Goal: Task Accomplishment & Management: Manage account settings

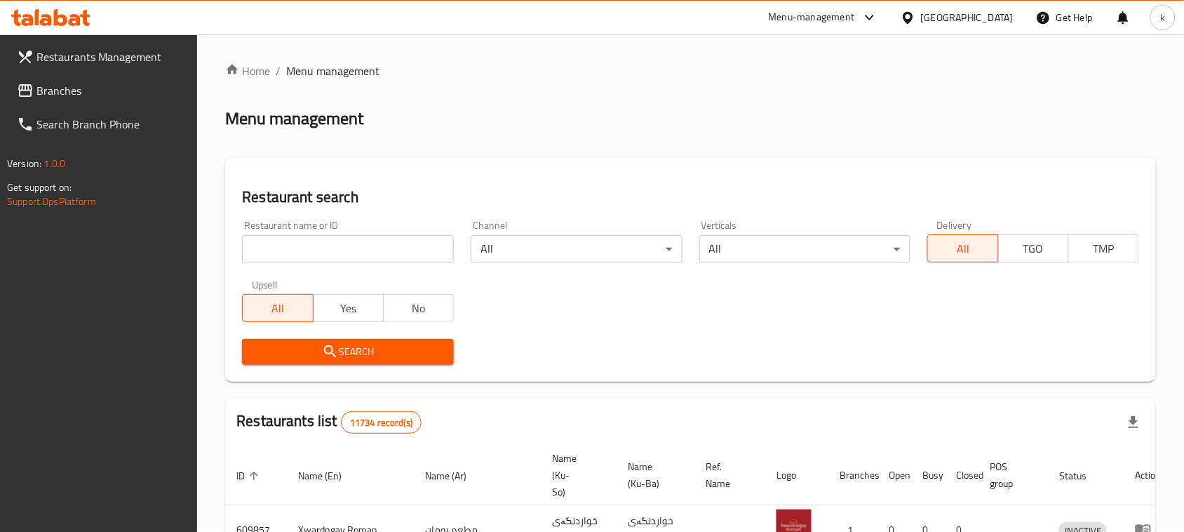
click at [53, 93] on span "Branches" at bounding box center [111, 90] width 150 height 17
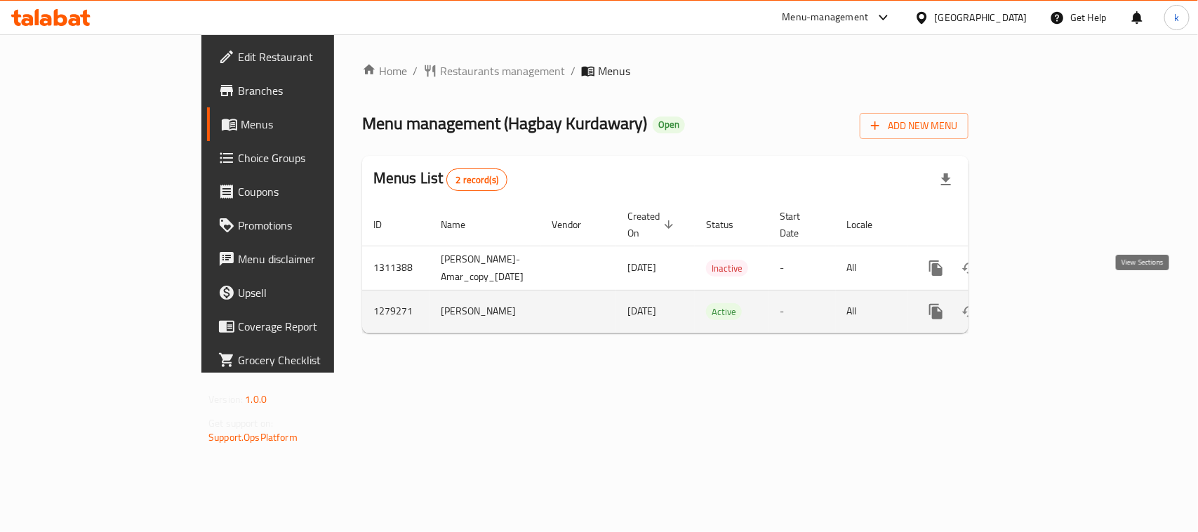
click at [1045, 303] on icon "enhanced table" at bounding box center [1037, 311] width 17 height 17
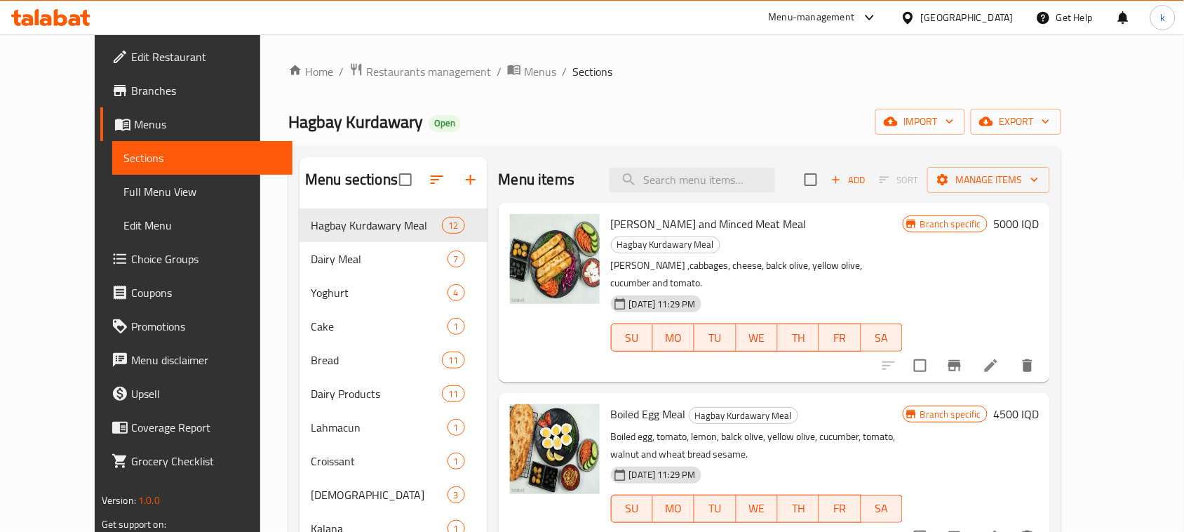
click at [114, 123] on span at bounding box center [124, 124] width 20 height 17
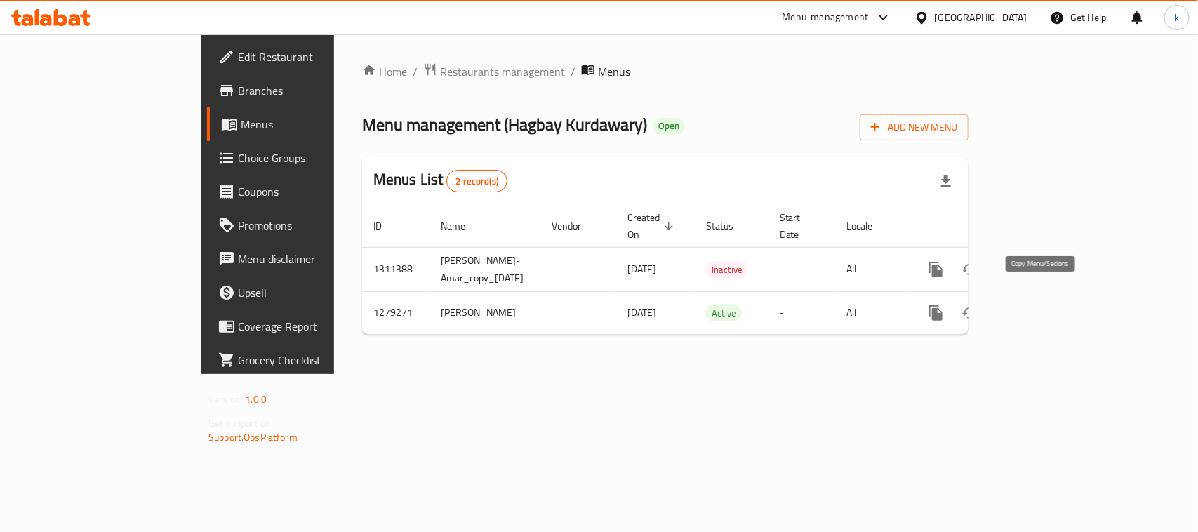
click at [942, 305] on icon "more" at bounding box center [935, 312] width 13 height 15
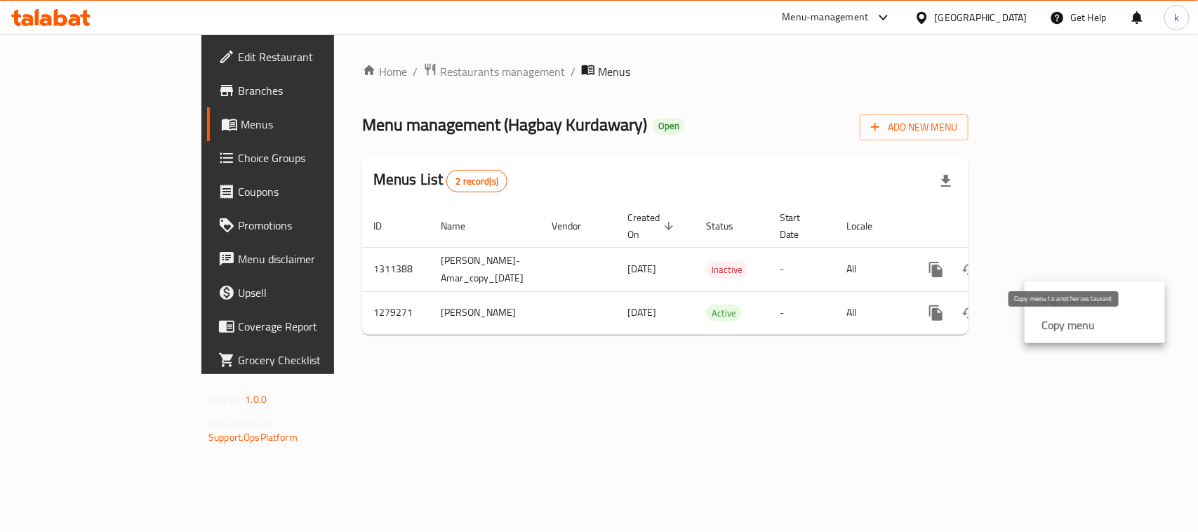
click at [1078, 323] on strong "Copy menu" at bounding box center [1067, 324] width 53 height 17
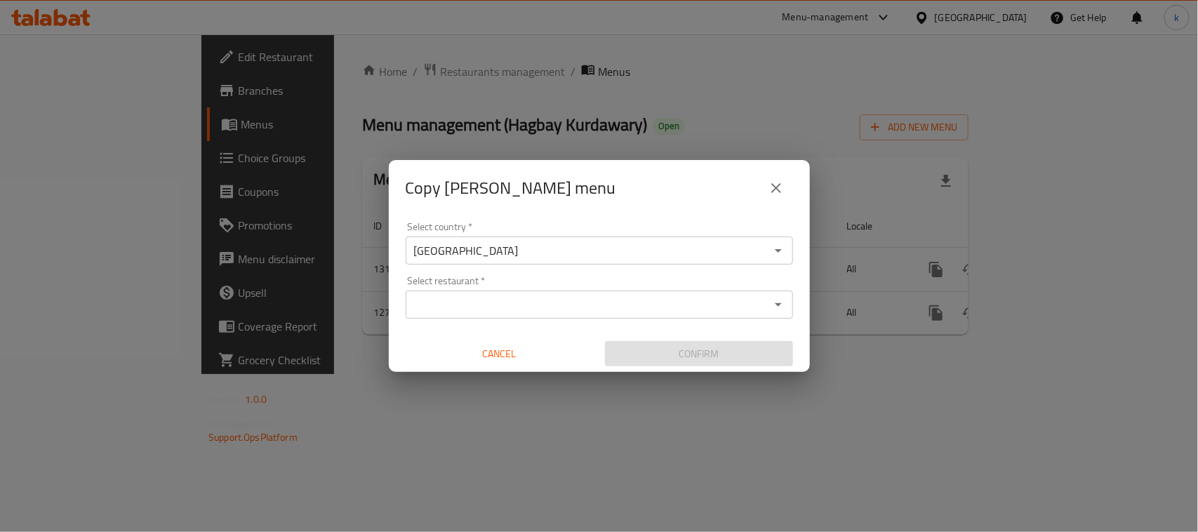
click at [457, 302] on input "Select restaurant   *" at bounding box center [588, 305] width 356 height 20
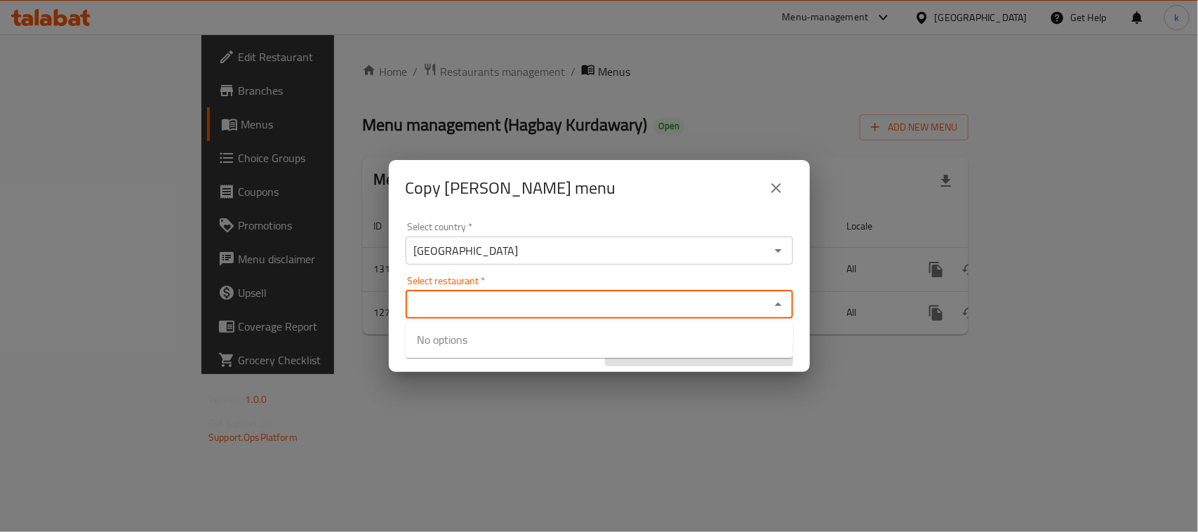
paste input "Hagbay Kurdawari"
click at [519, 300] on input "Hagbay Kurdawari" at bounding box center [588, 305] width 356 height 20
type input "Hagbay Kurdawar"
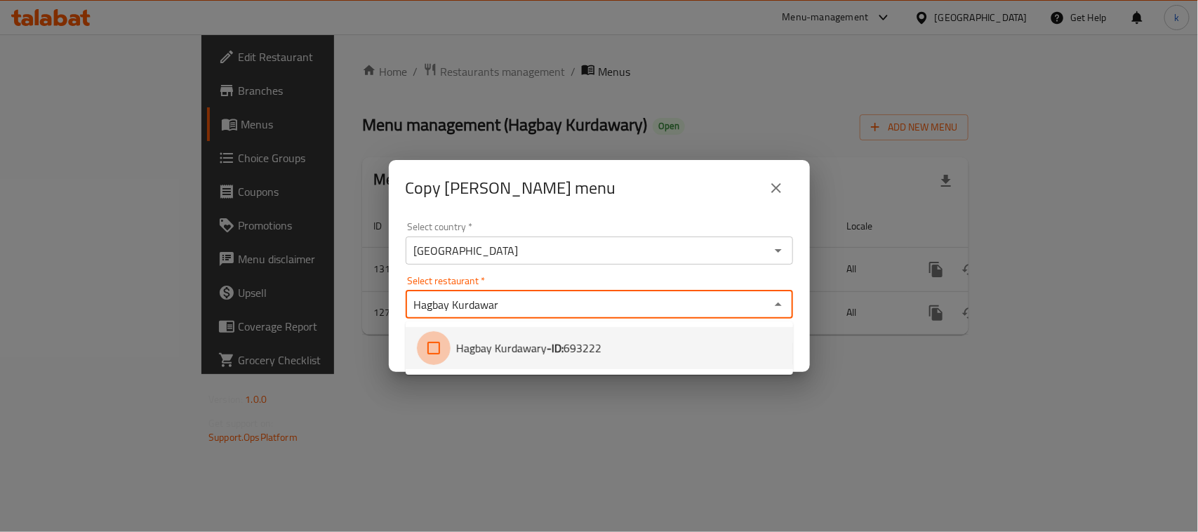
click at [434, 346] on input "checkbox" at bounding box center [434, 348] width 34 height 34
checkbox input "true"
click at [379, 406] on div "Copy Maryam-Sakar-Amar menu Select country   * Iraq Select country * Select res…" at bounding box center [599, 266] width 1198 height 532
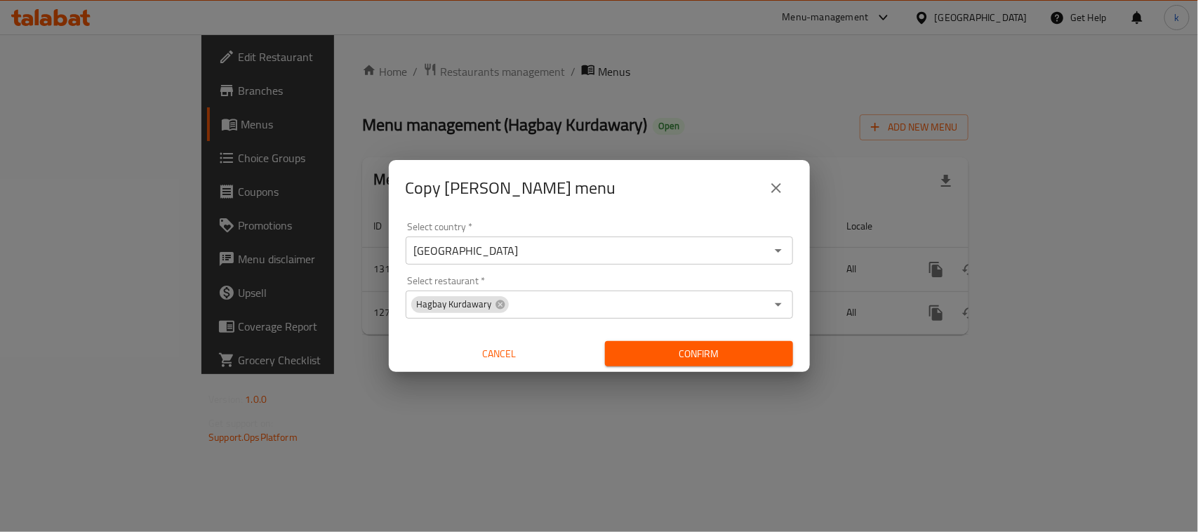
click at [648, 367] on div "Confirm" at bounding box center [698, 353] width 199 height 37
click at [669, 351] on span "Confirm" at bounding box center [699, 354] width 166 height 18
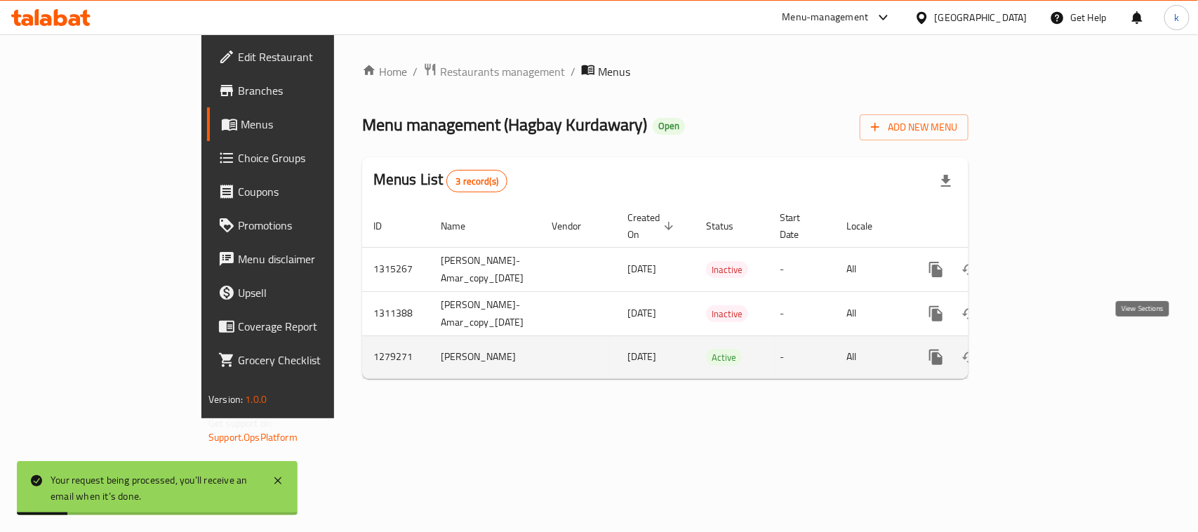
click at [1045, 349] on icon "enhanced table" at bounding box center [1037, 357] width 17 height 17
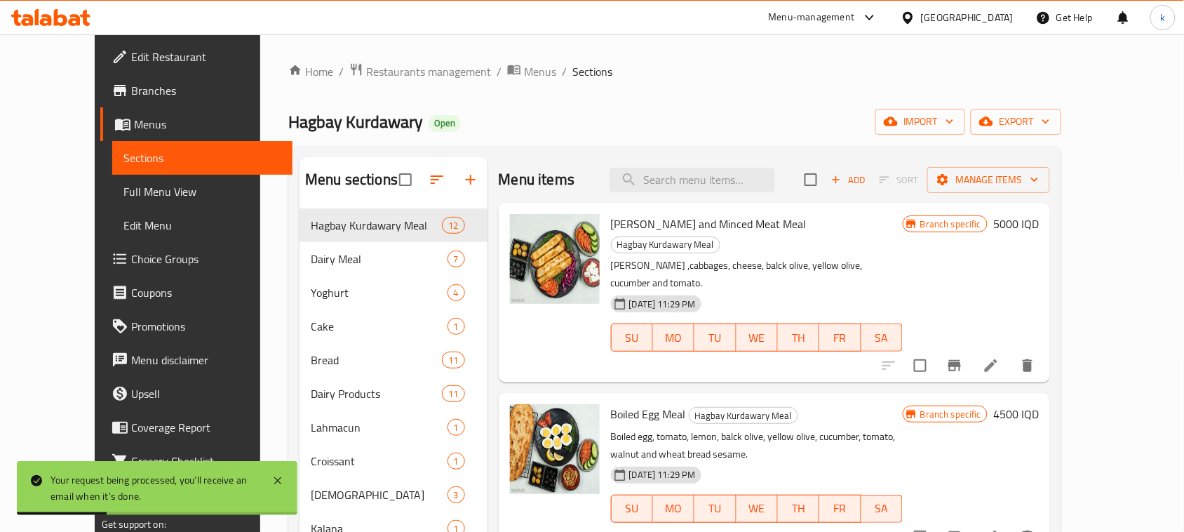
click at [636, 88] on div "Home / Restaurants management / Menus / Sections Hagbay Kurdawary Open import e…" at bounding box center [674, 413] width 773 height 702
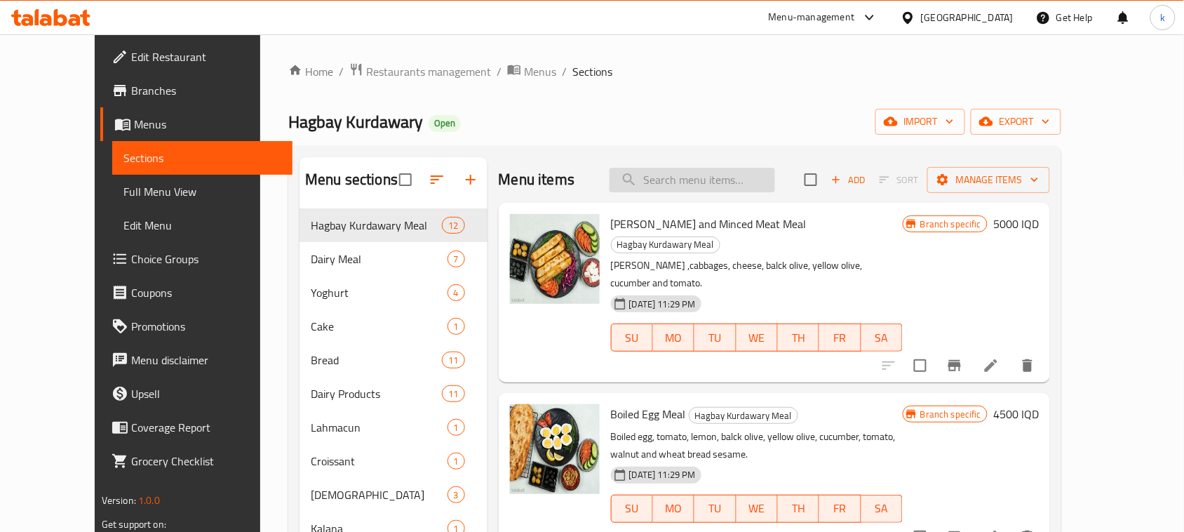
click at [714, 181] on input "search" at bounding box center [693, 180] width 166 height 25
paste input "ژەمی هێلکە بە قیمە"
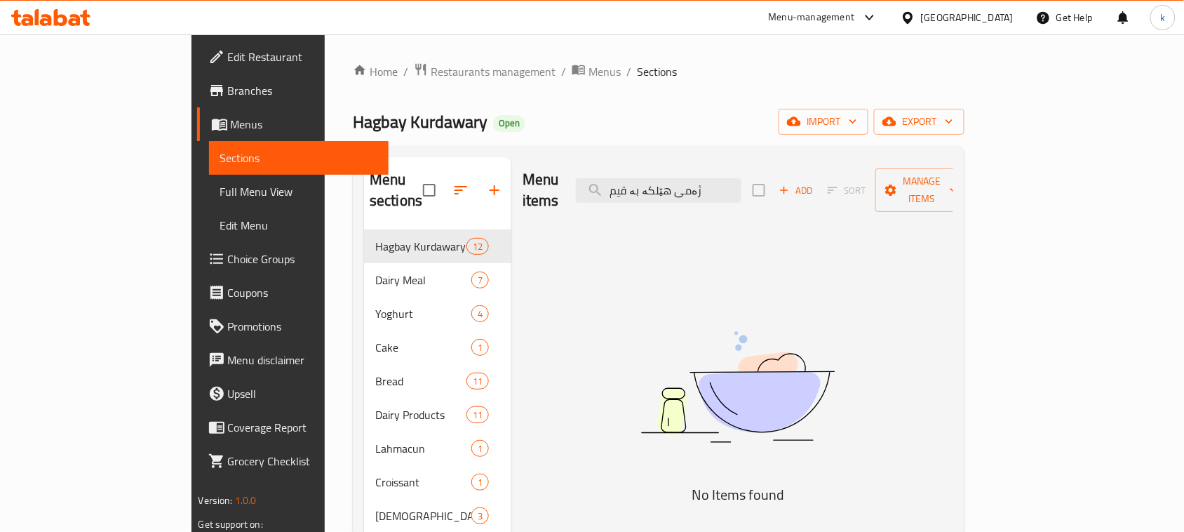
drag, startPoint x: 777, startPoint y: 178, endPoint x: 624, endPoint y: 175, distance: 153.0
click at [623, 175] on div "Menu items ژەمی هێلکە بە قیم Add Sort Manage items" at bounding box center [738, 190] width 431 height 67
type input "q"
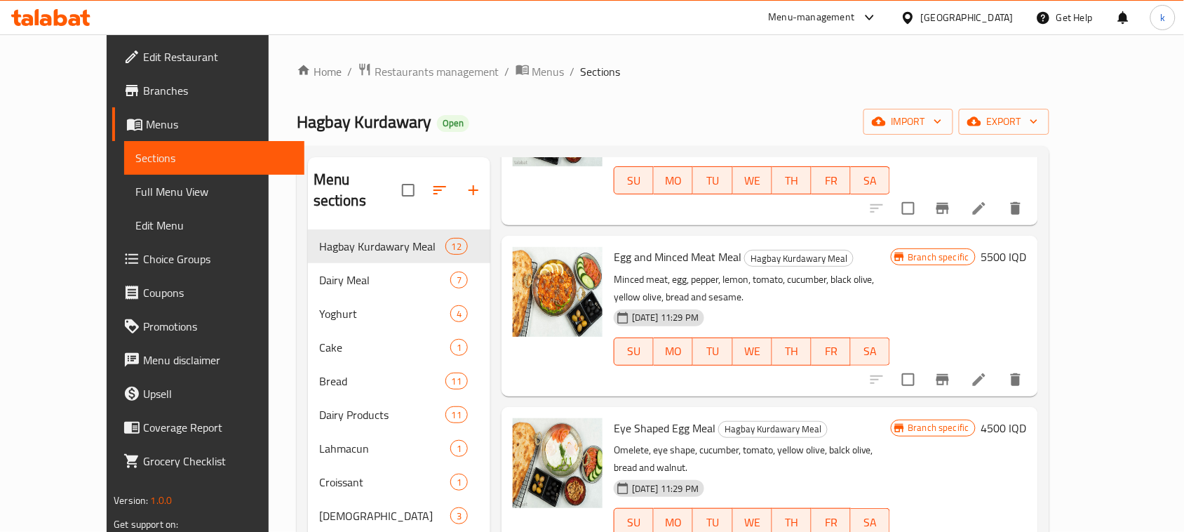
scroll to position [175, 0]
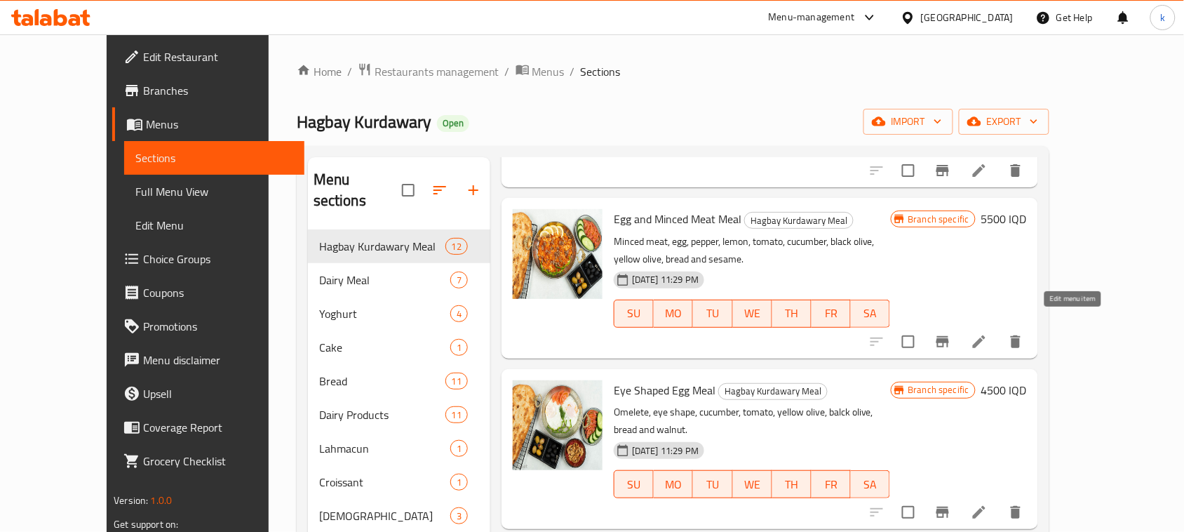
type input "egg"
click at [988, 333] on icon at bounding box center [979, 341] width 17 height 17
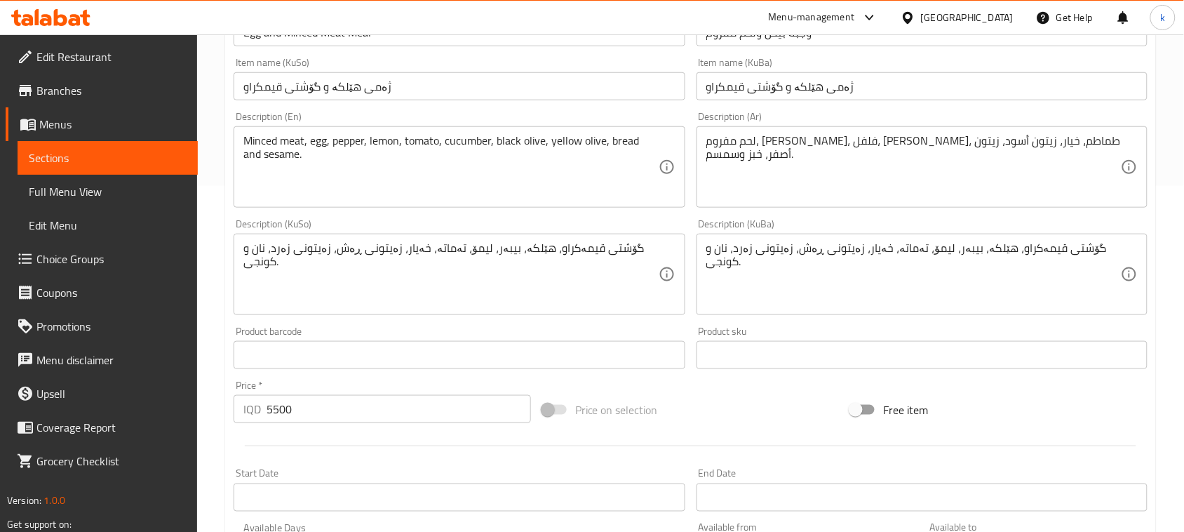
scroll to position [351, 0]
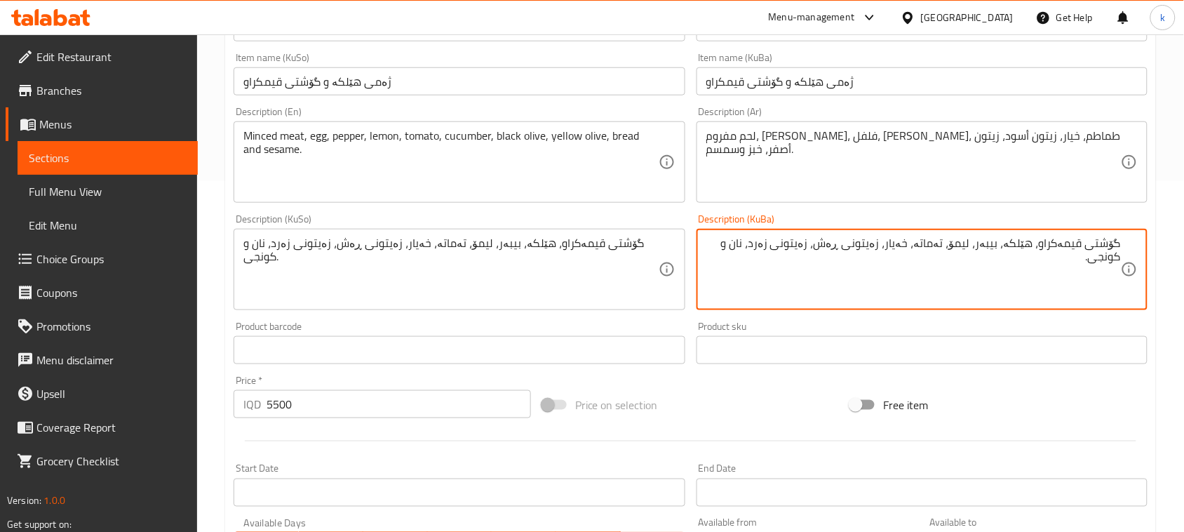
click at [784, 247] on textarea "گۆشتی قیمەکراو، هێلکە، بیبەر، لیمۆ، تەماتە، خەیار، زەیتونی ڕەش، زەیتونی زەرد، ن…" at bounding box center [913, 269] width 415 height 67
paste textarea "هێلکە ،گۆشتی قیمە ،تەماتە و خەیار،زەیتوونی ڕەش،زەیتوونی زەرد، کولێرەی گەنم"
click at [1090, 241] on textarea "هێلکە ،گۆشتی قیمە ،تەماتە و خەیار،زەیتوونی ڕەش،زەیتوونی زەرد، کولێرەی گەنم" at bounding box center [913, 269] width 415 height 67
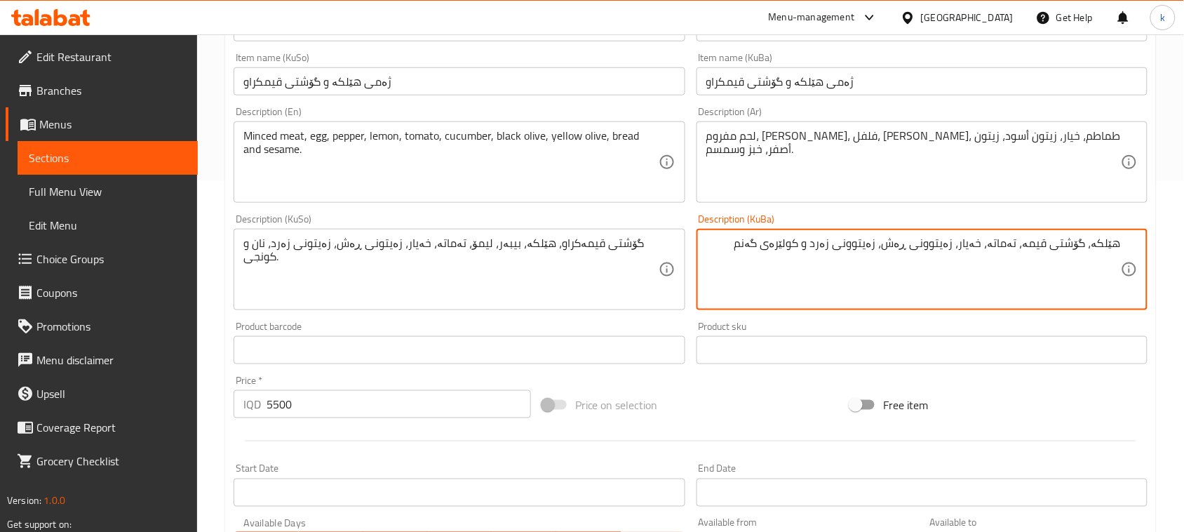
click at [864, 246] on textarea "هێلکە، گۆشتی قیمە، تەماتە، خەیار، زەیتوونی ڕەش، زەیتوونی زەرد و کولێرەی گەنم" at bounding box center [913, 269] width 415 height 67
type textarea "هێلکە، گۆشتی قیمە، تەماتە، خەیار، زەیتوونی ڕەش، زەیتوونی زەرد و کولێرەی گەنم"
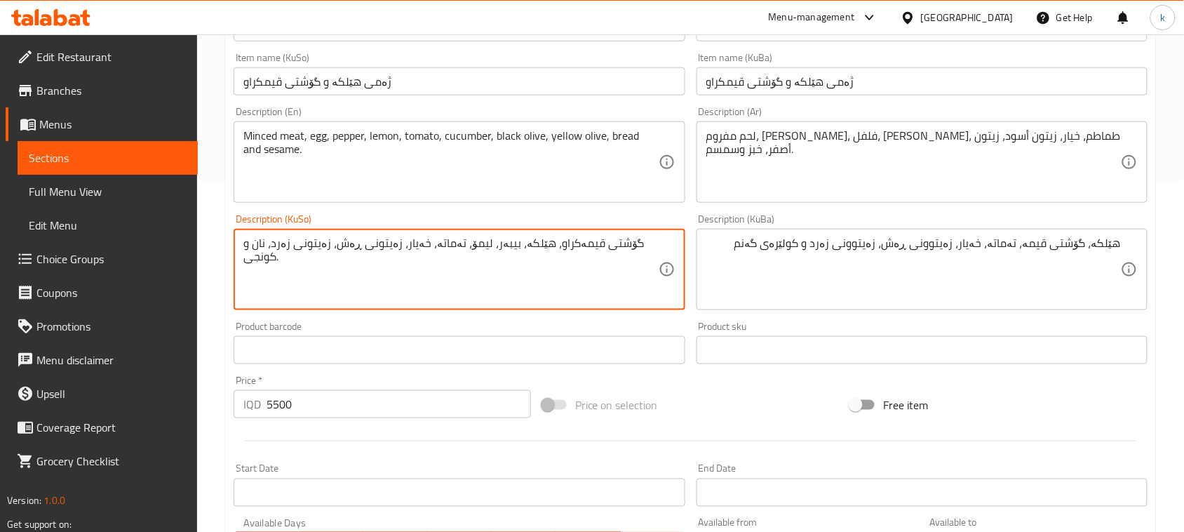
click at [572, 244] on textarea "گۆشتی قیمەکراو، هێلکە، بیبەر، لیمۆ، تەماتە، خەیار، زەیتونی ڕەش، زەیتونی زەرد، ن…" at bounding box center [450, 269] width 415 height 67
paste textarea "هێلکە، گۆشتی قیمە، تەماتە، خەیار، زەیتوونی ڕەش، زەیتوونی زەرد و کولێرەی گەنم"
type textarea "هێلکە، گۆشتی قیمە، تەماتە، خەیار، زەیتوونی ڕەش، زەیتوونی زەرد و کولێرەی گەنم"
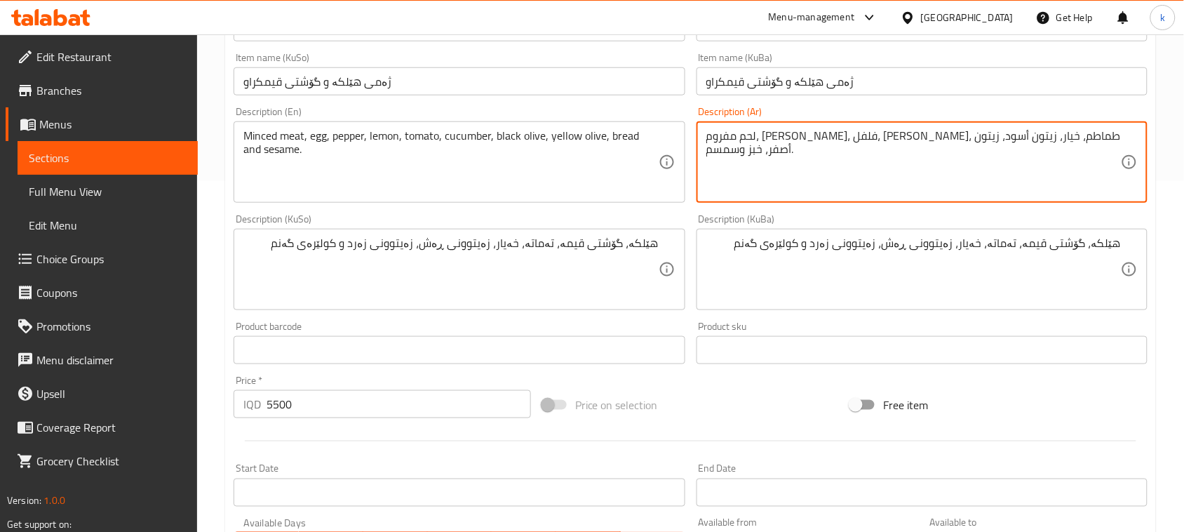
click at [777, 142] on textarea "لحم مفروم، بيض، فلفل، ليمون، طماطم، خيار، زيتون أسود، زيتون أصفر، خبز وسمسم." at bounding box center [913, 162] width 415 height 67
paste textarea "بيض، لحم مفروم، طماطم، خيار، زيتون أسود، زيتون أصفر وكعك القمح"
type textarea "بيض، لحم مفروم، طماطم، خيار، زيتون أسود، زيتون أصفر وكعك القمح"
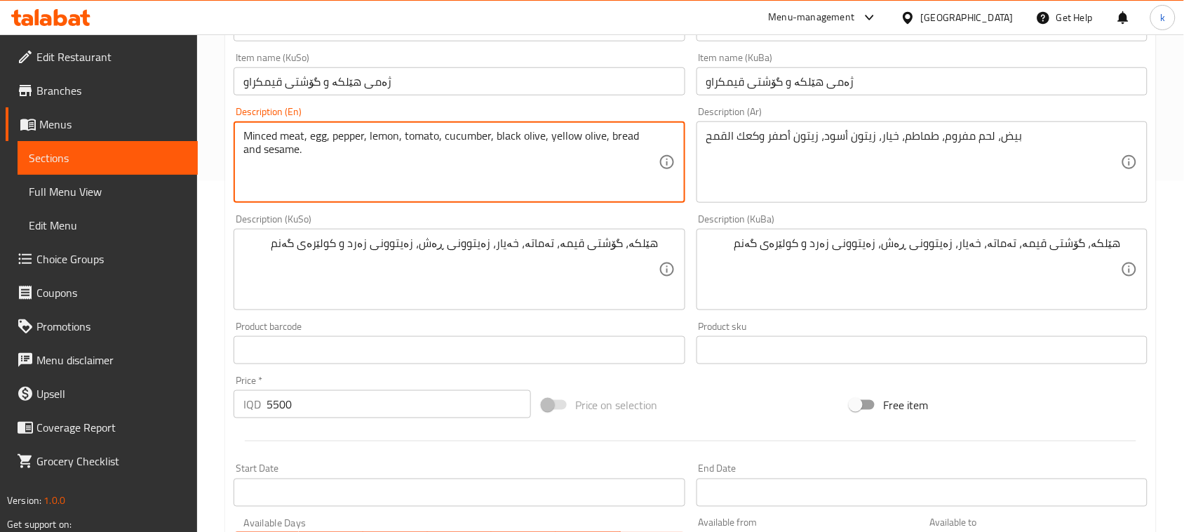
click at [517, 139] on textarea "Minced meat, egg, pepper, lemon, tomato, cucumber, black olive, yellow olive, b…" at bounding box center [450, 162] width 415 height 67
paste textarea "Eggs, minced meat, tomatoes, cucumbers, black olives, yellow olives and wheat c…"
type textarea "Eggs, minced meat, tomatoes, cucumbers, black olives, yellow olives and wheat c…"
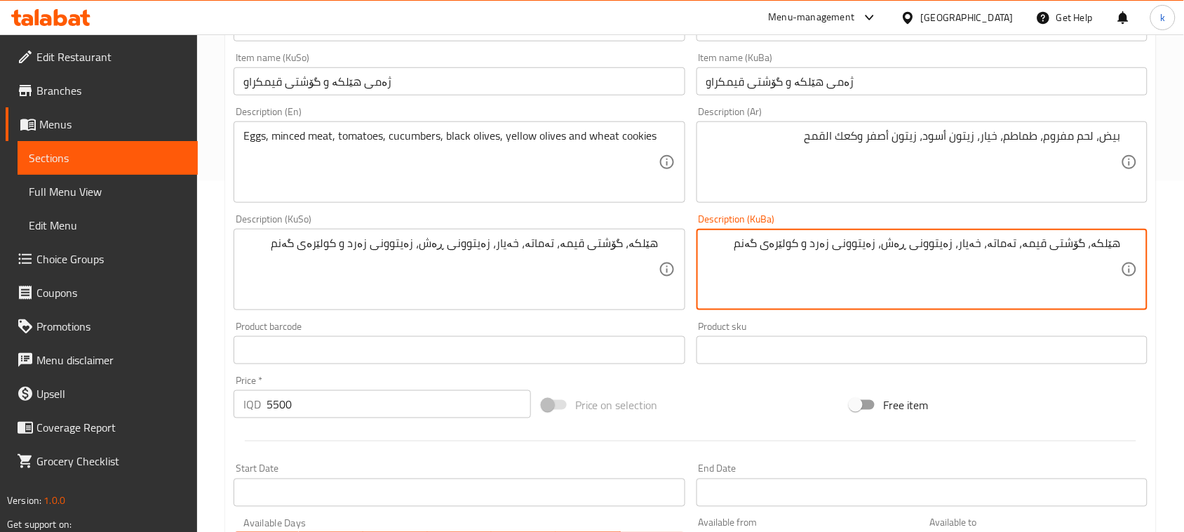
drag, startPoint x: 831, startPoint y: 250, endPoint x: 752, endPoint y: 254, distance: 79.4
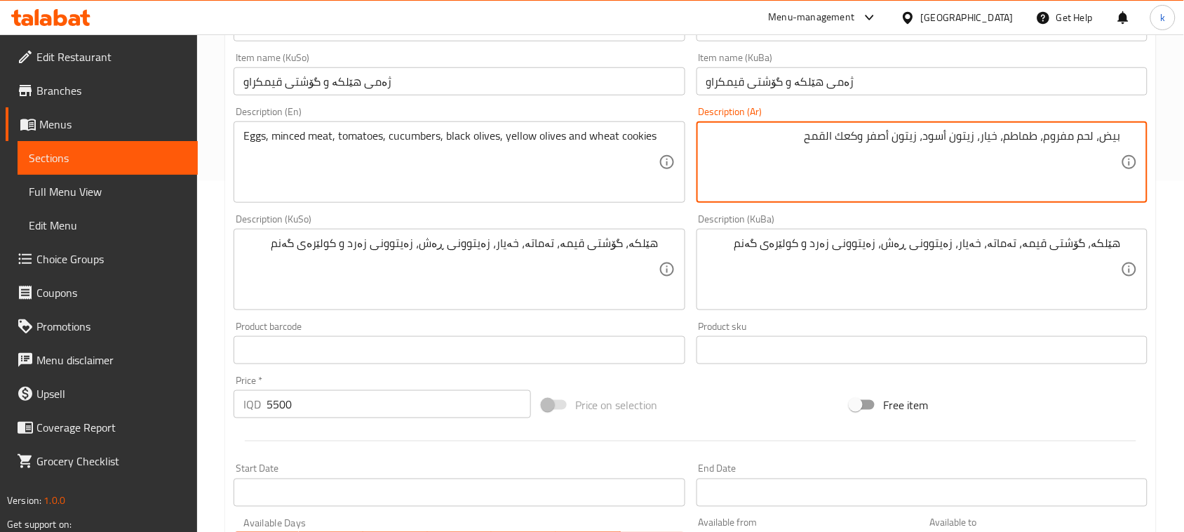
drag, startPoint x: 862, startPoint y: 137, endPoint x: 801, endPoint y: 137, distance: 60.3
paste textarea "طائر"
paste textarea "قمح"
type textarea "بيض، لحم مفروم، طماطم، خيار، زيتون أسود، زيتون أصفر وفطائر قمح"
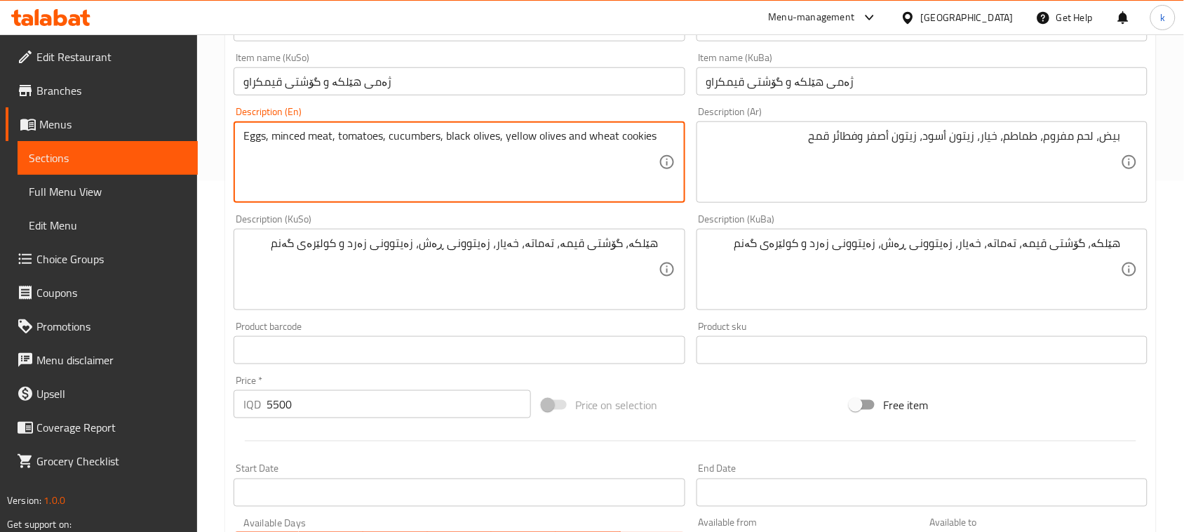
click at [628, 135] on textarea "Eggs, minced meat, tomatoes, cucumbers, black olives, yellow olives and wheat c…" at bounding box center [450, 162] width 415 height 67
paste textarea "Fatayer"
click at [626, 133] on textarea "Eggs, minced meat, tomatoes, cucumbers, black olives, yellow olives and wheat F…" at bounding box center [450, 162] width 415 height 67
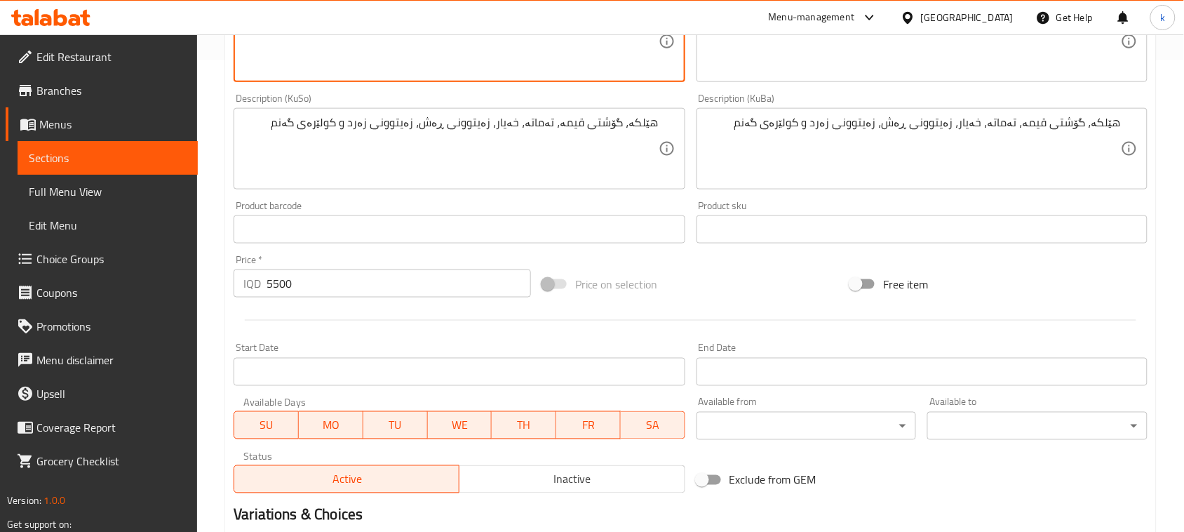
scroll to position [639, 0]
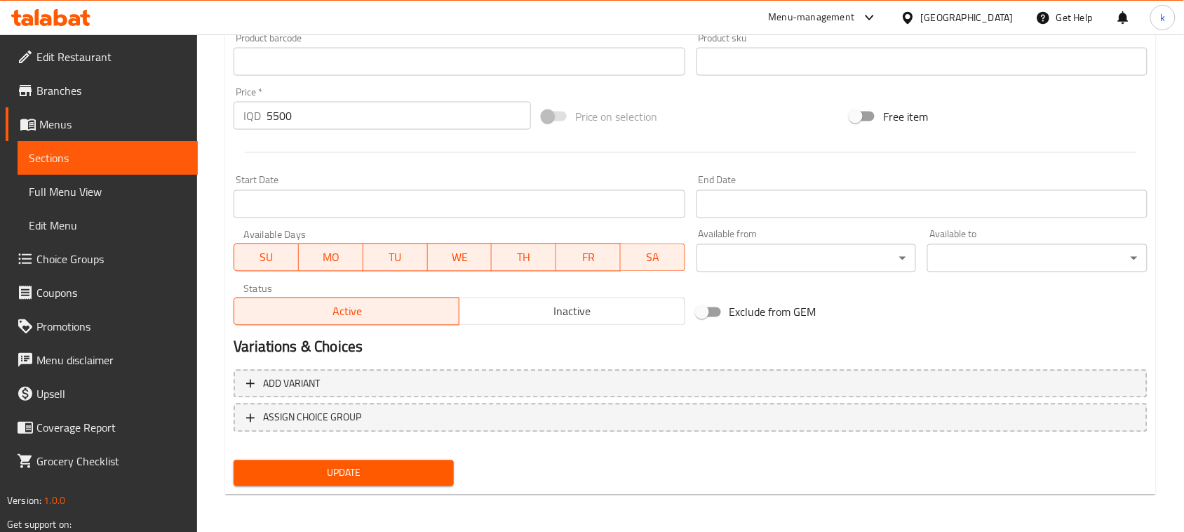
type textarea "Eggs, minced meat, tomatoes, cucumbers, black olives, yellow olives and wheat f…"
click at [390, 472] on span "Update" at bounding box center [344, 473] width 198 height 18
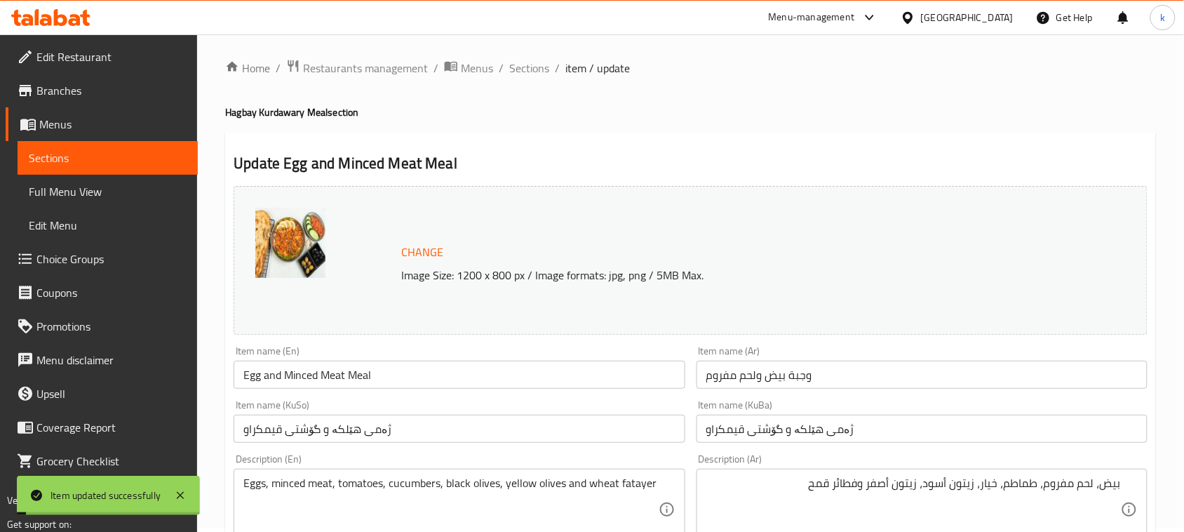
scroll to position [0, 0]
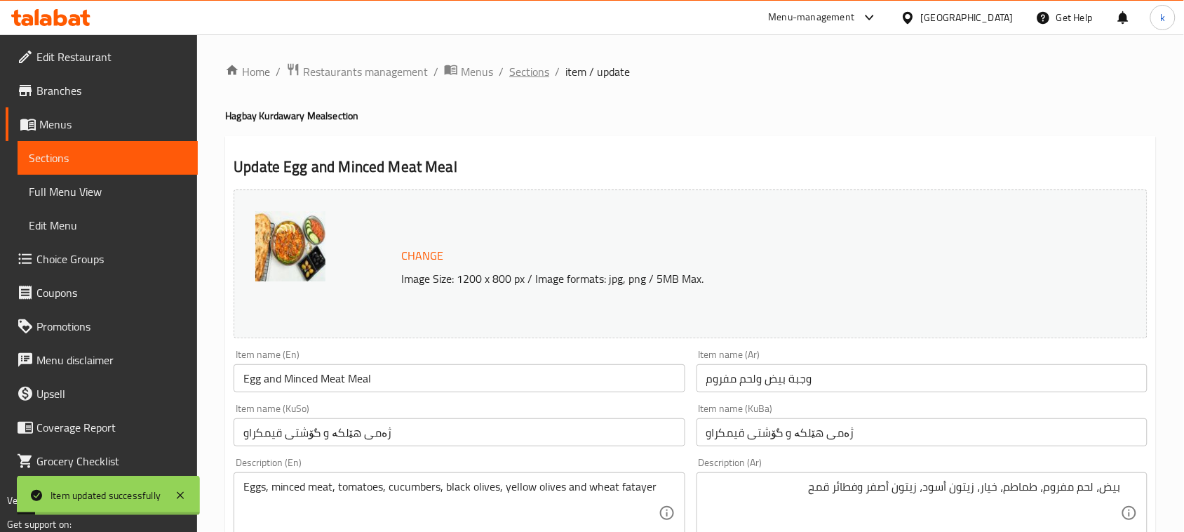
click at [537, 75] on span "Sections" at bounding box center [529, 71] width 40 height 17
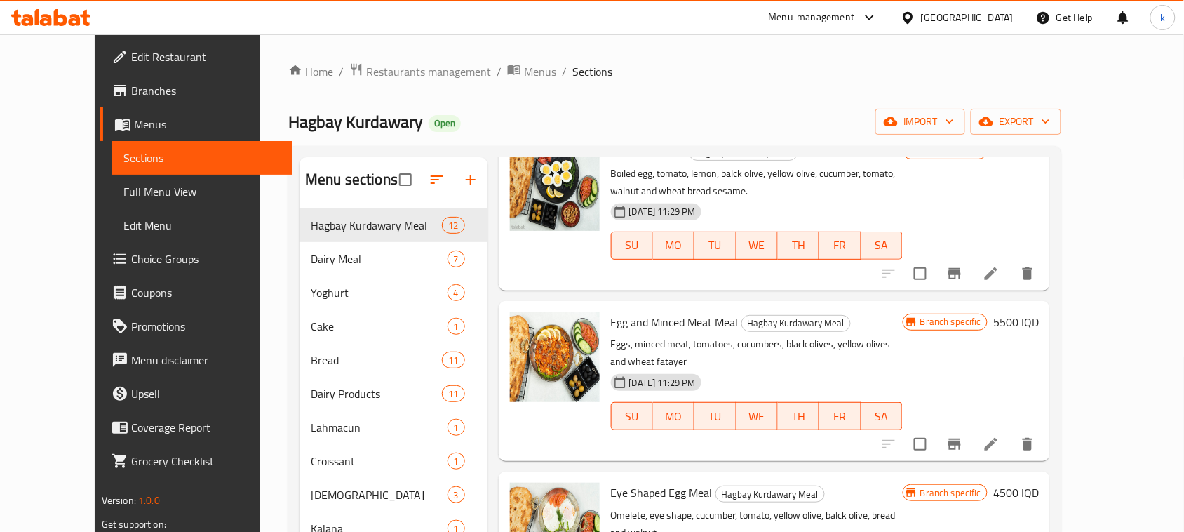
scroll to position [351, 0]
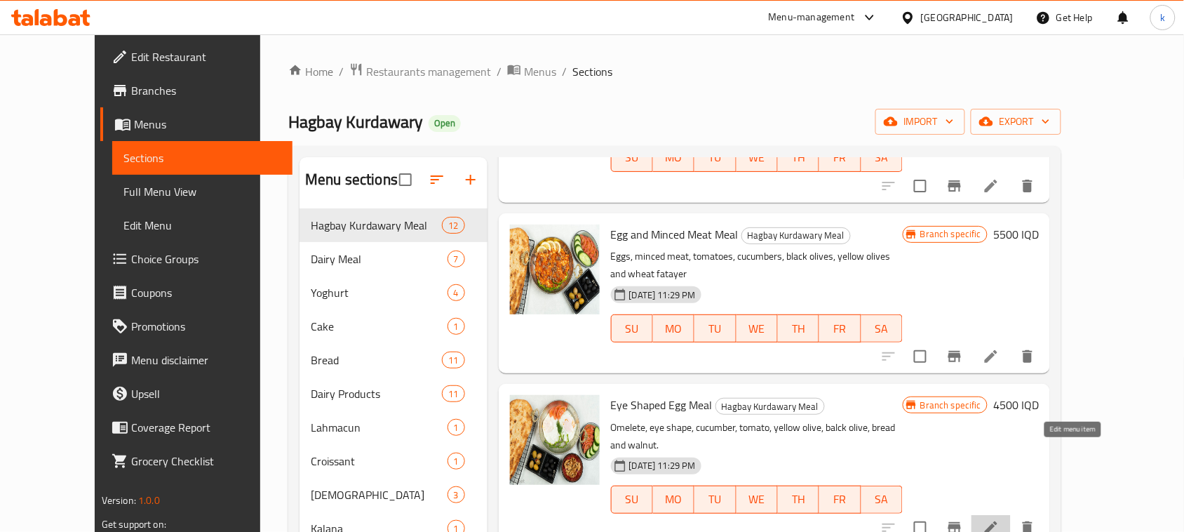
click at [1000, 519] on icon at bounding box center [991, 527] width 17 height 17
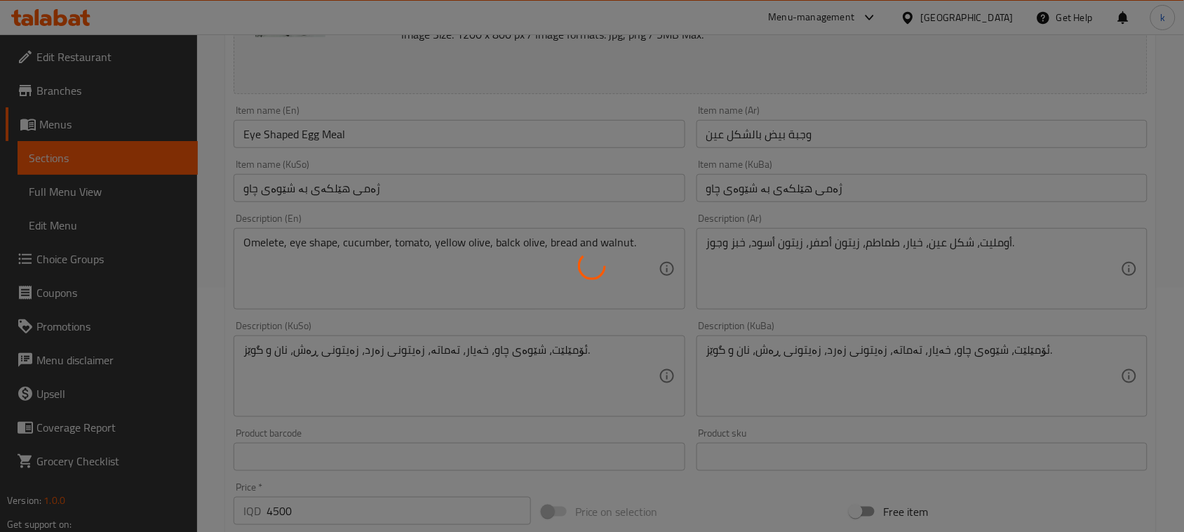
scroll to position [263, 0]
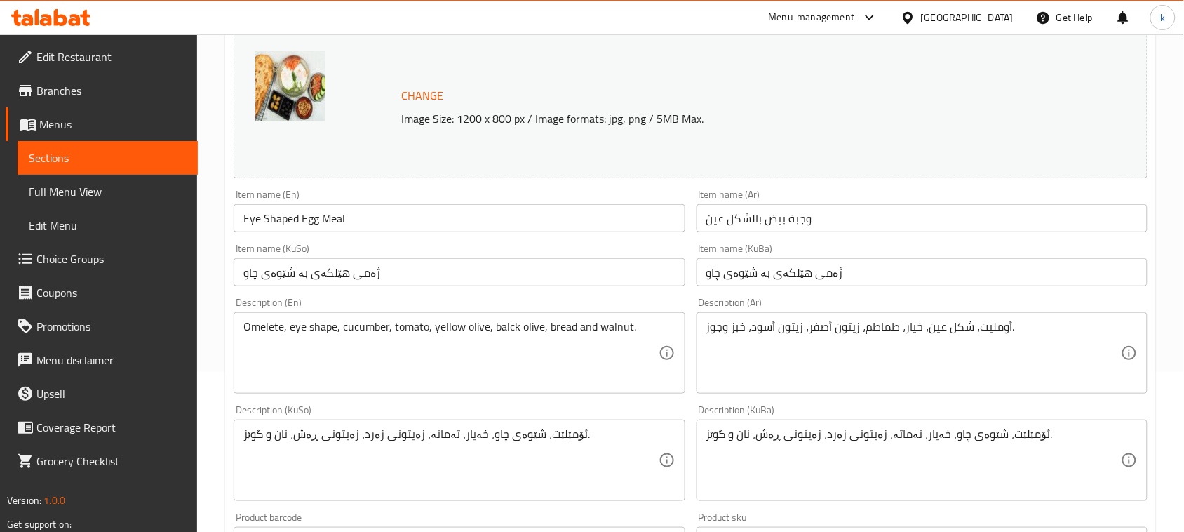
scroll to position [175, 0]
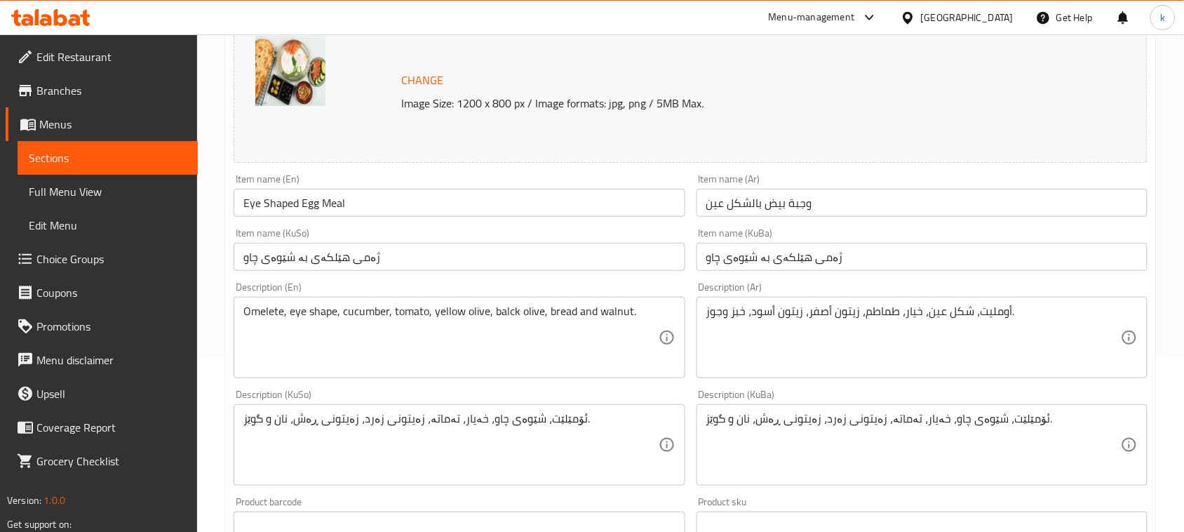
click at [1005, 419] on textarea "ئۆمێلێت، شێوەی چاو، خەیار، تەماتە، زەیتونی زەرد، زەیتونی ڕەش، نان و گوێز." at bounding box center [913, 445] width 415 height 67
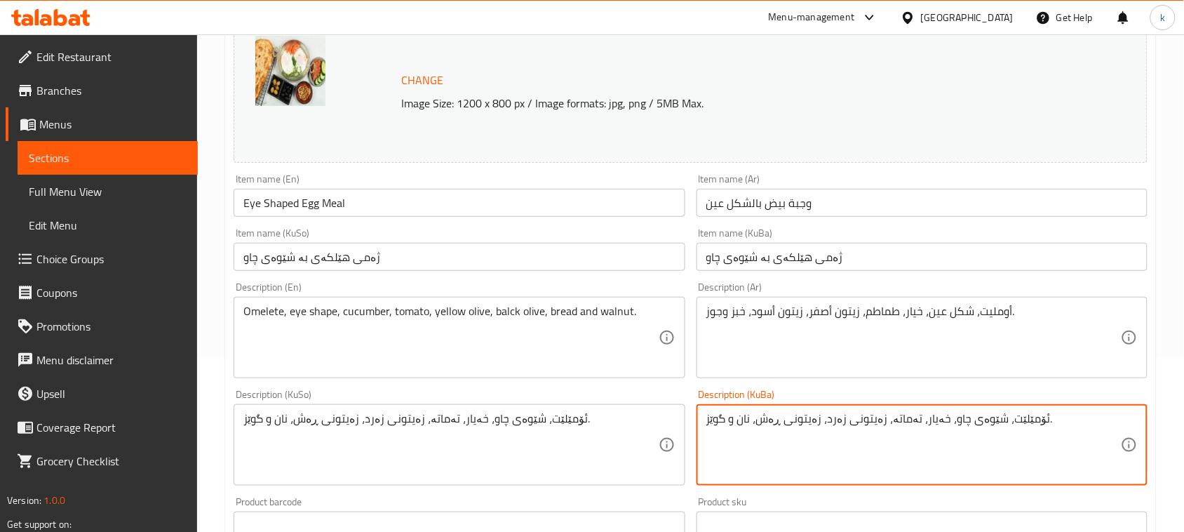
click at [1005, 419] on textarea "ئۆمێلێت، شێوەی چاو، خەیار، تەماتە، زەیتونی زەرد، زەیتونی ڕەش، نان و گوێز." at bounding box center [913, 445] width 415 height 67
paste textarea "هێلکەی چاو ، تەماتە و خەیار،زەیتوونی زەرد،زەیتوونی ڕەش،گوێزی کاکڵە ، کولێرەی گە…"
click at [1064, 418] on textarea "هێلکەی چاو ، تەماتە و خەیار،زەیتوونی زەرد،زەیتوونی ڕەش،گوێزی کاکڵە ، کولێرەی گە…" at bounding box center [913, 445] width 415 height 67
drag, startPoint x: 822, startPoint y: 419, endPoint x: 815, endPoint y: 425, distance: 8.9
click at [819, 420] on textarea "هێلکەی چاو، تەماتە، خەیار، زەیتوونی زەرد، زەیتوونی ڕەش، گوێزی کاکڵەک و کولێرەی …" at bounding box center [913, 445] width 415 height 67
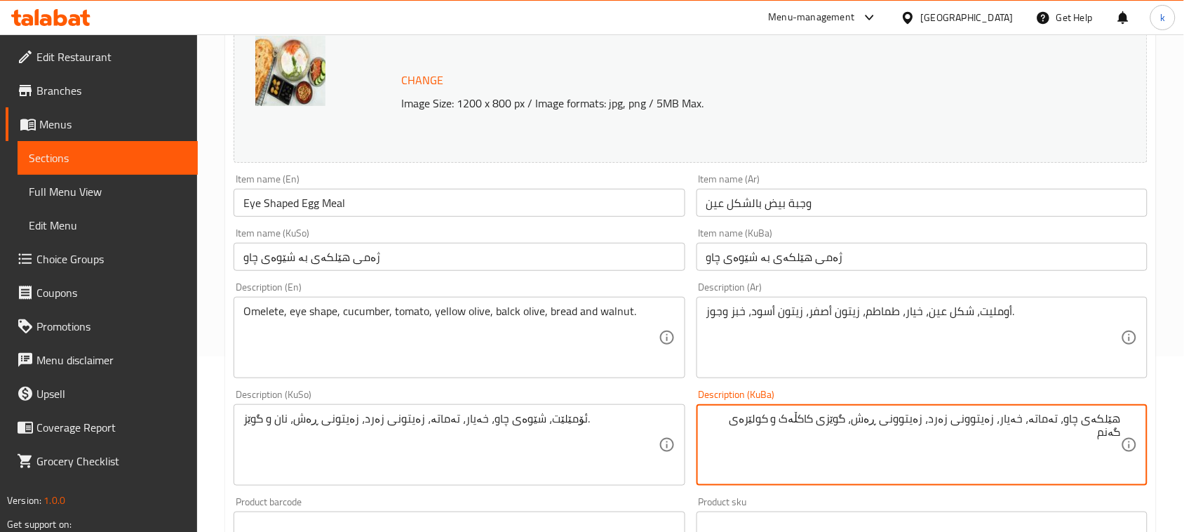
click at [815, 425] on textarea "هێلکەی چاو، تەماتە، خەیار، زەیتوونی زەرد، زەیتوونی ڕەش، گوێزی کاکڵەک و کولێرەی …" at bounding box center [913, 445] width 415 height 67
click at [829, 418] on textarea "هێلکەی چاو، تەماتە، خەیار، زەیتوونی زەرد، زەیتوونی ڕەش، گوێزی کاکڵەک و کولێرەی …" at bounding box center [913, 445] width 415 height 67
type textarea "هێلکەی چاو، تەماتە، خەیار، زەیتوونی زەرد، زەیتوونی ڕەش، گوێزی کاکڵە و کولێرەی گ…"
click at [822, 427] on textarea "هێلکەی چاو، تەماتە، خەیار، زەیتوونی زەرد، زەیتوونی ڕەش، گوێزی کاکڵە و کولێرەی گ…" at bounding box center [913, 445] width 415 height 67
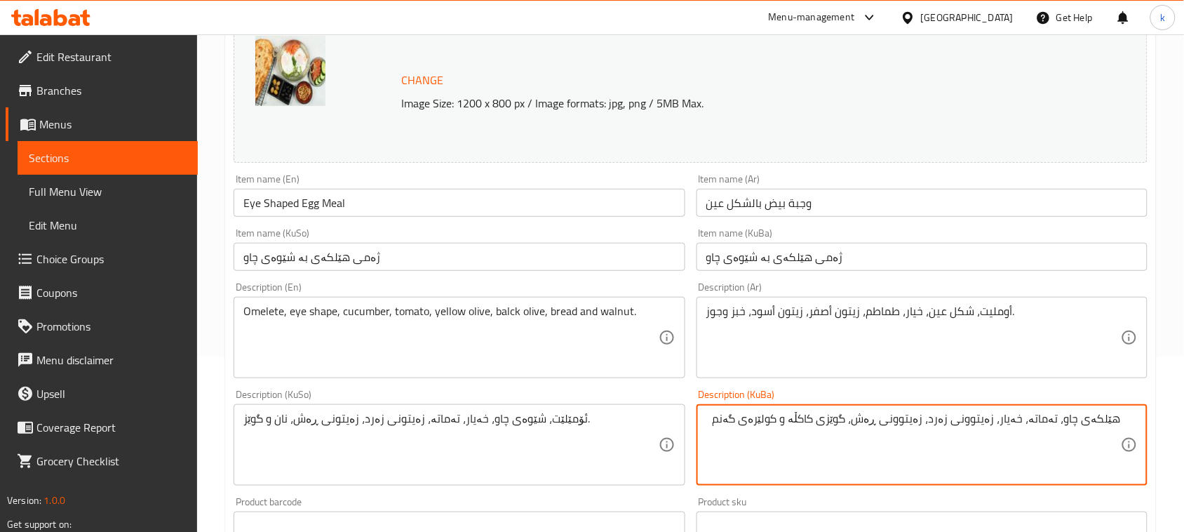
click at [822, 427] on textarea "هێلکەی چاو، تەماتە، خەیار، زەیتوونی زەرد، زەیتوونی ڕەش، گوێزی کاکڵە و کولێرەی گ…" at bounding box center [913, 445] width 415 height 67
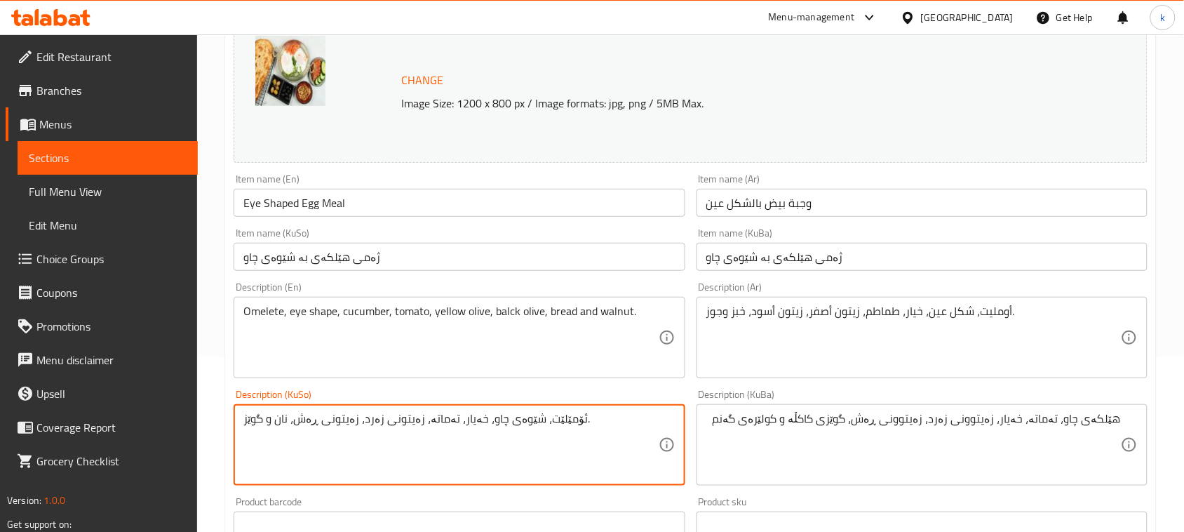
click at [465, 422] on textarea "ئۆمێلێت، شێوەی چاو، خەیار، تەماتە، زەیتونی زەرد، زەیتونی ڕەش، نان و گوێز." at bounding box center [450, 445] width 415 height 67
paste textarea "هێلکەی چاو، تەماتە، خەیار، زەیتوونی زەرد، زەیتوونی ڕەش، گوێزی کاکڵە و کولێرەی گ…"
type textarea "هێلکەی چاو، تەماتە، خەیار، زەیتوونی زەرد، زەیتوونی ڕەش، گوێزی کاکڵە و کولێرەی گ…"
click at [416, 312] on textarea "Omelete, eye shape, cucumber, tomato, yellow olive, balck olive, bread and waln…" at bounding box center [450, 337] width 415 height 67
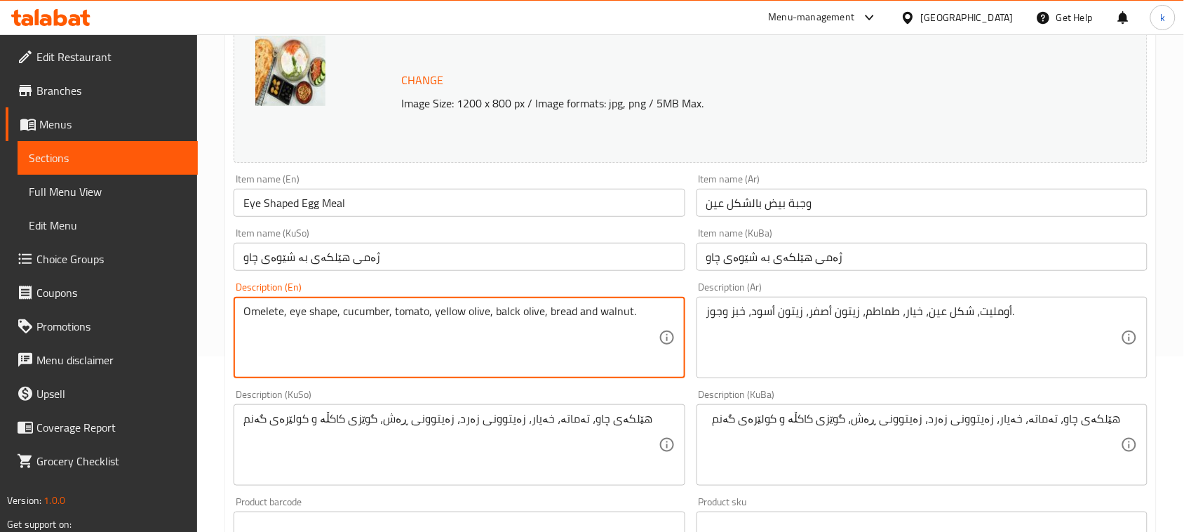
click at [416, 312] on textarea "Omelete, eye shape, cucumber, tomato, yellow olive, balck olive, bread and waln…" at bounding box center [450, 337] width 415 height 67
paste textarea "Eggplant, tomatoes, cucumbers, yellow olives, black olives, cockle nuts and whe…"
type textarea "Eggplant, tomatoes, cucumbers, yellow olives, black olives, cockle nuts and whe…"
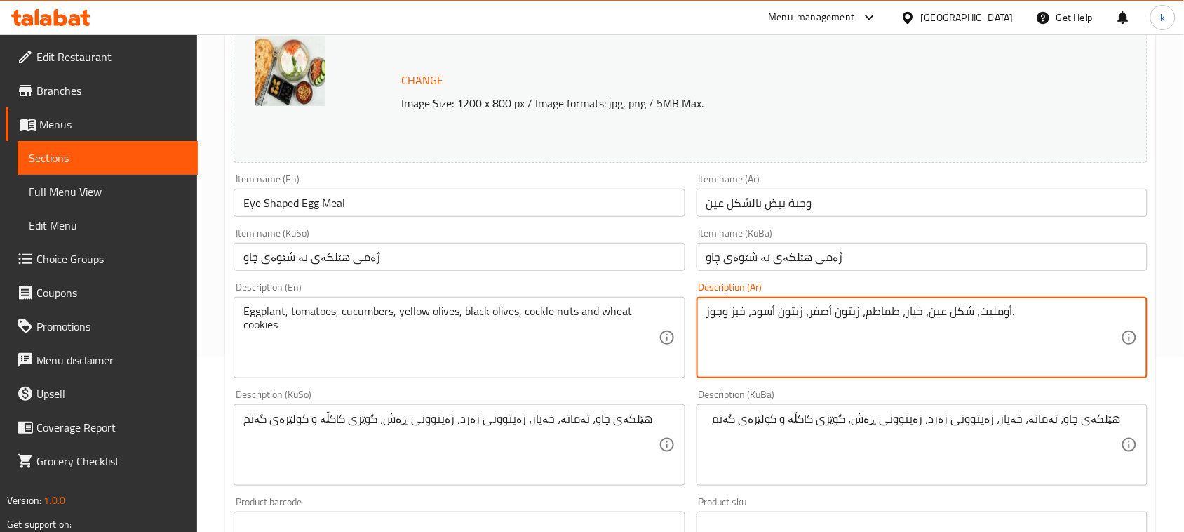
click at [860, 310] on textarea "أومليت، شكل عين، خيار، طماطم، زيتون أصفر، زيتون أسود، خبز وجوز." at bounding box center [913, 337] width 415 height 67
paste textarea "اذنجان، طماطم، خيار، زيتون أصفر، زيتون أسود، مكسرات، بسكويت القمح"
type textarea "باذنجان، طماطم، خيار، زيتون أصفر، زيتون أسود، مكسرات، بسكويت القمح"
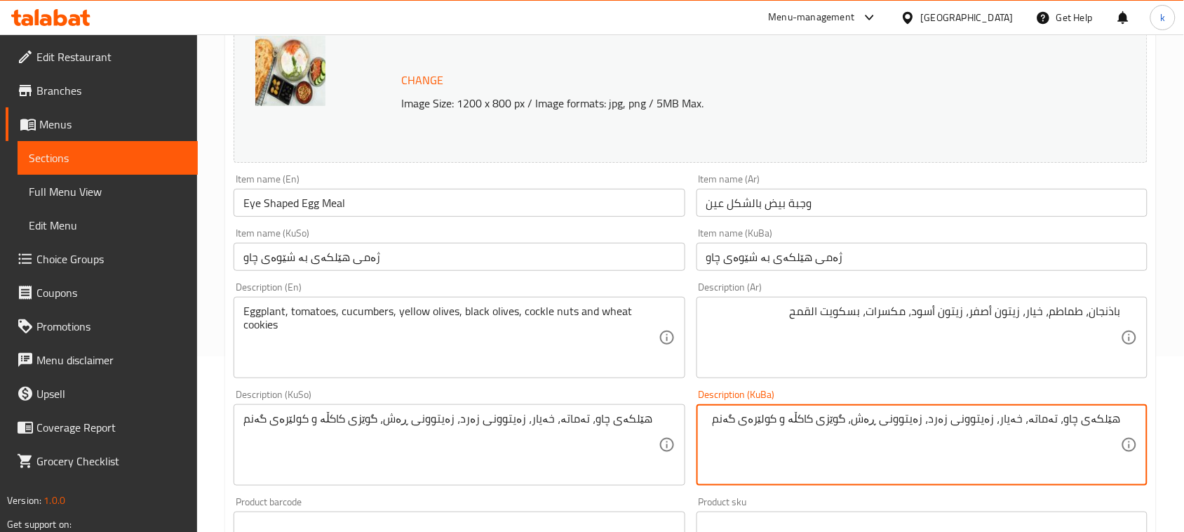
drag, startPoint x: 1067, startPoint y: 421, endPoint x: 1167, endPoint y: 433, distance: 100.3
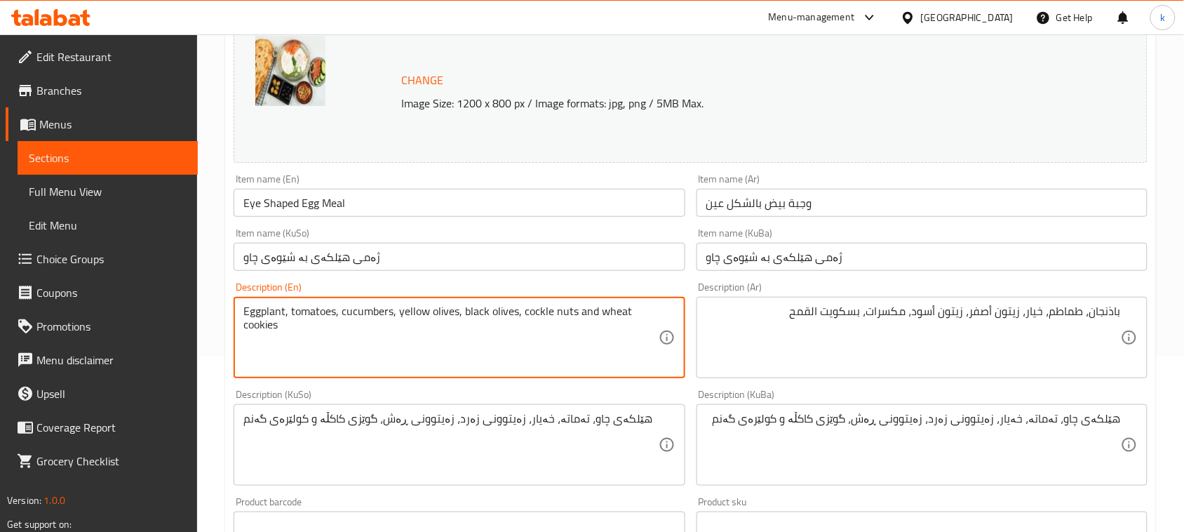
click at [274, 309] on textarea "Eggplant, tomatoes, cucumbers, yellow olives, black olives, cockle nuts and whe…" at bounding box center [450, 337] width 415 height 67
click at [261, 306] on textarea "Eggplant, tomatoes, cucumbers, yellow olives, black olives, cockle nuts and whe…" at bounding box center [450, 337] width 415 height 67
paste textarea "Sunny Side Up Eggs"
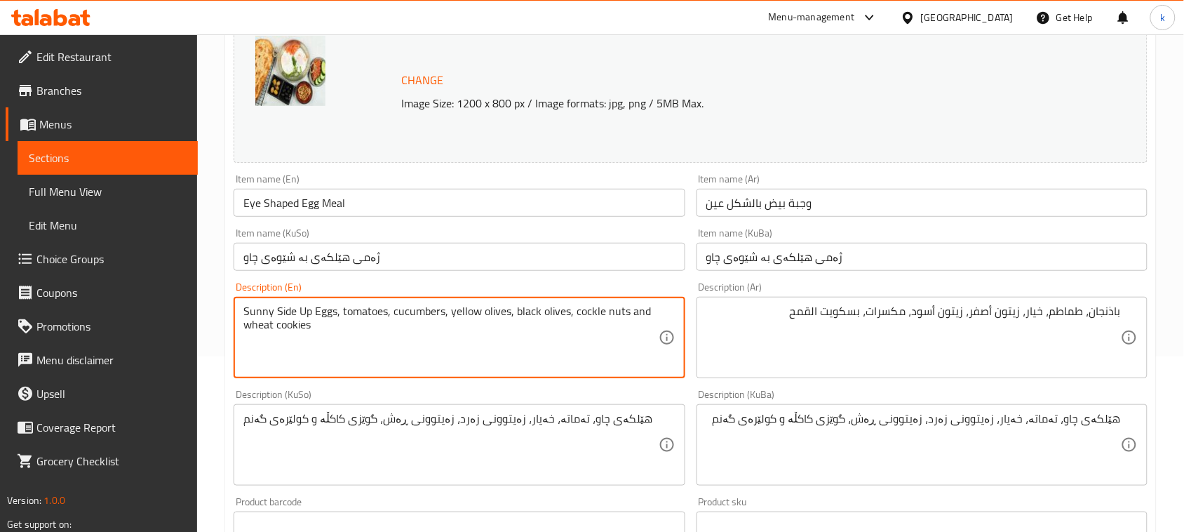
click at [279, 310] on textarea "Sunny Side Up Eggs, tomatoes, cucumbers, yellow olives, black olives, cockle nu…" at bounding box center [450, 337] width 415 height 67
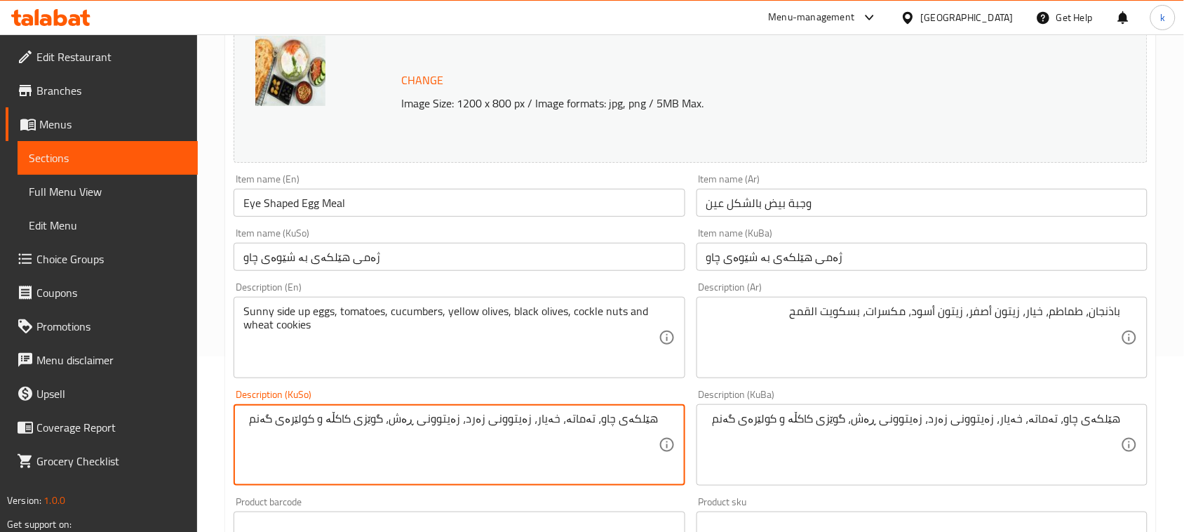
click at [368, 421] on textarea "هێلکەی چاو، تەماتە، خەیار، زەیتوونی زەرد، زەیتوونی ڕەش، گوێزی کاکڵە و کولێرەی گ…" at bounding box center [450, 445] width 415 height 67
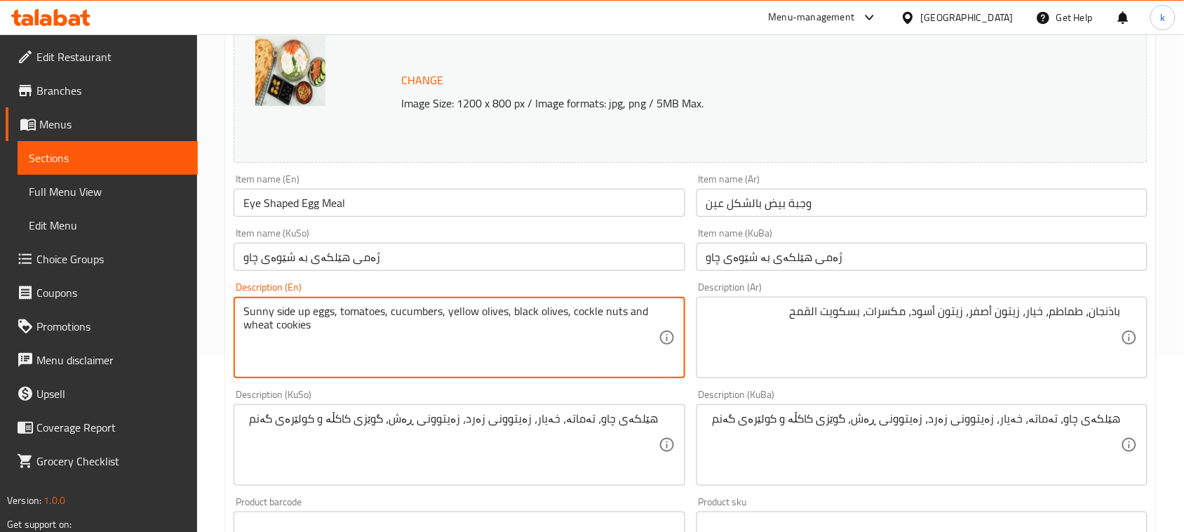
drag, startPoint x: 572, startPoint y: 314, endPoint x: 623, endPoint y: 316, distance: 51.3
paste textarea "Walnut Kakla"
click at [577, 306] on textarea "Sunny side up eggs, tomatoes, cucumbers, yellow olives, black olives, Walnut Ka…" at bounding box center [450, 337] width 415 height 67
click at [614, 313] on textarea "Sunny side up eggs, tomatoes, cucumbers, yellow olives, black olives, walnut Ka…" at bounding box center [450, 337] width 415 height 67
click at [640, 314] on textarea "Sunny side up eggs, tomatoes, cucumbers, yellow olives, black olives, walnut ka…" at bounding box center [450, 337] width 415 height 67
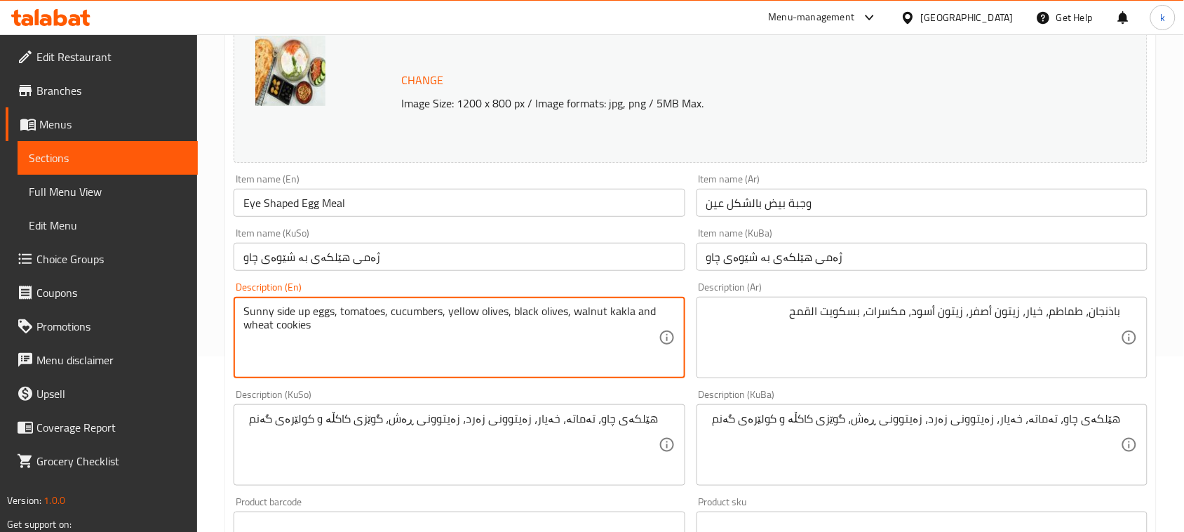
type textarea "Sunny side up eggs, tomatoes, cucumbers, yellow olives, black olives, walnut ka…"
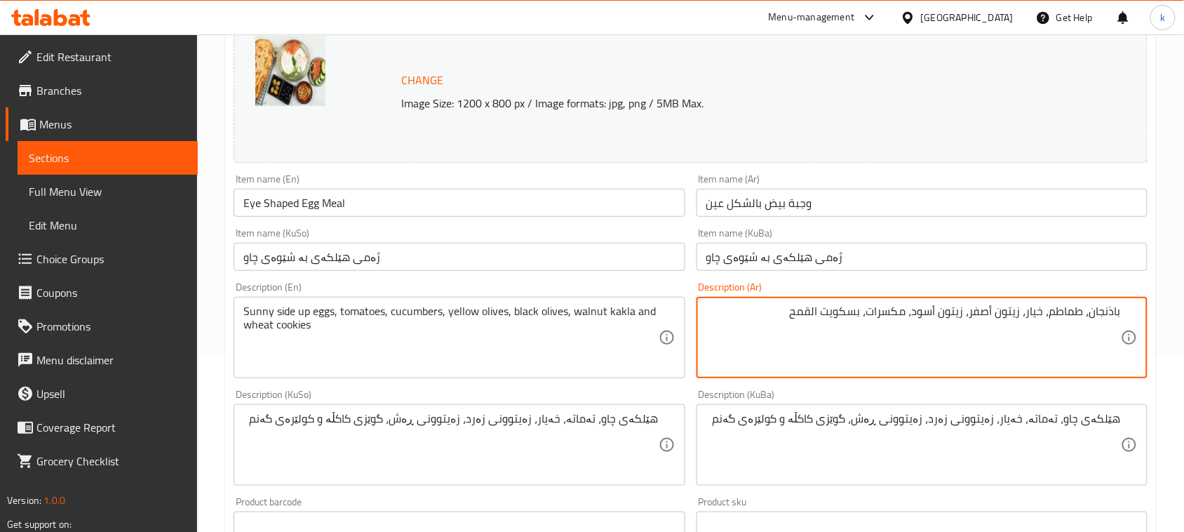
click at [857, 316] on textarea "باذنجان، طماطم، خيار، زيتون أصفر، زيتون أسود، مكسرات، بسكويت القمح" at bounding box center [913, 337] width 415 height 67
paste textarea "فطائر"
click at [829, 318] on textarea "باذنجان، طماطم، خيار، زيتون أصفر، زيتون أسود، مكسرات، فطائر القمح" at bounding box center [913, 337] width 415 height 67
type textarea "باذنجان، طماطم، خيار، زيتون أصفر، زيتون أسود، مكسرات، فطائر قمح"
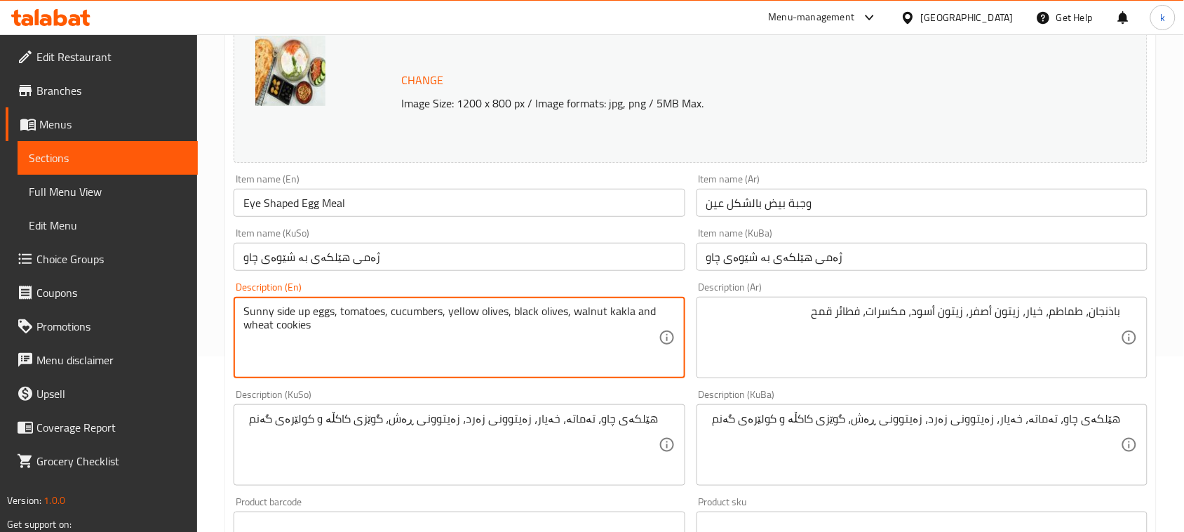
click at [288, 327] on textarea "Sunny side up eggs, tomatoes, cucumbers, yellow olives, black olives, walnut ka…" at bounding box center [450, 337] width 415 height 67
paste textarea "Fatayer"
click at [279, 330] on textarea "Sunny side up eggs, tomatoes, cucumbers, yellow olives, black olives, walnut ka…" at bounding box center [450, 337] width 415 height 67
click at [254, 331] on textarea "Sunny side up eggs, tomatoes, cucumbers, yellow olives, black olives, walnut ka…" at bounding box center [450, 337] width 415 height 67
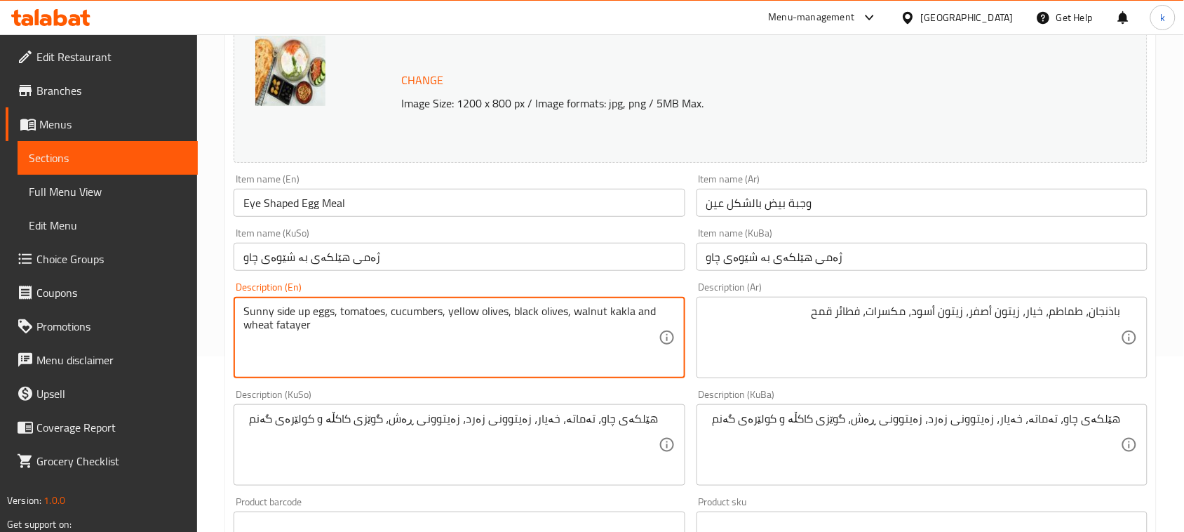
type textarea "Sunny side up eggs, tomatoes, cucumbers, yellow olives, black olives, walnut ka…"
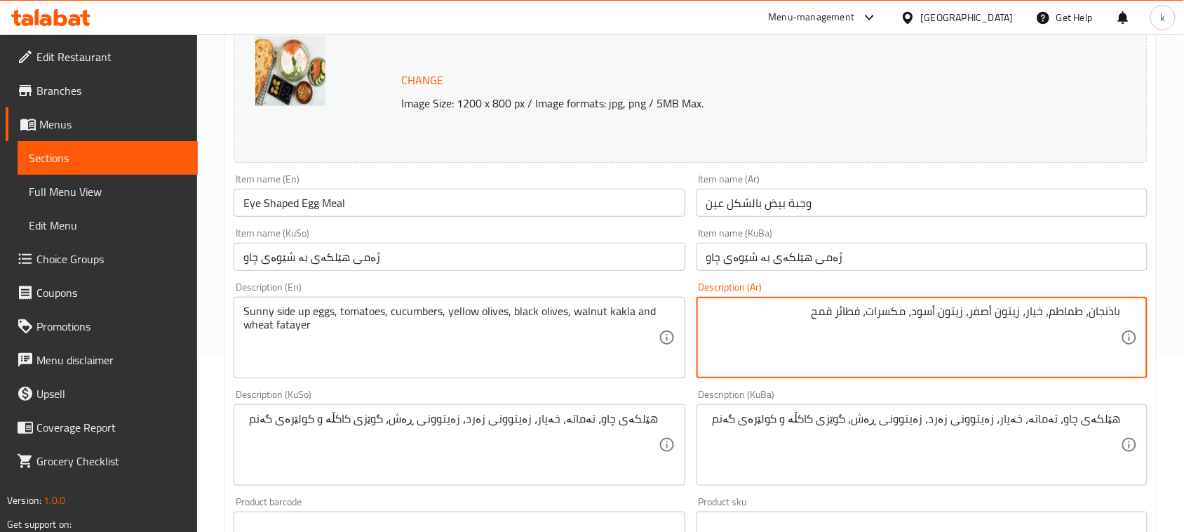
click at [1109, 318] on textarea "باذنجان، طماطم، خيار، زيتون أصفر، زيتون أسود، مكسرات، فطائر قمح" at bounding box center [913, 337] width 415 height 67
paste textarea "بيض عيو"
drag, startPoint x: 1052, startPoint y: 311, endPoint x: 1163, endPoint y: 324, distance: 111.6
click at [1163, 324] on div "Home / Restaurants management / Menus / Sections / item / update Hagbay Kurdawa…" at bounding box center [690, 428] width 987 height 1139
paste textarea "يض عيو"
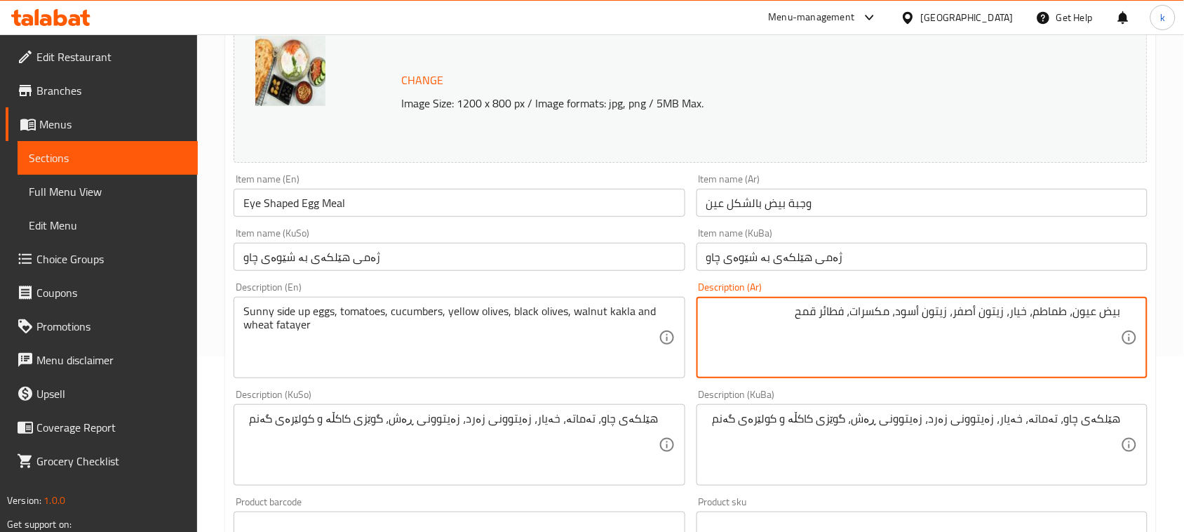
type textarea "بيض عيون، طماطم، خيار، زيتون أصفر، زيتون أسود، مكسرات، فطائر قمح"
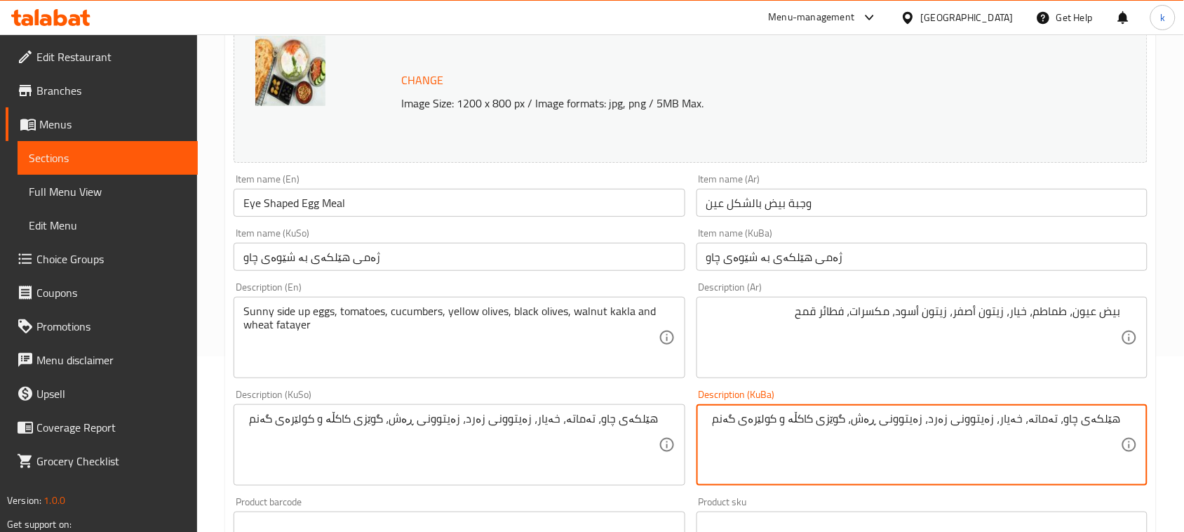
click at [857, 422] on textarea "هێلکەی چاو، تەماتە، خەیار، زەیتوونی زەرد، زەیتوونی ڕەش، گوێزی کاکڵە و کولێرەی گ…" at bounding box center [913, 445] width 415 height 67
click at [864, 420] on textarea "هێلکەی چاو، تەماتە، خەیار، زەیتوونی زەرد، زەیتوونی ڕەش، کاکڵە و کولێرەی گەنم" at bounding box center [913, 445] width 415 height 67
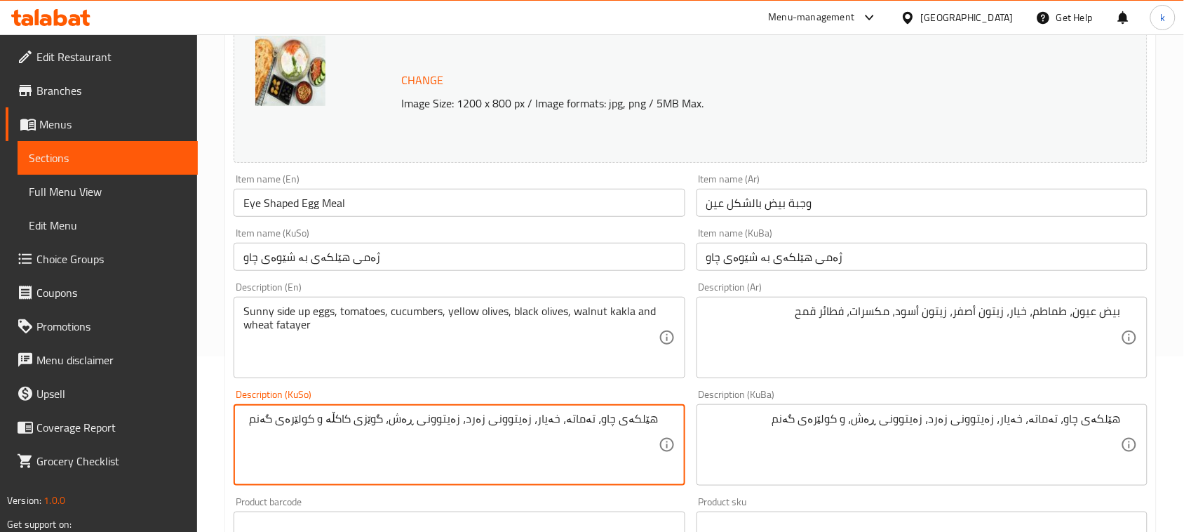
click at [394, 415] on textarea "هێلکەی چاو، تەماتە، خەیار، زەیتوونی زەرد، زەیتوونی ڕەش، گوێزی کاکڵە و کولێرەی گ…" at bounding box center [450, 445] width 415 height 67
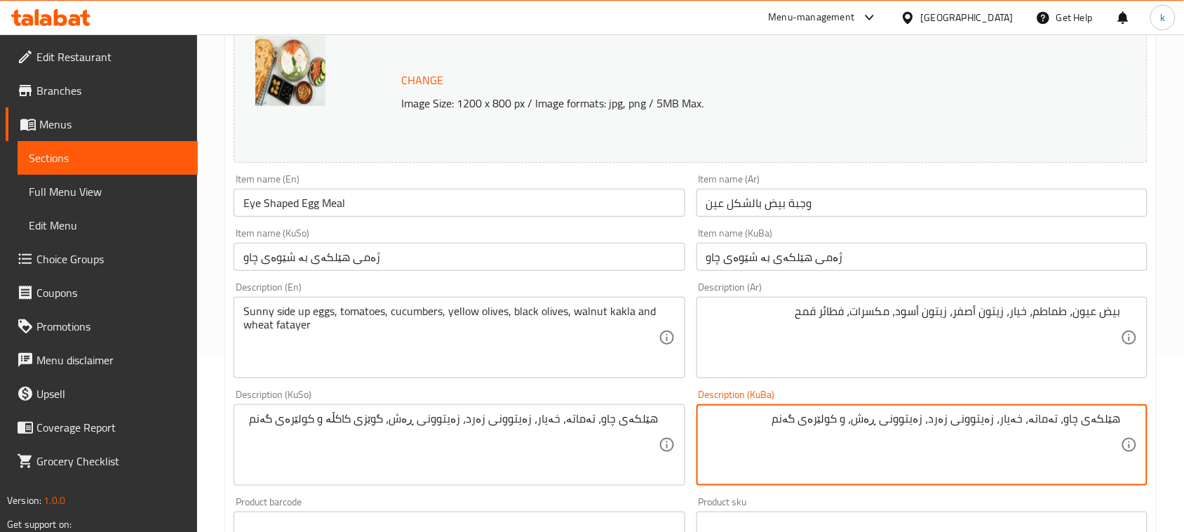
click at [857, 425] on textarea "هێلکەی چاو، تەماتە، خەیار، زەیتوونی زەرد، زەیتوونی ڕەش، و کولێرەی گەنم" at bounding box center [913, 445] width 415 height 67
paste textarea "گوێزی کاکڵە"
click at [864, 422] on textarea "هێلکەی چاو، تەماتە، خەیار، زەیتوونی زەرد، زەیتوونی ڕەش، گوێزی کاکڵە و کولێرەی گ…" at bounding box center [913, 445] width 415 height 67
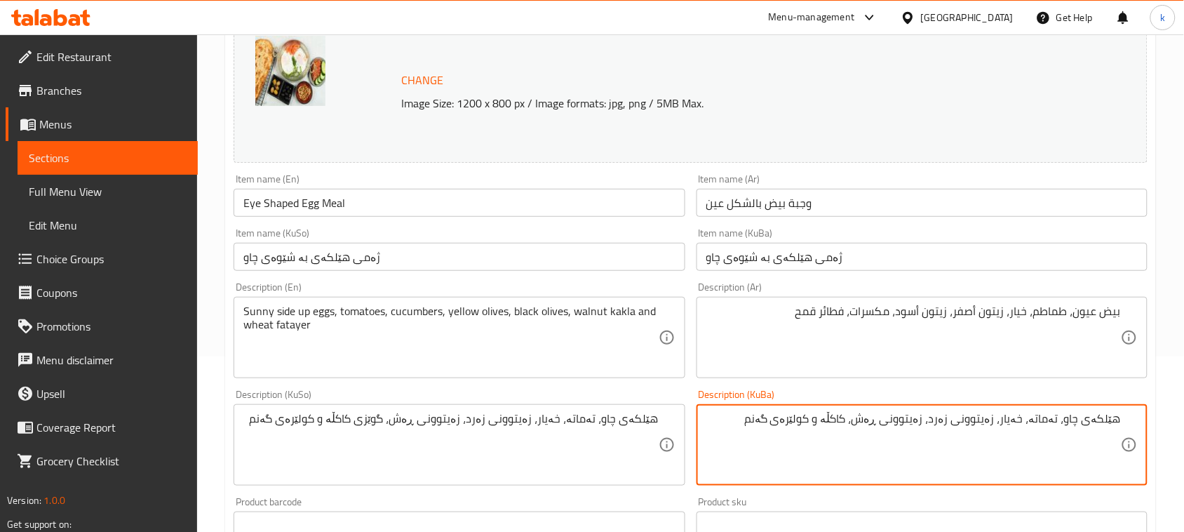
click at [855, 421] on textarea "هێلکەی چاو، تەماتە، خەیار، زەیتوونی زەرد، زەیتوونی ڕەش، کاکڵە و کولێرەی گەنم" at bounding box center [913, 445] width 415 height 67
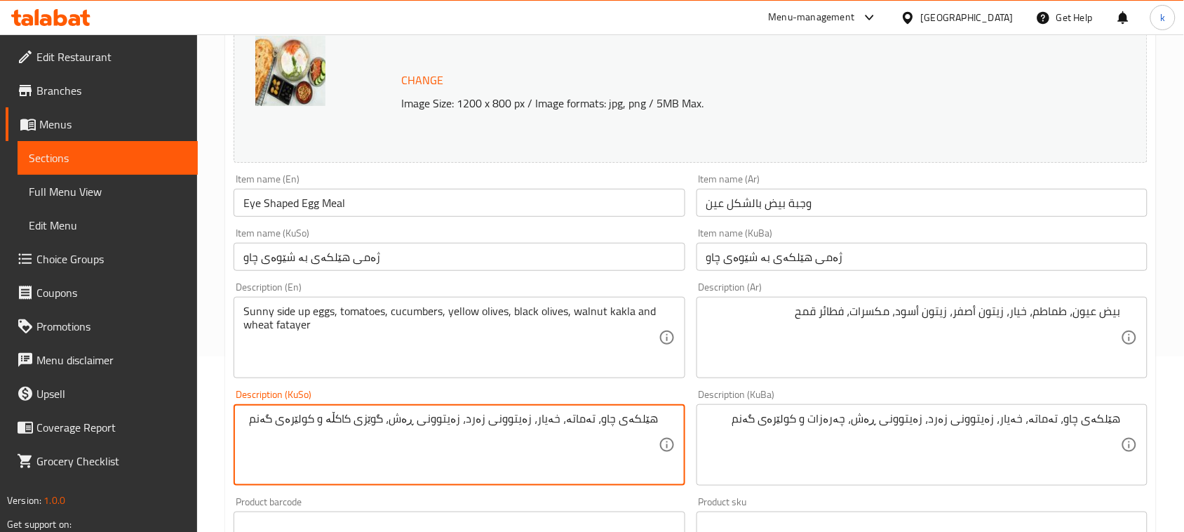
click at [403, 415] on textarea "هێلکەی چاو، تەماتە، خەیار، زەیتوونی زەرد، زەیتوونی ڕەش، گوێزی کاکڵە و کولێرەی گ…" at bounding box center [450, 445] width 415 height 67
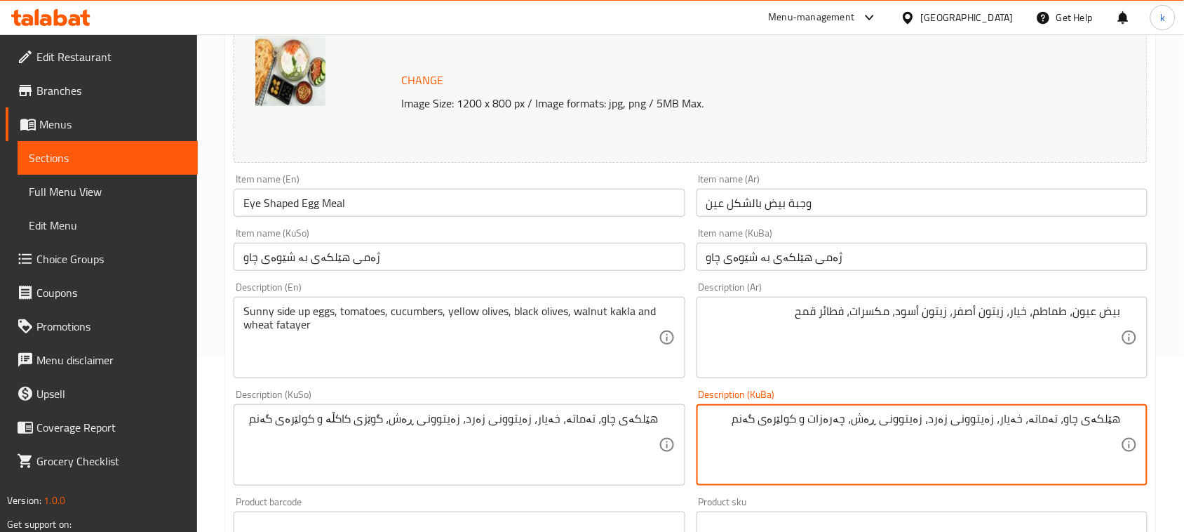
click at [826, 426] on textarea "هێلکەی چاو، تەماتە، خەیار، زەیتوونی زەرد، زەیتوونی ڕەش، چەرەزات و کولێرەی گەنم" at bounding box center [913, 445] width 415 height 67
paste textarea "وێزی کاکڵە"
type textarea "هێلکەی چاو، تەماتە، خەیار، زەیتوونی زەرد، زەیتوونی ڕەش، گوێزی کاکڵە و کولێرەی گ…"
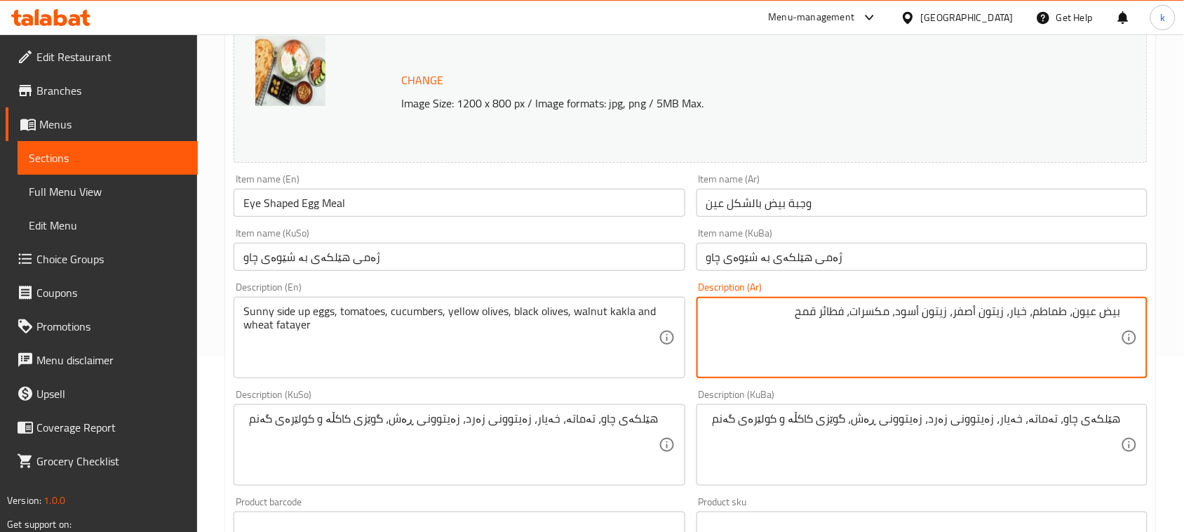
click at [871, 313] on textarea "بيض عيون، طماطم، خيار، زيتون أصفر، زيتون أسود، مكسرات، فطائر قمح" at bounding box center [913, 337] width 415 height 67
paste textarea "كاكلة جوز"
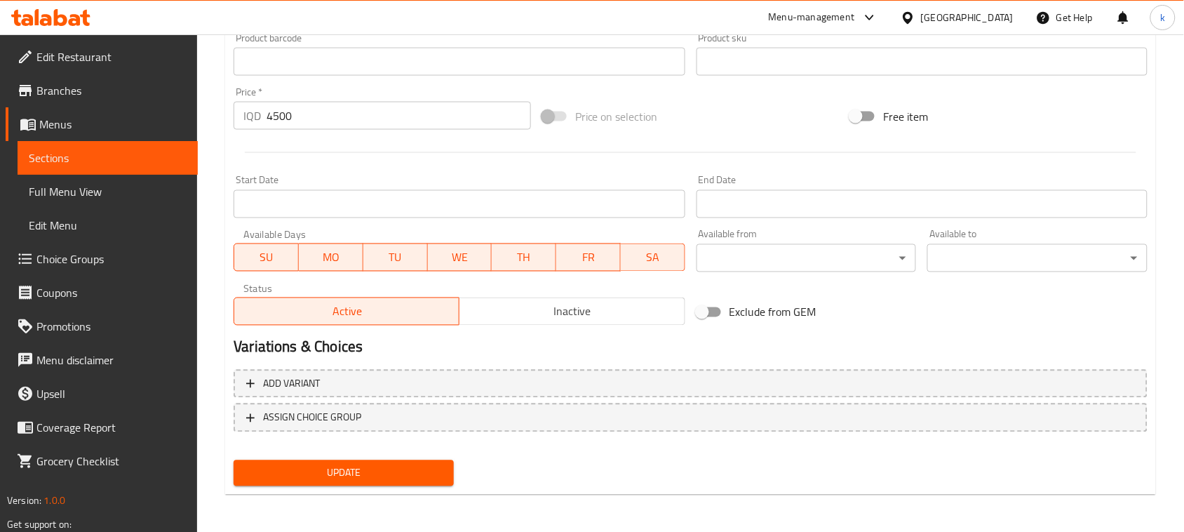
type textarea "بيض عيون، طماطم، خيار، زيتون أصفر، زيتون أسود، كاكلة جوز وفطائر قمح"
click at [415, 467] on span "Update" at bounding box center [344, 473] width 198 height 18
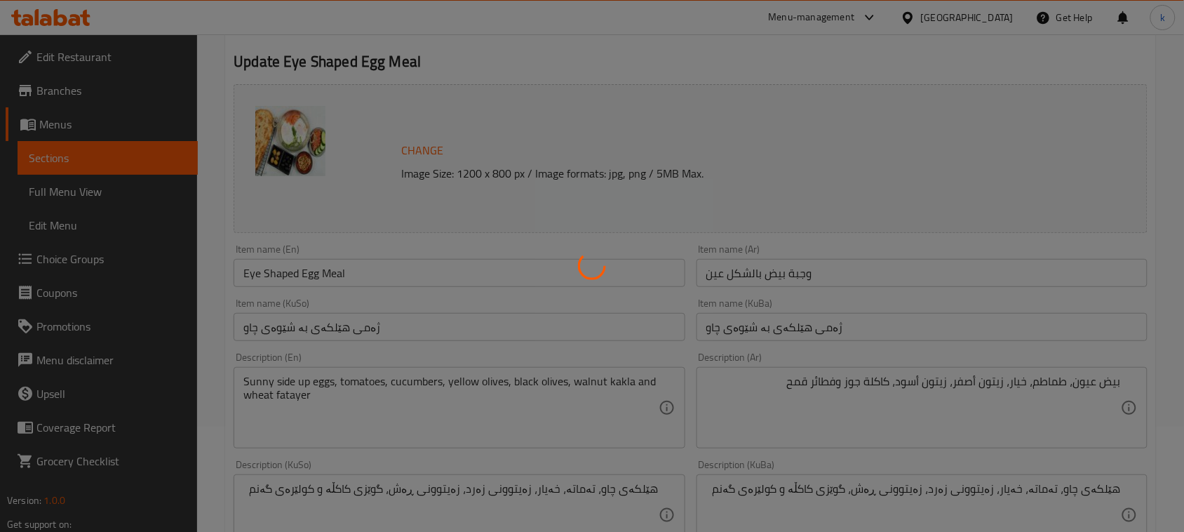
scroll to position [0, 0]
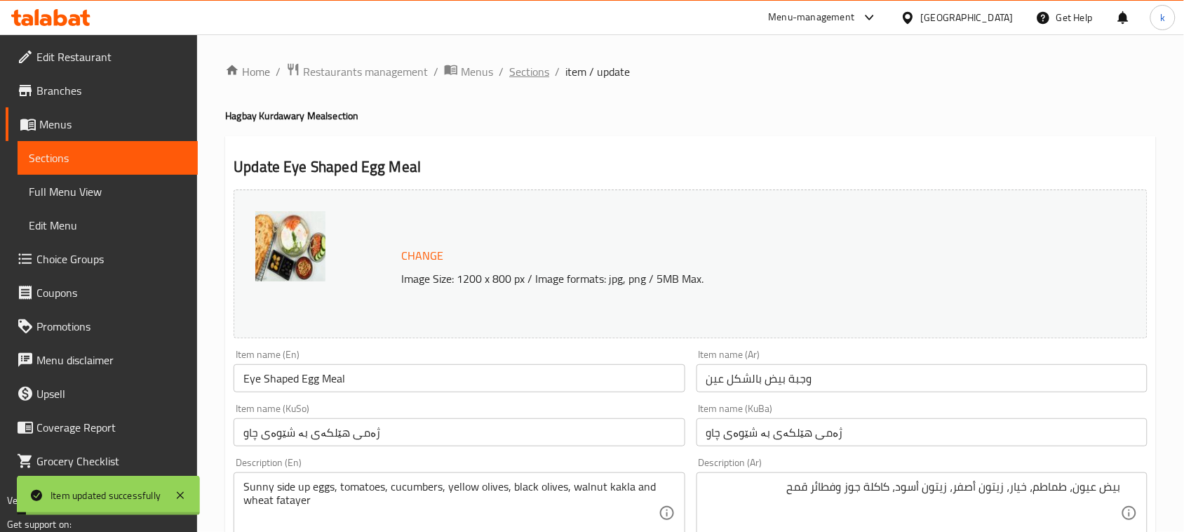
click at [523, 75] on span "Sections" at bounding box center [529, 71] width 40 height 17
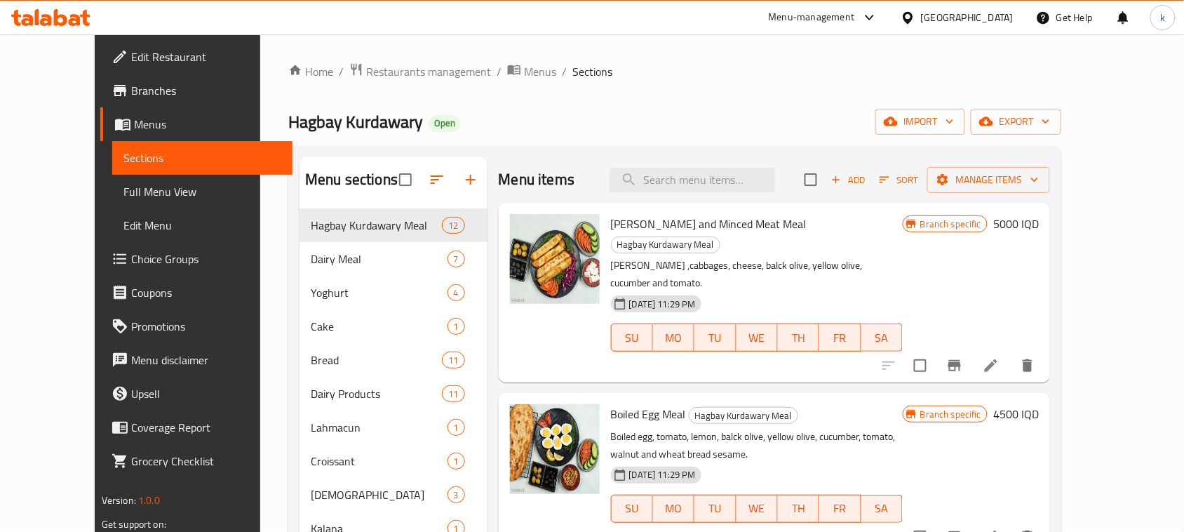
scroll to position [175, 0]
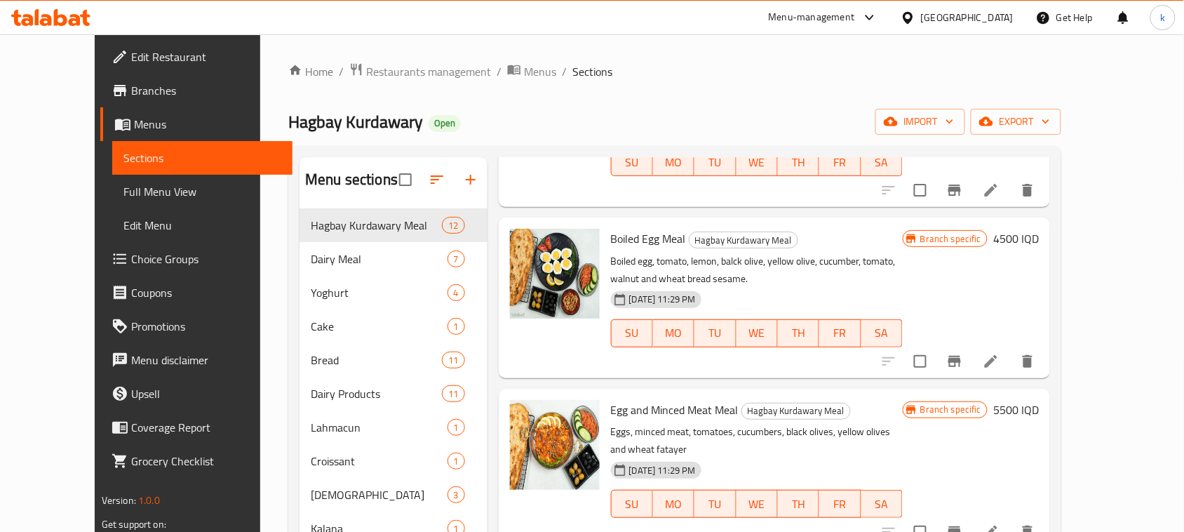
click at [1000, 523] on icon at bounding box center [991, 531] width 17 height 17
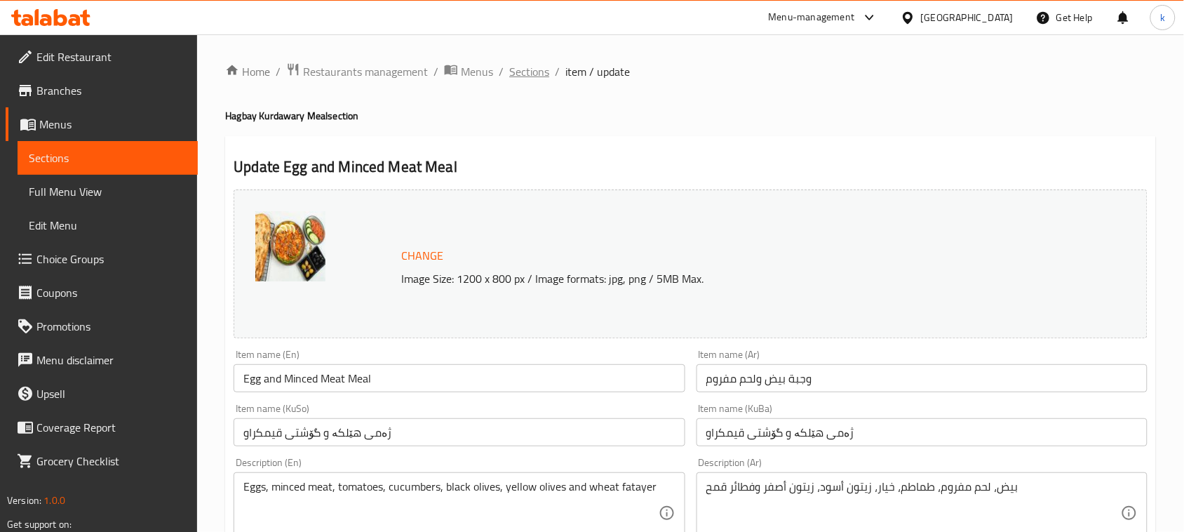
click at [525, 65] on span "Sections" at bounding box center [529, 71] width 40 height 17
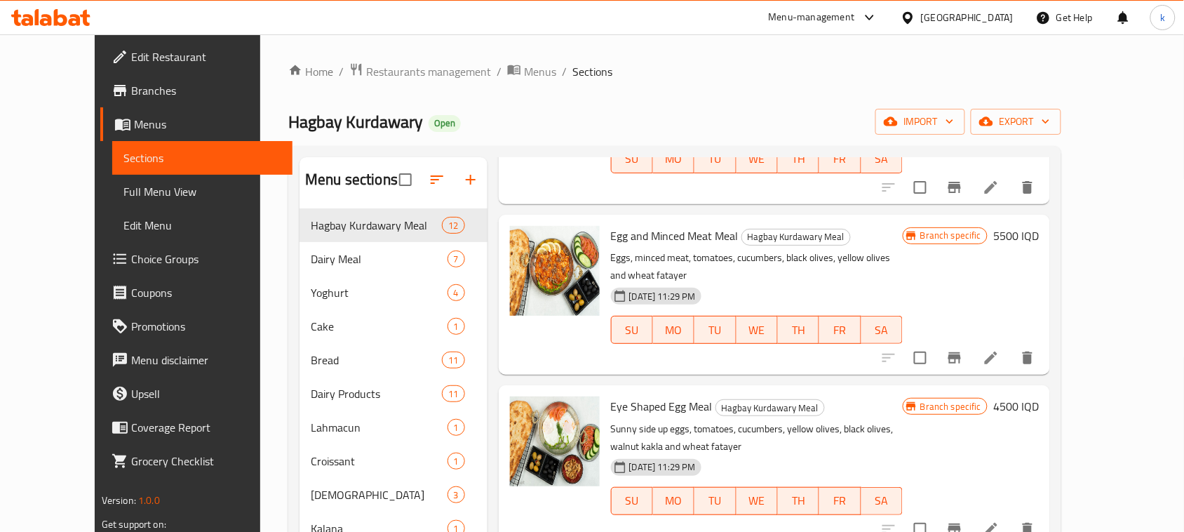
scroll to position [351, 0]
click at [1000, 519] on icon at bounding box center [991, 527] width 17 height 17
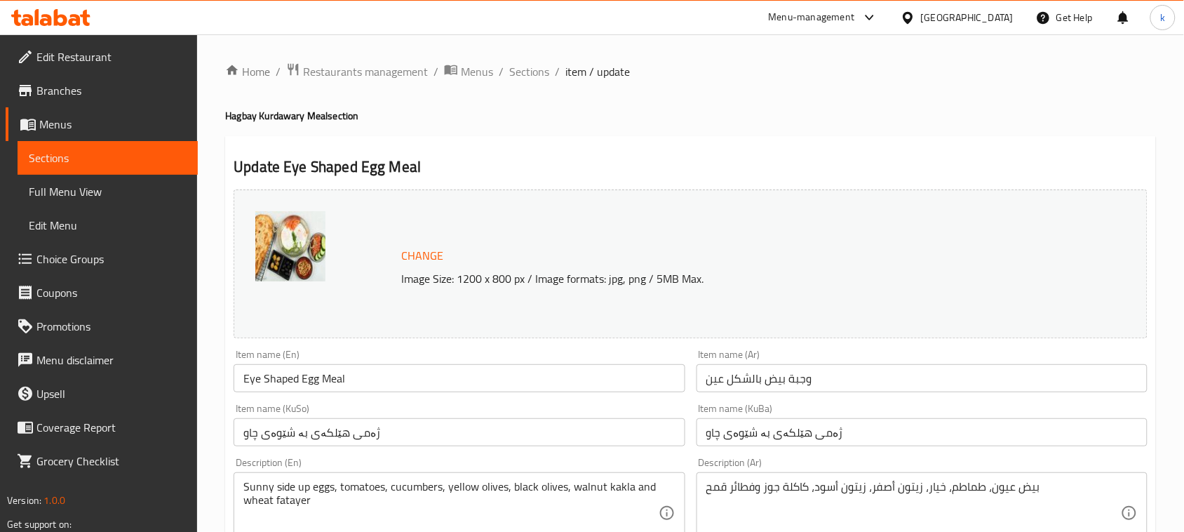
click at [525, 67] on span "Sections" at bounding box center [529, 71] width 40 height 17
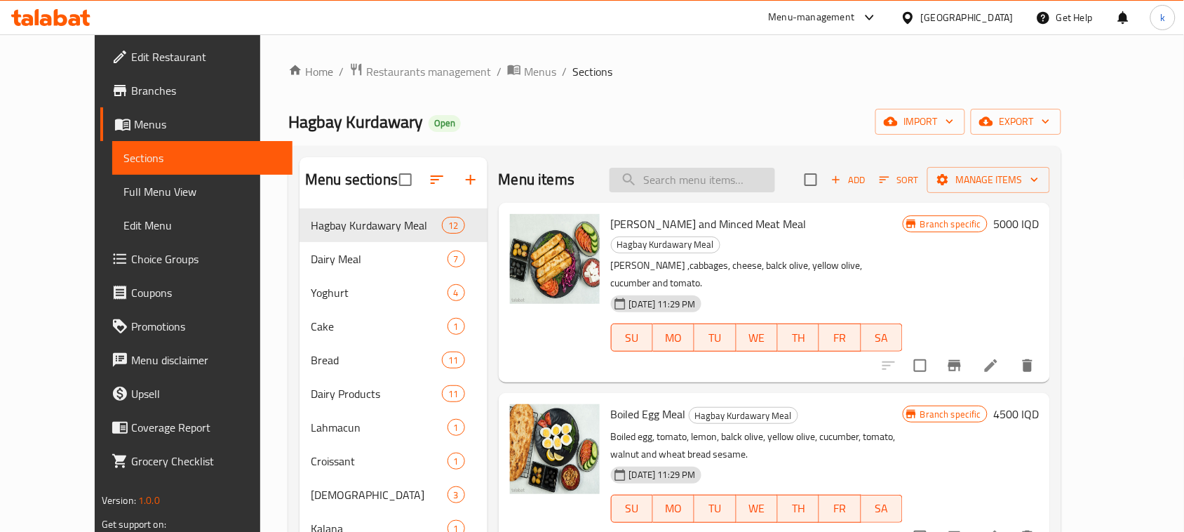
click at [688, 180] on input "search" at bounding box center [693, 180] width 166 height 25
paste input "[PERSON_NAME] موشەکەل :"
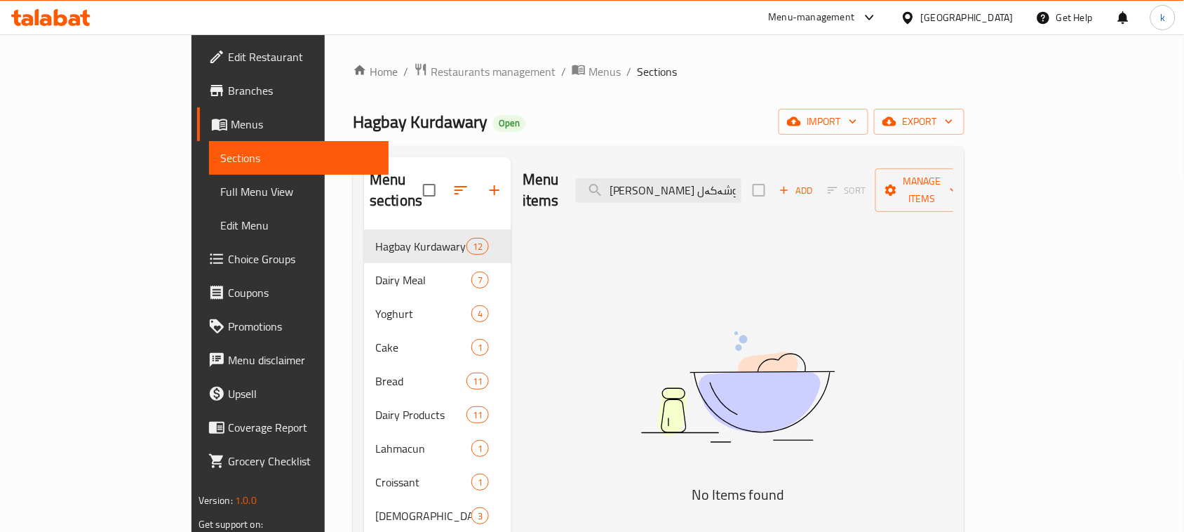
type input "[PERSON_NAME] موشەکەل"
click at [742, 190] on input "[PERSON_NAME] موشەکەل" at bounding box center [659, 190] width 166 height 25
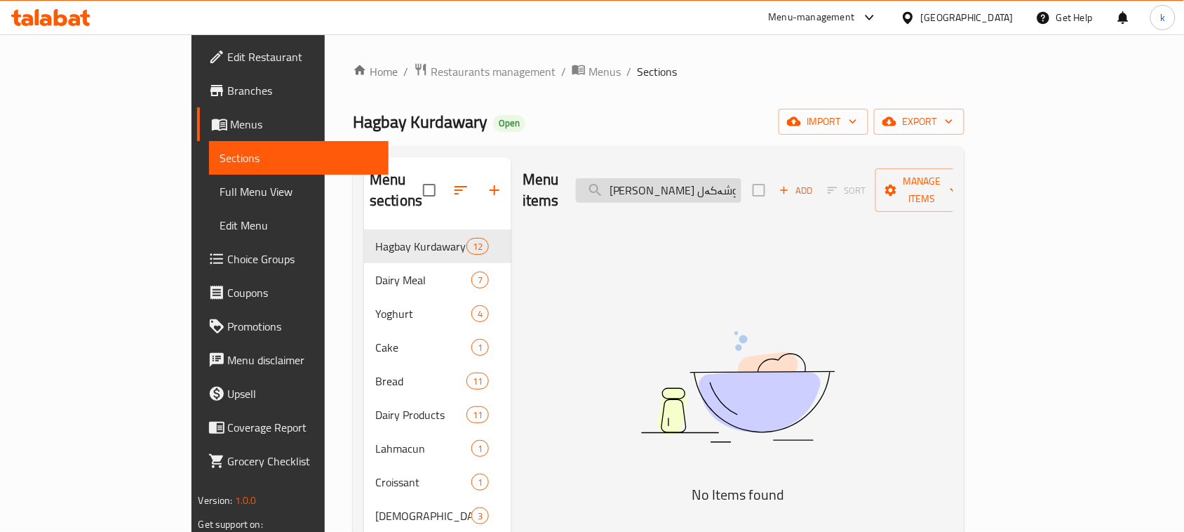
click at [742, 190] on input "[PERSON_NAME] موشەکەل" at bounding box center [659, 190] width 166 height 25
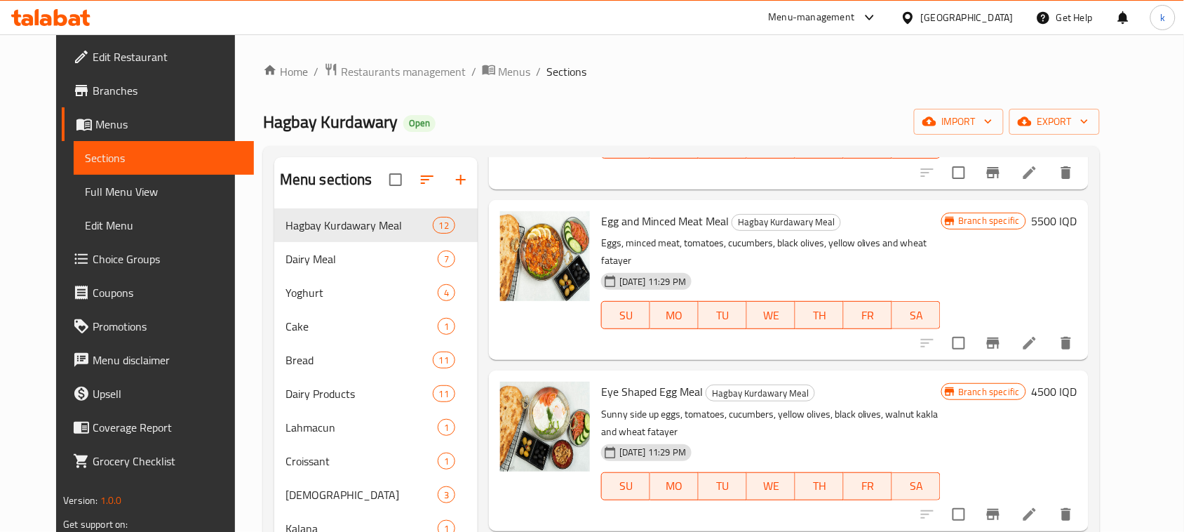
scroll to position [614, 0]
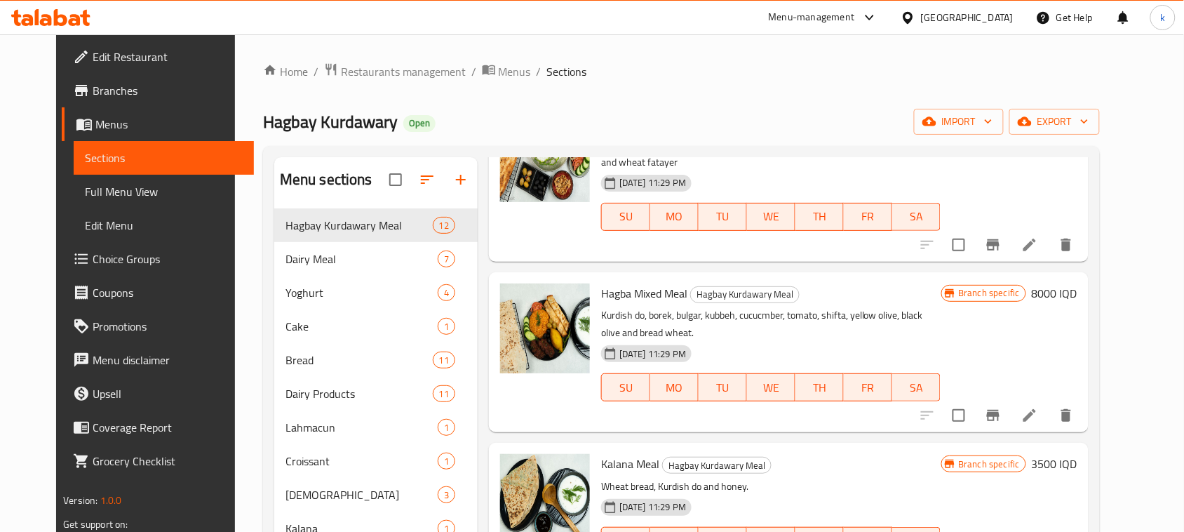
type input "meal"
click at [1010, 398] on button "Branch-specific-item" at bounding box center [994, 415] width 34 height 34
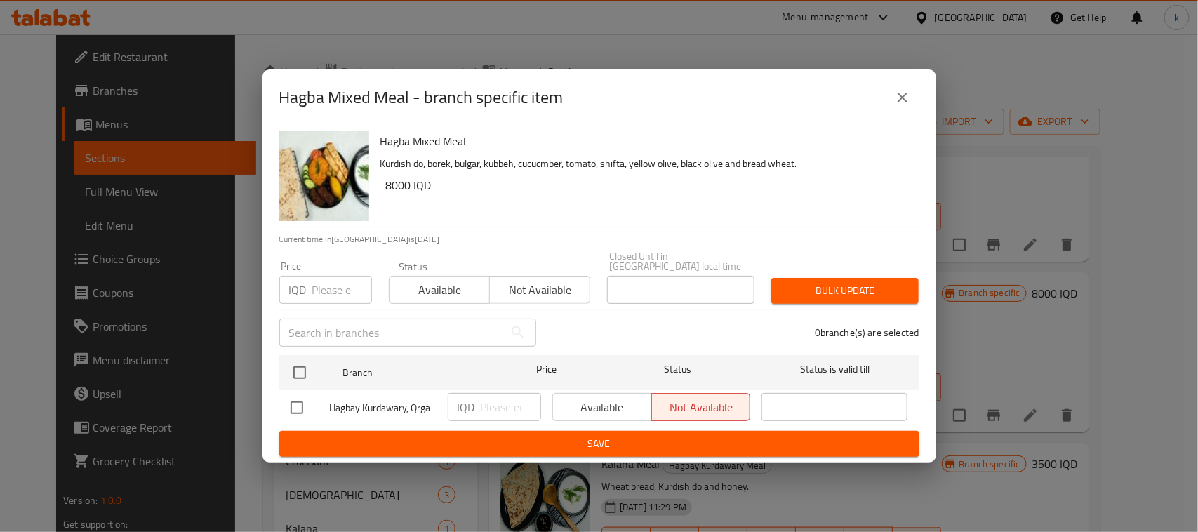
click at [899, 106] on icon "close" at bounding box center [902, 97] width 17 height 17
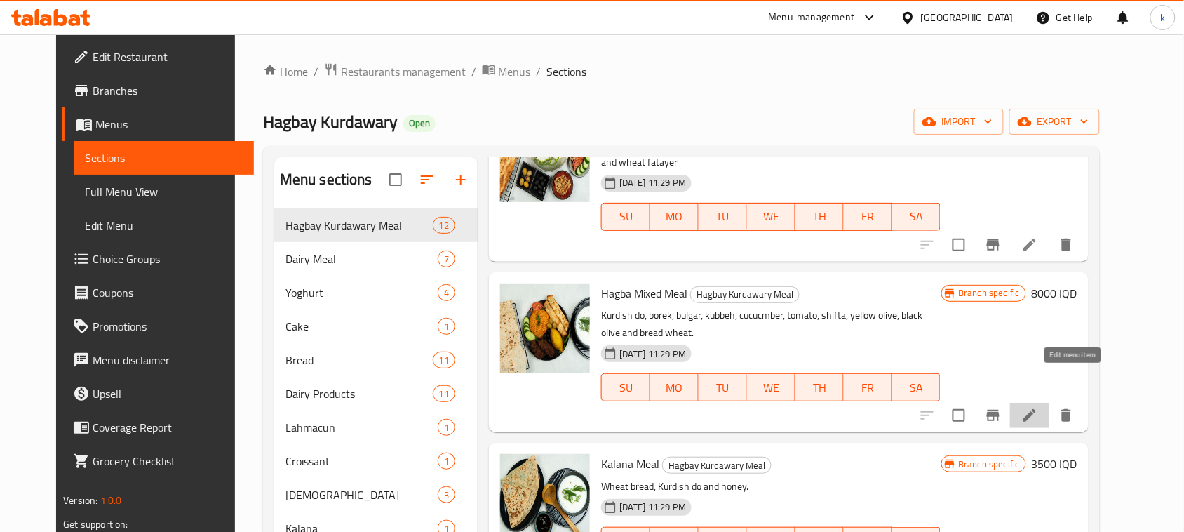
click at [1036, 409] on icon at bounding box center [1030, 415] width 13 height 13
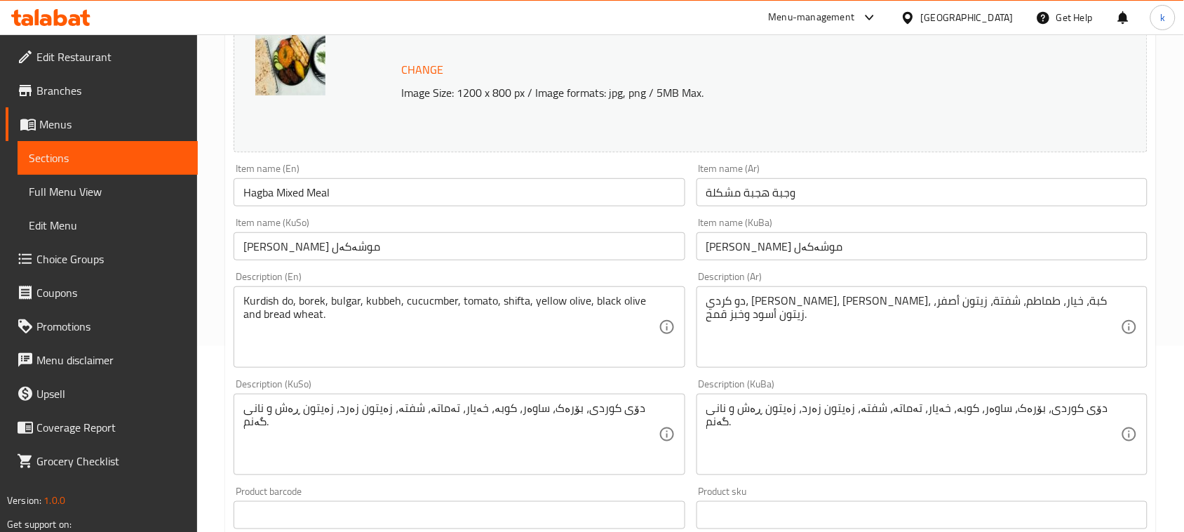
scroll to position [263, 0]
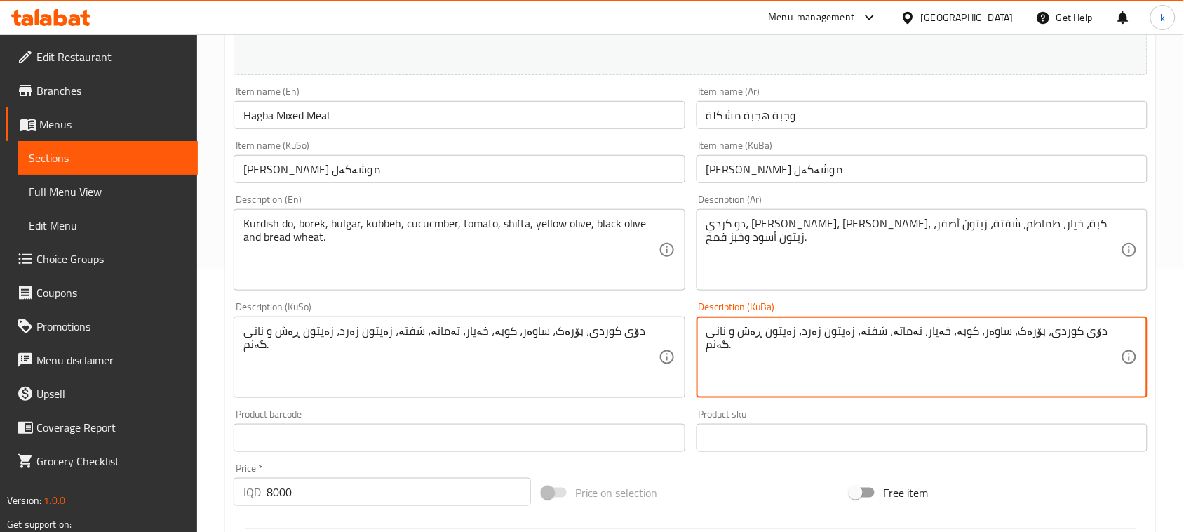
click at [975, 342] on textarea "دۆی کوردی، بۆرەک، ساوەر، کوبە، خەیار، تەماتە، شفتە، زەیتون زەرد، زەیتون ڕەش و ن…" at bounding box center [913, 357] width 415 height 67
paste textarea "ۆرەک ، کووبە ، ساوەر ،شفتە ، دۆی کوردی ، تەماتە و خەیار،زەیتوونی زەرد،زەیتوونی …"
click at [1092, 332] on textarea "بۆرەک ، کووبە ، ساوەر ،شفتە ، دۆی کوردی ، تەماتە و خەیار،زەیتوونی زەرد،زەیتوونی…" at bounding box center [913, 357] width 415 height 67
drag, startPoint x: 1095, startPoint y: 349, endPoint x: 1176, endPoint y: 281, distance: 105.1
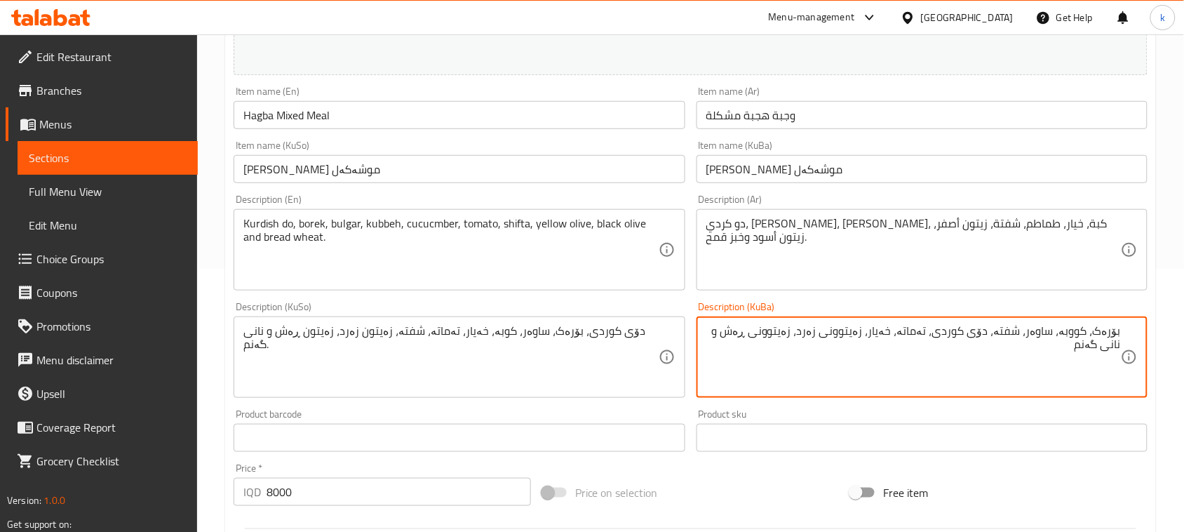
click at [1176, 281] on div "Home / Restaurants management / Menus / Sections / item / update Hagbay Kurdawa…" at bounding box center [690, 340] width 987 height 1139
type textarea "بۆرەک، کووبە، ساوەر، شفتە، دۆی کوردی، تەماتە، خەیار، زەیتوونی زەرد، زەیتوونی ڕە…"
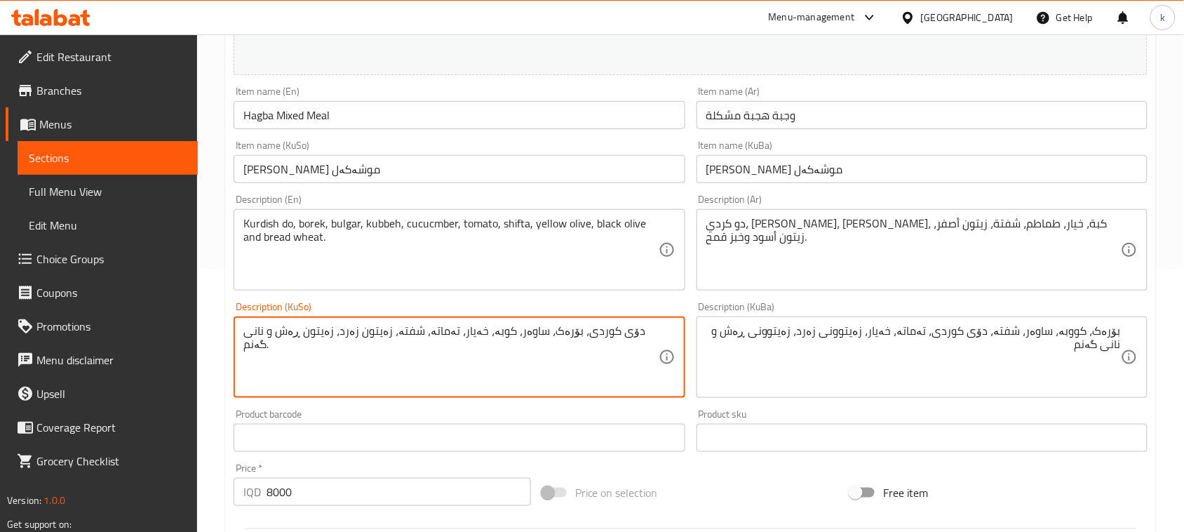
click at [527, 335] on textarea "دۆی کوردی، بۆرەک، ساوەر، کوبە، خەیار، تەماتە، شفتە، زەیتون زەرد، زەیتون ڕەش و ن…" at bounding box center [450, 357] width 415 height 67
click at [530, 333] on textarea "دۆی کوردی، بۆرەک، ساوەر، کوبە، خەیار، تەماتە، شفتە، زەیتون زەرد، زەیتون ڕەش و ن…" at bounding box center [450, 357] width 415 height 67
paste textarea "ۆرەک، کووبە، ساوەر، شفتە، دۆی کوردی، تەماتە، خەیار، زەیتوونی زەرد، زەیتوونی ڕەش…"
type textarea "بۆرەک، کووبە، ساوەر، شفتە، دۆی کوردی، تەماتە، خەیار، زەیتوونی زەرد، زەیتوونی ڕە…"
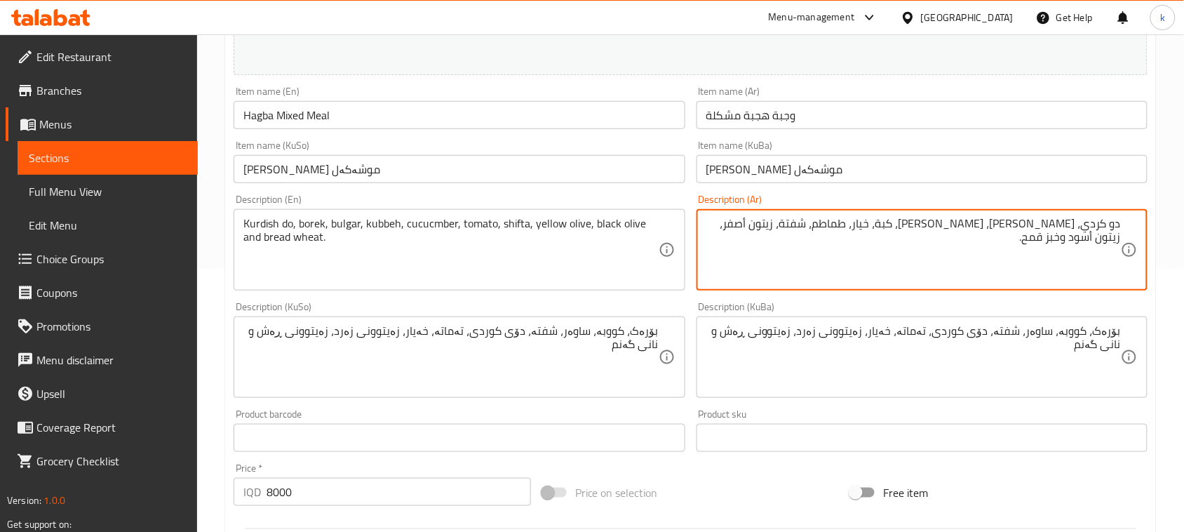
click at [882, 220] on textarea "دو كردي، [PERSON_NAME]، [PERSON_NAME]، كبة، خيار، طماطم، شفتة، زيتون أصفر، زيتو…" at bounding box center [913, 250] width 415 height 67
paste textarea "وراك، مكعب، مخلل الملفوف، شافتا، عجينة كردية، طماطم، خيار، زيتون أصفر، زيتون أس…"
type textarea "بوراك، مكعب، مخلل الملفوف، شافتا، عجينة كردية، طماطم، خيار، زيتون أصفر، زيتون أ…"
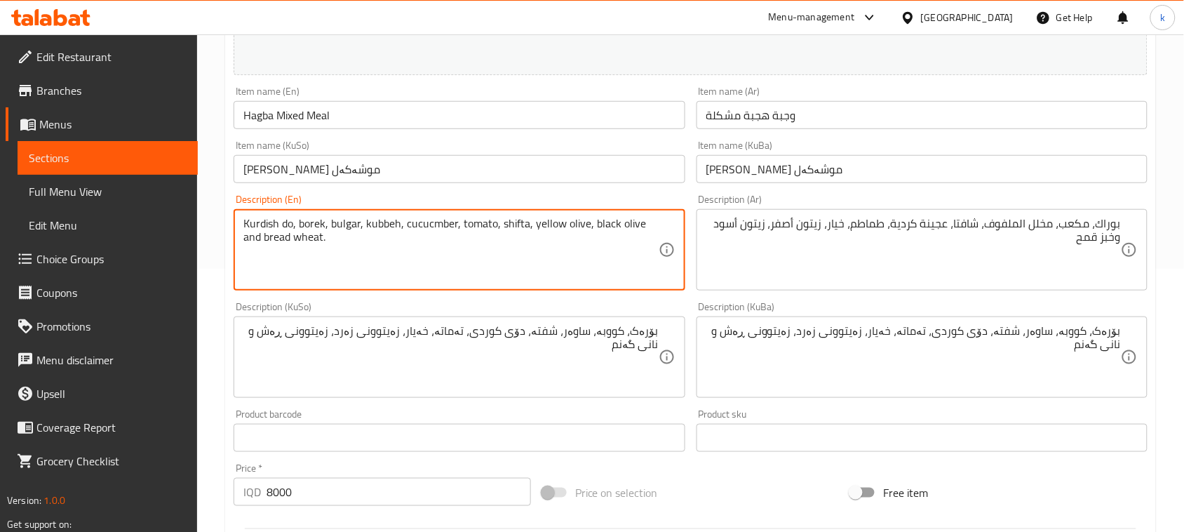
click at [567, 226] on textarea "Kurdish do, borek, bulgar, kubbeh, cucucmber, tomato, shifta, yellow olive, bla…" at bounding box center [450, 250] width 415 height 67
paste textarea "[PERSON_NAME], cube, sauerkraut, shafta, Kurdish dough, tomatoes, cucumbers, ye…"
type textarea "[PERSON_NAME], cube, sauerkraut, shafta, Kurdish dough, tomatoes, cucumbers, ye…"
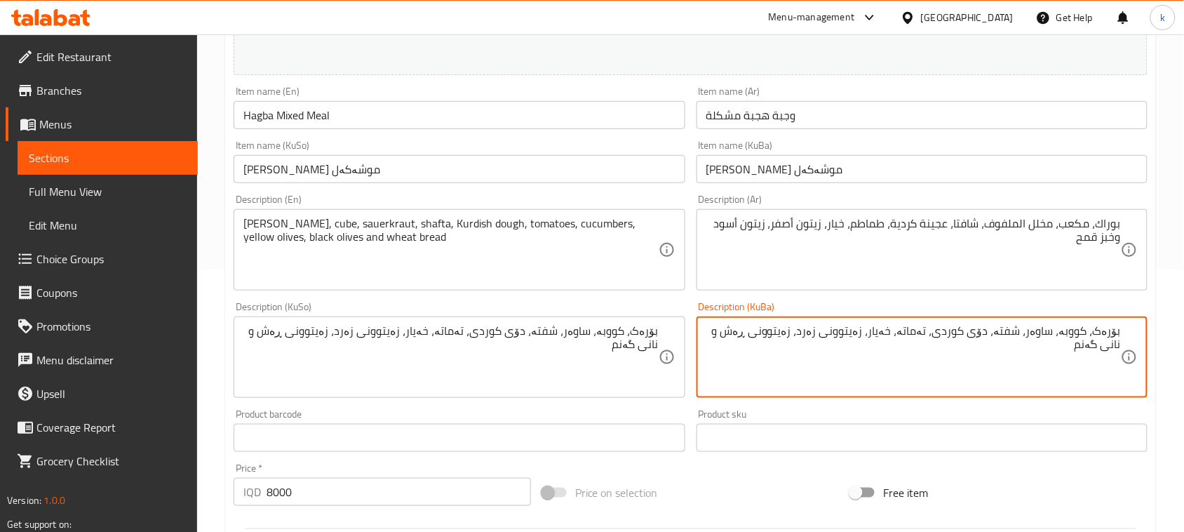
click at [1116, 333] on textarea "بۆرەک، کووبە، ساوەر، شفتە، دۆی کوردی، تەماتە، خەیار، زەیتوونی زەرد، زەیتوونی ڕە…" at bounding box center [913, 357] width 415 height 67
click at [1112, 225] on textarea "بوراك، مكعب، مخلل الملفوف، شافتا، عجينة كردية، طماطم، خيار، زيتون أصفر، زيتون أ…" at bounding box center [913, 250] width 415 height 67
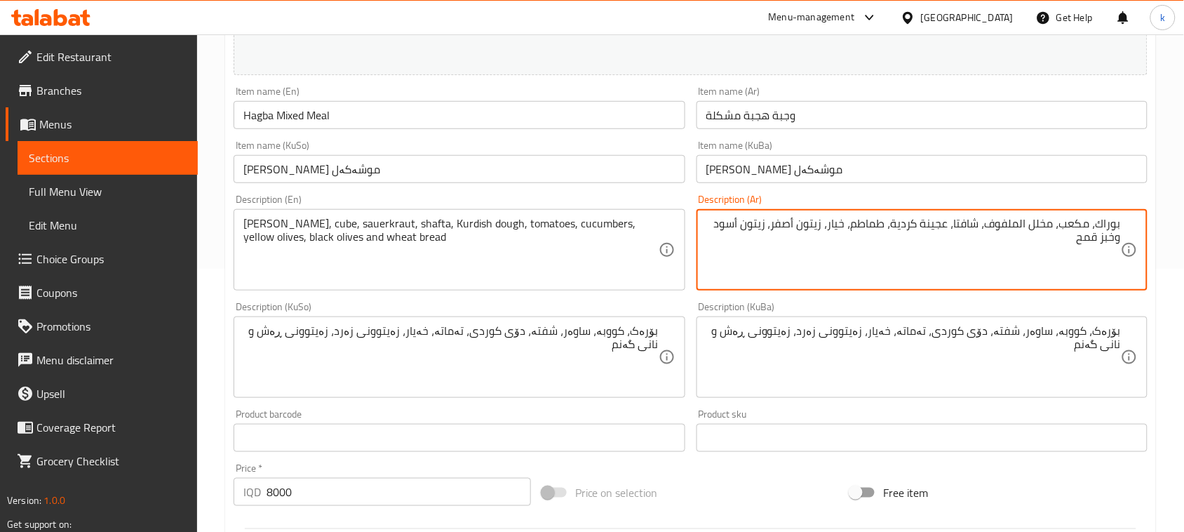
paste textarea "ي"
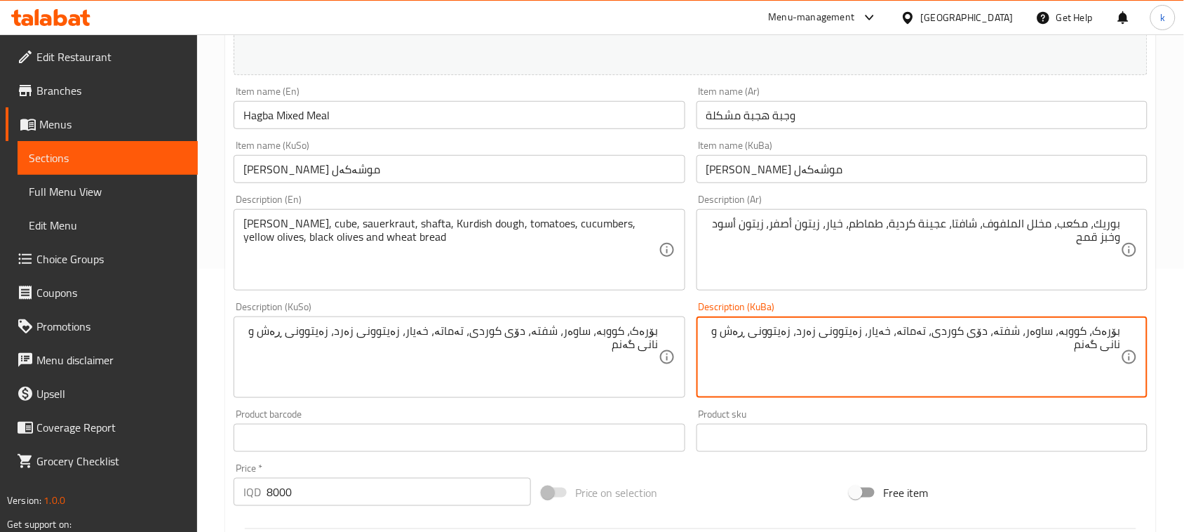
click at [1079, 335] on textarea "بۆرەک، کووبە، ساوەر، شفتە، دۆی کوردی، تەماتە، خەیار، زەیتوونی زەرد، زەیتوونی ڕە…" at bounding box center [913, 357] width 415 height 67
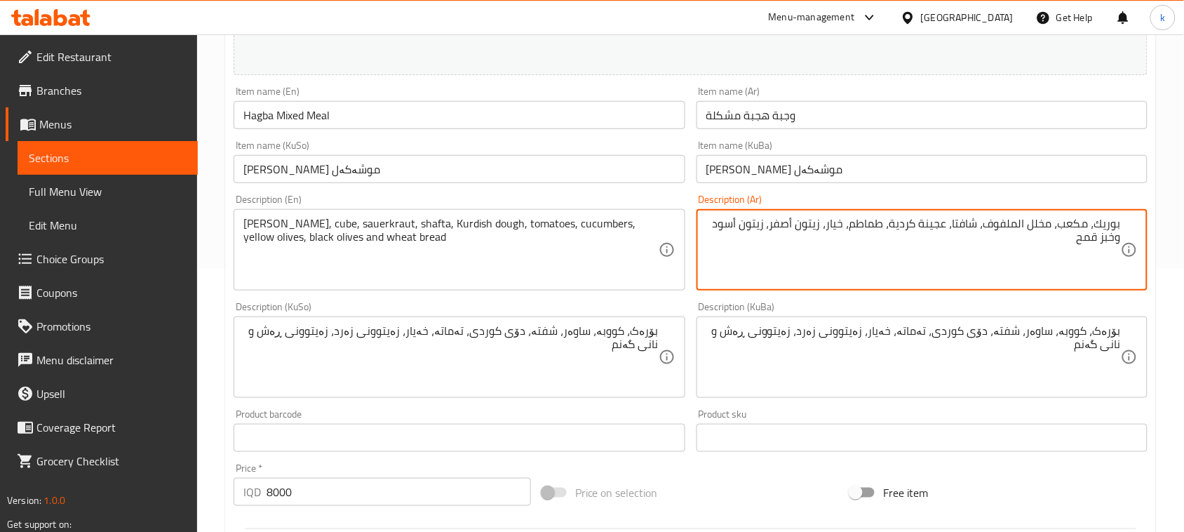
click at [1078, 217] on textarea "بوريك، مكعب، مخلل الملفوف، شافتا، عجينة كردية، طماطم، خيار، زيتون أصفر، زيتون أ…" at bounding box center [913, 250] width 415 height 67
paste textarea "بة"
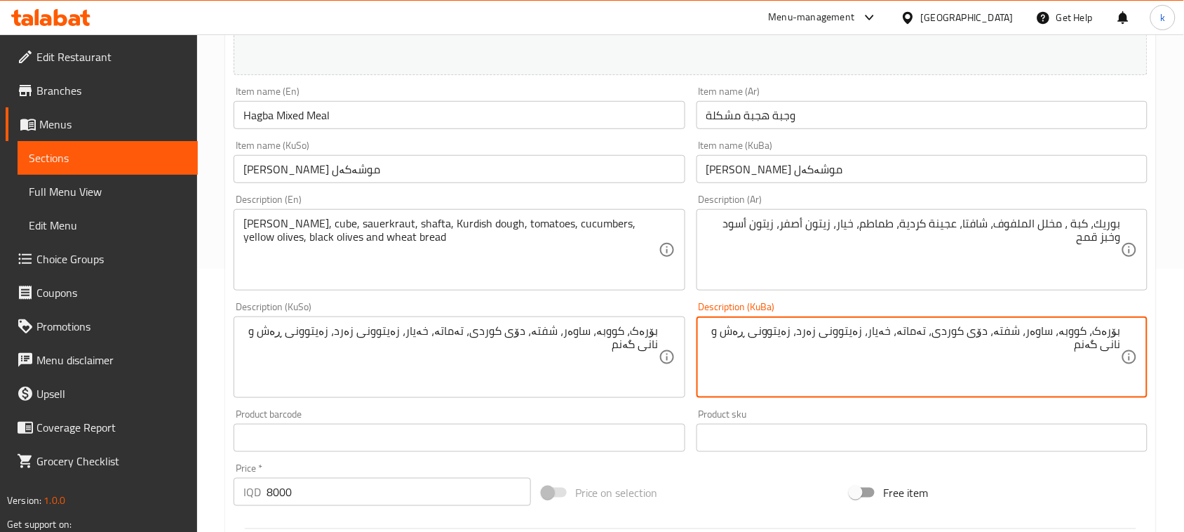
click at [1051, 328] on textarea "بۆرەک، کووبە، ساوەر، شفتە، دۆی کوردی، تەماتە، خەیار، زەیتوونی زەرد، زەیتوونی ڕە…" at bounding box center [913, 357] width 415 height 67
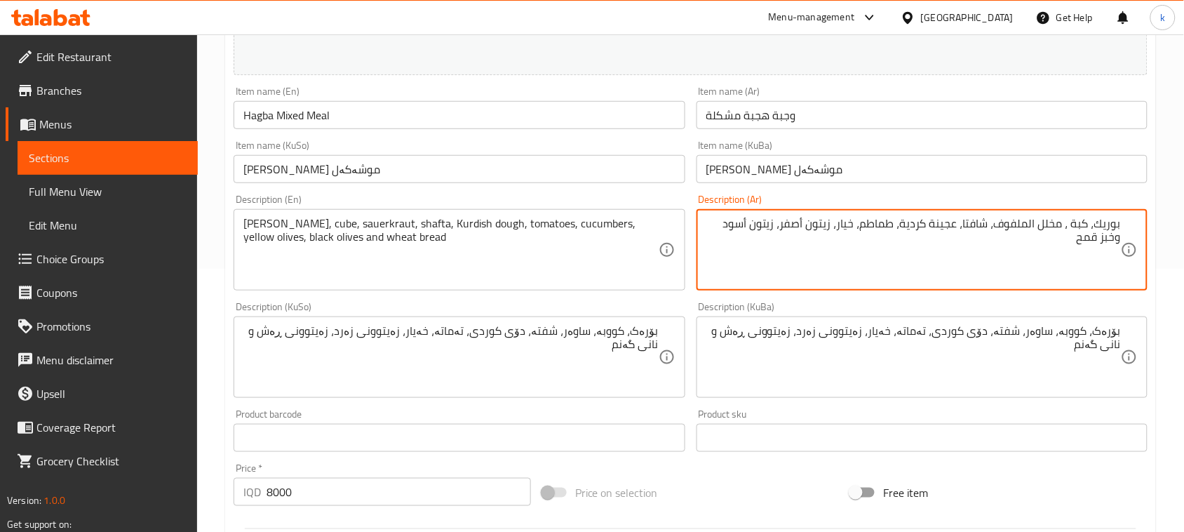
drag, startPoint x: 1065, startPoint y: 225, endPoint x: 997, endPoint y: 229, distance: 68.1
paste textarea "برغل"
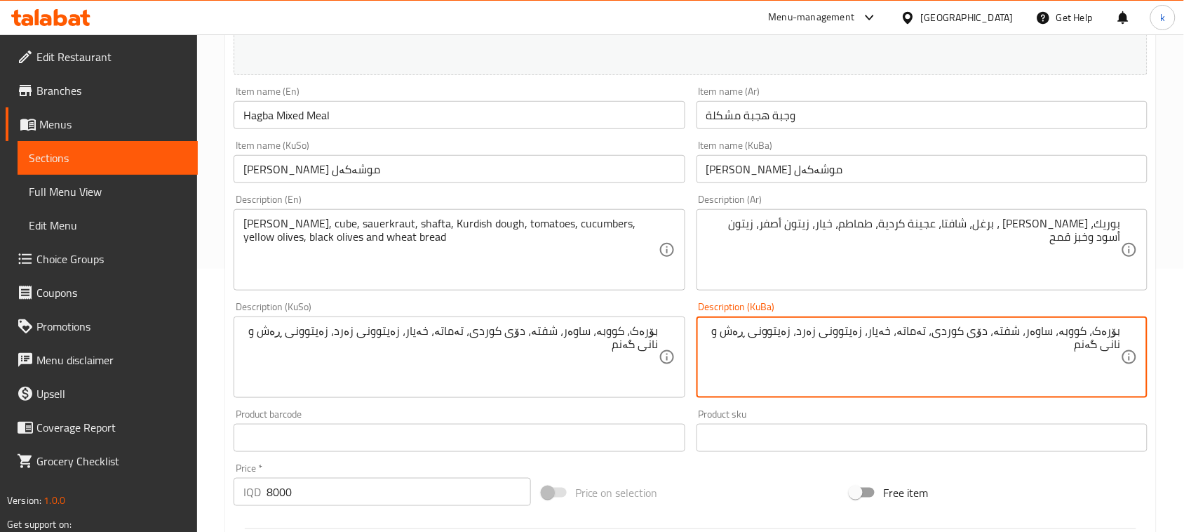
click at [998, 330] on textarea "بۆرەک، کووبە، ساوەر، شفتە، دۆی کوردی، تەماتە، خەیار، زەیتوونی زەرد، زەیتوونی ڕە…" at bounding box center [913, 357] width 415 height 67
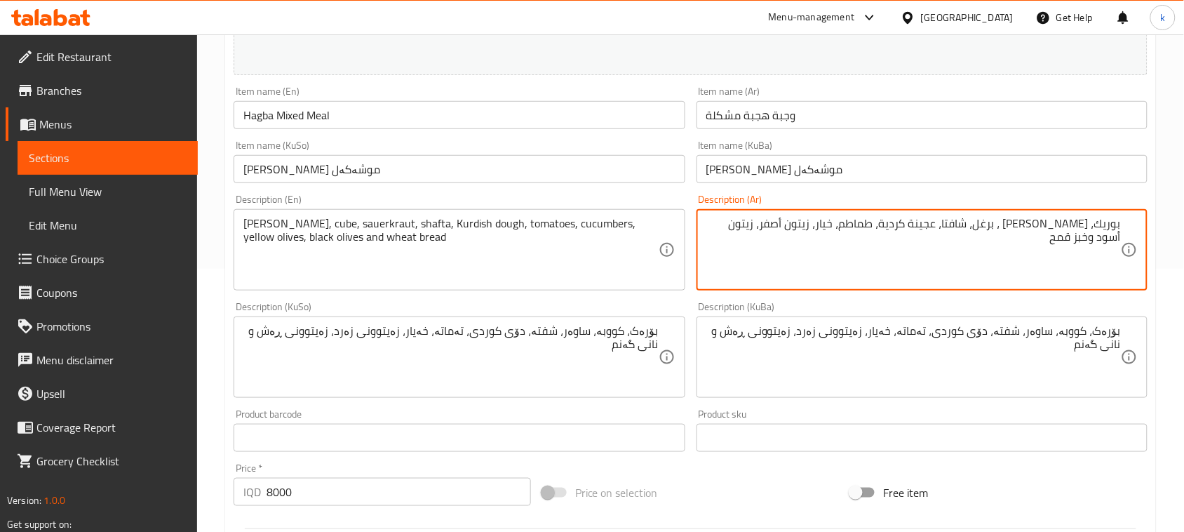
click at [993, 222] on textarea "بوريك، [PERSON_NAME] ، برغل، شافتا، عجينة كردية، طماطم، خيار، زيتون أصفر، زيتون…" at bounding box center [913, 250] width 415 height 67
click at [994, 219] on textarea "بوريك، [PERSON_NAME] ، برغل، شافتا، كردية، طماطم، خيار، زيتون أصفر، زيتون أسود …" at bounding box center [913, 250] width 415 height 67
paste textarea "[PERSON_NAME]"
click at [1070, 225] on textarea "بوريك، [PERSON_NAME] ، [PERSON_NAME]، شافتا، لبن كردي، طماطم، خيار، زيتون أصفر،…" at bounding box center [913, 250] width 415 height 67
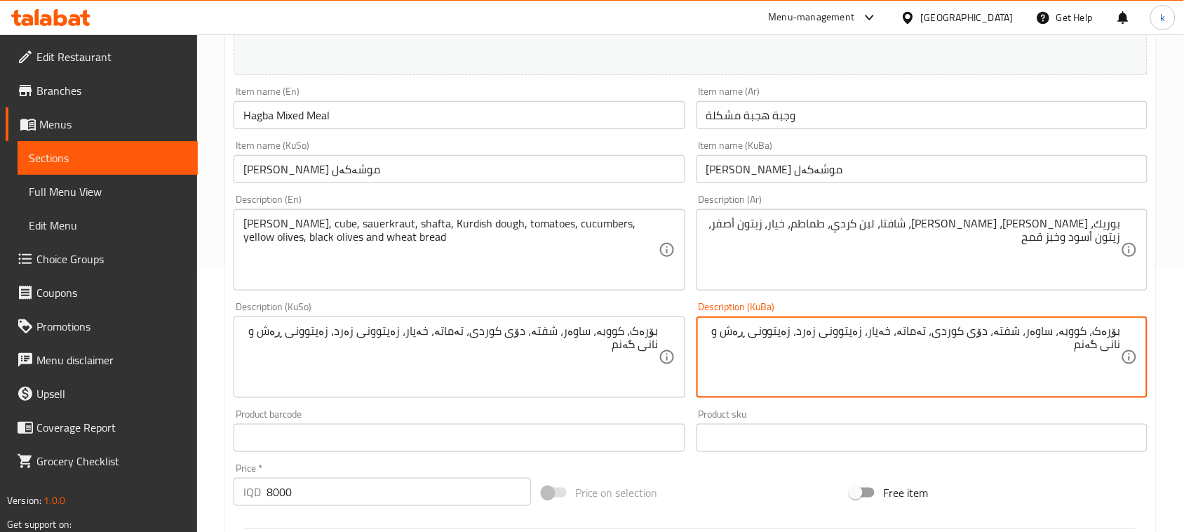
click at [1030, 327] on textarea "بۆرەک، کووبە، ساوەر، شفتە، دۆی کوردی، تەماتە، خەیار، زەیتوونی زەرد، زەیتوونی ڕە…" at bounding box center [913, 357] width 415 height 67
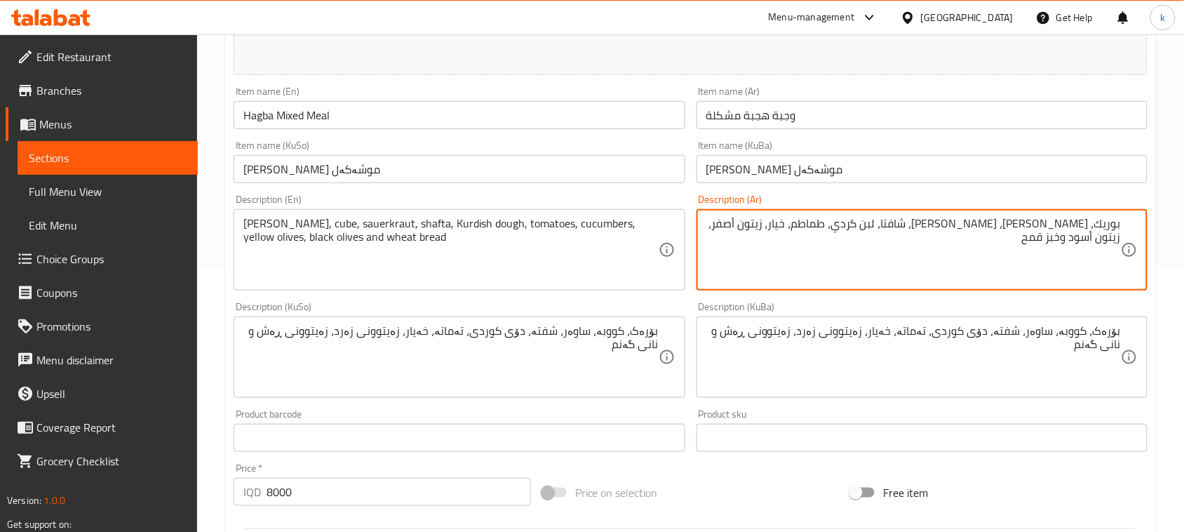
click at [1033, 227] on textarea "بوريك، [PERSON_NAME]، [PERSON_NAME]، شافتا، لبن كردي، طماطم، خيار، زيتون أصفر، …" at bounding box center [913, 250] width 415 height 67
paste textarea "فتة"
click at [777, 220] on textarea "[PERSON_NAME]، [PERSON_NAME]، [PERSON_NAME]، شفتة، لبن كردي، طماطم، خيار، زيتون…" at bounding box center [913, 250] width 415 height 67
click at [777, 219] on textarea "[PERSON_NAME]، [PERSON_NAME]، [PERSON_NAME]، شفتة، لبن كردي، طماطم، خيار، زيتون…" at bounding box center [913, 250] width 415 height 67
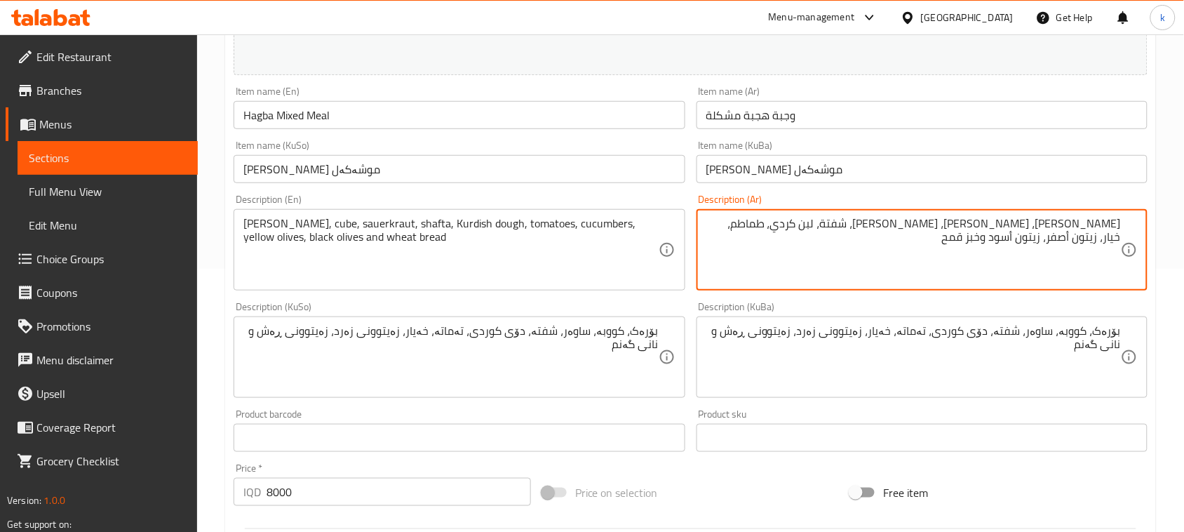
type textarea "[PERSON_NAME]، [PERSON_NAME]، [PERSON_NAME]، شفتة، لبن كردي، طماطم، خيار، زيتون…"
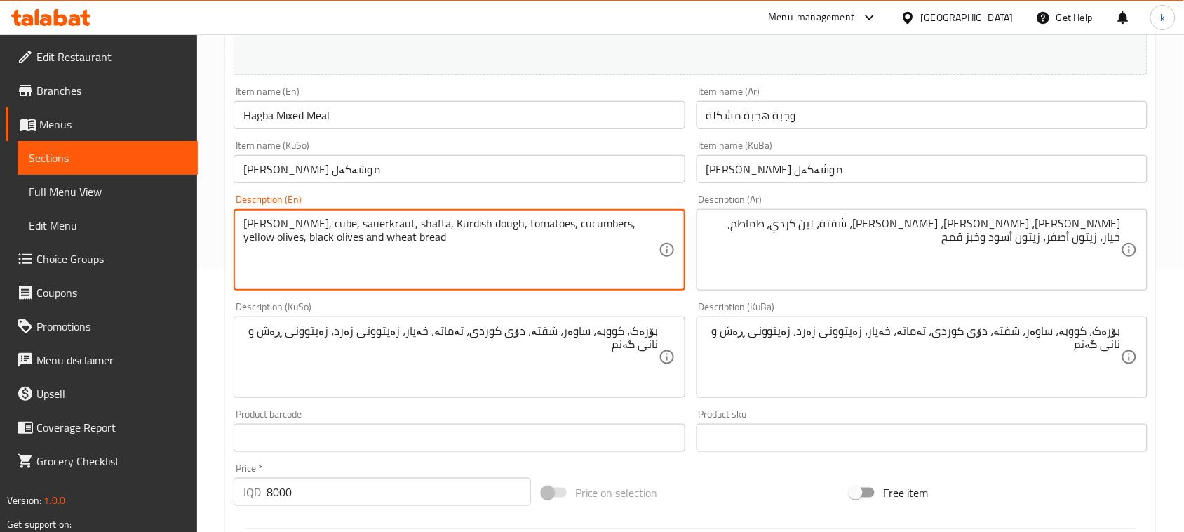
click at [403, 229] on textarea "[PERSON_NAME], cube, sauerkraut, shafta, Kurdish dough, tomatoes, cucumbers, ye…" at bounding box center [450, 250] width 415 height 67
paste textarea "ek, kibbeh, bulgur, shafta, Kurdish yogurt"
click at [363, 228] on textarea "[PERSON_NAME], kibbeh, bulgur, shafta, Kurdish yogurt, tomatoes, cucumbers, yel…" at bounding box center [450, 250] width 415 height 67
type textarea "[PERSON_NAME], kibbeh, bulgur, shifta, Kurdish yogurt, tomatoes, cucumbers, yel…"
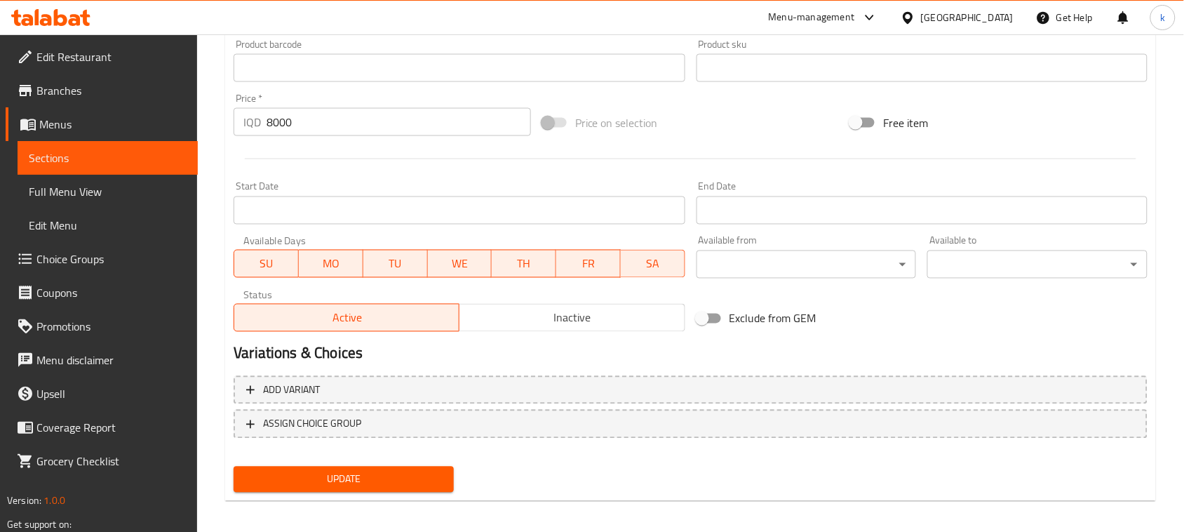
scroll to position [639, 0]
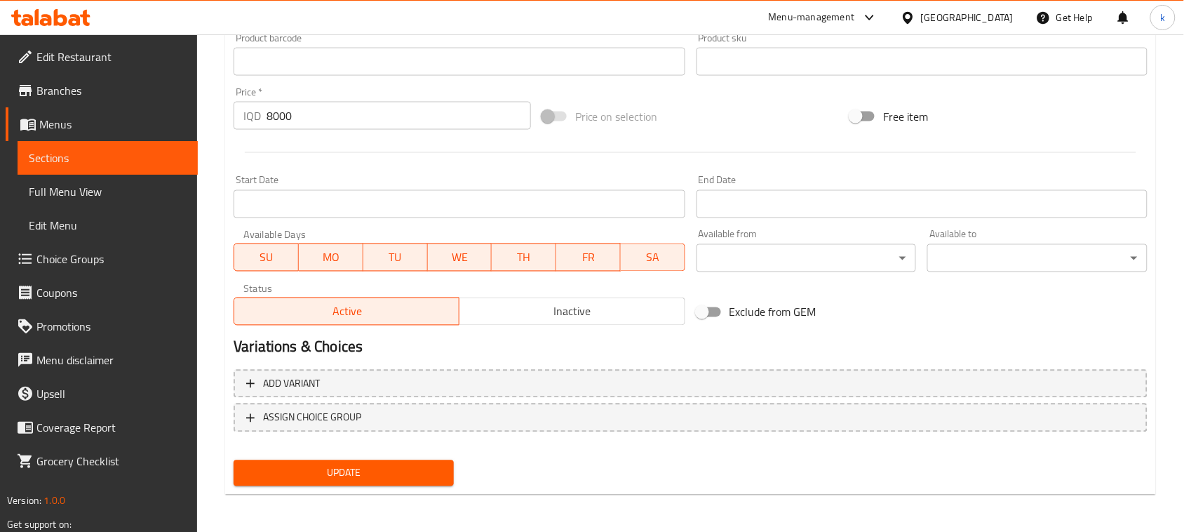
click at [335, 476] on span "Update" at bounding box center [344, 473] width 198 height 18
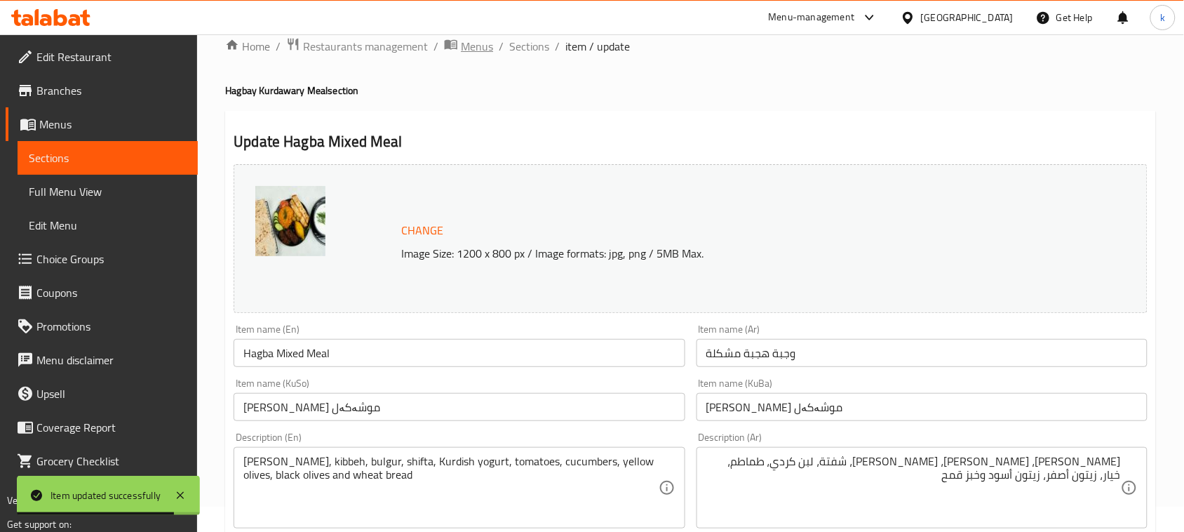
scroll to position [0, 0]
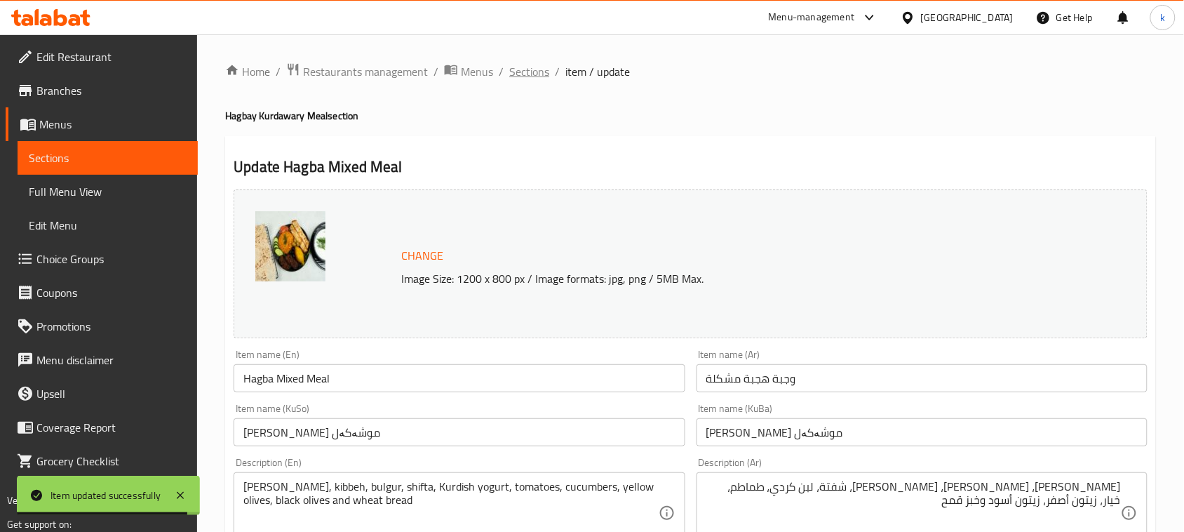
click at [537, 74] on span "Sections" at bounding box center [529, 71] width 40 height 17
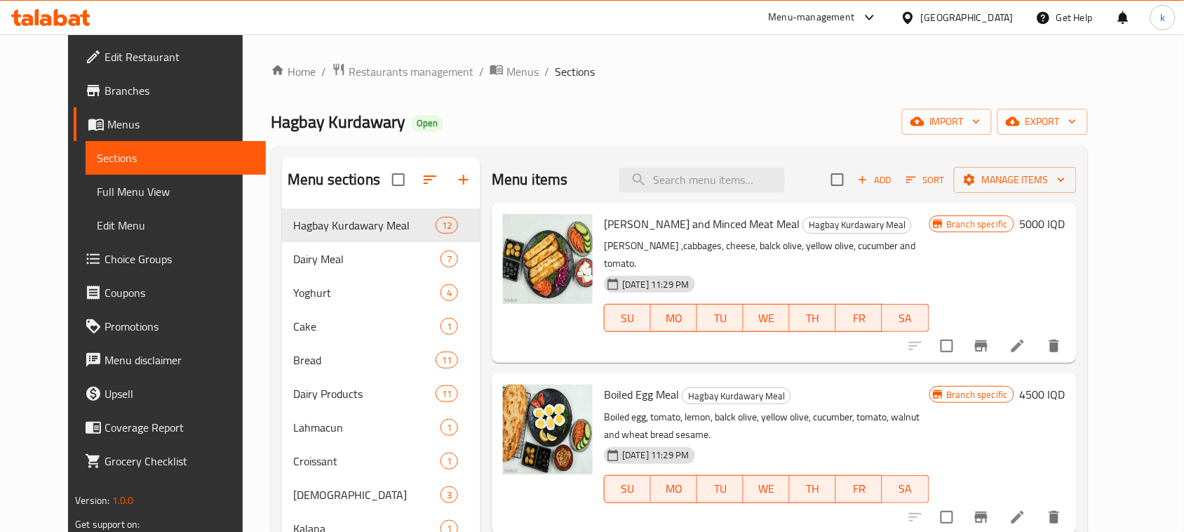
click at [756, 138] on div "Home / Restaurants management / Menus / Sections Hagbay Kurdawary Open import e…" at bounding box center [679, 413] width 817 height 702
click at [731, 179] on input "search" at bounding box center [702, 180] width 166 height 25
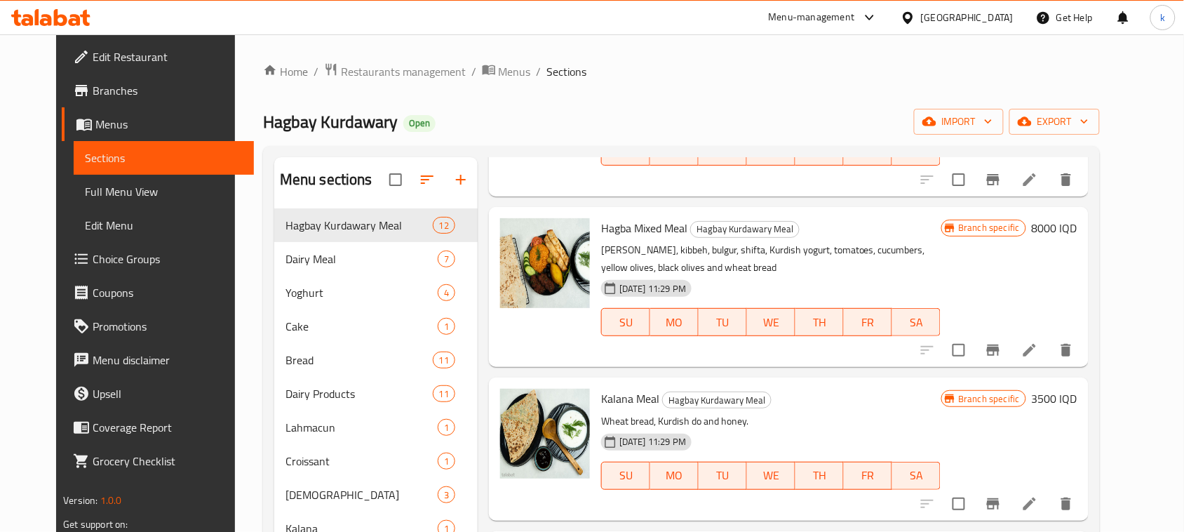
scroll to position [702, 0]
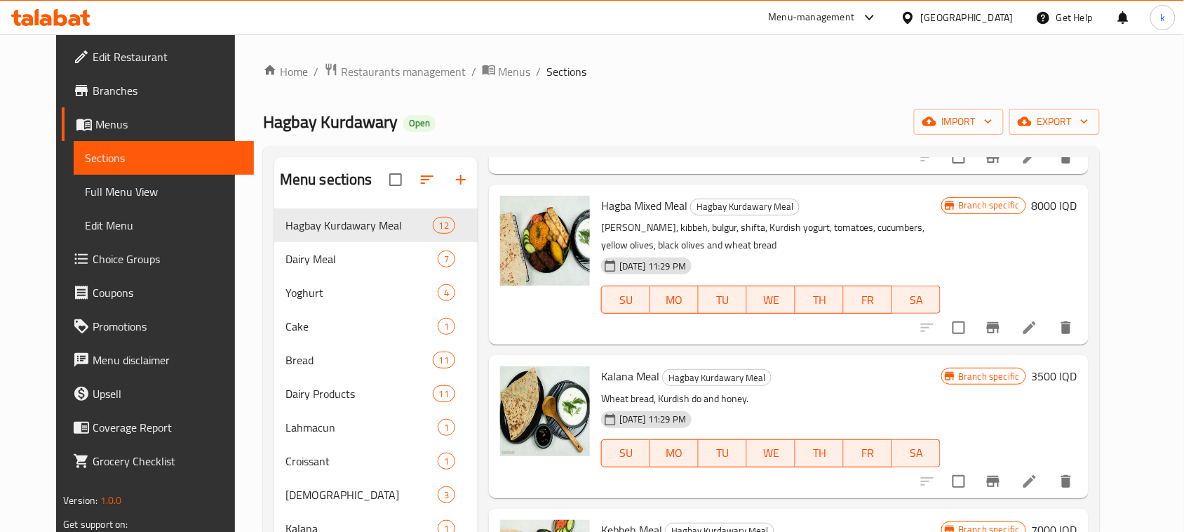
type input "meal"
click at [1038, 319] on icon at bounding box center [1030, 327] width 17 height 17
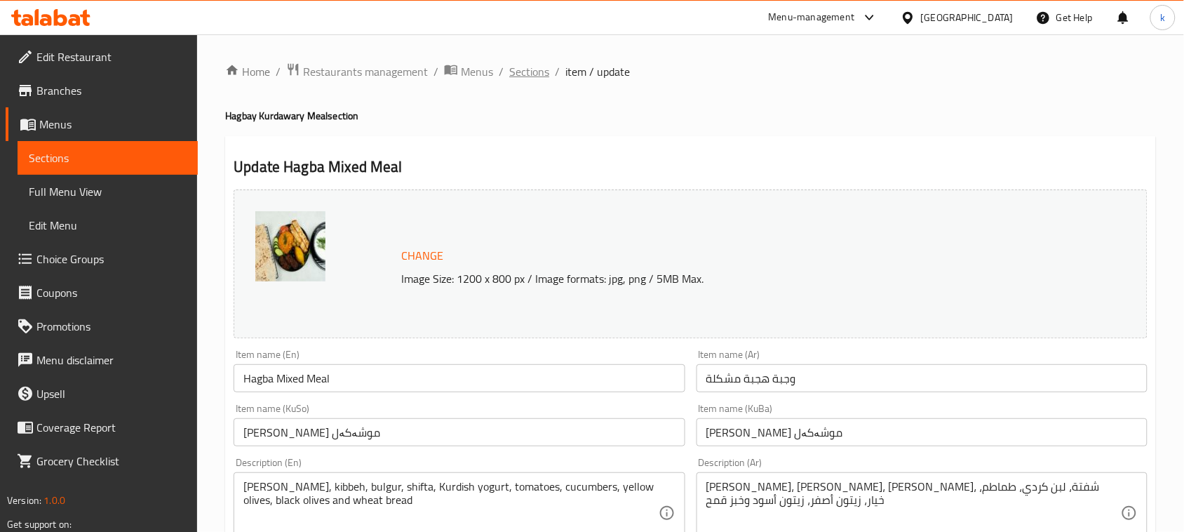
drag, startPoint x: 532, startPoint y: 75, endPoint x: 377, endPoint y: 11, distance: 167.0
click at [531, 75] on span "Sections" at bounding box center [529, 71] width 40 height 17
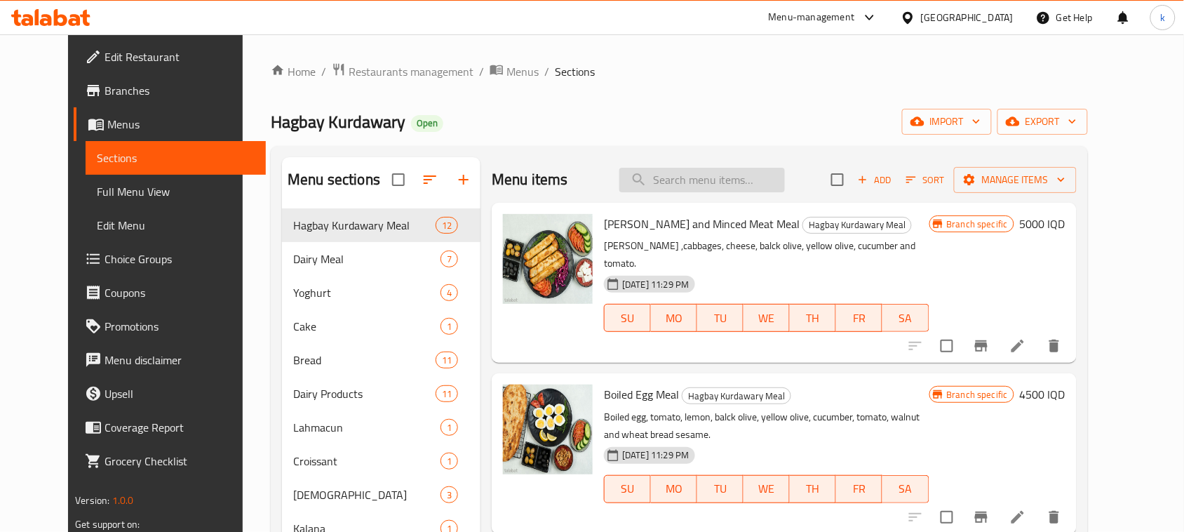
click at [681, 186] on input "search" at bounding box center [702, 180] width 166 height 25
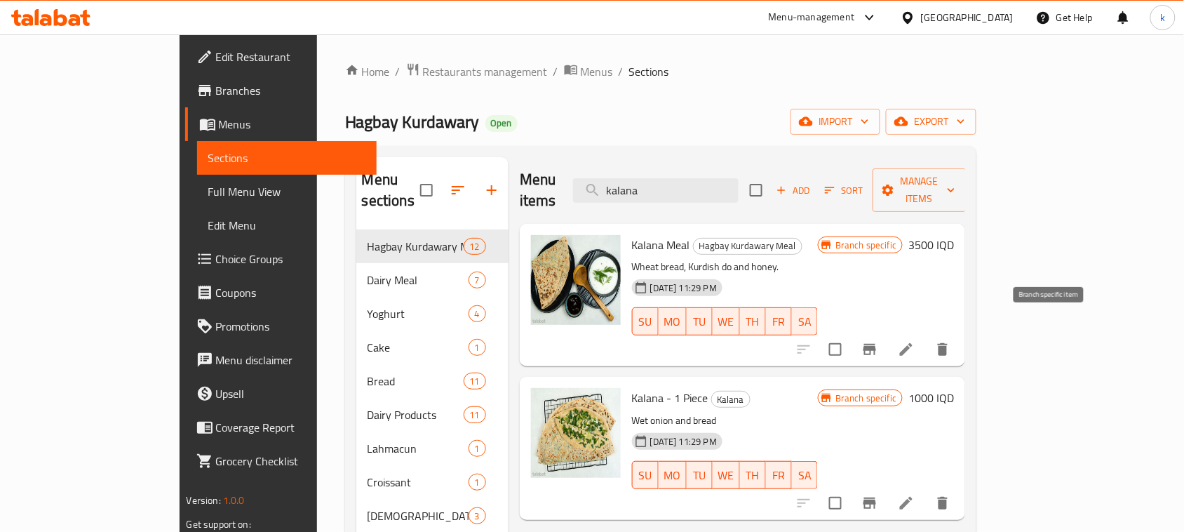
type input "kalana"
click at [926, 337] on li at bounding box center [906, 349] width 39 height 25
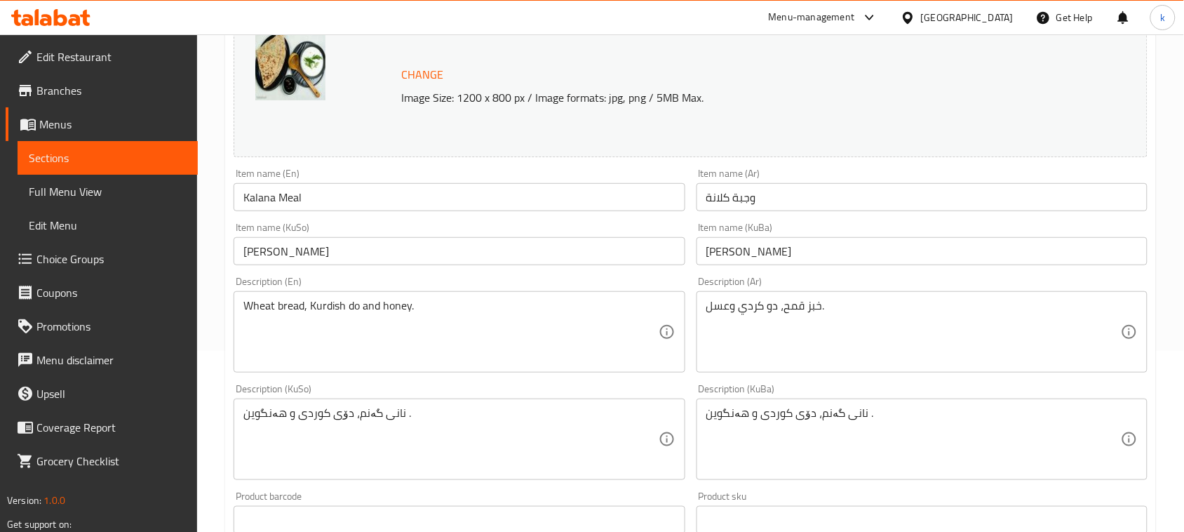
scroll to position [263, 0]
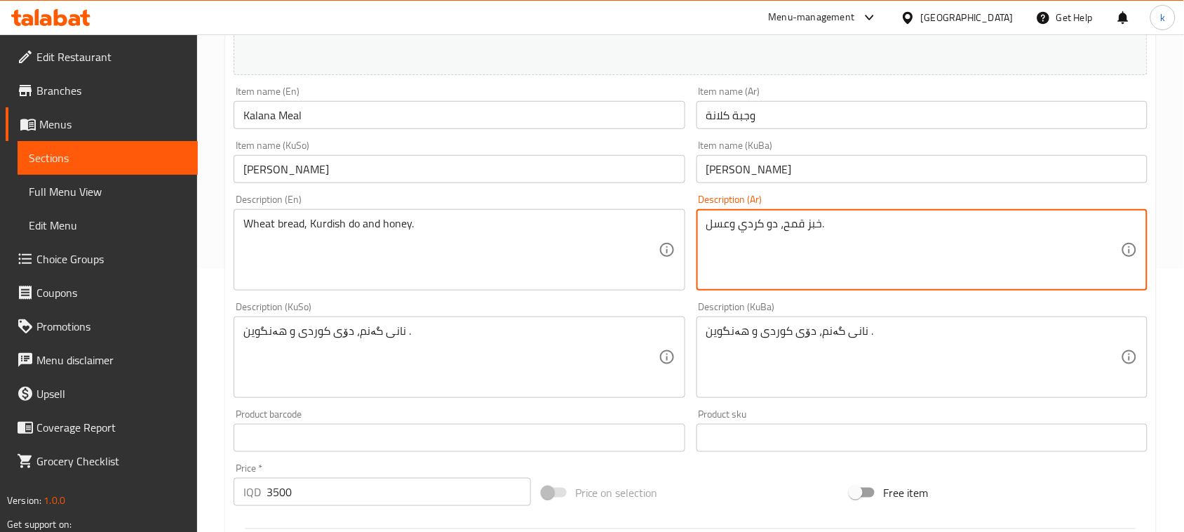
click at [803, 229] on textarea "خبز قمح، دو كردي وعسل." at bounding box center [913, 250] width 415 height 67
paste textarea "کەلانە ، دۆشاو ، دۆی کوردی"
type textarea "کەلانە ، دۆشاو ، دۆی کوردی"
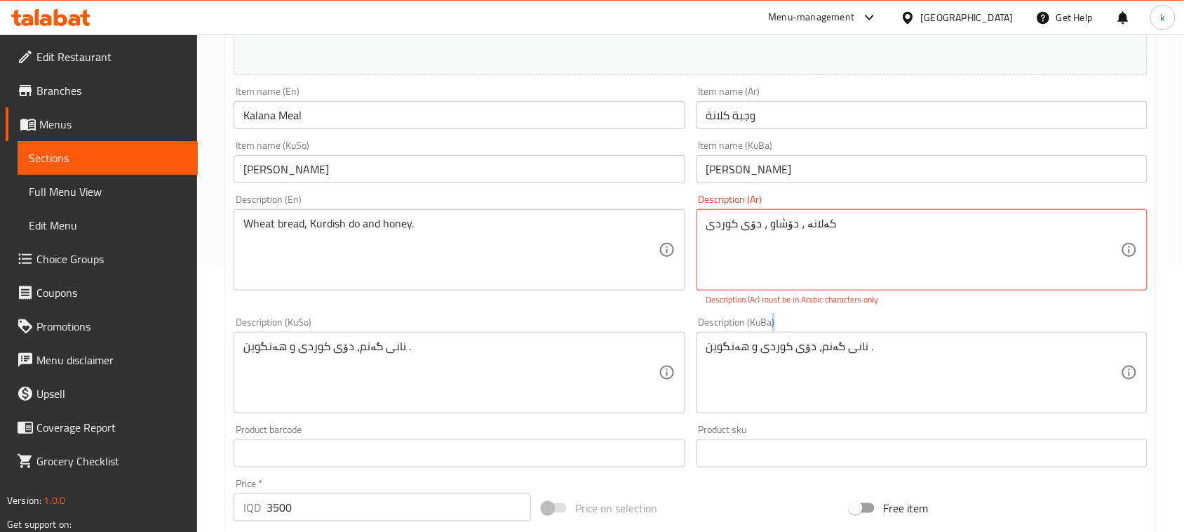
click at [839, 334] on div "نانی گەنم، دۆی کوردی و هەنگوین . Description (KuBa)" at bounding box center [922, 372] width 451 height 81
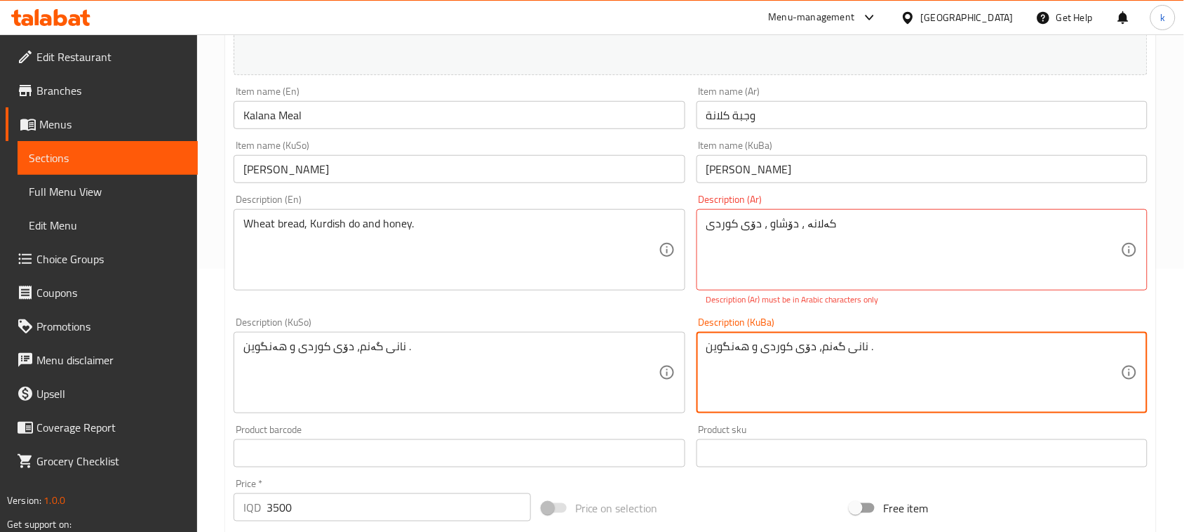
click at [842, 352] on textarea "نانی گەنم، دۆی کوردی و هەنگوین ." at bounding box center [913, 373] width 415 height 67
paste textarea "کەلانە ، دۆشاو ، دۆی کوردی"
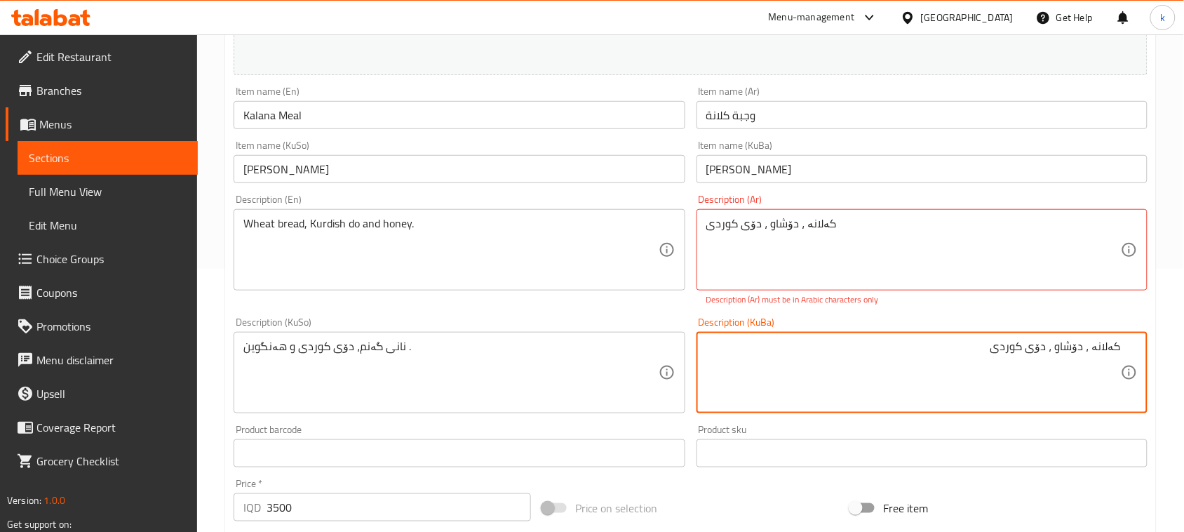
click at [1090, 352] on textarea "کەلانە ، دۆشاو ، دۆی کوردی" at bounding box center [913, 373] width 415 height 67
click at [1047, 351] on textarea "کەلانە، دۆشاو و دۆی کوردی" at bounding box center [913, 373] width 415 height 67
type textarea "کەلانە، دۆشاو و دۆی کوردی"
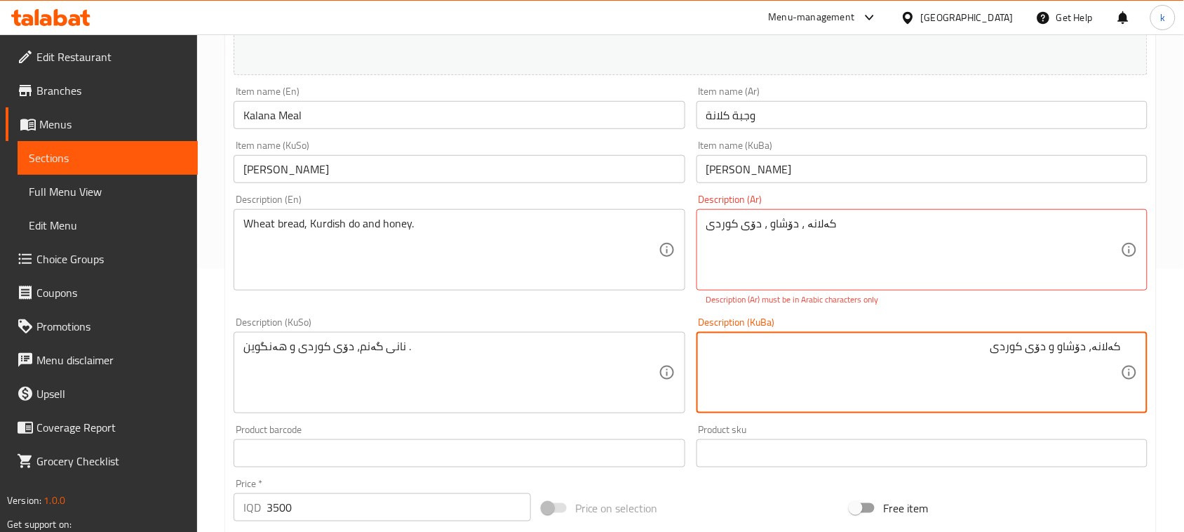
click at [380, 351] on textarea "نانی گەنم، دۆی کوردی و هەنگوین ." at bounding box center [450, 373] width 415 height 67
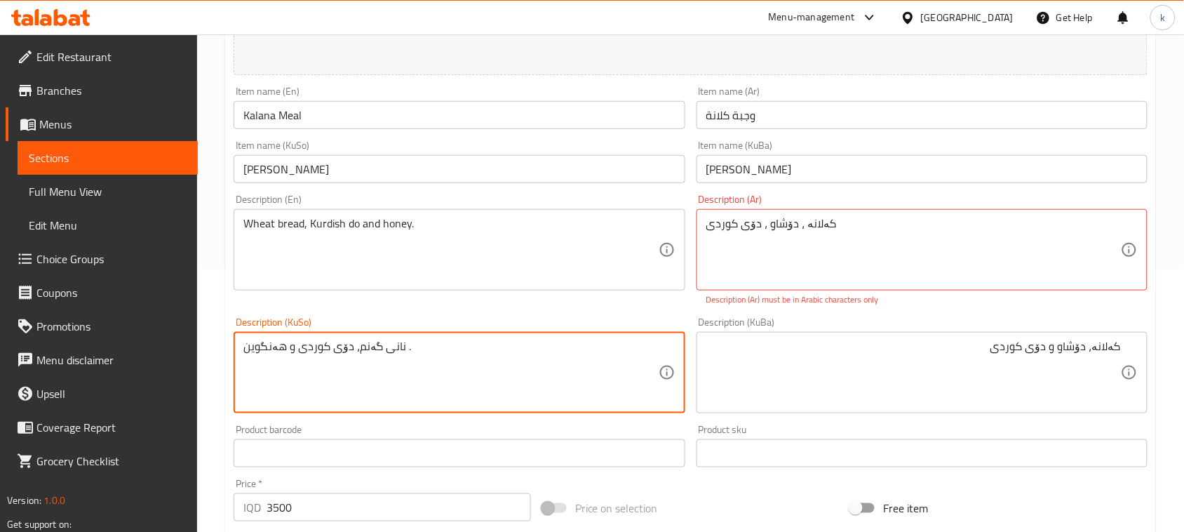
click at [380, 351] on textarea "نانی گەنم، دۆی کوردی و هەنگوین ." at bounding box center [450, 373] width 415 height 67
paste textarea "کەلانە، دۆشاو و دۆی کوردی"
type textarea "کەلانە، دۆشاو و دۆی کوردی"
click at [790, 213] on div "کەلانە ، دۆشاو ، دۆی کوردی Description (Ar)" at bounding box center [922, 249] width 451 height 81
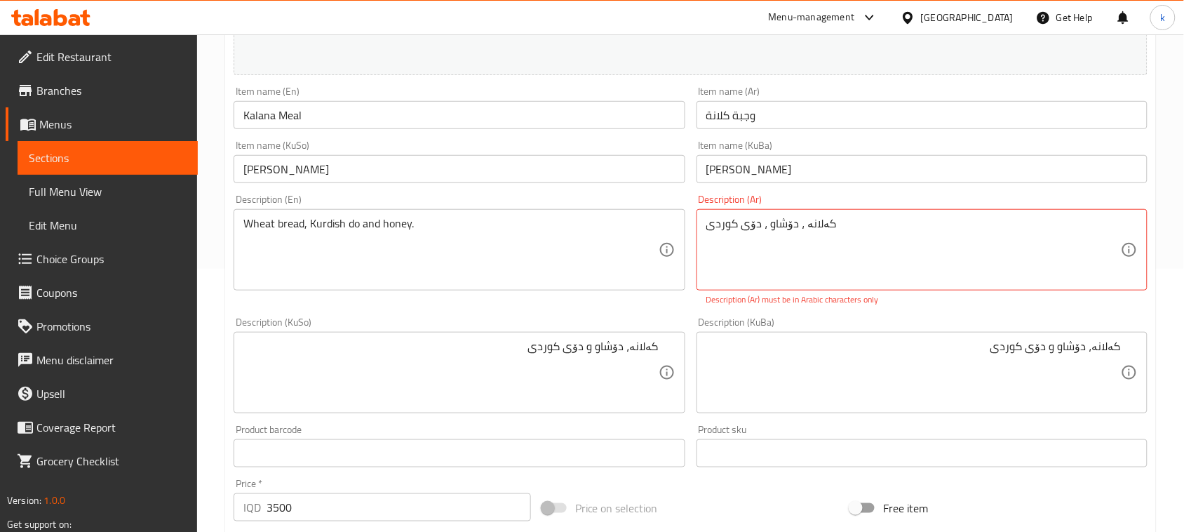
click at [790, 213] on div "کەلانە ، دۆشاو ، دۆی کوردی Description (Ar)" at bounding box center [922, 249] width 451 height 81
click at [798, 226] on textarea "کەلانە ، دۆشاو ، دۆی کوردی" at bounding box center [913, 250] width 415 height 67
paste textarea "[PERSON_NAME] ودوشا ودوي كردي"
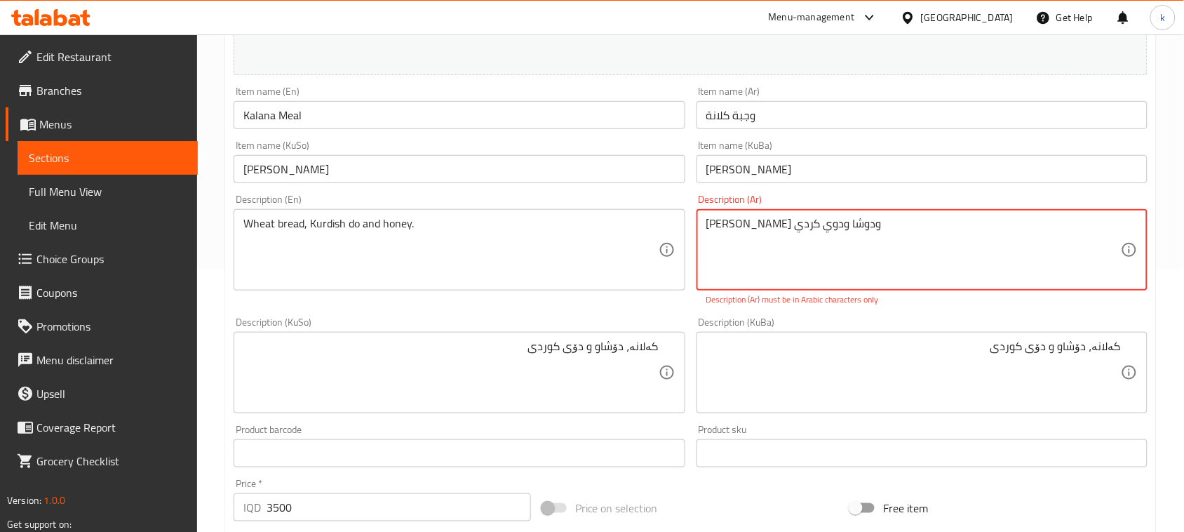
type textarea "[PERSON_NAME] ودوشا ودوي كردي"
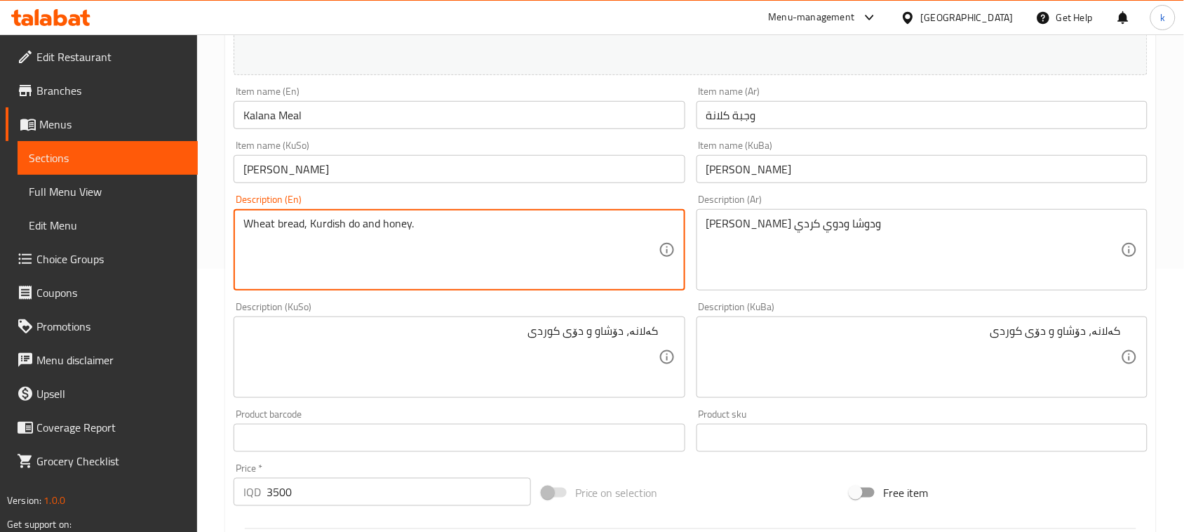
click at [384, 225] on textarea "Wheat bread, Kurdish do and honey." at bounding box center [450, 250] width 415 height 67
paste textarea "[PERSON_NAME], Dosha and Doy Kurdish"
type textarea "[PERSON_NAME], Dosha and Doy Kurdish"
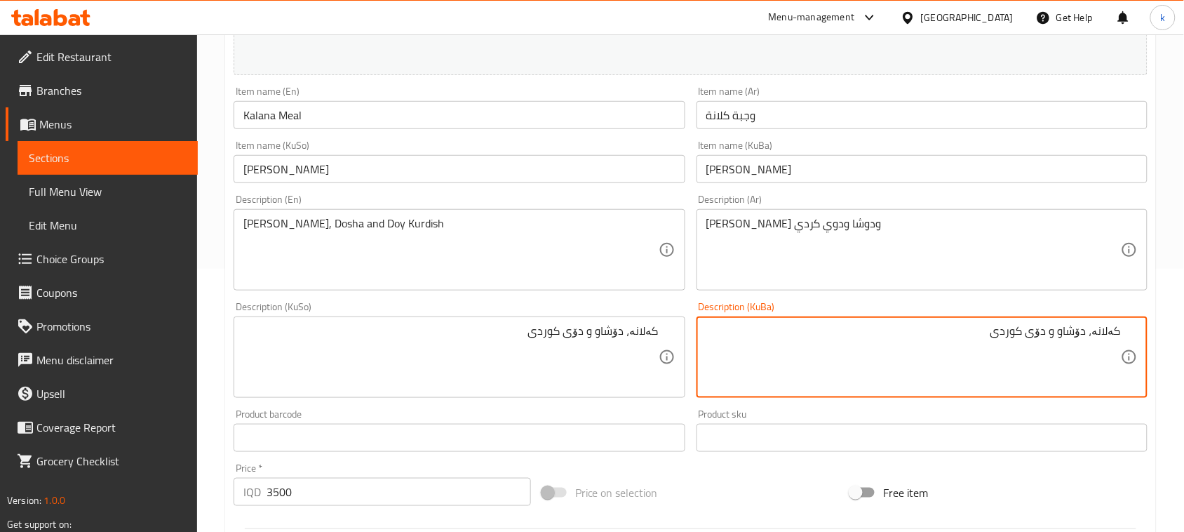
click at [1111, 334] on textarea "کەلانە، دۆشاو و دۆی کوردی" at bounding box center [913, 357] width 415 height 67
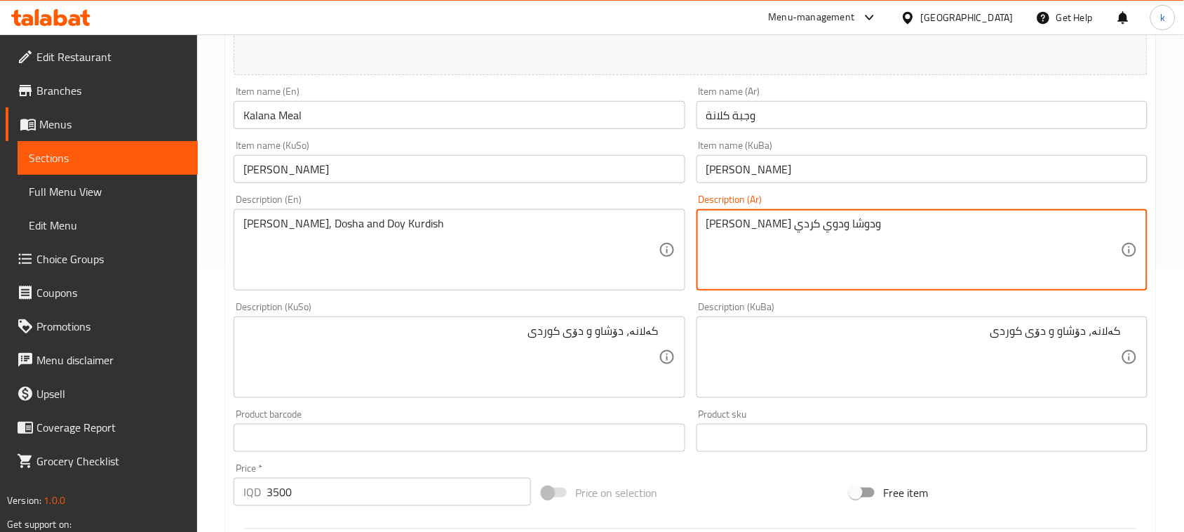
click at [810, 228] on textarea "[PERSON_NAME] ودوشا ودوي كردي" at bounding box center [913, 250] width 415 height 67
paste textarea "انة"
click at [1094, 221] on textarea "كلانةودوشا ودوي كردي" at bounding box center [913, 250] width 415 height 67
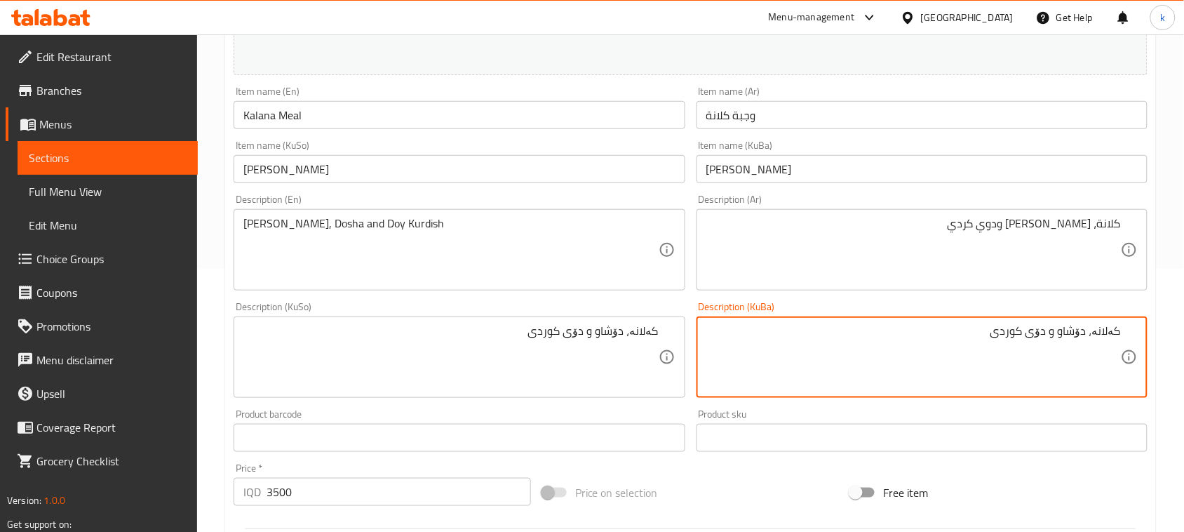
click at [1072, 337] on textarea "کەلانە، دۆشاو و دۆی کوردی" at bounding box center [913, 357] width 415 height 67
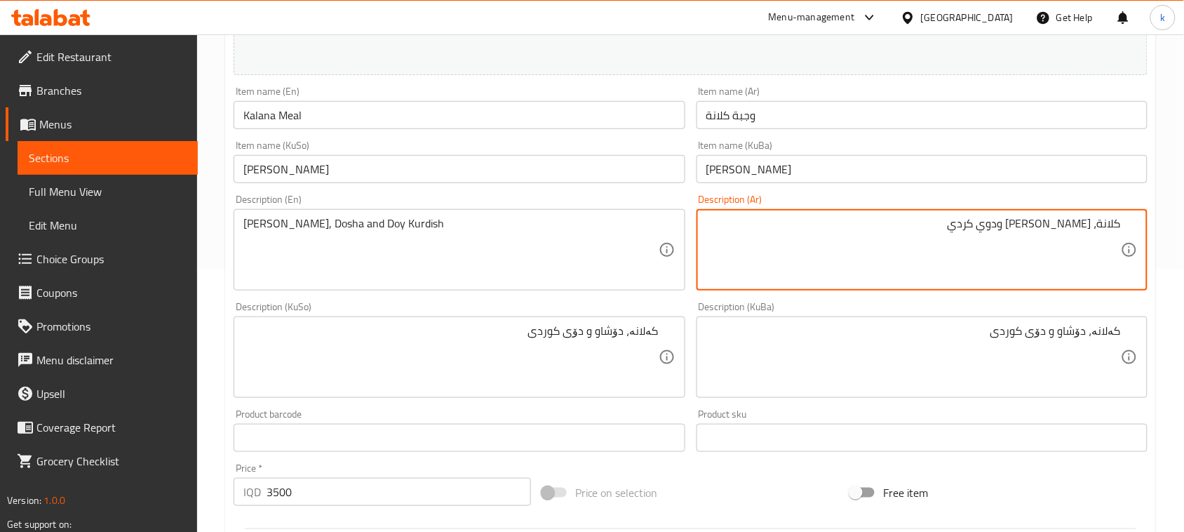
click at [1084, 223] on textarea "كلانة، [PERSON_NAME] ودوي كردي" at bounding box center [913, 250] width 415 height 67
paste textarea "اشي"
type textarea "كلانة، [PERSON_NAME]"
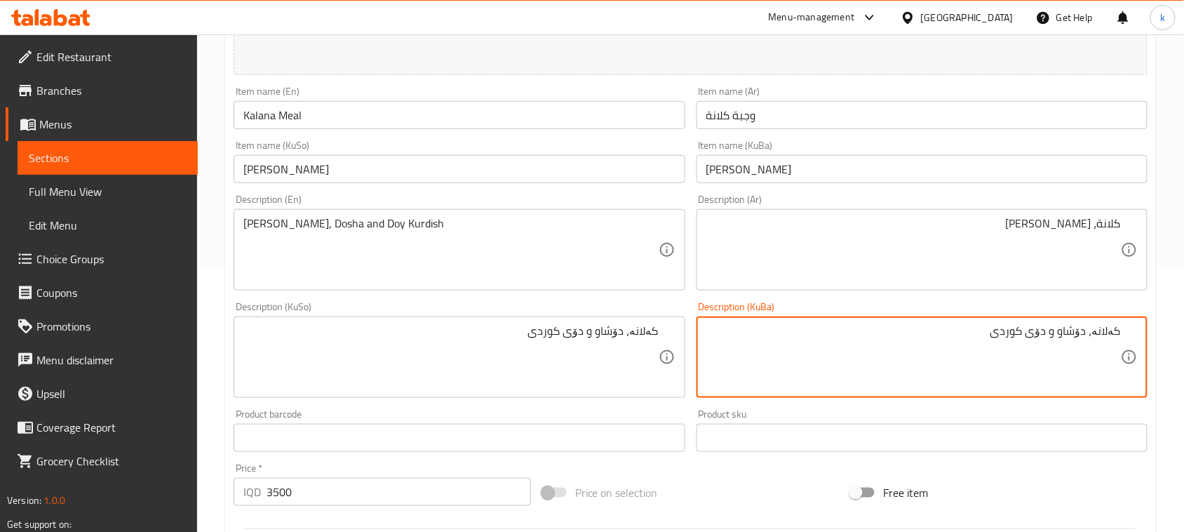
drag, startPoint x: 991, startPoint y: 334, endPoint x: 1186, endPoint y: 340, distance: 195.1
click at [257, 117] on input "Kalana Meal" at bounding box center [459, 115] width 451 height 28
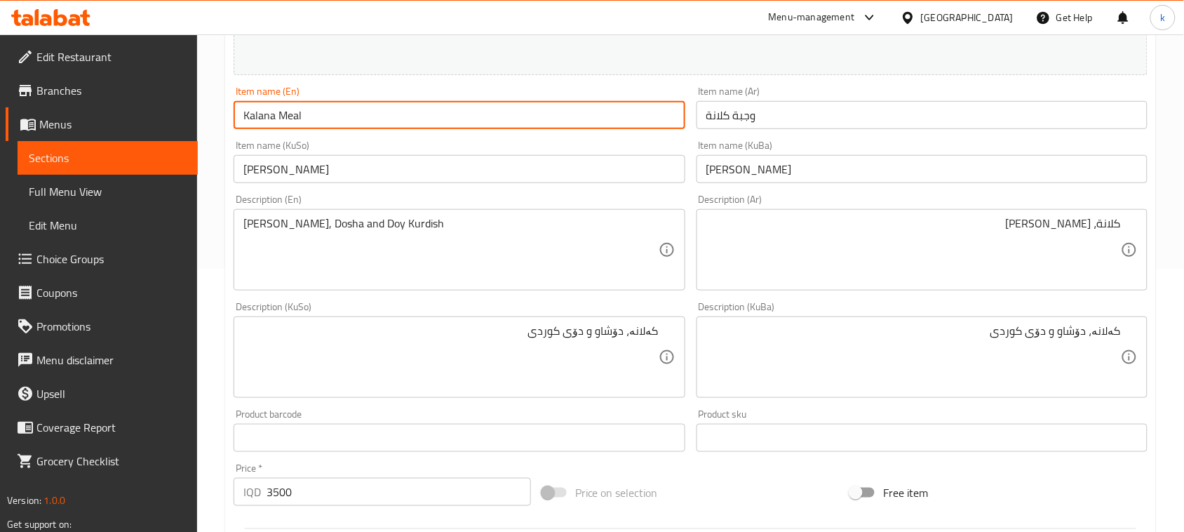
click at [257, 117] on input "Kalana Meal" at bounding box center [459, 115] width 451 height 28
click at [260, 225] on textarea "[PERSON_NAME], Dosha and Doy Kurdish" at bounding box center [450, 250] width 415 height 67
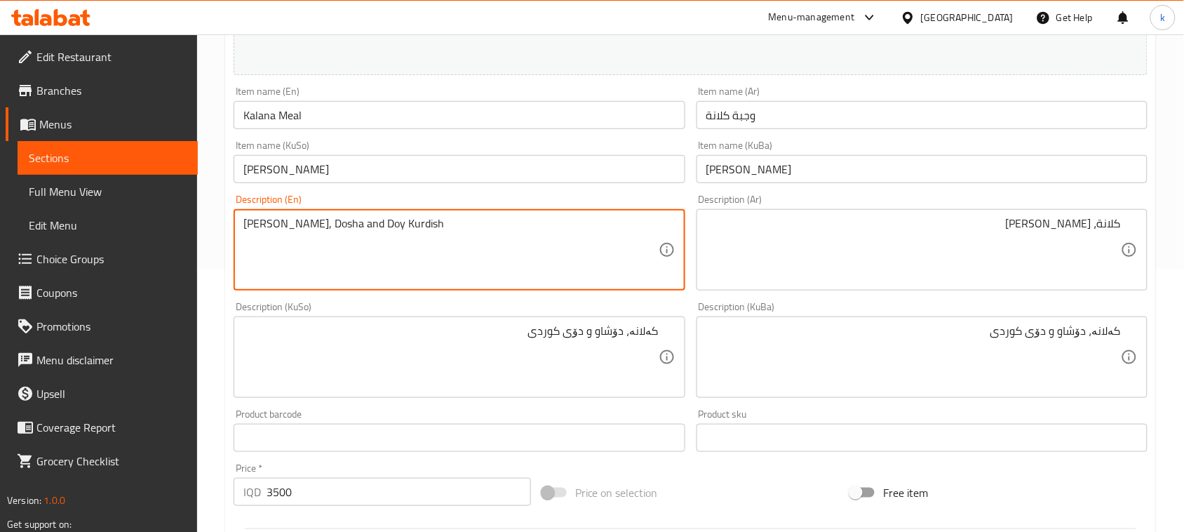
paste textarea "[PERSON_NAME]"
click at [298, 222] on textarea "Kalana, Dosha and Doy Kurdish" at bounding box center [450, 250] width 415 height 67
paste textarea "Rashi"
click at [290, 221] on textarea "Kalana, Rashi and Doy Kurdish" at bounding box center [450, 250] width 415 height 67
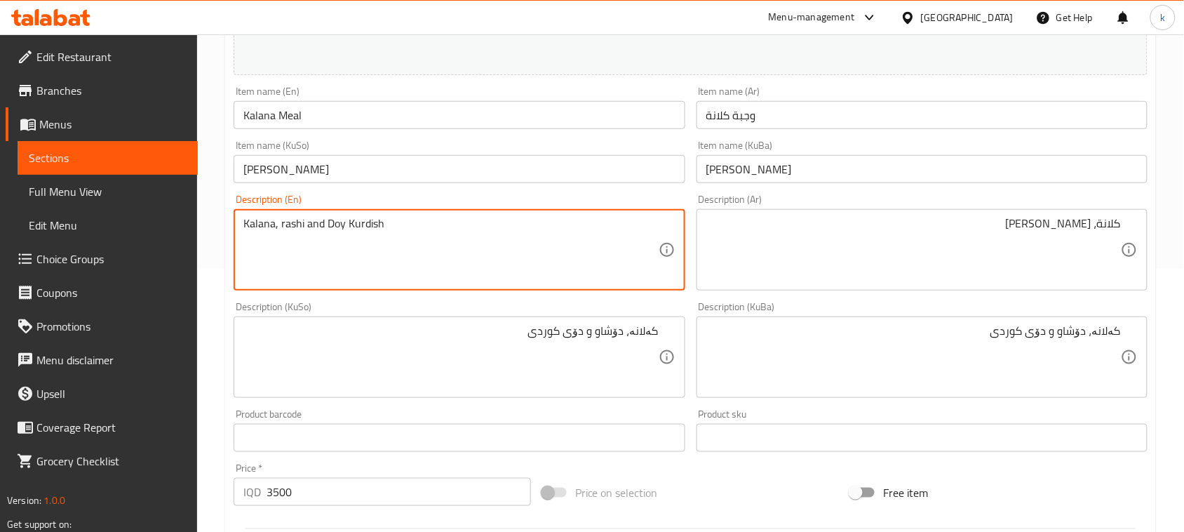
type textarea "Kalana, rashi and Doy Kurdish"
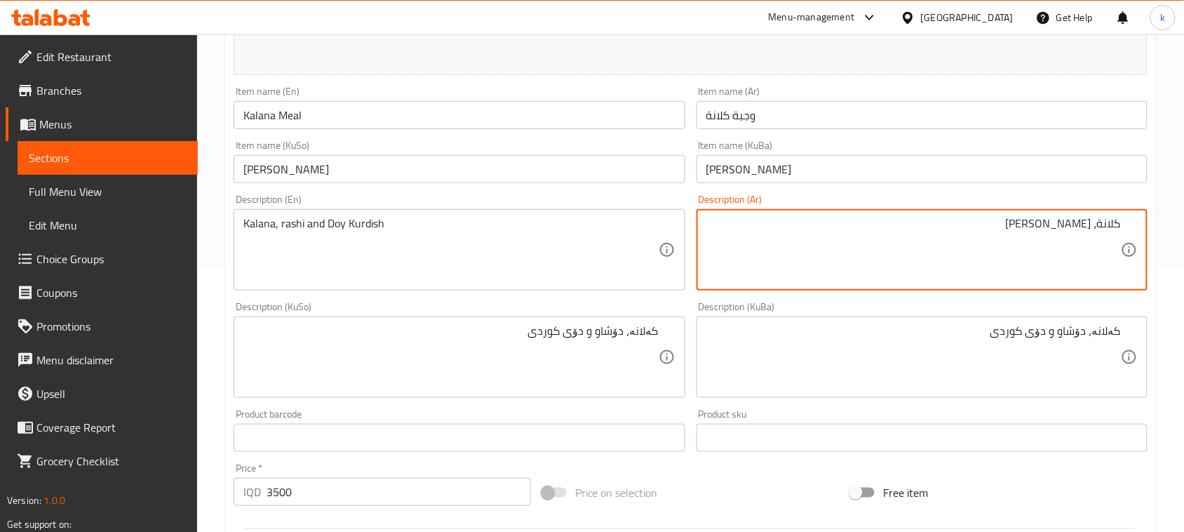
drag, startPoint x: 1058, startPoint y: 223, endPoint x: 983, endPoint y: 218, distance: 75.2
paste textarea "لبن"
type textarea "كلانة، [PERSON_NAME]"
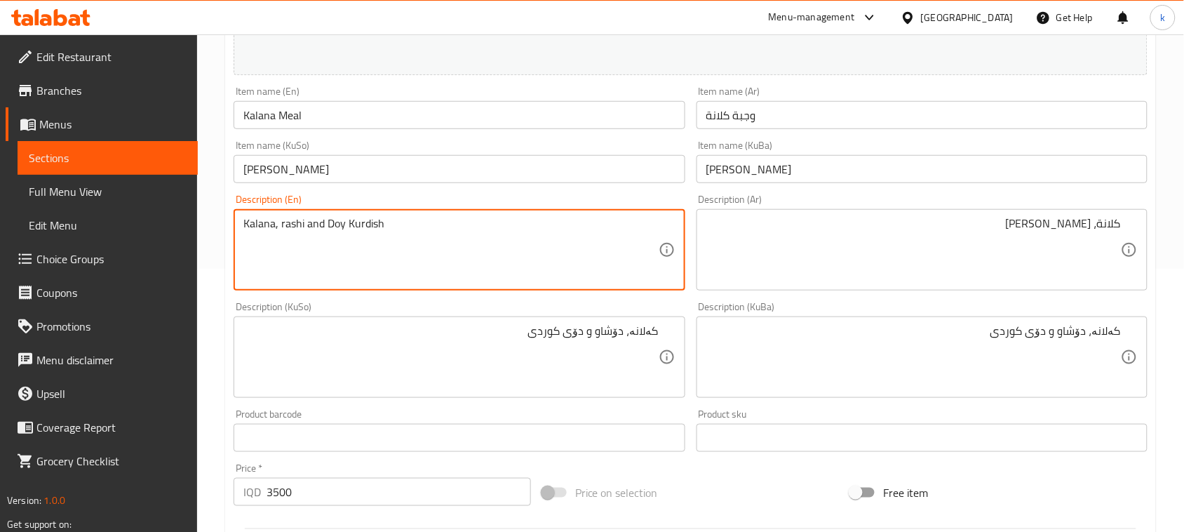
drag, startPoint x: 328, startPoint y: 222, endPoint x: 427, endPoint y: 234, distance: 98.9
paste textarea "Kurdish Yoghurt"
click at [373, 220] on textarea "Kalana, rashi and [PERSON_NAME]" at bounding box center [450, 250] width 415 height 67
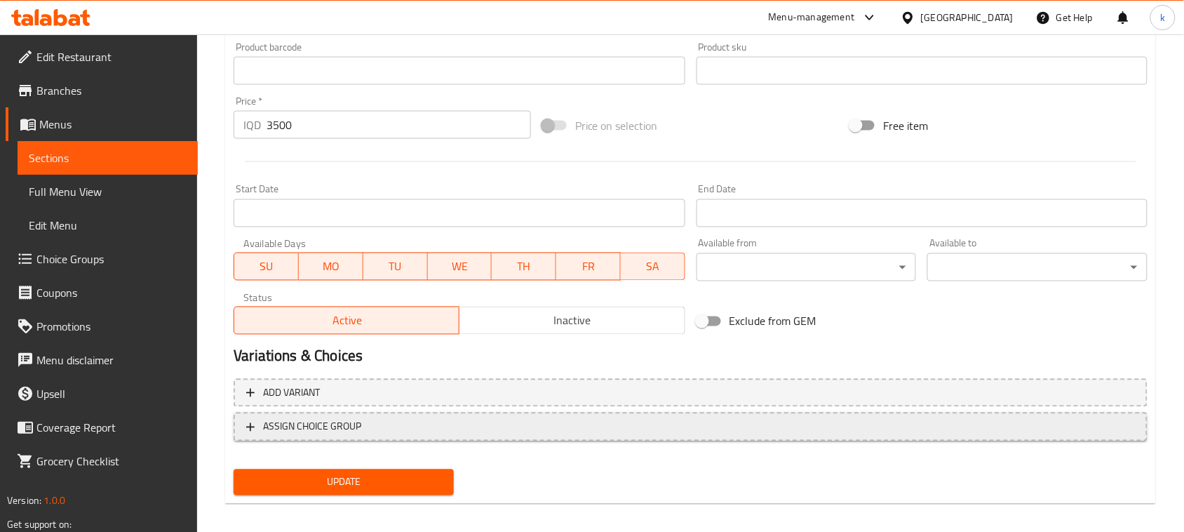
scroll to position [639, 0]
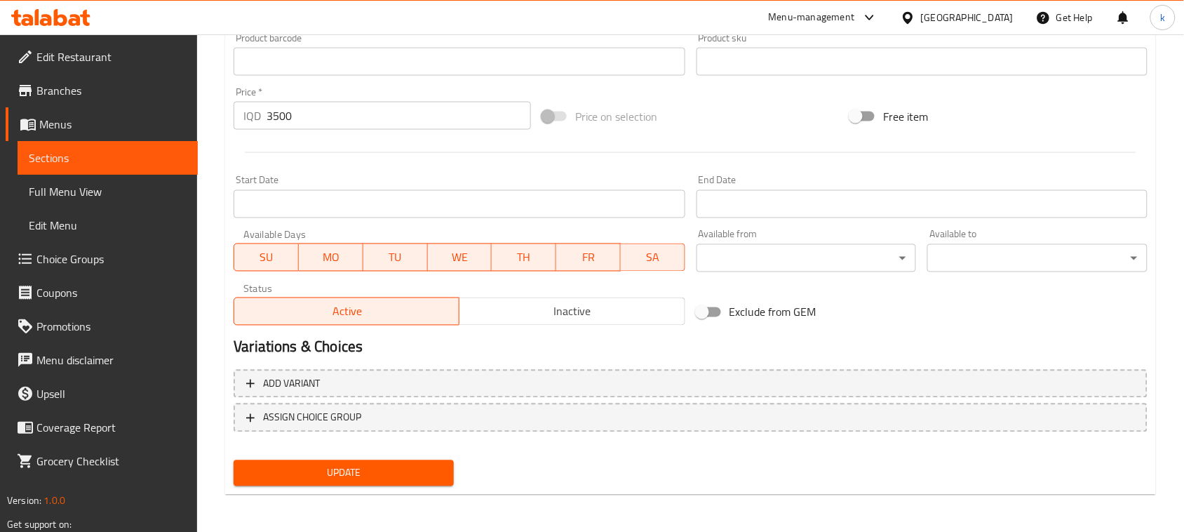
type textarea "Kalana, rashi and Kurdish yoghurt"
click at [397, 464] on span "Update" at bounding box center [344, 473] width 198 height 18
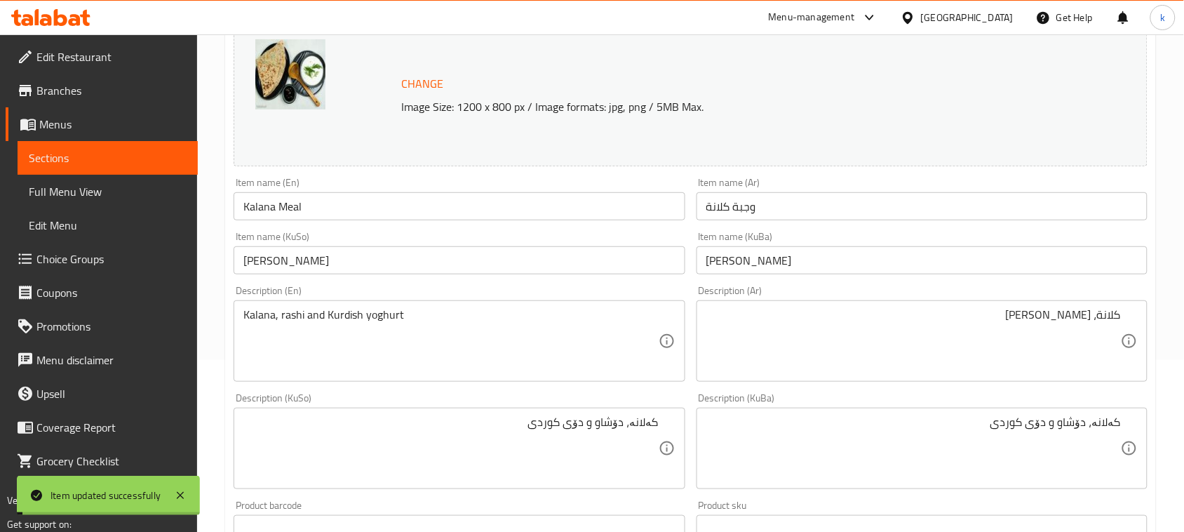
scroll to position [0, 0]
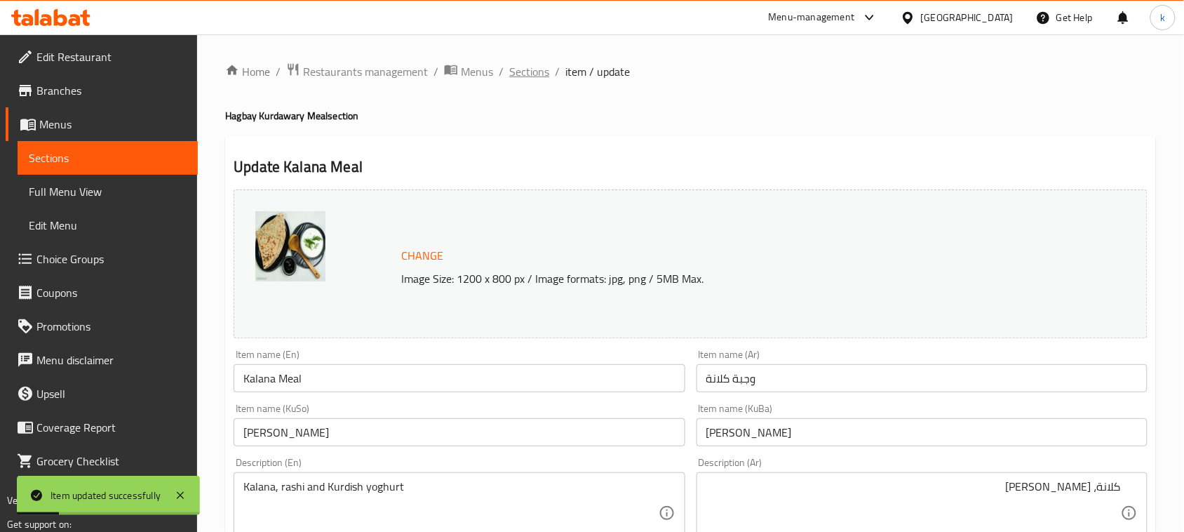
click at [526, 67] on span "Sections" at bounding box center [529, 71] width 40 height 17
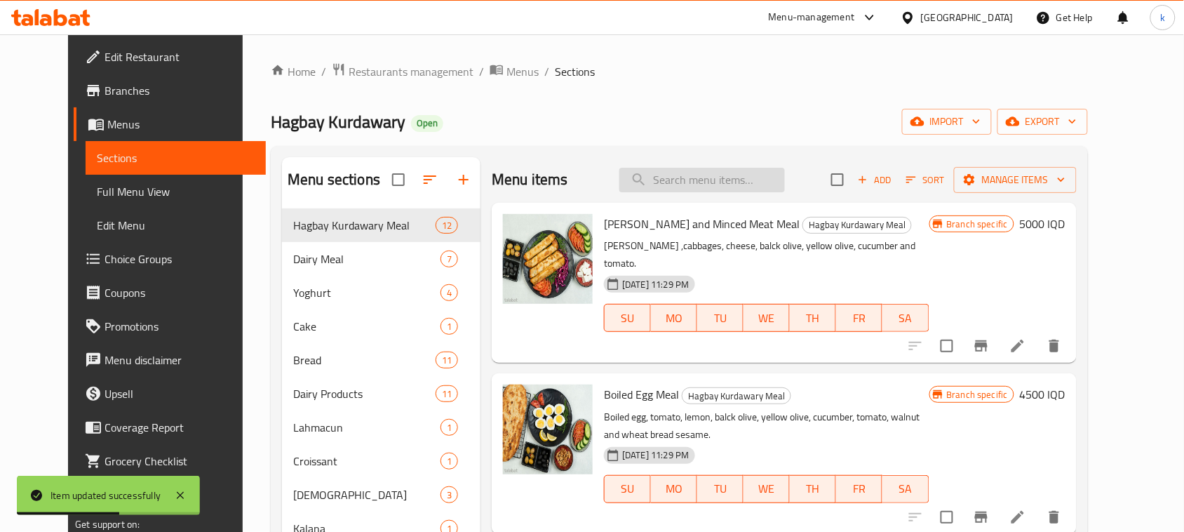
click at [711, 183] on input "search" at bounding box center [702, 180] width 166 height 25
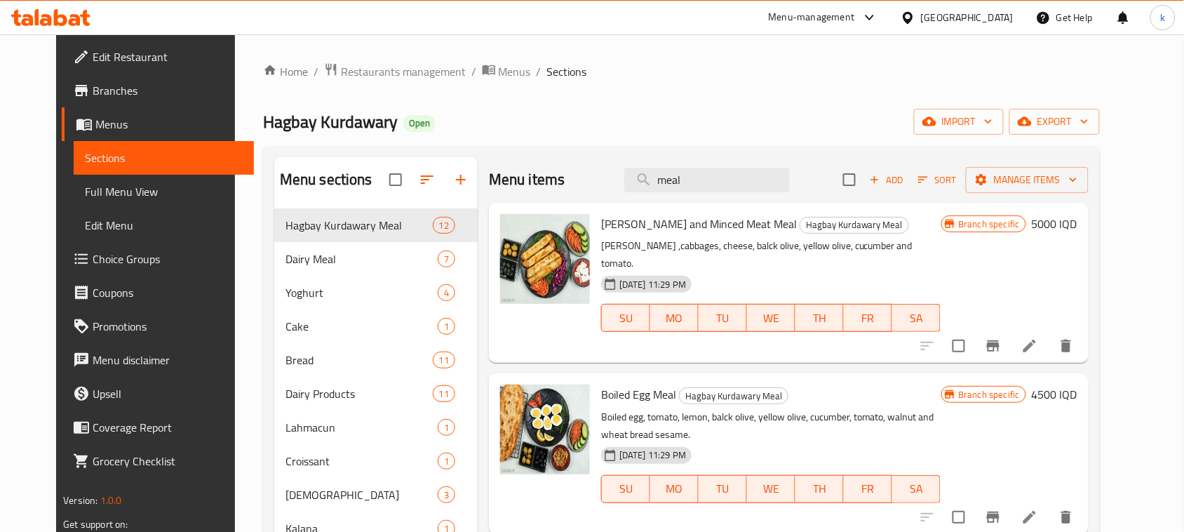
drag, startPoint x: 713, startPoint y: 180, endPoint x: 630, endPoint y: 201, distance: 85.4
click at [630, 201] on div "Menu items meal Add Sort Manage items" at bounding box center [789, 180] width 600 height 46
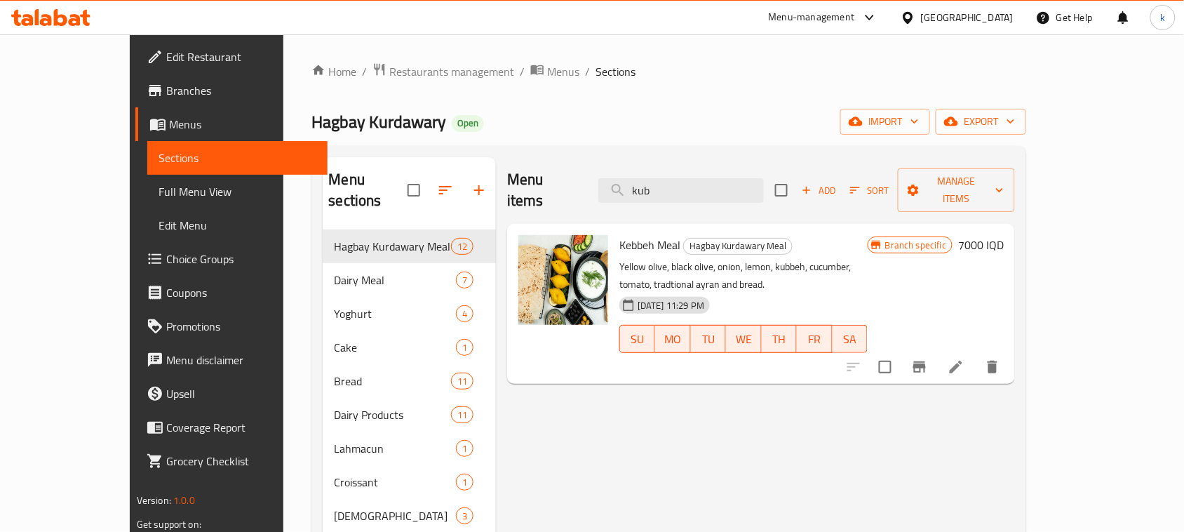
type input "kub"
click at [965, 359] on icon at bounding box center [956, 367] width 17 height 17
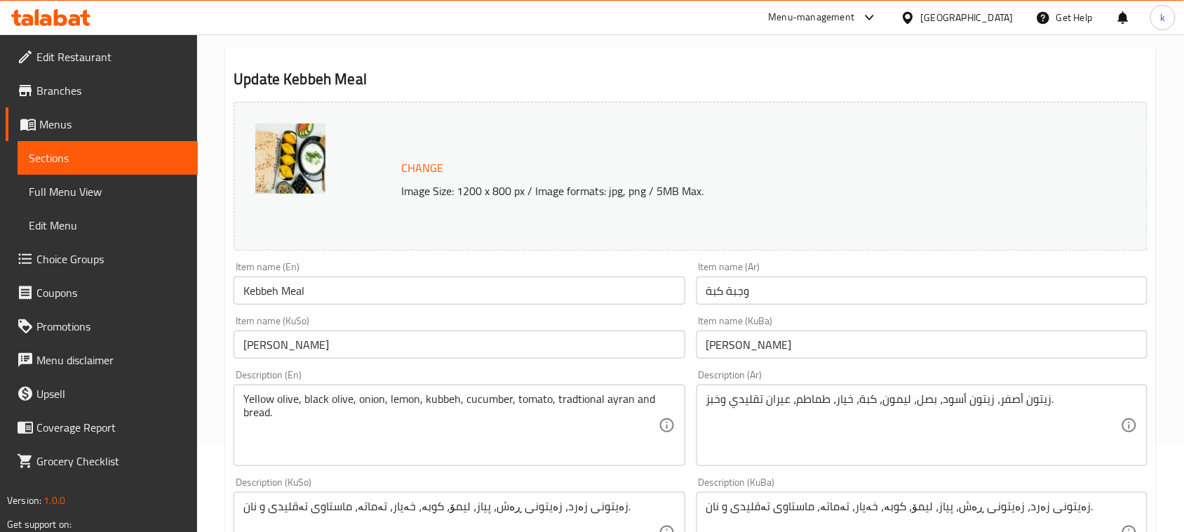
scroll to position [263, 0]
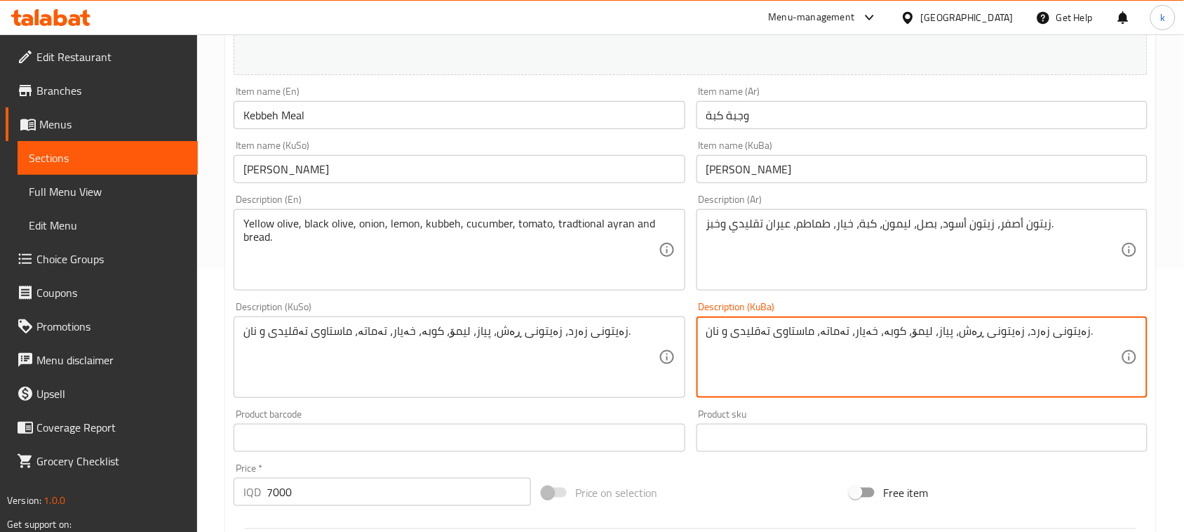
click at [977, 338] on textarea "زەیتونی زەرد، زەیتونی ڕەش، پیاز، لیمۆ، کوبە، خەیار، تەماتە، ماستاوی تەقلیدی و ن…" at bounding box center [913, 357] width 415 height 67
paste textarea "کووبە ، دۆی کوردی ، تەماتە و خەیار،زەیتوونی زەرد،زەیتوونی ڕەش،پیاز ، نانی گەنم"
click at [1091, 334] on textarea "کووبە ، دۆی کوردی ، تەماتە و خەیار،زەیتوونی زەرد،زەیتوونی ڕەش،پیاز ، نانی گەنم" at bounding box center [913, 357] width 415 height 67
click at [786, 330] on textarea "کووبە، دۆی کوردی، تەماتە، خەیار، زەیتوونی زەرد، زەیتوونی ڕەش، پیاز ونانی گەنم" at bounding box center [913, 357] width 415 height 67
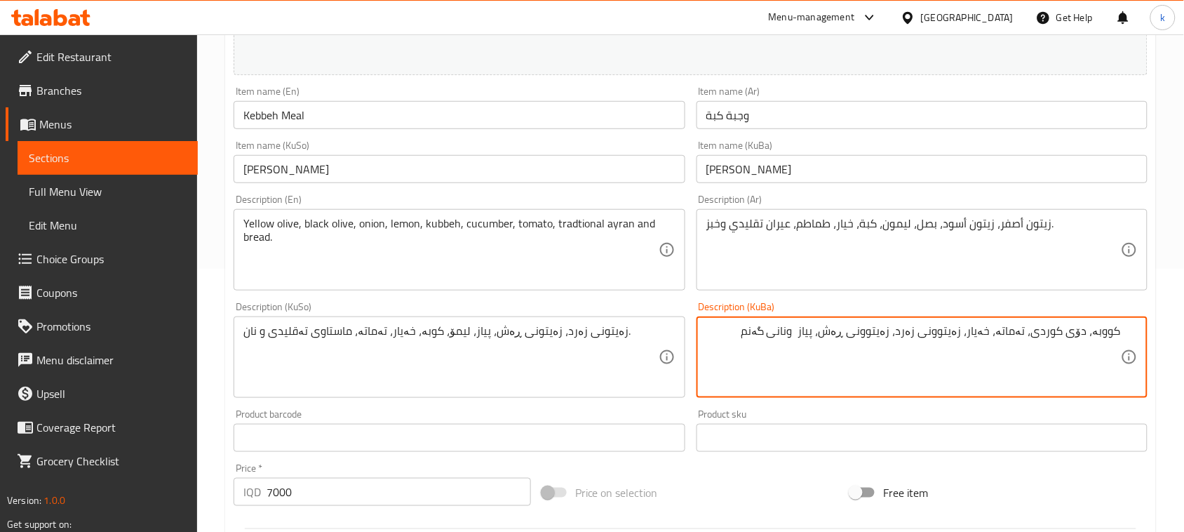
click at [786, 330] on textarea "کووبە، دۆی کوردی، تەماتە، خەیار، زەیتوونی زەرد، زەیتوونی ڕەش، پیاز ونانی گەنم" at bounding box center [913, 357] width 415 height 67
type textarea "کووبە، دۆی کوردی، تەماتە، خەیار، زەیتوونی زەرد، زەیتوونی ڕەش، پیاز ونانی گەنم"
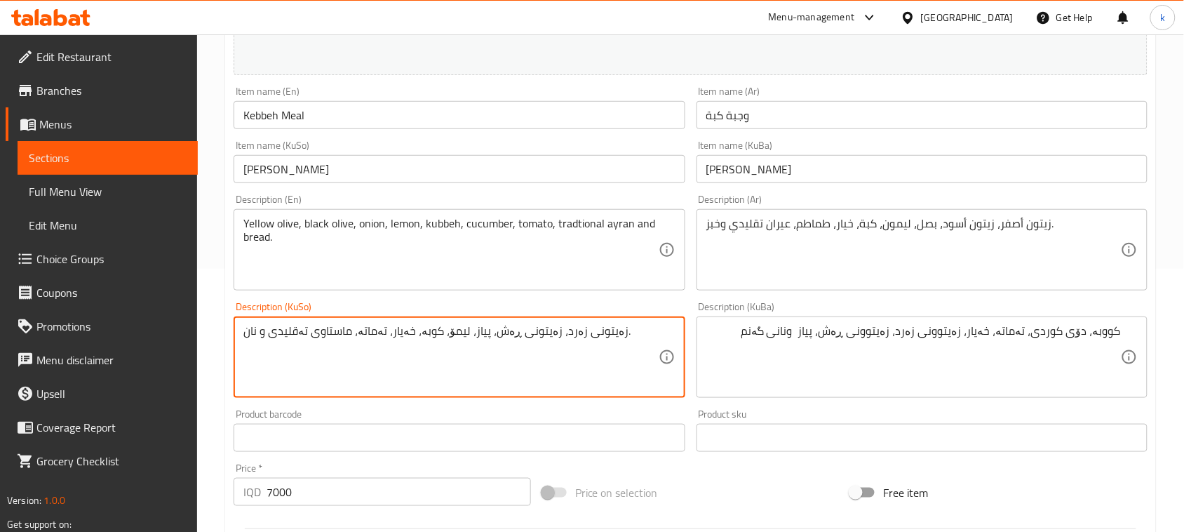
click at [342, 330] on textarea "زەیتونی زەرد، زەیتونی ڕەش، پیاز، لیمۆ، کوبە، خەیار، تەماتە، ماستاوی تەقلیدی و ن…" at bounding box center [450, 357] width 415 height 67
click at [344, 330] on textarea "زەیتونی زەرد، زەیتونی ڕەش، پیاز، لیمۆ، کوبە، خەیار، تەماتە، ماستاوی تەقلیدی و ن…" at bounding box center [450, 357] width 415 height 67
paste textarea "کووبە، دۆی کوردی، تەماتە، خەیار، زەیتوونی زەرد، زەیتوونی ڕەش، پیاز ونانی گەنم"
type textarea "کووبە، دۆی کوردی، تەماتە، خەیار، زەیتوونی زەرد، زەیتوونی ڕەش، پیاز ونانی گەنم"
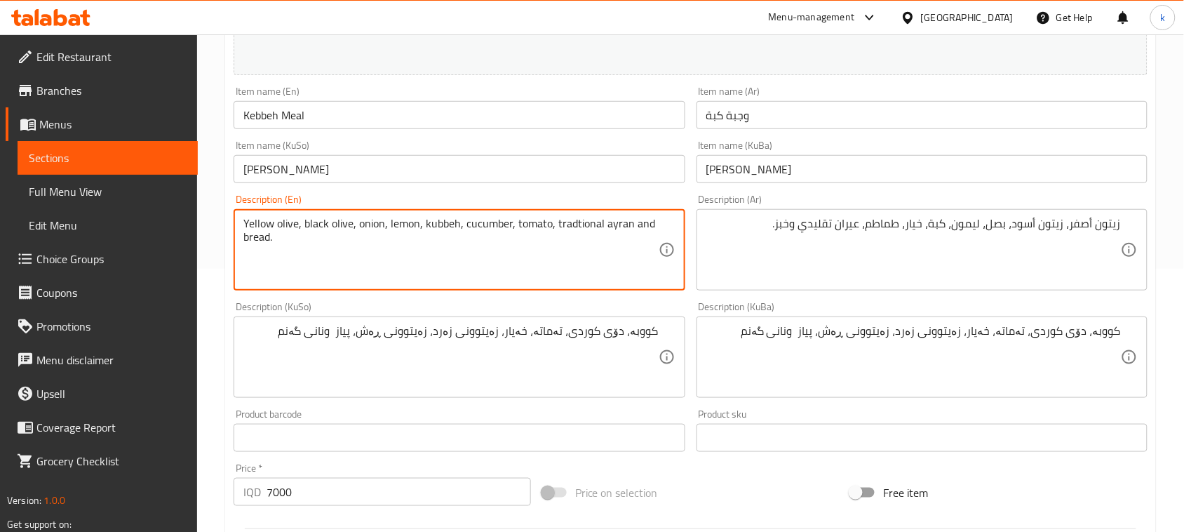
click at [454, 217] on textarea "Yellow olive, black olive, onion, lemon, kubbeh, cucumber, tomato, tradtional a…" at bounding box center [450, 250] width 415 height 67
click at [454, 211] on div "Yellow olive, black olive, onion, lemon, kubbeh, cucumber, tomato, tradtional a…" at bounding box center [459, 249] width 451 height 81
click at [455, 229] on textarea "Yellow olive, black olive, onion, lemon, kubbeh, cucumber, tomato, tradtional a…" at bounding box center [450, 250] width 415 height 67
click at [456, 229] on textarea "Yellow olive, black olive, onion, lemon, kubbeh, cucumber, tomato, tradtional a…" at bounding box center [450, 250] width 415 height 67
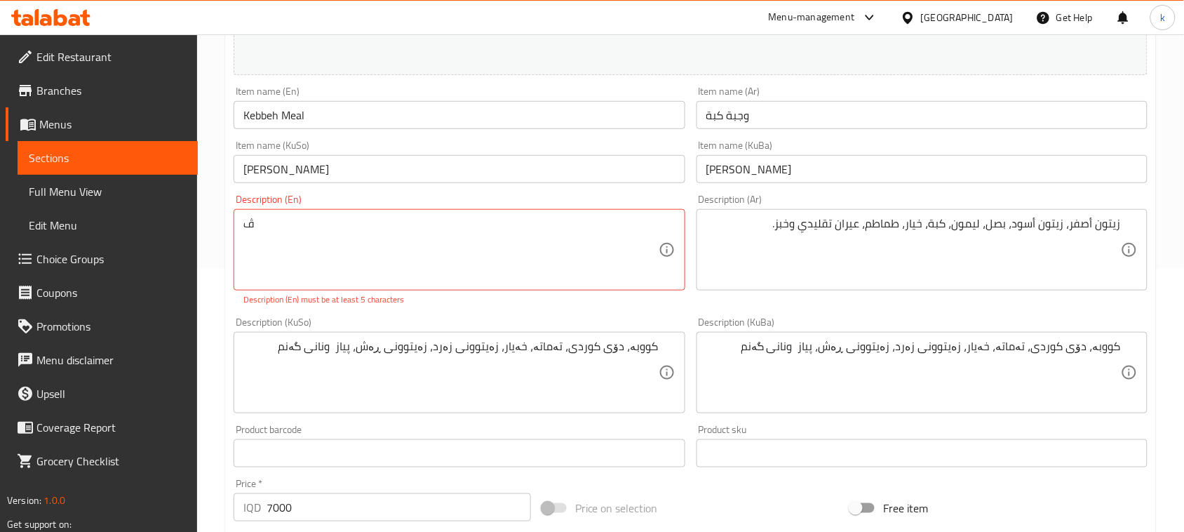
click at [636, 267] on textarea "ڤ" at bounding box center [450, 250] width 415 height 67
drag, startPoint x: 316, startPoint y: 229, endPoint x: 132, endPoint y: 222, distance: 184.6
click at [134, 222] on div "Edit Restaurant Branches Menus Sections Full Menu View Edit Menu Choice Groups …" at bounding box center [592, 348] width 1184 height 1154
paste textarea "Cubes, Kurdish dough, tomatoes, cucumbers, yellow olives, black olives, onions …"
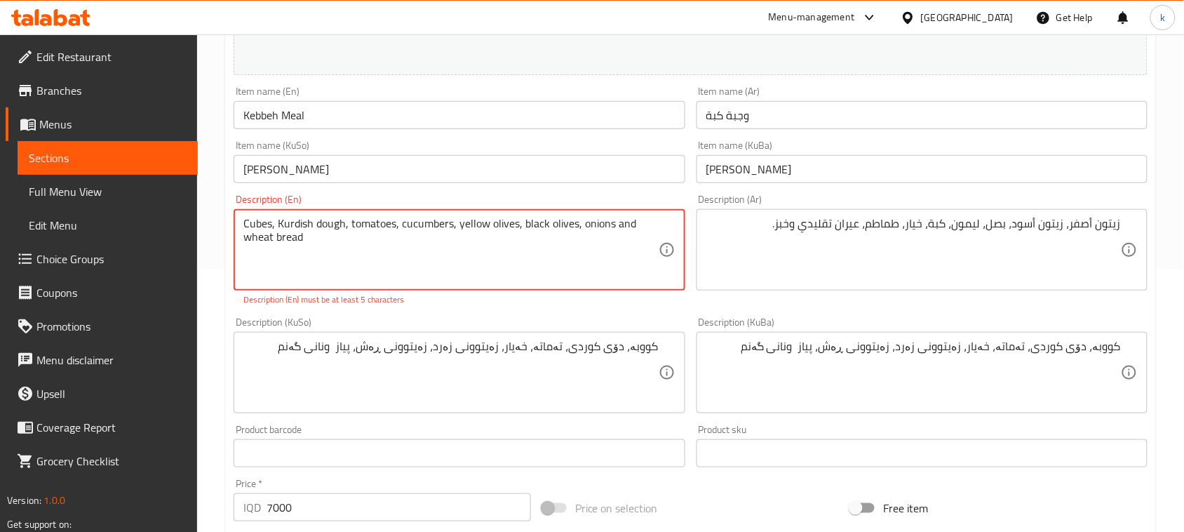
type textarea "Cubes, Kurdish dough, tomatoes, cucumbers, yellow olives, black olives, onions …"
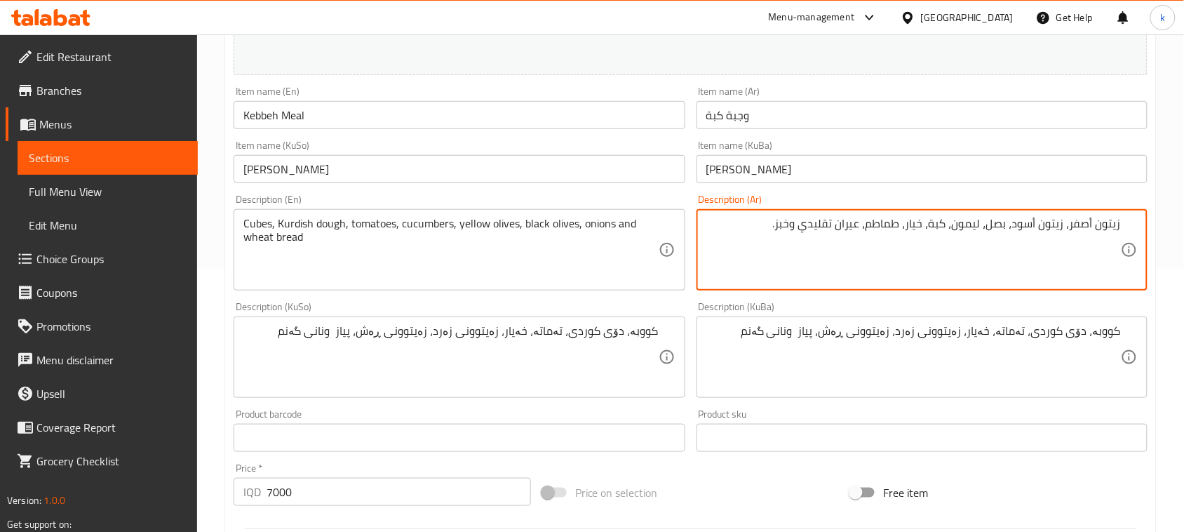
click at [859, 229] on textarea "زيتون أصفر، زيتون أسود، بصل، ليمون، كبة، خيار، طماطم، عيران تقليدي وخبز." at bounding box center [913, 250] width 415 height 67
paste textarea "مكعبات، عجينة كردية، طماطم، خيار، زيتون أصفر، زيتون أسود، بصل وخبز قمح"
click at [713, 114] on input "وجبة كبة" at bounding box center [922, 115] width 451 height 28
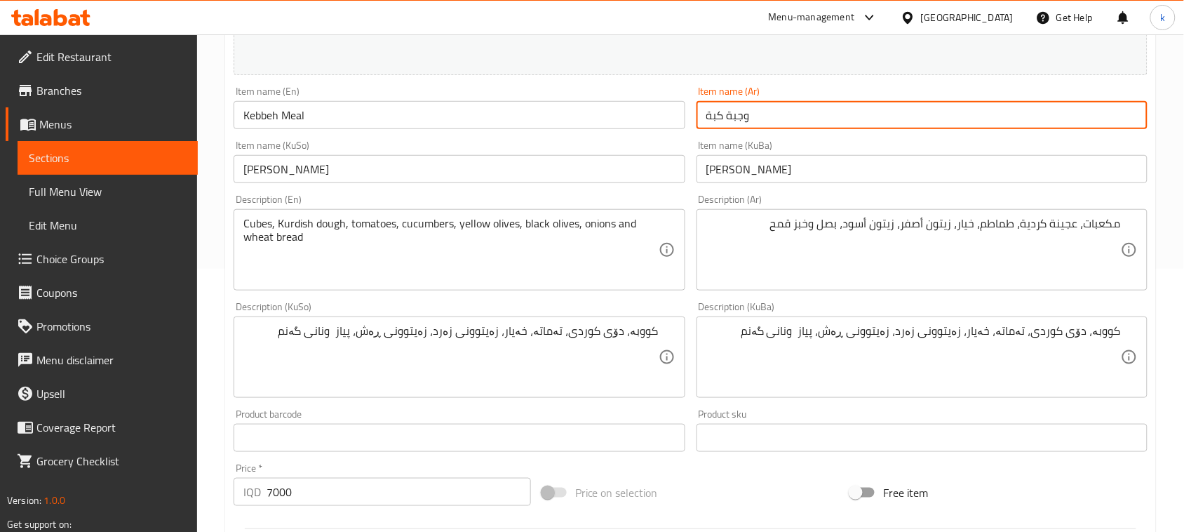
click at [713, 114] on input "وجبة كبة" at bounding box center [922, 115] width 451 height 28
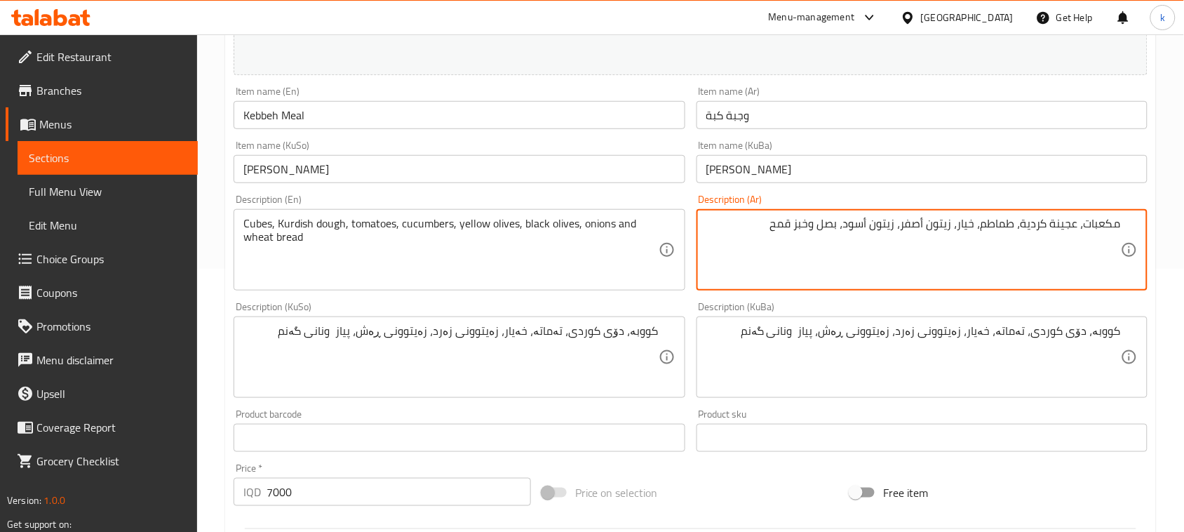
click at [1106, 223] on textarea "مكعبات، عجينة كردية، طماطم، خيار، زيتون أصفر، زيتون أسود، بصل وخبز قمح" at bounding box center [913, 250] width 415 height 67
paste textarea "بة"
click at [1074, 222] on textarea "كبة، عجينة كردية، طماطم، خيار، زيتون أصفر، زيتون أسود، بصل وخبز قمح" at bounding box center [913, 250] width 415 height 67
click at [1084, 223] on textarea "كبة، عجينة كردية، طماطم، خيار، زيتون أصفر، زيتون أسود، بصل وخبز قمح" at bounding box center [913, 250] width 415 height 67
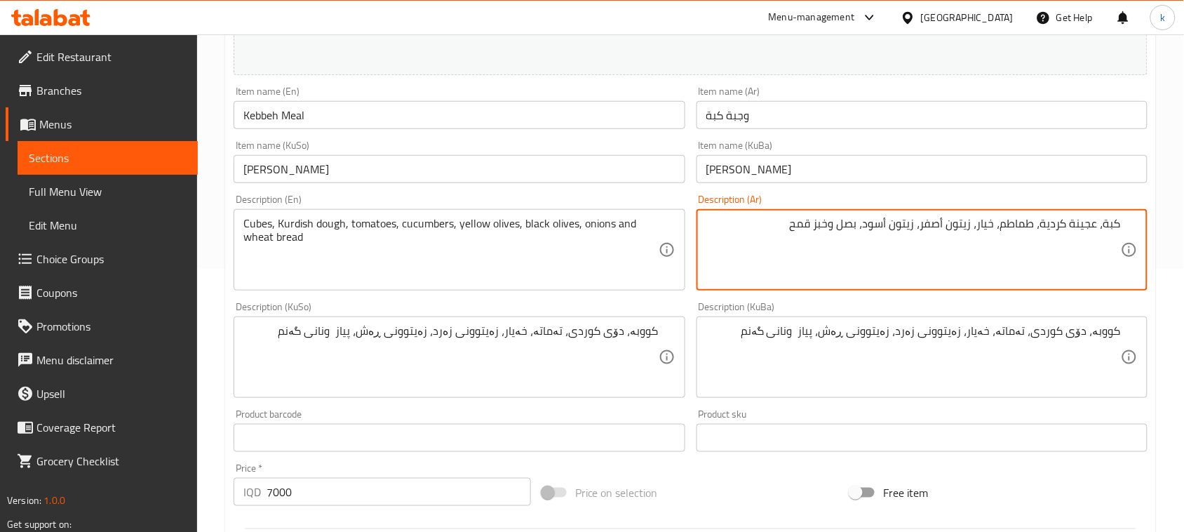
click at [1084, 223] on textarea "كبة، عجينة كردية، طماطم، خيار، زيتون أصفر، زيتون أسود، بصل وخبز قمح" at bounding box center [913, 250] width 415 height 67
click at [1089, 225] on textarea "كبة، كردية، طماطم، خيار، زيتون أصفر، زيتون أسود، بصل وخبز قمح" at bounding box center [913, 250] width 415 height 67
paste textarea "[PERSON_NAME]"
type textarea "كبة، لبن كردي، طماطم، خيار، زيتون أصفر، زيتون أسود، بصل وخبز قمح"
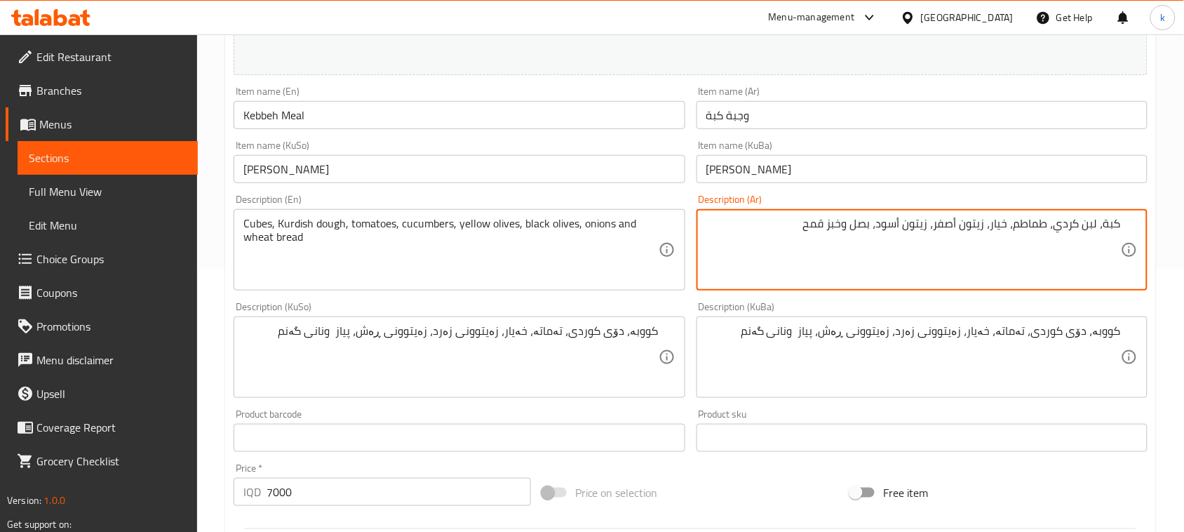
click at [260, 116] on input "Kebbeh Meal" at bounding box center [459, 115] width 451 height 28
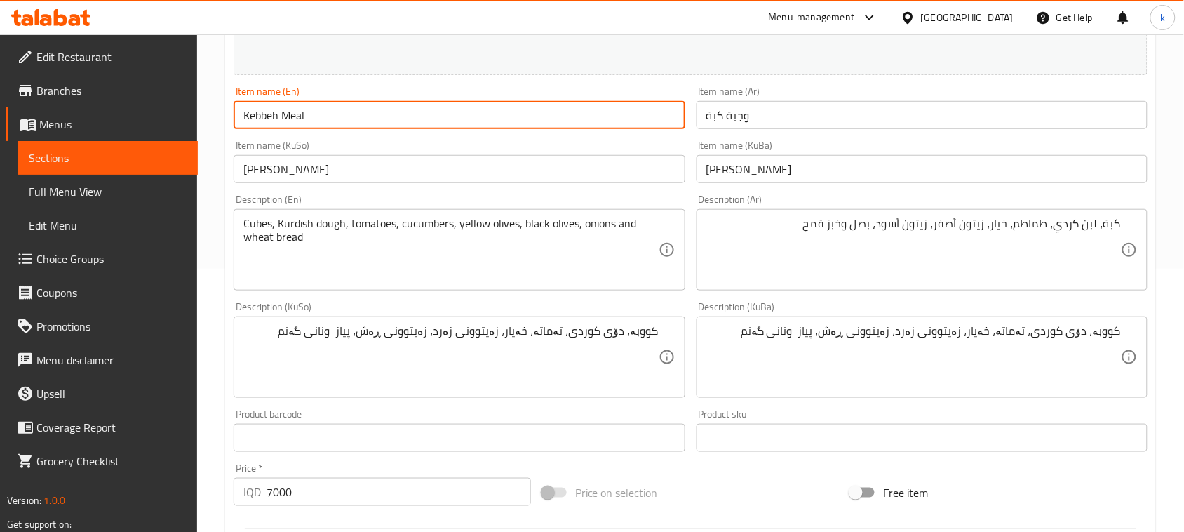
click at [260, 116] on input "Kebbeh Meal" at bounding box center [459, 115] width 451 height 28
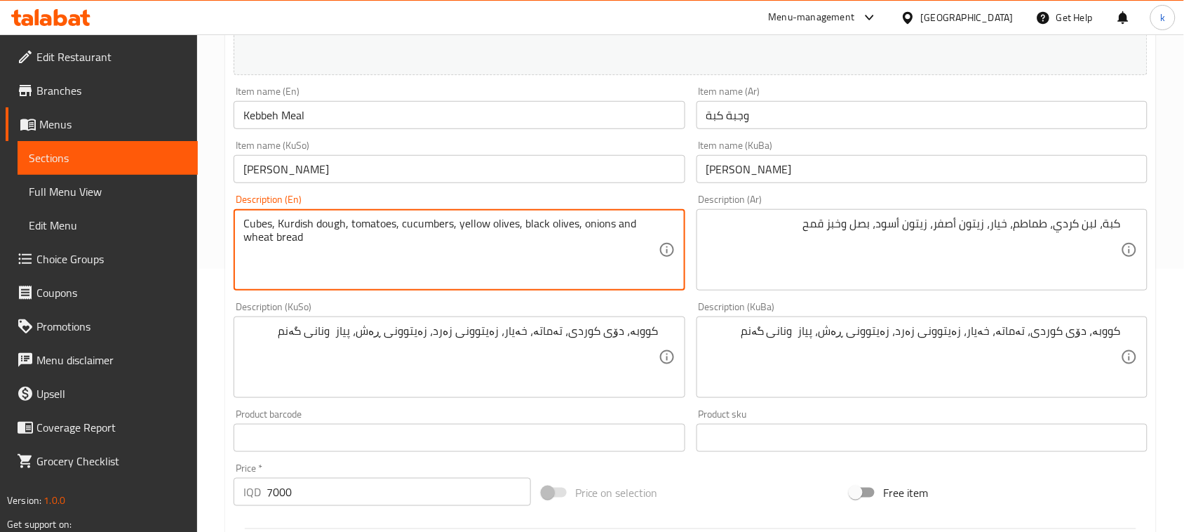
click at [257, 217] on textarea "Cubes, Kurdish dough, tomatoes, cucumbers, yellow olives, black olives, onions …" at bounding box center [450, 250] width 415 height 67
paste textarea "Kebbeh"
click at [333, 225] on textarea "Kebbeh, Kurdish dough, tomatoes, cucumbers, yellow olives, black olives, onions…" at bounding box center [450, 250] width 415 height 67
paste textarea "Yoghurt"
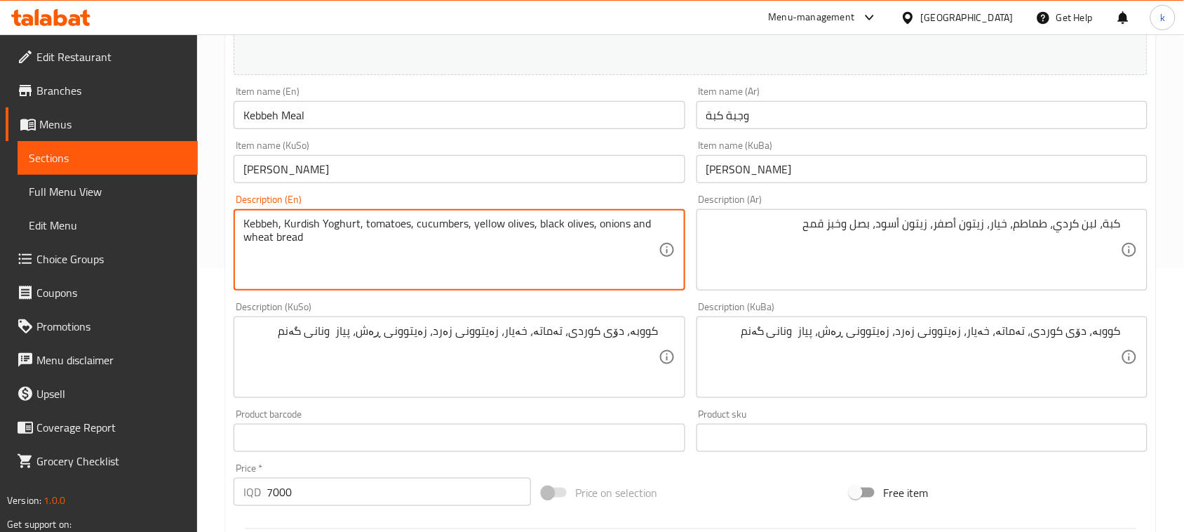
click at [327, 227] on textarea "Kebbeh, Kurdish Yoghurt, tomatoes, cucumbers, yellow olives, black olives, onio…" at bounding box center [450, 250] width 415 height 67
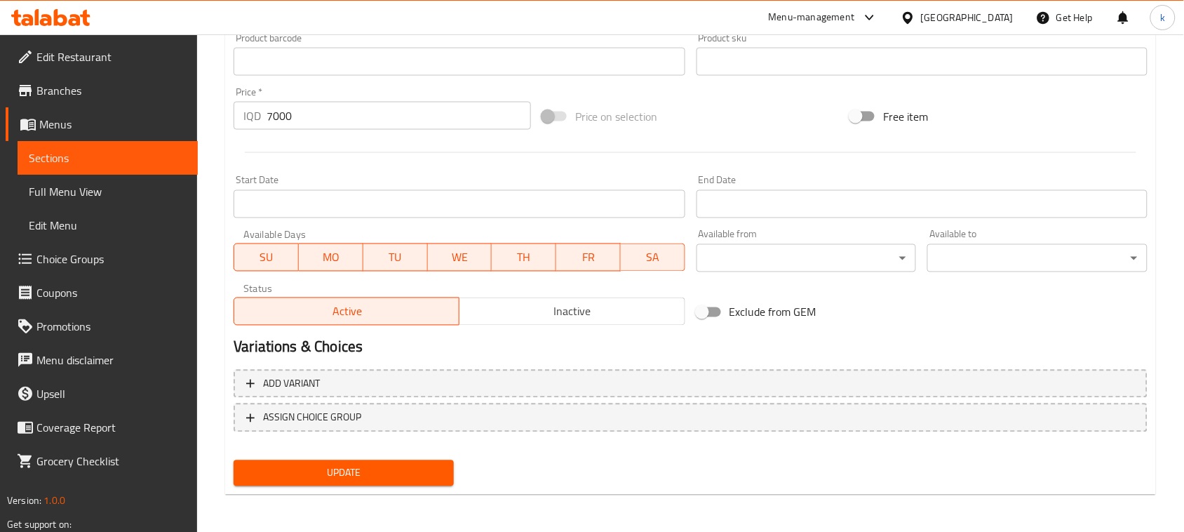
type textarea "Kebbeh, Kurdish yoghurt, tomatoes, cucumbers, yellow olives, black olives, onio…"
click at [381, 476] on span "Update" at bounding box center [344, 473] width 198 height 18
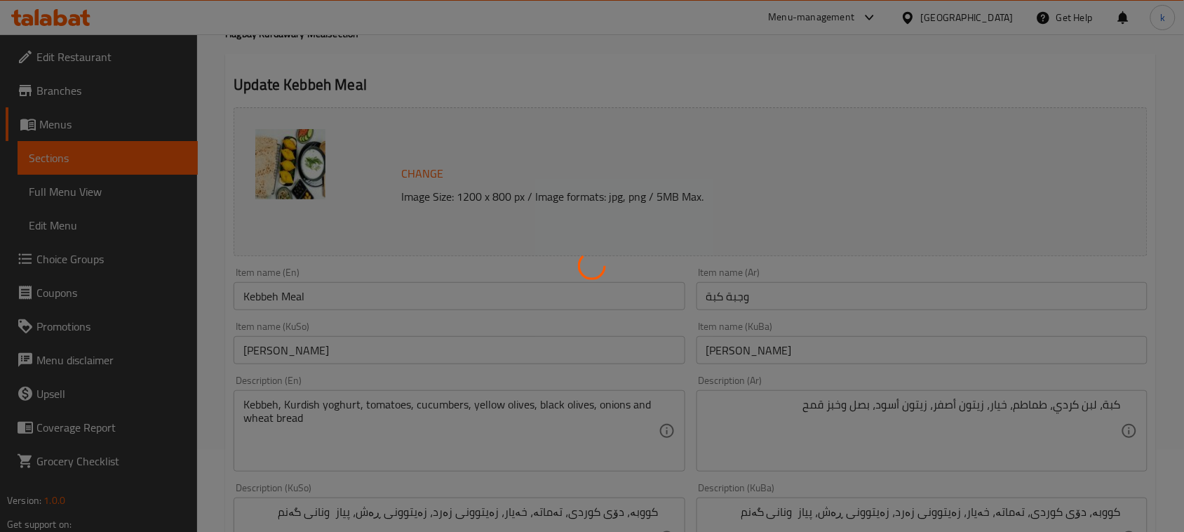
scroll to position [0, 0]
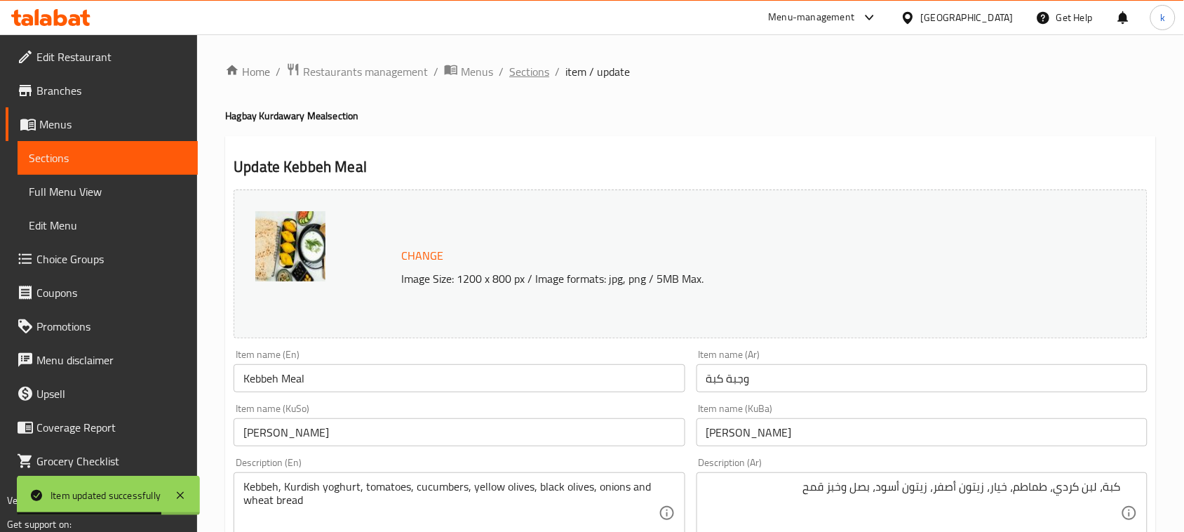
click at [533, 65] on span "Sections" at bounding box center [529, 71] width 40 height 17
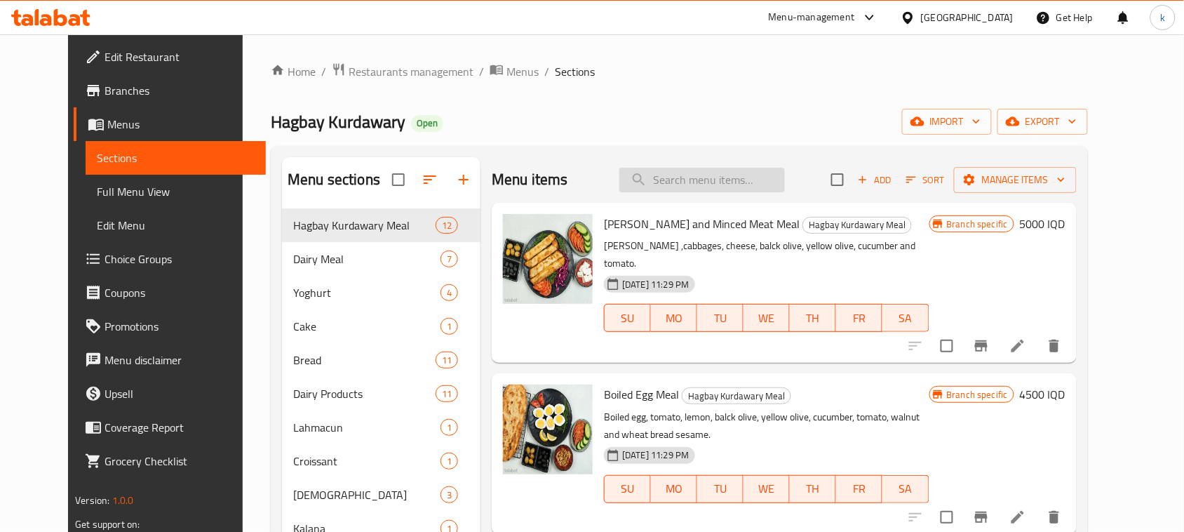
click at [733, 176] on input "search" at bounding box center [702, 180] width 166 height 25
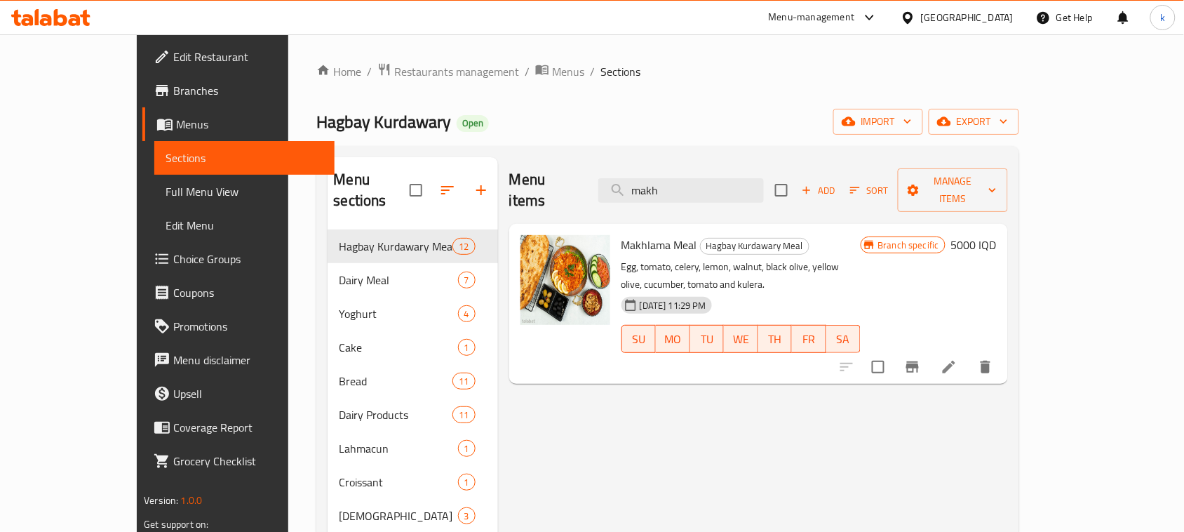
type input "makh"
click at [969, 354] on li at bounding box center [949, 366] width 39 height 25
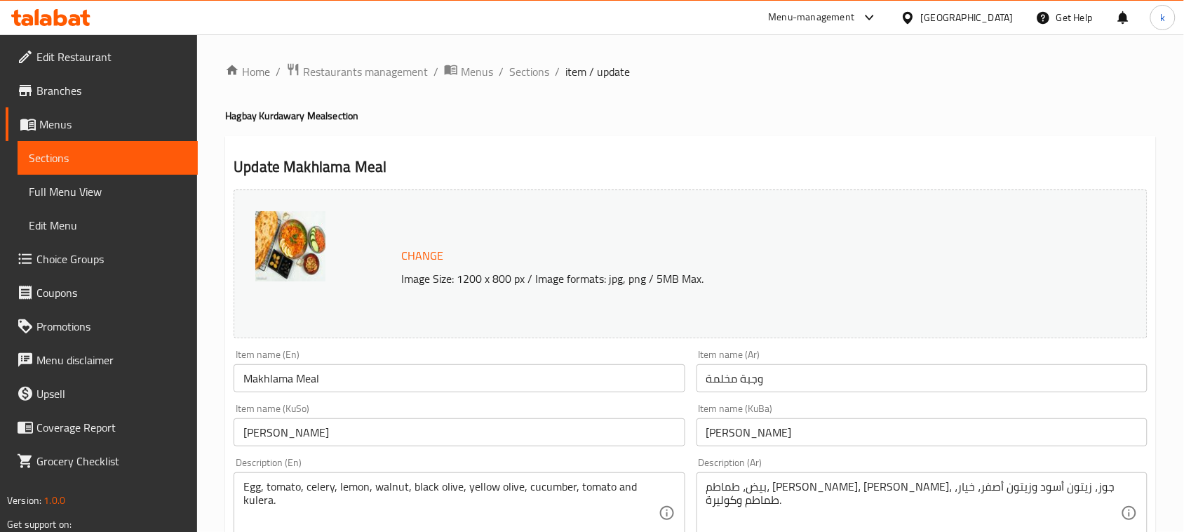
click at [829, 249] on div "Change Image Size: 1200 x 800 px / Image formats: jpg, png / 5MB Max." at bounding box center [722, 264] width 652 height 46
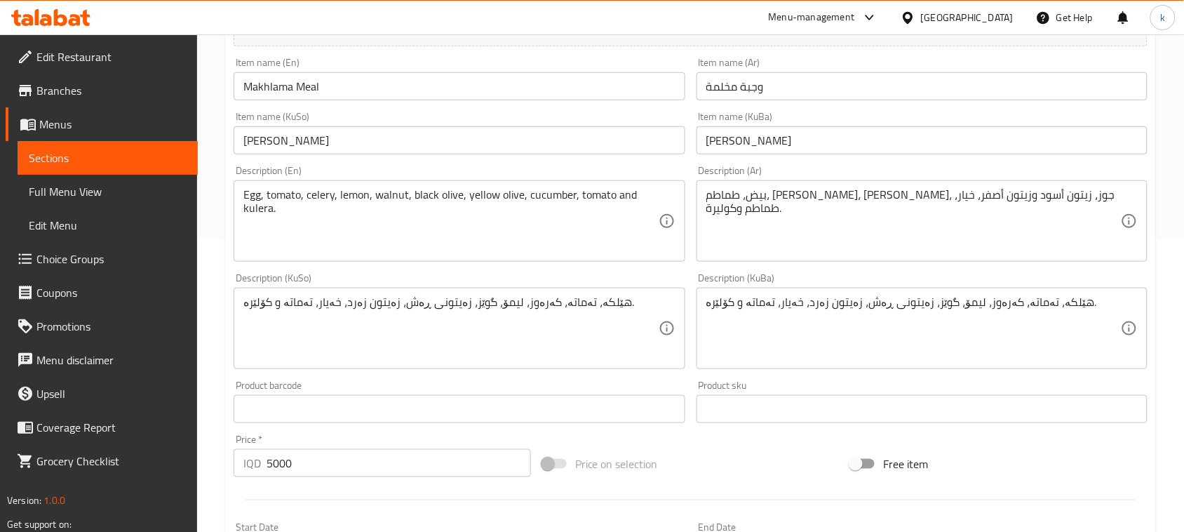
scroll to position [351, 0]
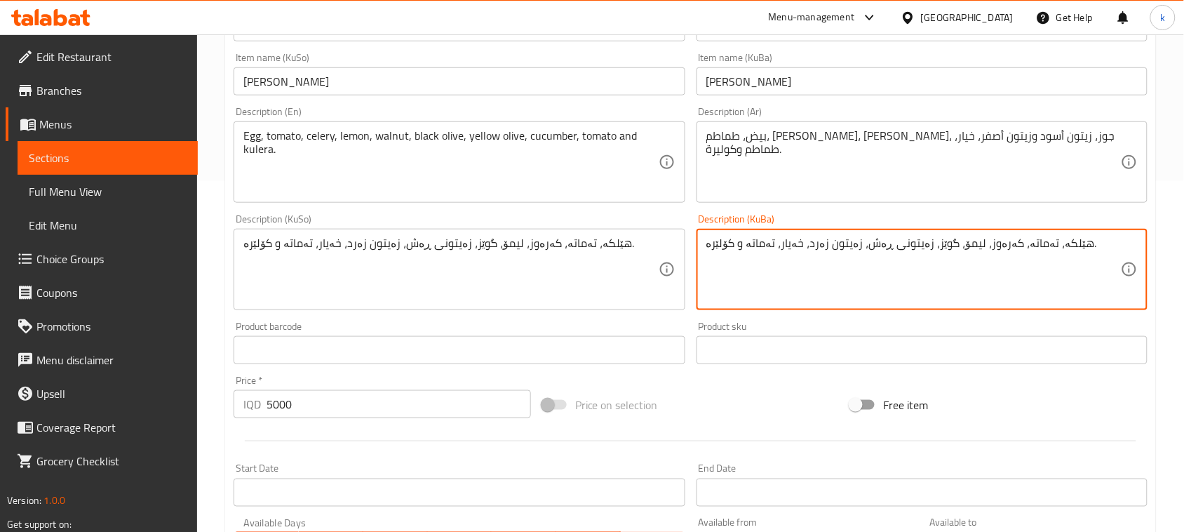
click at [782, 236] on textarea "هێلکە، تەماتە، کەرەوز، لیمۆ، گوێز، زەیتونی ڕەش، زەیتون زەرد، خەیار، تەماتە و کۆ…" at bounding box center [913, 269] width 415 height 67
paste textarea "، تەماتە ، تەماتە و خەیار،زەیتوونی زەرد،زەیتوونی ڕەش،گوێزی کاکڵە ، کولێرەی گەنم"
click at [1093, 246] on textarea "هێلکە ، تەماتە ، تەماتە و خەیار،زەیتوونی زەرد،زەیتوونی ڕەش،گوێزی کاکڵە ، کولێرە…" at bounding box center [913, 269] width 415 height 67
click at [1063, 244] on textarea "هێلکە، تەماتە ، تەماتە و خەیار،زەیتوونی زەرد،زەیتوونی ڕەش،گوێزی کاکڵە ، کولێرەی…" at bounding box center [913, 269] width 415 height 67
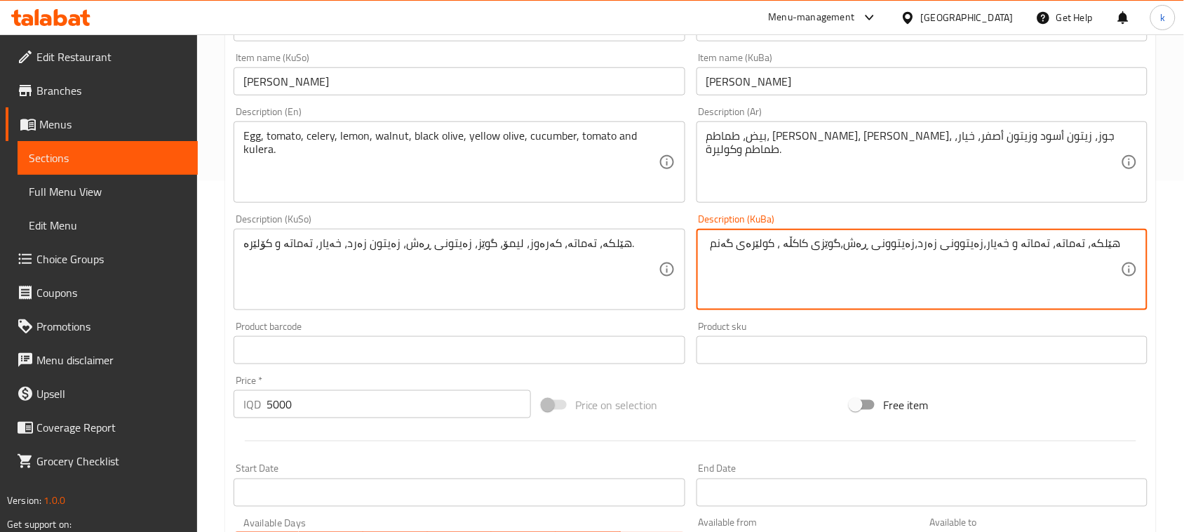
click at [1026, 244] on textarea "هێلکە، تەماتە، تەماتە و خەیار،زەیتوونی زەرد،زەیتوونی ڕەش،گوێزی کاکڵە ، کولێرەی …" at bounding box center [913, 269] width 415 height 67
click at [1047, 247] on textarea "هێلکە، تەماتە، تەماتە، خەیار،زەیتوونی زەرد،زەیتوونی ڕەش،گوێزی کاکڵە ، کولێرەی گ…" at bounding box center [913, 269] width 415 height 67
click at [1035, 246] on textarea "هێلکە، تەماتە، خەیار،زەیتوونی زەرد،زەیتوونی ڕەش،گوێزی کاکڵە ، کولێرەی گەنم" at bounding box center [913, 269] width 415 height 67
click at [972, 249] on textarea "هێلکە، تەماتە، خەیار، زەیتوونی زەرد،زەیتوونی ڕەش،گوێزی کاکڵە ، کولێرەی گەنم" at bounding box center [913, 269] width 415 height 67
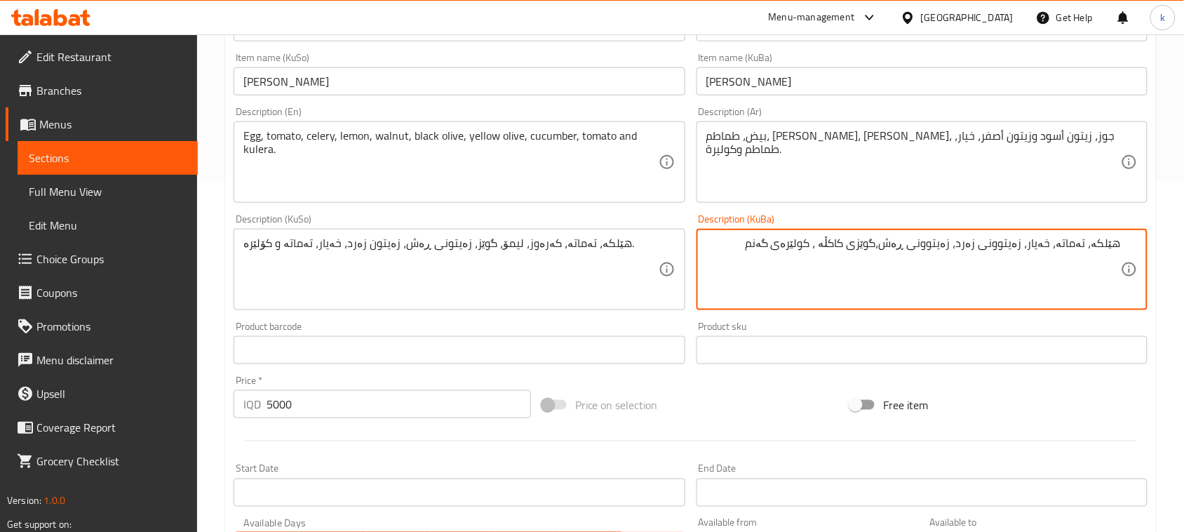
click at [902, 243] on textarea "هێلکە، تەماتە، خەیار، زەیتوونی زەرد، زەیتوونی ڕەش،گوێزی کاکڵە ، کولێرەی گەنم" at bounding box center [913, 269] width 415 height 67
click at [840, 246] on textarea "هێلکە، تەماتە، خەیار، زەیتوونی زەرد، زەیتوونی ڕەش، گوێزی کاکڵە ، کولێرەی گەنم" at bounding box center [913, 269] width 415 height 67
click at [864, 253] on textarea "هێلکە، تەماتە، خەیار، زەیتوونی زەرد، زەیتوونی ڕەش، گوێزی کاکڵە و کولێرەی گەنم" at bounding box center [913, 269] width 415 height 67
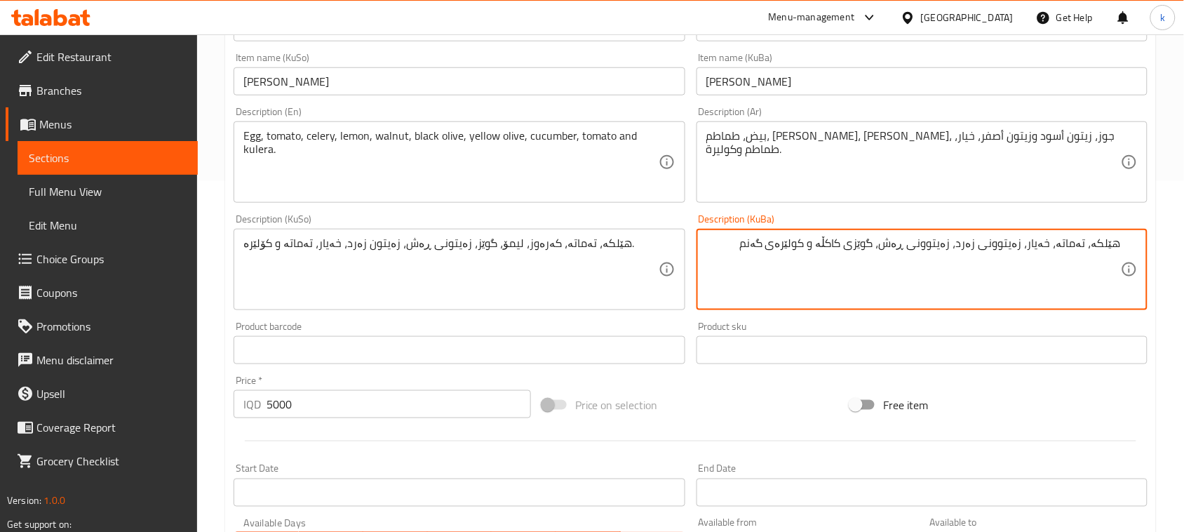
type textarea "هێلکە، تەماتە، خەیار، زەیتوونی زەرد، زەیتوونی ڕەش، گوێزی کاکڵە و کولێرەی گەنم"
click at [537, 241] on textarea "هێلکە، تەماتە، کەرەوز، لیمۆ، گوێز، زەیتونی ڕەش، زەیتون زەرد، خەیار، تەماتە و کۆ…" at bounding box center [450, 269] width 415 height 67
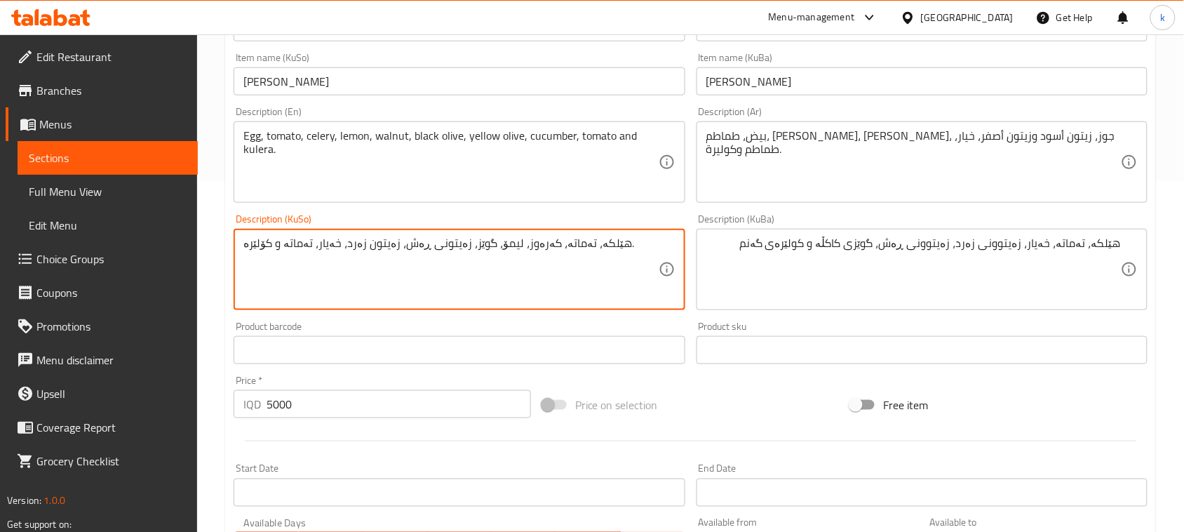
click at [537, 241] on textarea "هێلکە، تەماتە، کەرەوز، لیمۆ، گوێز، زەیتونی ڕەش، زەیتون زەرد، خەیار، تەماتە و کۆ…" at bounding box center [450, 269] width 415 height 67
paste textarea "خەیار، زەیتوونی زەرد، زەیتوونی ڕەش، گوێزی کاکڵە و کولێرەی گەنم"
type textarea "هێلکە، تەماتە، خەیار، زەیتوونی زەرد، زەیتوونی ڕەش، گوێزی کاکڵە و کولێرەی گەنم"
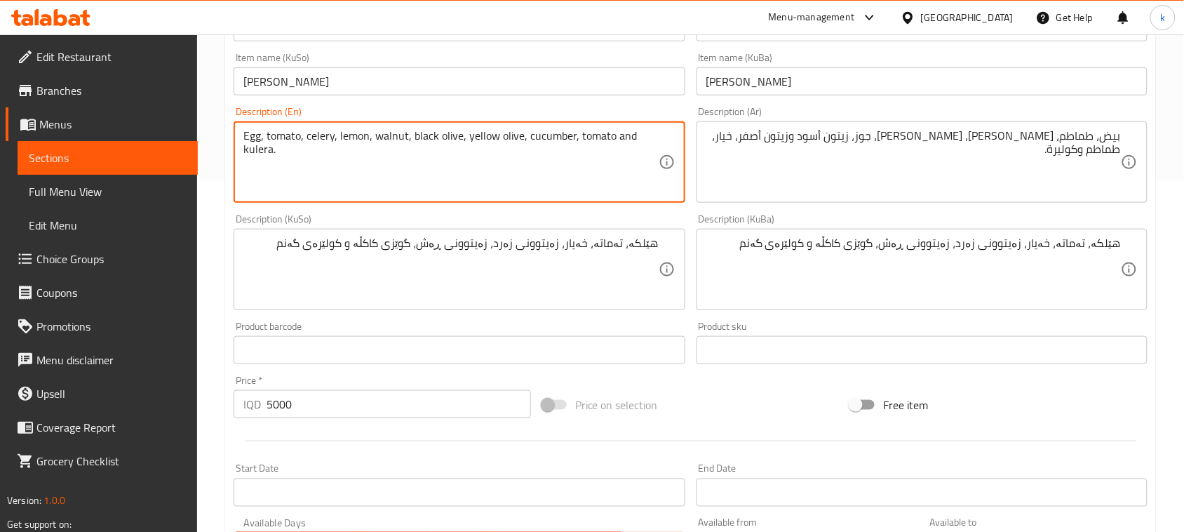
click at [349, 134] on textarea "Egg, tomato, celery, lemon, walnut, black olive, yellow olive, cucumber, tomato…" at bounding box center [450, 162] width 415 height 67
paste textarea "s, tomatoes, cucumbers, yellow olives, black olives, cockle nuts and wheat cook…"
type textarea "Eggs, tomatoes, cucumbers, yellow olives, black olives, cockle nuts and wheat c…"
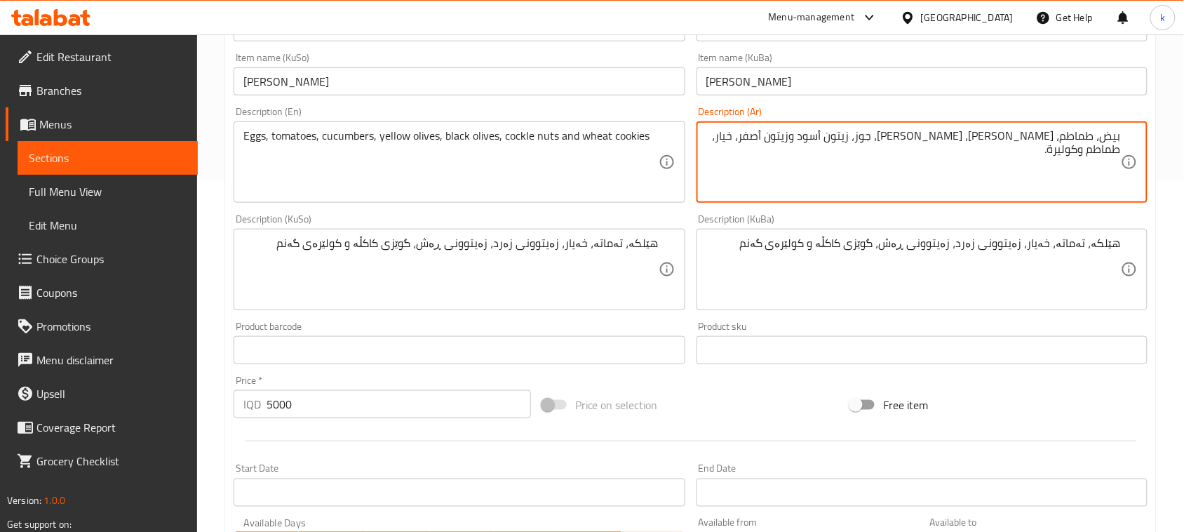
click at [787, 145] on textarea "بيض، طماطم، [PERSON_NAME]، [PERSON_NAME]، جوز، زيتون أسود وزيتون أصفر، خيار، طم…" at bounding box center [913, 162] width 415 height 67
paste textarea "لبيض والطماطم والخيار والزيتون الأصفر والزيتون الأسود والمكسرات وكعك القمح"
click at [1114, 138] on textarea "البيض والطماطم والخيار والزيتون الأصفر والزيتون الأسود والمكسرات وكعك القمح" at bounding box center [913, 162] width 415 height 67
click at [1085, 135] on textarea "بيض والطماطم والخيار والزيتون الأصفر والزيتون الأسود والمكسرات وكعك القمح" at bounding box center [913, 162] width 415 height 67
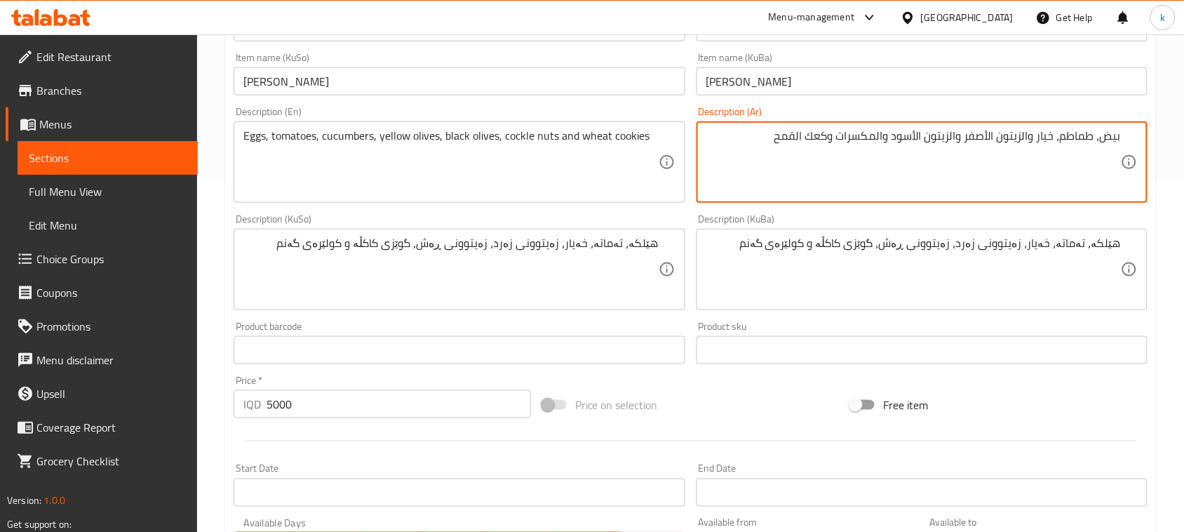
click at [1026, 138] on textarea "بيض، طماطم، خيار والزيتون الأصفر والزيتون الأسود والمكسرات وكعك القمح" at bounding box center [913, 162] width 415 height 67
click at [1001, 139] on textarea "بيض، طماطم، خيار، زيتون الأصفر والزيتون الأسود والمكسرات وكعك القمح" at bounding box center [913, 162] width 415 height 67
click at [942, 139] on textarea "بيض، طماطم، خيار، زيتون أصفر، زيتون الأسود والمكسرات وكعك القمح" at bounding box center [913, 162] width 415 height 67
type textarea "بيض، طماطم، خيار، زيتون أصفر، زيتون أسود، مكسرات وكعك القمح"
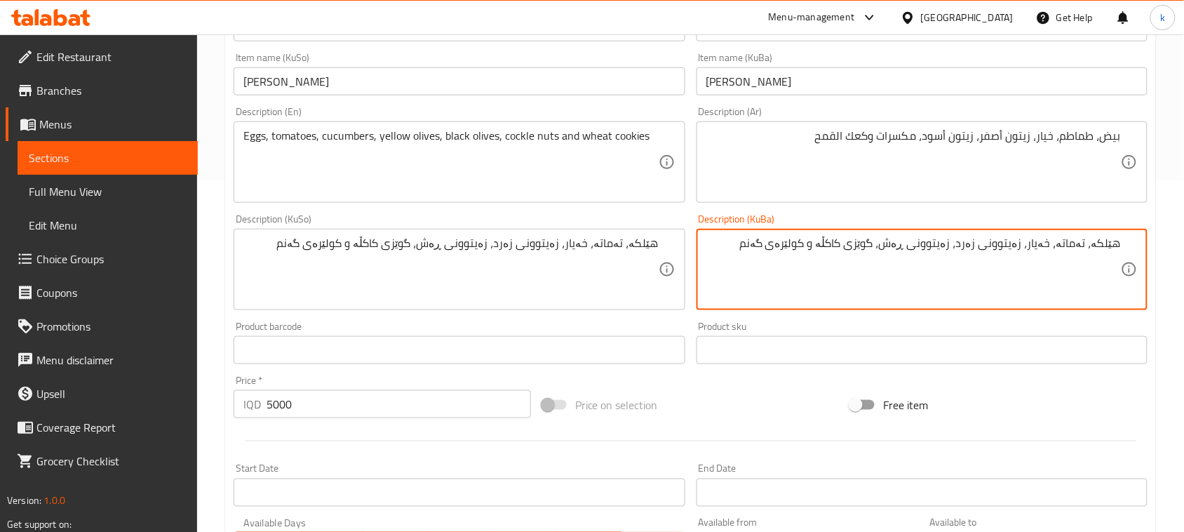
drag, startPoint x: 899, startPoint y: 246, endPoint x: 845, endPoint y: 243, distance: 54.1
paste textarea "كاكلة جوز"
type textarea "هێلکە، تەماتە، خەیار، زەیتوونی زەرد، زەیتوونی ڕەش، كاكلة جوز و کولێرەی گەنم"
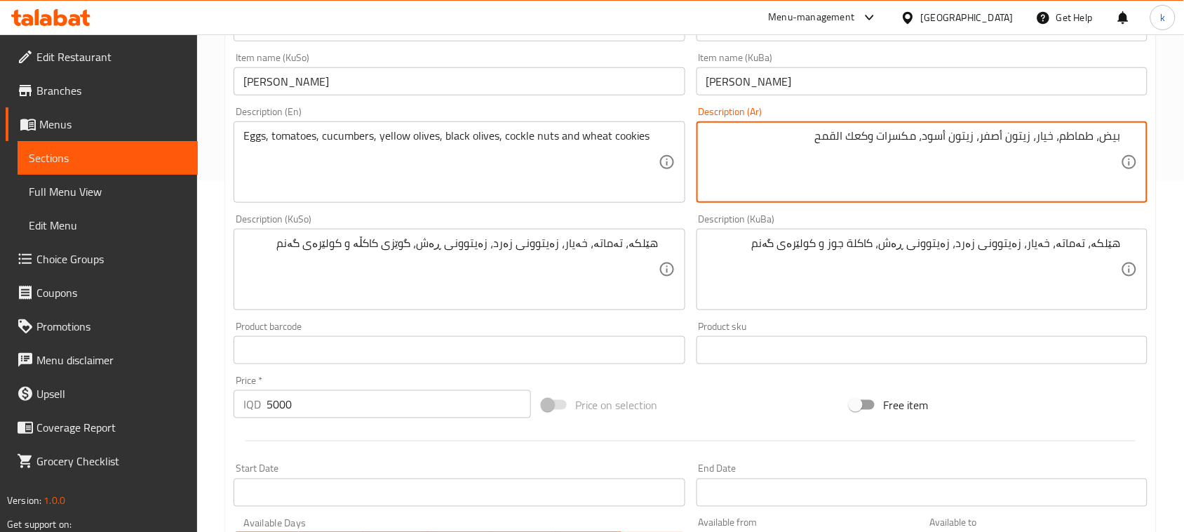
drag, startPoint x: 872, startPoint y: 137, endPoint x: 848, endPoint y: 139, distance: 24.6
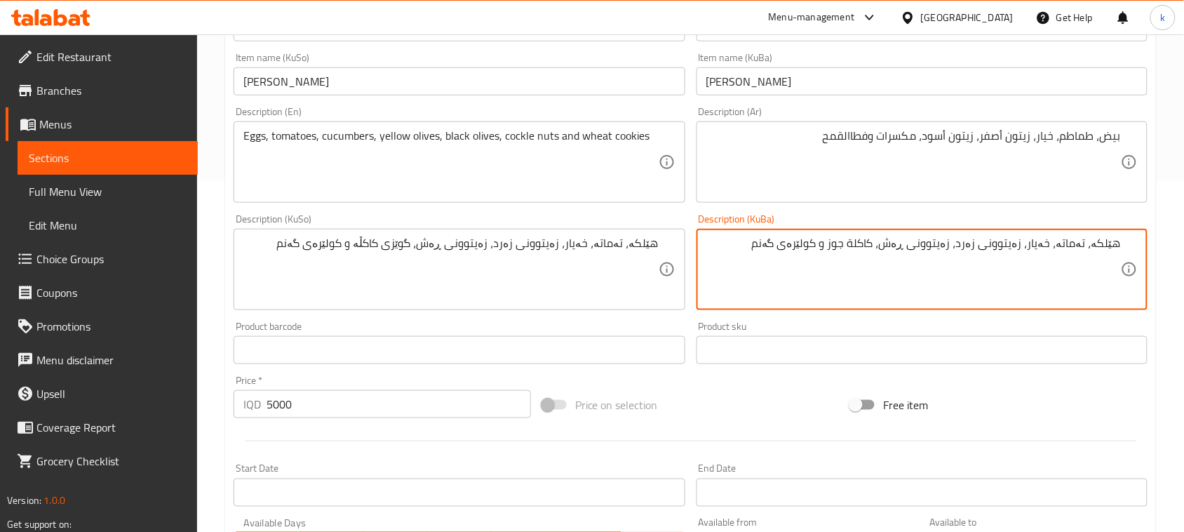
click at [830, 239] on textarea "هێلکە، تەماتە، خەیار، زەیتوونی زەرد، زەیتوونی ڕەش، كاكلة جوز و کولێرەی گەنم" at bounding box center [913, 269] width 415 height 67
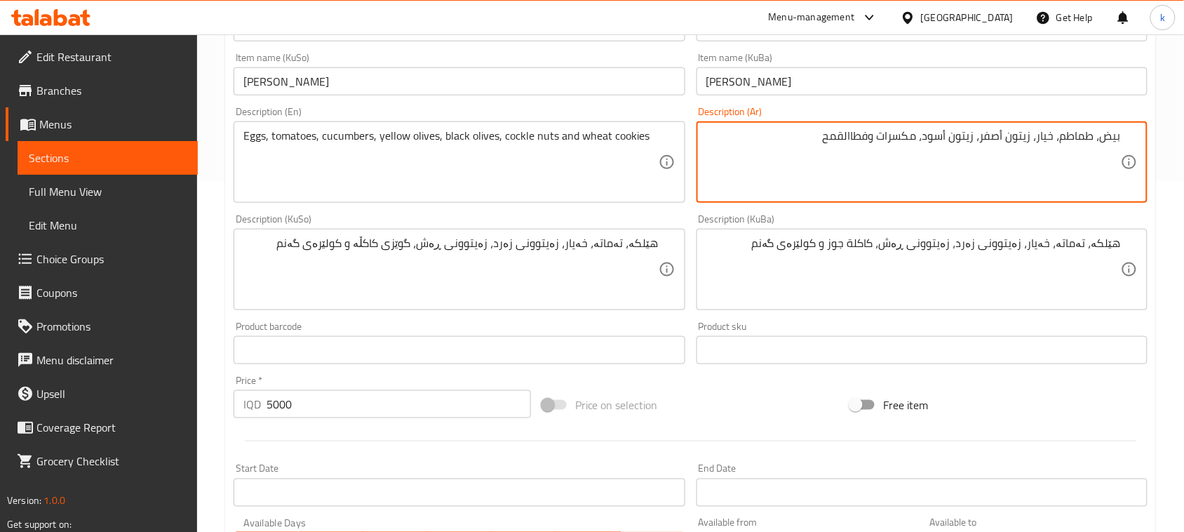
click at [906, 138] on textarea "بيض، طماطم، خيار، زيتون أصفر، زيتون أسود، مكسرات وفطاالقمح" at bounding box center [913, 162] width 415 height 67
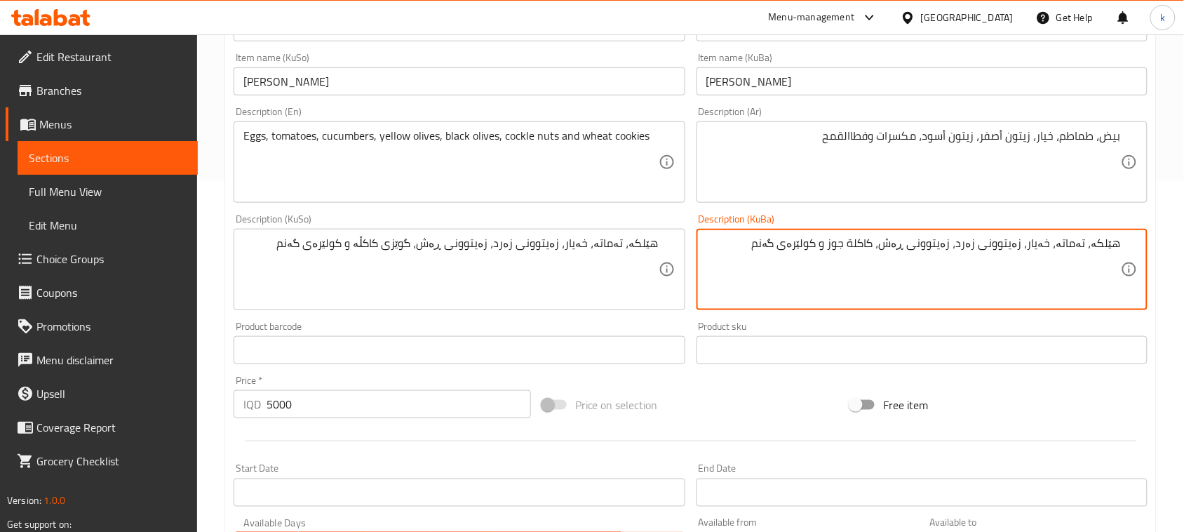
click at [890, 249] on textarea "هێلکە، تەماتە، خەیار، زەیتوونی زەرد، زەیتوونی ڕەش، كاكلة جوز و کولێرەی گەنم" at bounding box center [913, 269] width 415 height 67
click at [866, 250] on textarea "هێلکە، تەماتە، خەیار، زەیتوونی زەرد، زەیتوونی ڕەش، كاكلة جوز و کولێرەی گەنم" at bounding box center [913, 269] width 415 height 67
click at [762, 397] on div "Price on selection" at bounding box center [691, 405] width 309 height 38
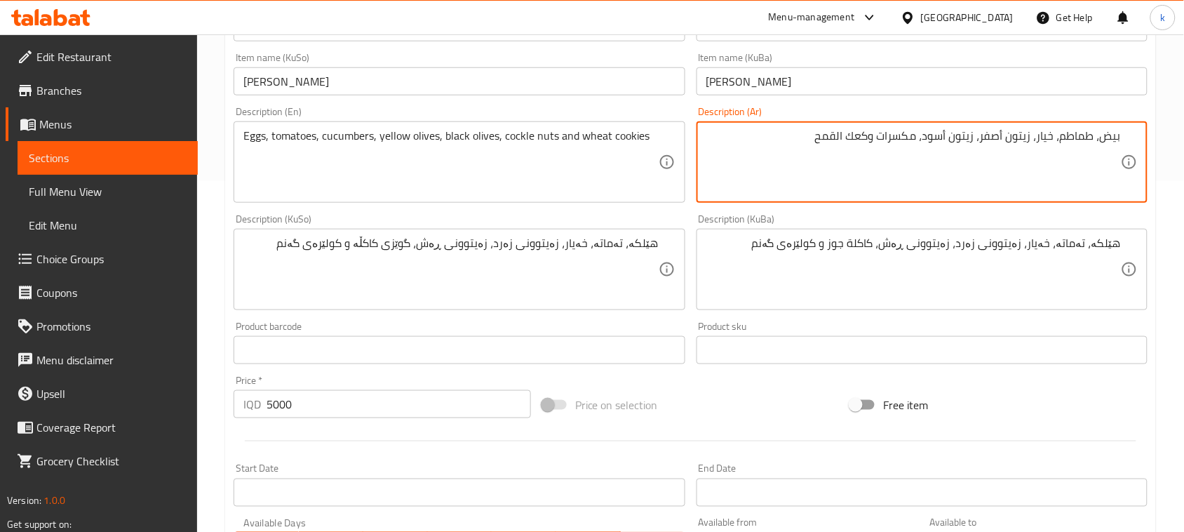
type textarea "بيض، طماطم، خيار، زيتون أصفر، زيتون أسود، مكسرات وكعك القمح"
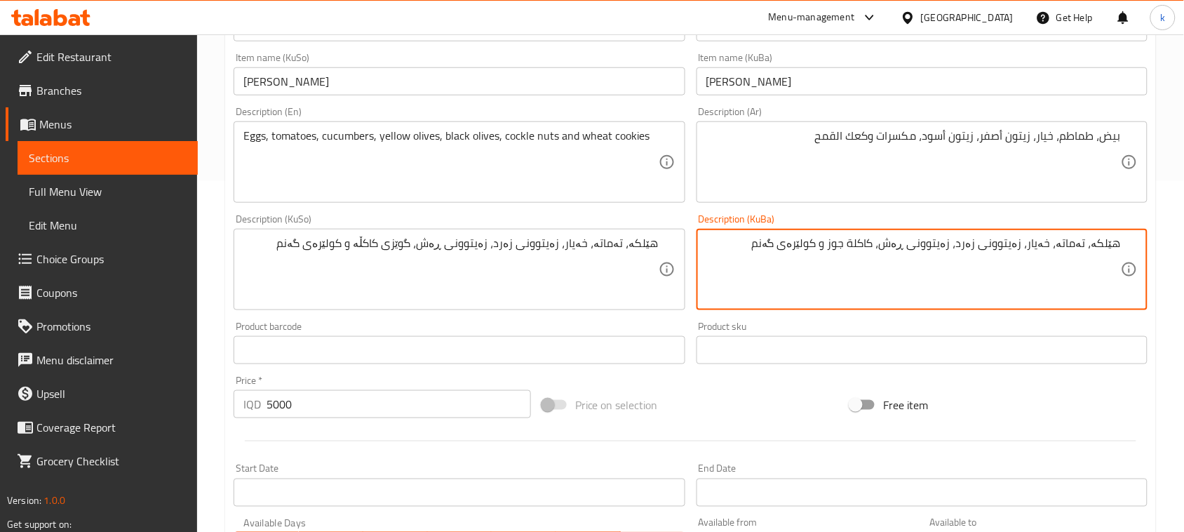
click at [889, 241] on textarea "هێلکە، تەماتە، خەیار، زەیتوونی زەرد، زەیتوونی ڕەش، كاكلة جوز و کولێرەی گەنم" at bounding box center [913, 269] width 415 height 67
click at [884, 244] on textarea "هێلکە، تەماتە، خەیار، زەیتوونی زەرد، زەیتوونی ڕەش، جوز و کولێرەی گەنم" at bounding box center [913, 269] width 415 height 67
click at [889, 244] on textarea "هێلکە، تەماتە، خەیار، زەیتوونی زەرد، زەیتوونی ڕەش، جوز و کولێرەی گەنم" at bounding box center [913, 269] width 415 height 67
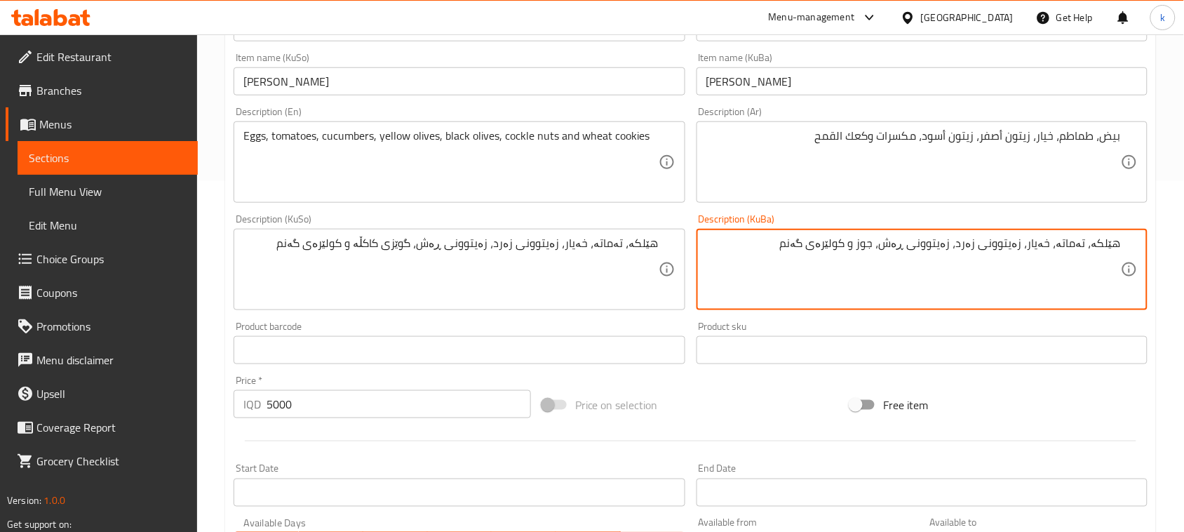
paste textarea "کاکڵە گوێز"
type textarea "هێلکە، تەماتە، خەیار، زەیتوونی زەرد، زەیتوونی ڕەش، کاکڵە گوێز و کولێرەی گەنم"
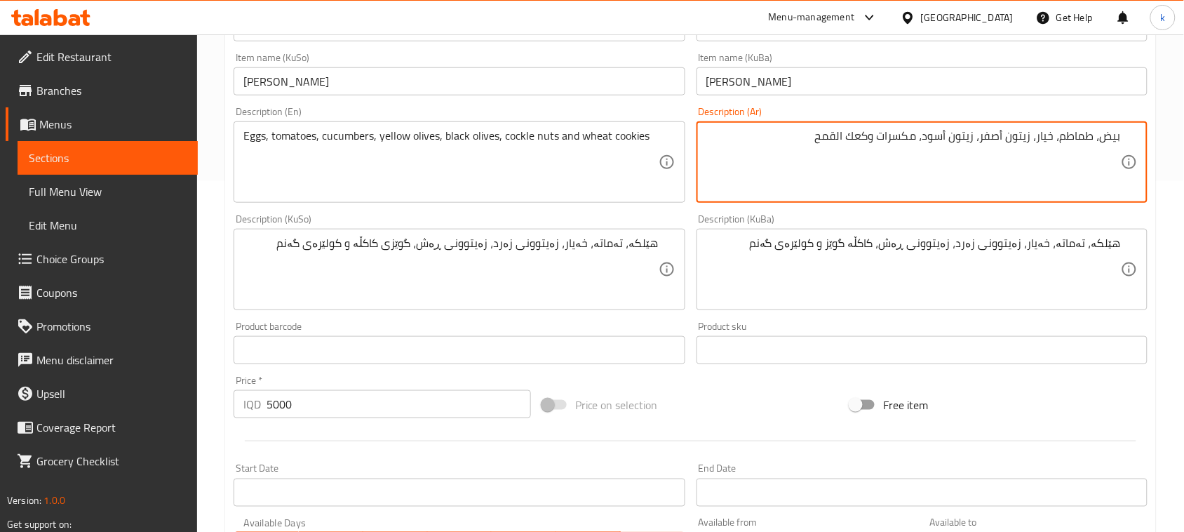
click at [903, 142] on textarea "بيض، طماطم، خيار، زيتون أصفر، زيتون أسود، مكسرات وكعك القمح" at bounding box center [913, 162] width 415 height 67
paste textarea "اكلة جوز"
drag, startPoint x: 867, startPoint y: 135, endPoint x: 838, endPoint y: 138, distance: 28.8
click at [838, 138] on textarea "بيض، طماطم، خيار، زيتون أصفر، زيتون أسود، كاكلة جوز وكعك القمح" at bounding box center [913, 162] width 415 height 67
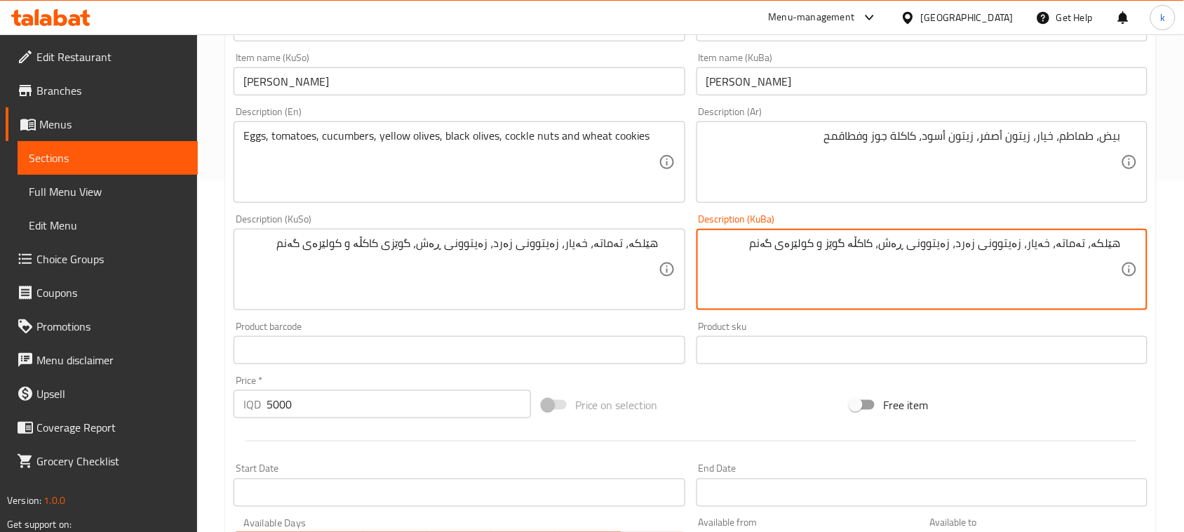
click at [830, 243] on textarea "هێلکە، تەماتە، خەیار، زەیتوونی زەرد، زەیتوونی ڕەش، کاکڵە گوێز و کولێرەی گەنم" at bounding box center [913, 269] width 415 height 67
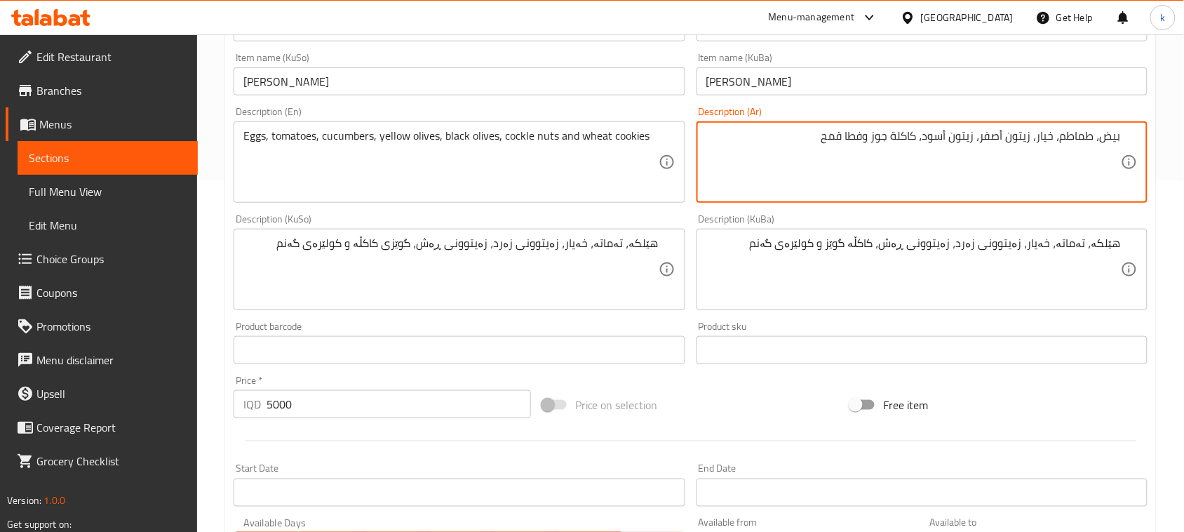
drag, startPoint x: 870, startPoint y: 141, endPoint x: 849, endPoint y: 145, distance: 21.5
click at [849, 145] on textarea "بيض، طماطم، خيار، زيتون أصفر، زيتون أسود، كاكلة جوز وفطا قمح" at bounding box center [913, 162] width 415 height 67
click at [864, 146] on textarea "بيض، طماطم، خيار، زيتون أصفر، زيتون أسود، كاكلة جوز وفطا قمح" at bounding box center [913, 162] width 415 height 67
drag, startPoint x: 868, startPoint y: 139, endPoint x: 851, endPoint y: 144, distance: 17.5
click at [851, 144] on textarea "بيض، طماطم، خيار، زيتون أصفر، زيتون أسود، كاكلة جوز وفطا قمح" at bounding box center [913, 162] width 415 height 67
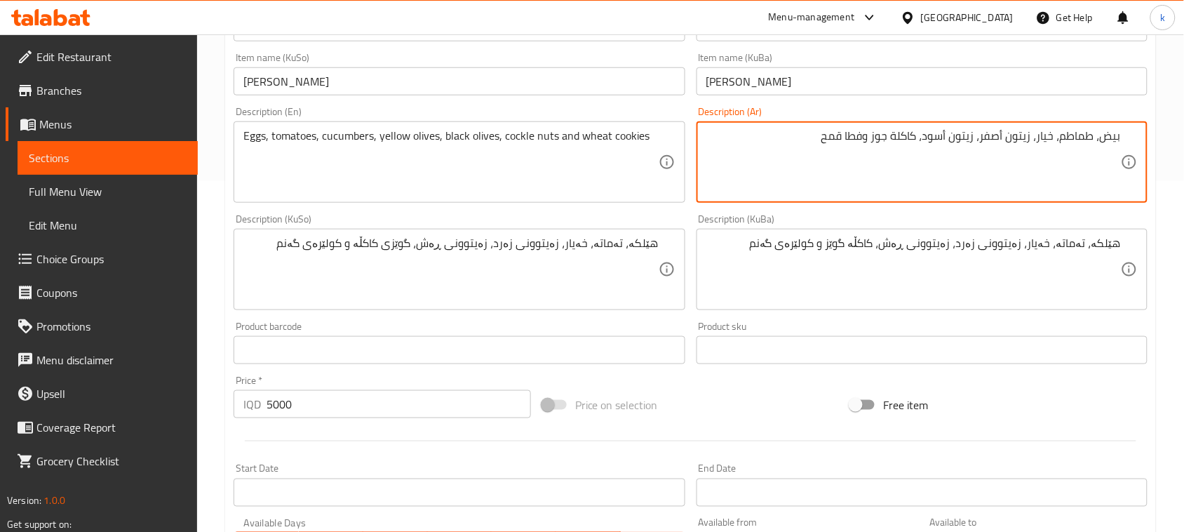
paste textarea "ئر"
type textarea "بيض، طماطم، خيار، زيتون أصفر، زيتون أسود، كاكلة جوز وفطائر قمح"
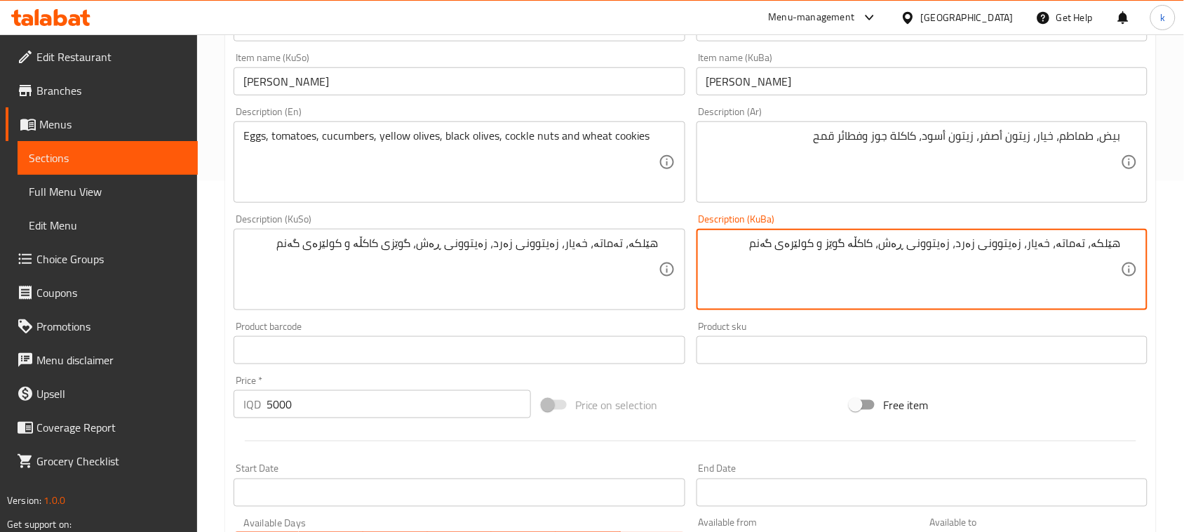
click at [953, 250] on textarea "هێلکە، تەماتە، خەیار، زەیتوونی زەرد، زەیتوونی ڕەش، کاکڵە گوێز و کولێرەی گەنم" at bounding box center [913, 269] width 415 height 67
drag, startPoint x: 752, startPoint y: 148, endPoint x: 779, endPoint y: 167, distance: 33.3
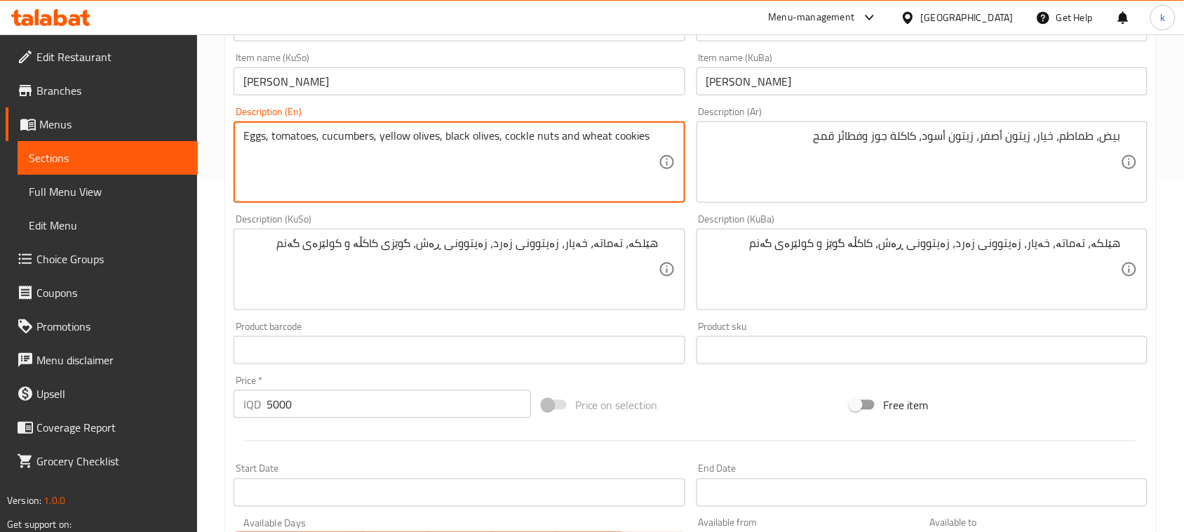
drag, startPoint x: 551, startPoint y: 135, endPoint x: 503, endPoint y: 131, distance: 47.9
paste textarea "Walnut Kakla"
click at [513, 132] on textarea "Eggs, tomatoes, cucumbers, yellow olives, black olives, Walnut Kakla and wheat …" at bounding box center [450, 162] width 415 height 67
click at [633, 138] on textarea "Eggs, tomatoes, cucumbers, yellow olives, black olives, walnut kakla and wheat …" at bounding box center [450, 162] width 415 height 67
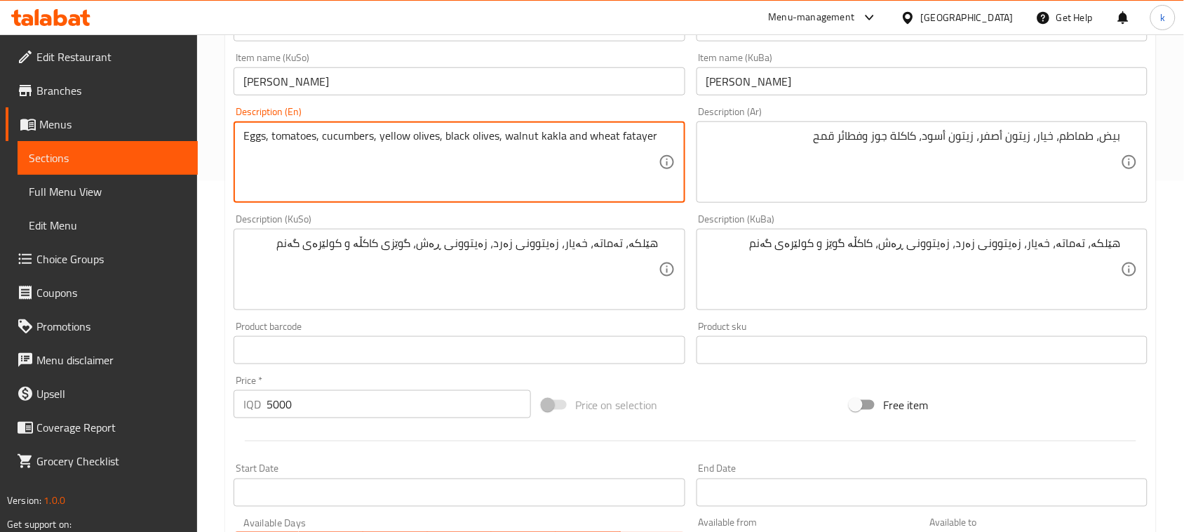
click at [641, 137] on textarea "Eggs, tomatoes, cucumbers, yellow olives, black olives, walnut kakla and wheat …" at bounding box center [450, 162] width 415 height 67
type textarea "Eggs, tomatoes, cucumbers, yellow olives, black olives, walnut kakla and wheat …"
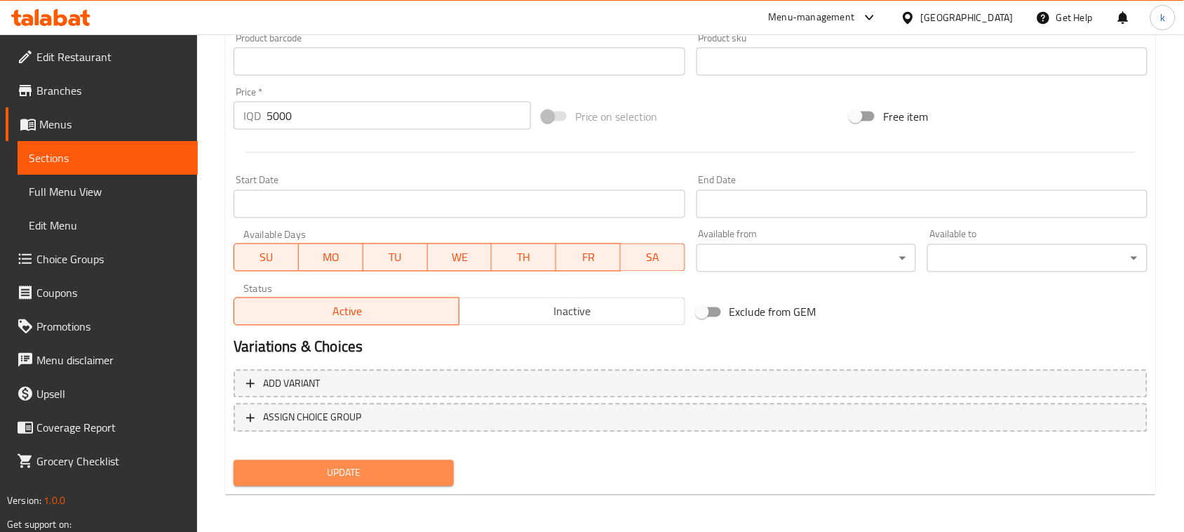
drag, startPoint x: 415, startPoint y: 464, endPoint x: 404, endPoint y: 458, distance: 11.9
click at [414, 464] on span "Update" at bounding box center [344, 473] width 198 height 18
click at [372, 474] on span "Update" at bounding box center [344, 473] width 198 height 18
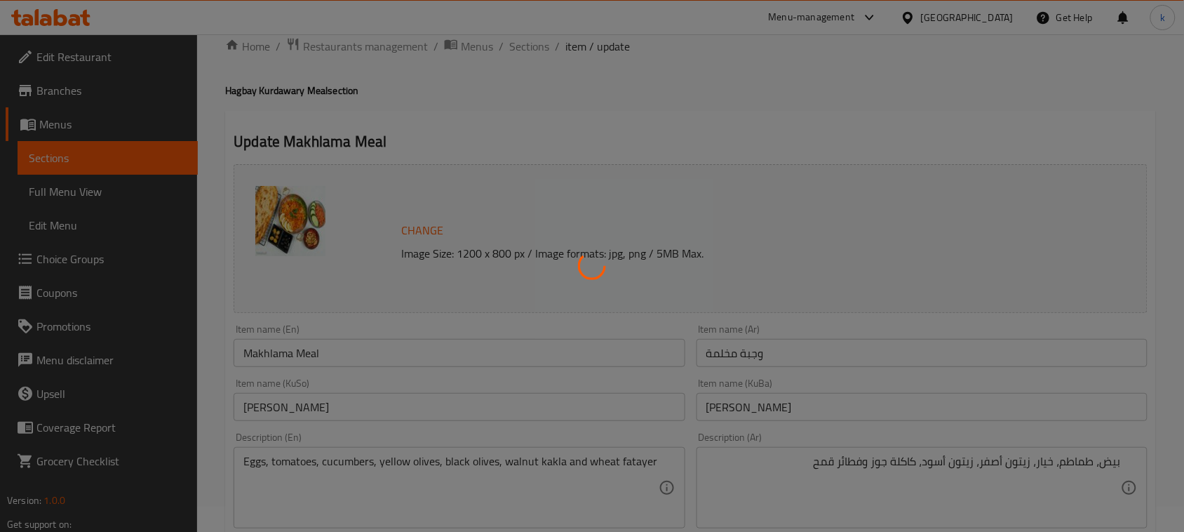
scroll to position [0, 0]
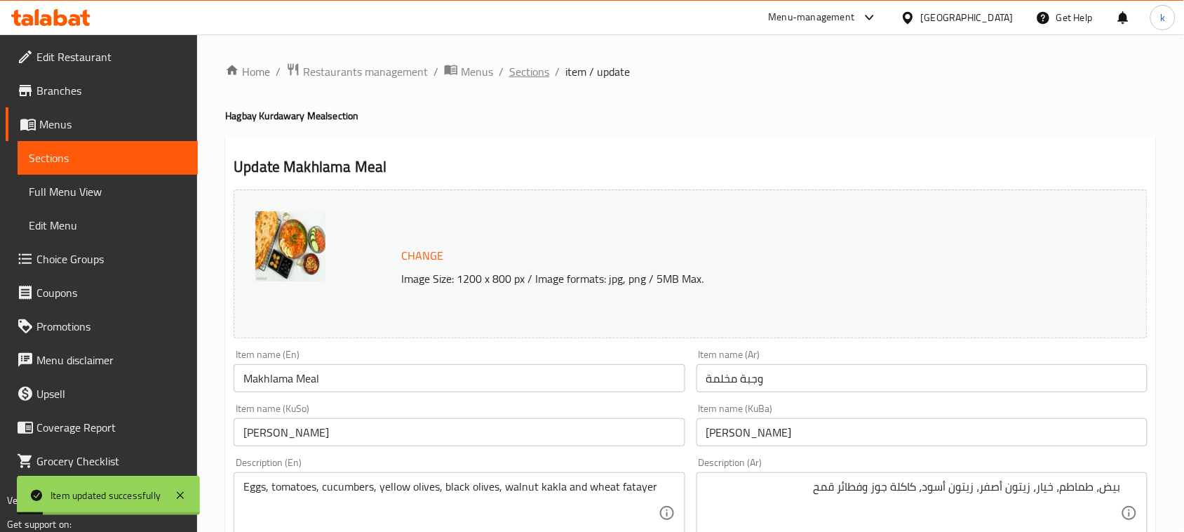
click at [523, 72] on span "Sections" at bounding box center [529, 71] width 40 height 17
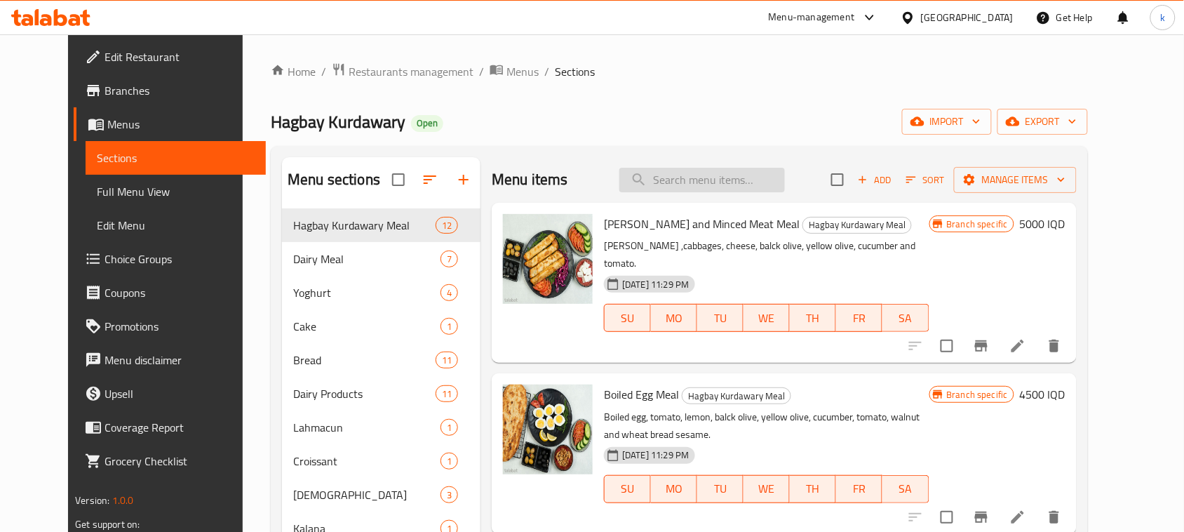
click at [714, 181] on input "search" at bounding box center [702, 180] width 166 height 25
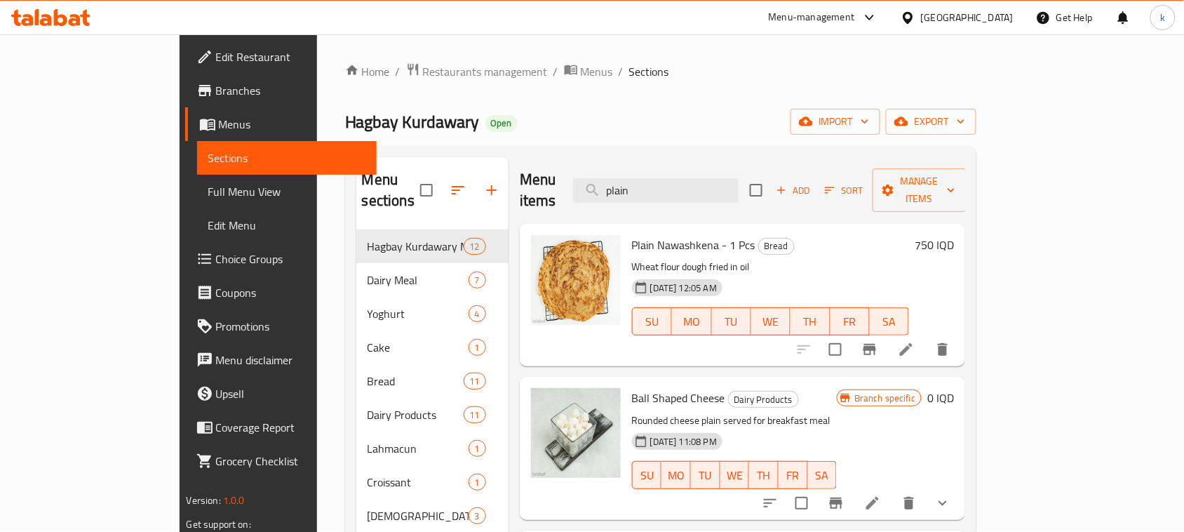
drag, startPoint x: 723, startPoint y: 173, endPoint x: 618, endPoint y: 187, distance: 106.2
click at [619, 187] on div "Menu items plain Add Sort Manage items" at bounding box center [743, 190] width 446 height 67
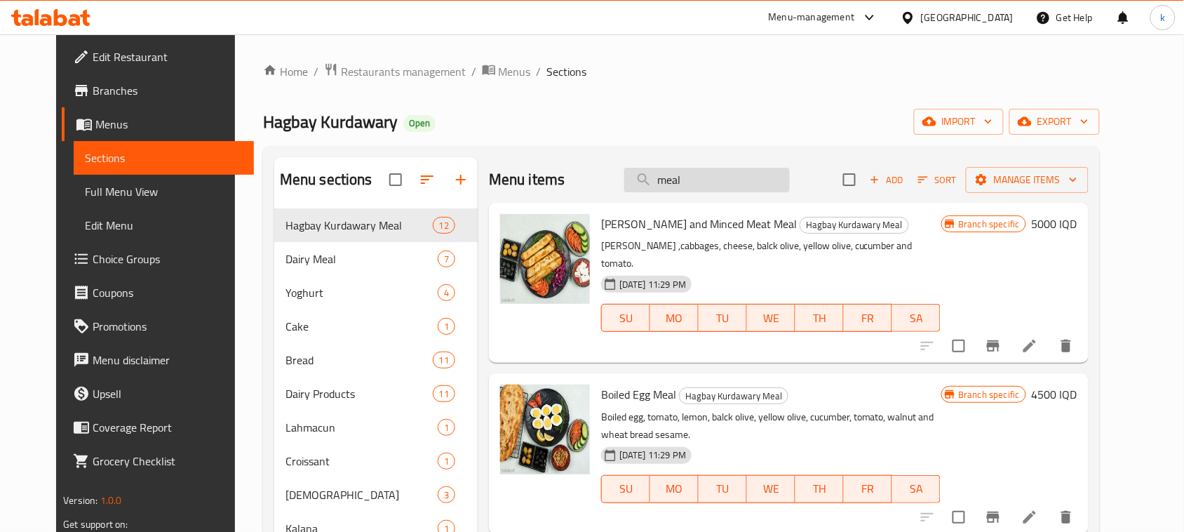
drag, startPoint x: 728, startPoint y: 176, endPoint x: 646, endPoint y: 185, distance: 82.5
click at [650, 183] on input "meal" at bounding box center [707, 180] width 166 height 25
paste input "Simple egg"
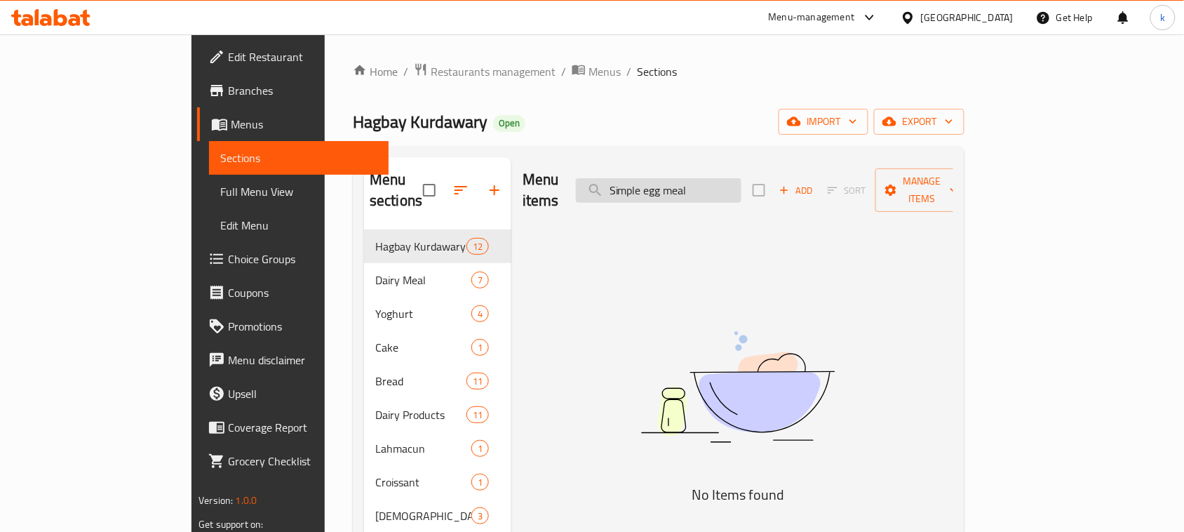
click at [677, 180] on input "Simple egg meal" at bounding box center [659, 190] width 166 height 25
click at [742, 187] on input "plain egg meal" at bounding box center [659, 190] width 166 height 25
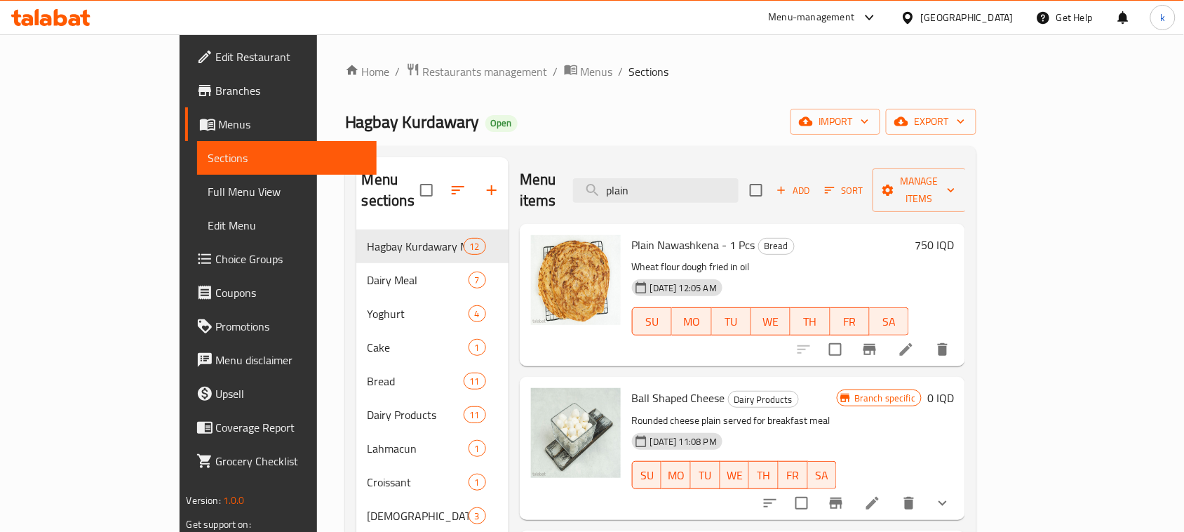
drag, startPoint x: 751, startPoint y: 189, endPoint x: 603, endPoint y: 191, distance: 147.3
click at [603, 191] on div "Menu items plain Add Sort Manage items" at bounding box center [743, 190] width 446 height 67
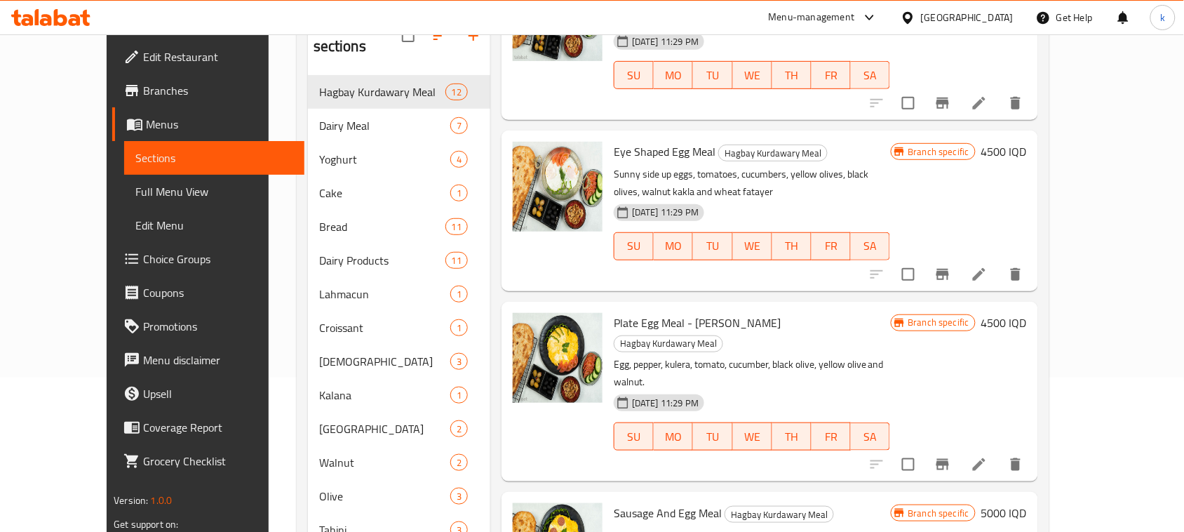
scroll to position [175, 0]
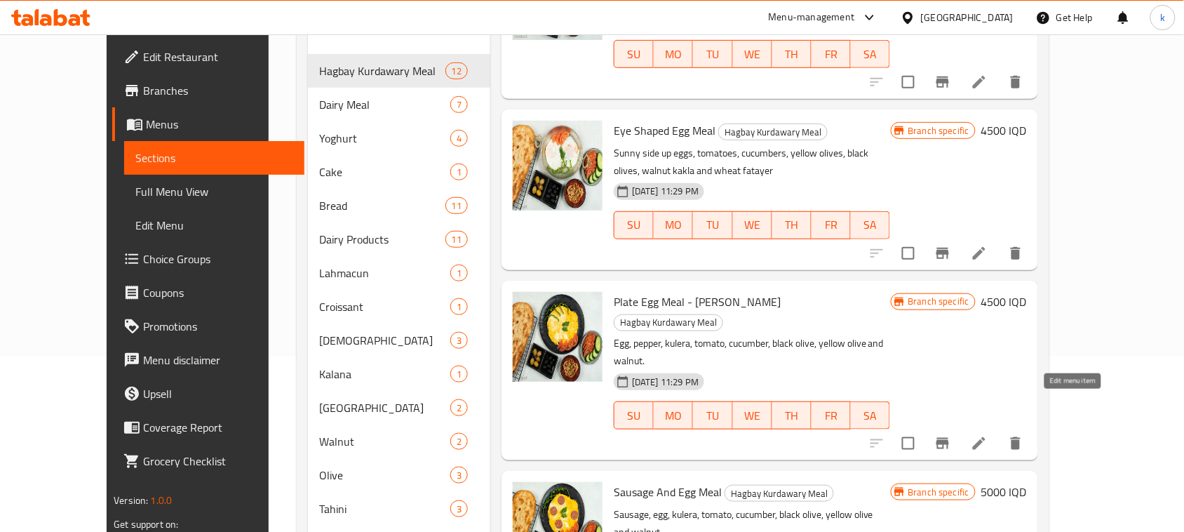
type input "Egg meal"
click at [988, 435] on icon at bounding box center [979, 443] width 17 height 17
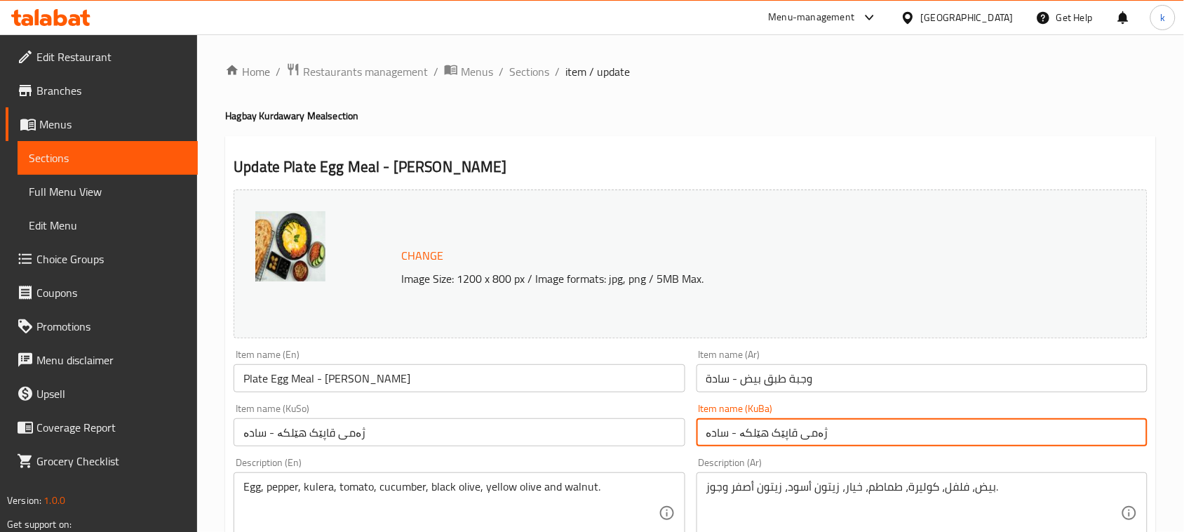
click at [851, 443] on input "ژەمی قاپێک هێلکە - سادە" at bounding box center [922, 432] width 451 height 28
click at [525, 72] on span "Sections" at bounding box center [529, 71] width 40 height 17
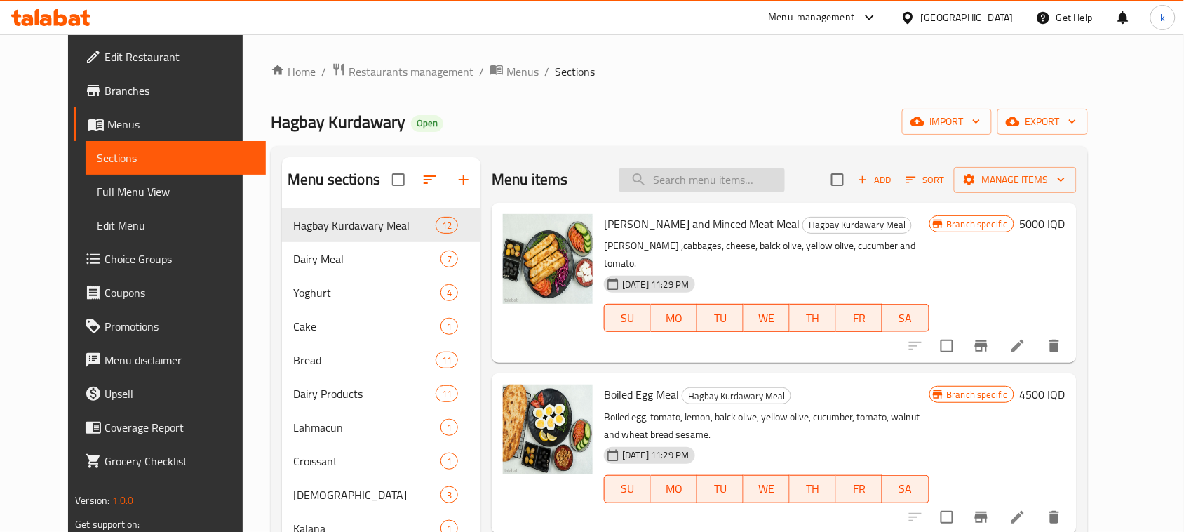
click at [679, 183] on input "search" at bounding box center [702, 180] width 166 height 25
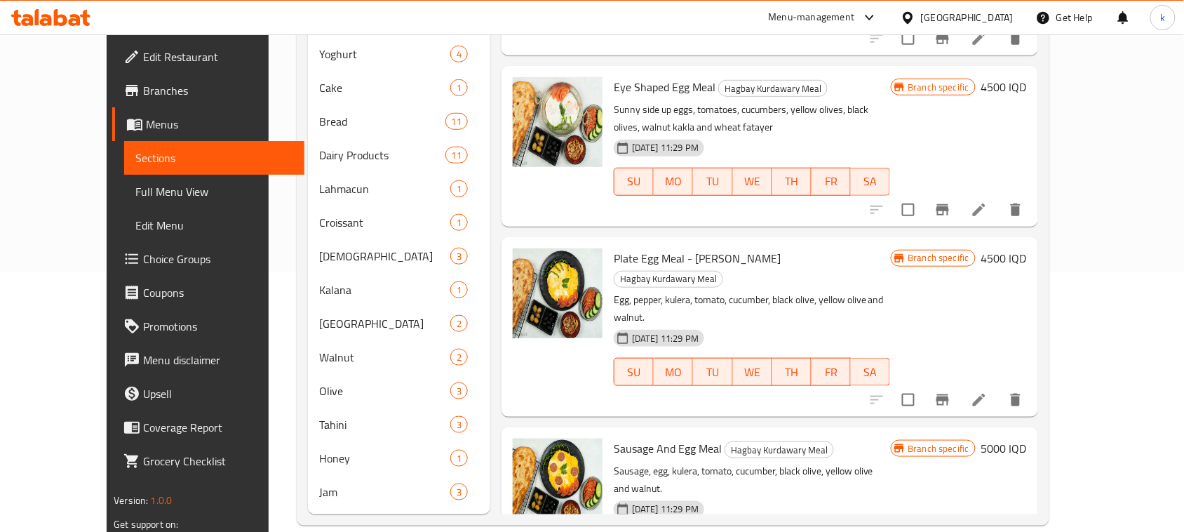
scroll to position [88, 0]
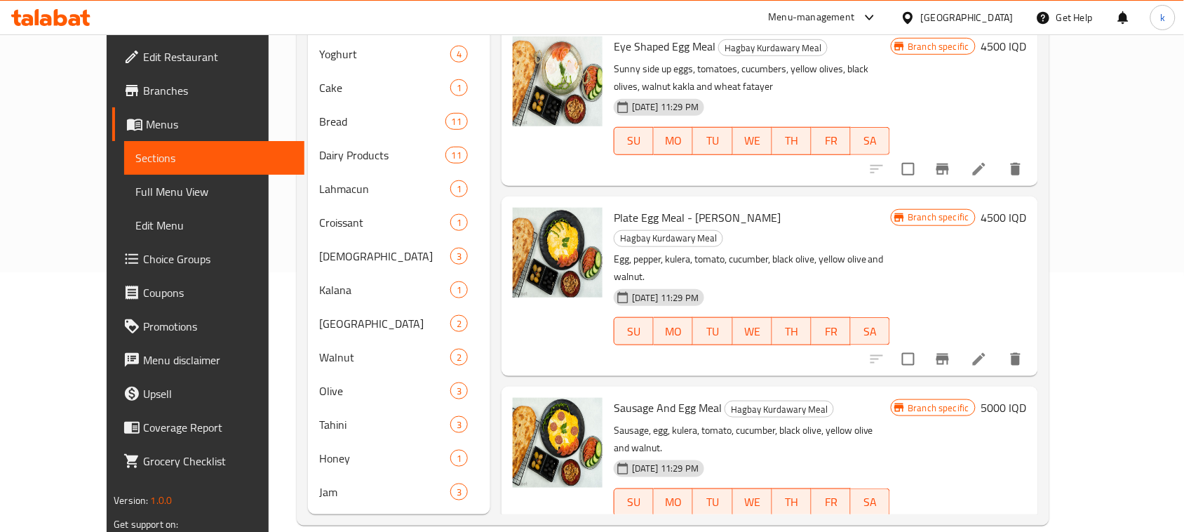
type input "egg meal"
click at [657, 215] on span "Plate Egg Meal - [PERSON_NAME]" at bounding box center [697, 217] width 167 height 21
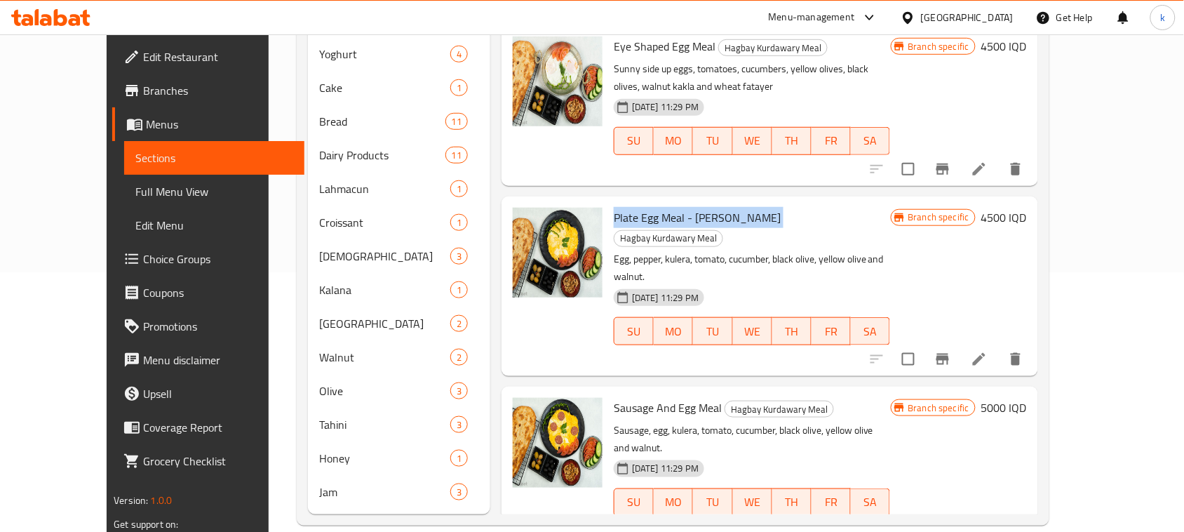
copy h6 "Plate Egg Meal - [PERSON_NAME]"
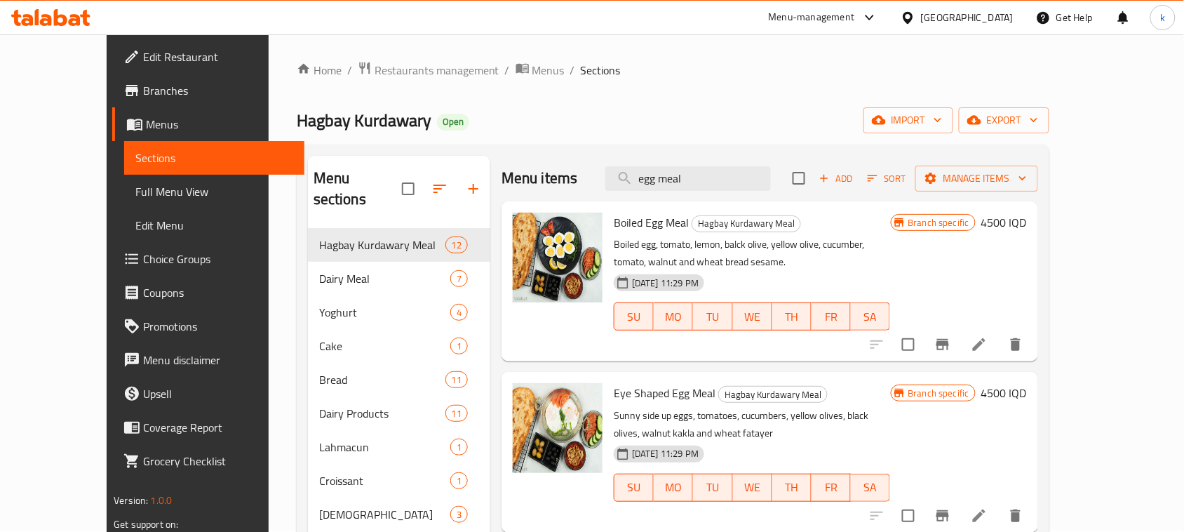
scroll to position [0, 0]
click at [988, 347] on icon at bounding box center [979, 345] width 17 height 17
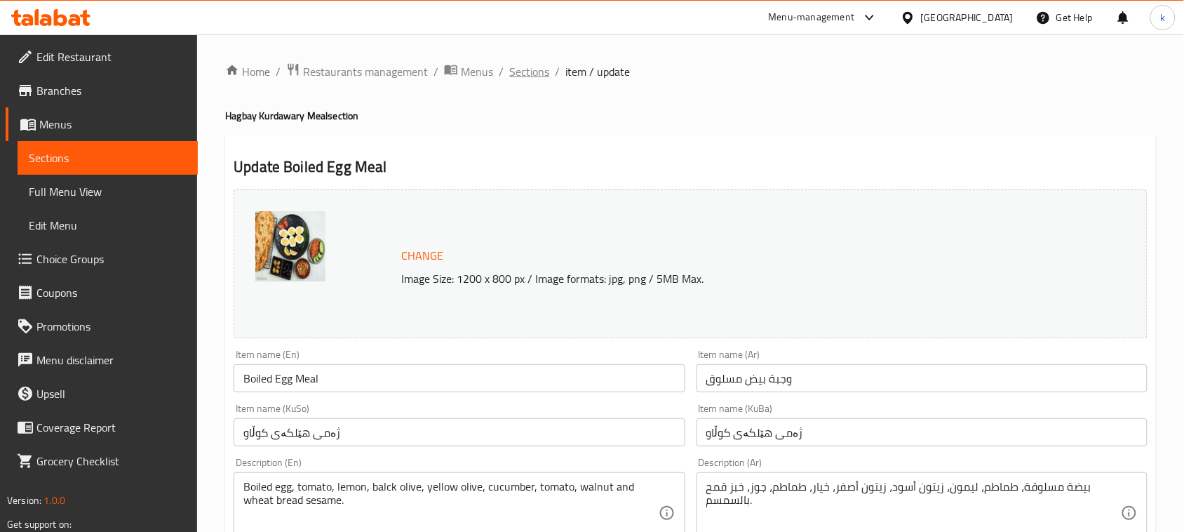
click at [514, 77] on span "Sections" at bounding box center [529, 71] width 40 height 17
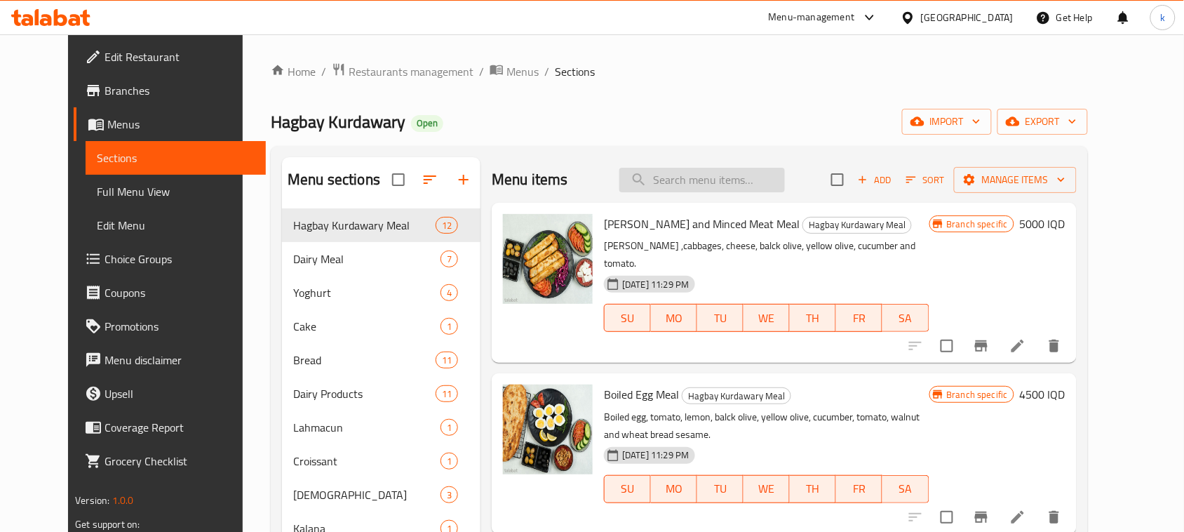
click at [714, 180] on input "search" at bounding box center [702, 180] width 166 height 25
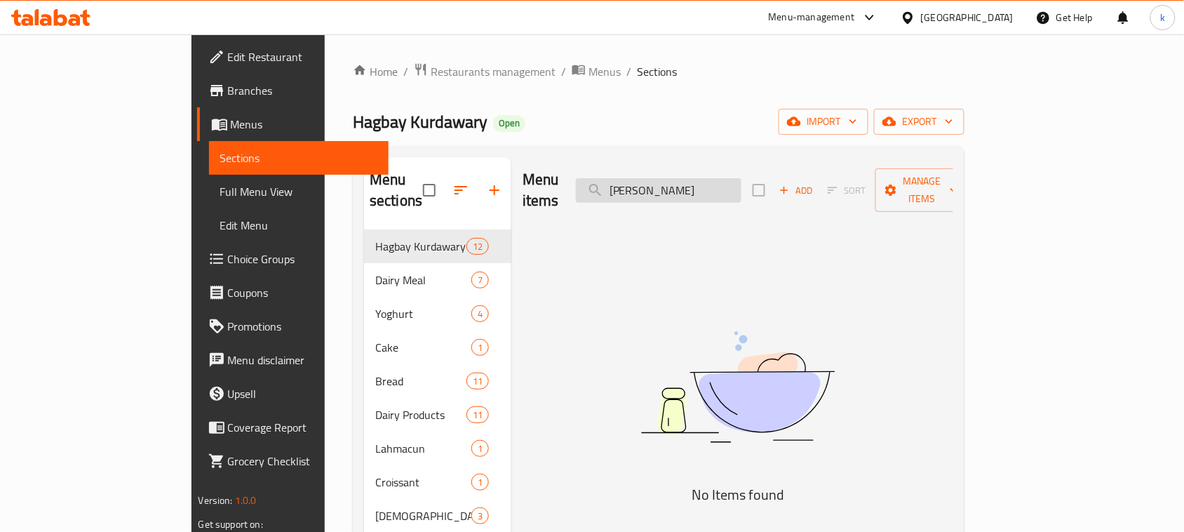
drag, startPoint x: 737, startPoint y: 188, endPoint x: 649, endPoint y: 191, distance: 88.4
click at [650, 191] on input "[PERSON_NAME]" at bounding box center [659, 190] width 166 height 25
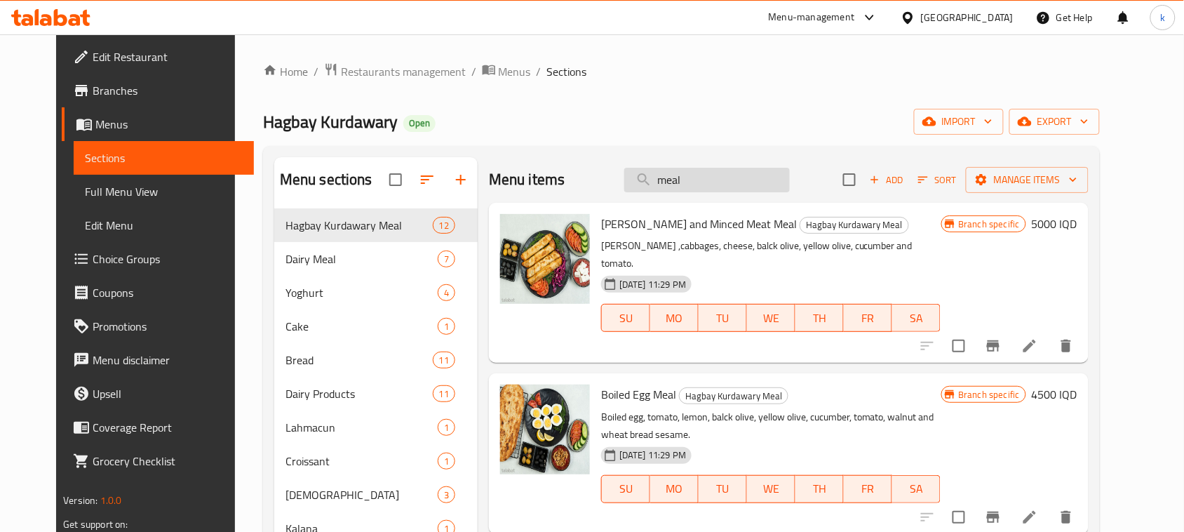
drag, startPoint x: 710, startPoint y: 188, endPoint x: 658, endPoint y: 191, distance: 52.0
click at [658, 191] on input "meal" at bounding box center [707, 180] width 166 height 25
paste input "Lork"
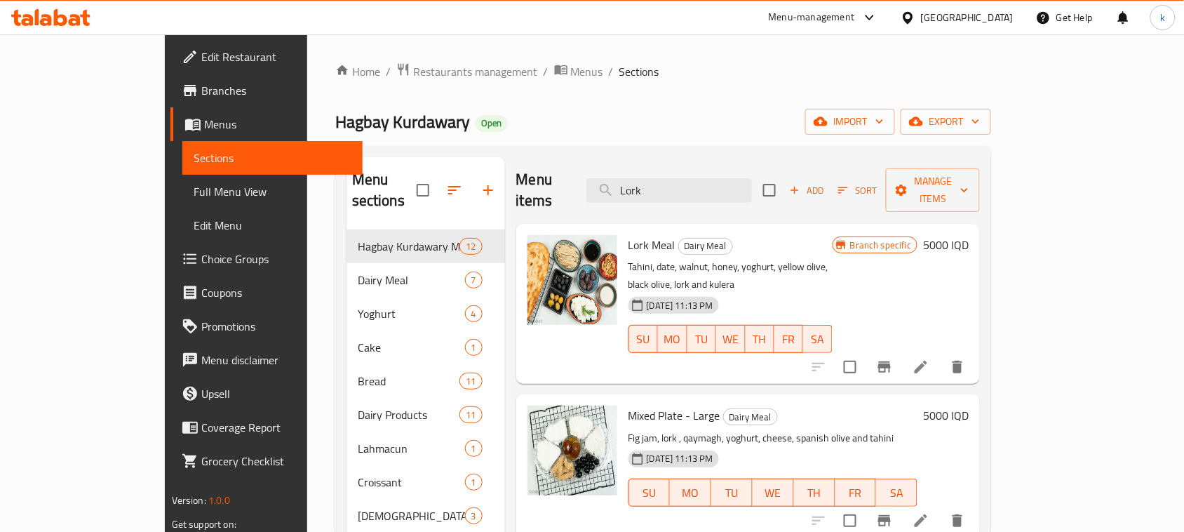
type input "Lork"
click at [930, 359] on icon at bounding box center [921, 367] width 17 height 17
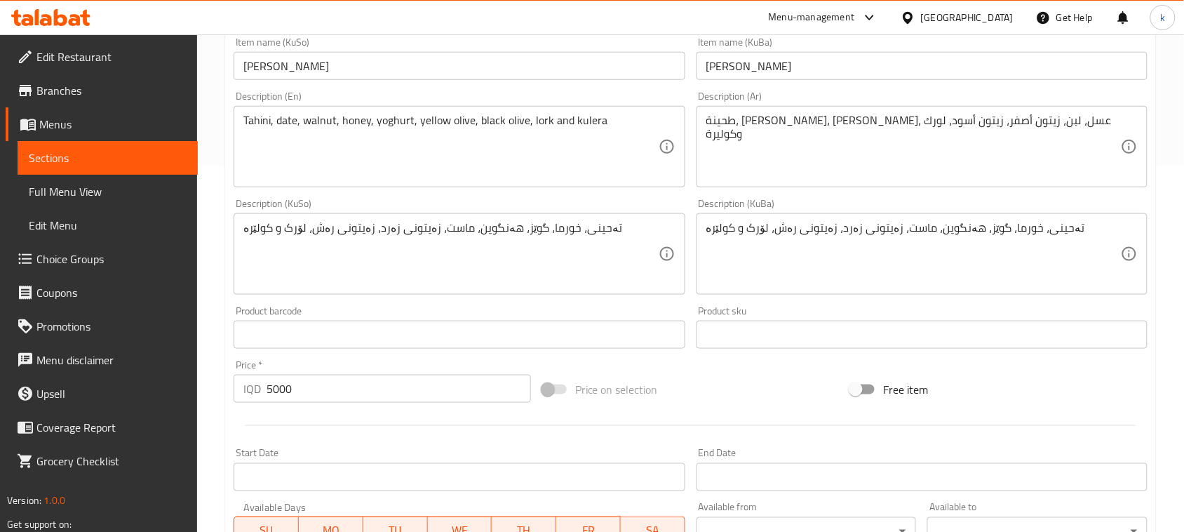
scroll to position [351, 0]
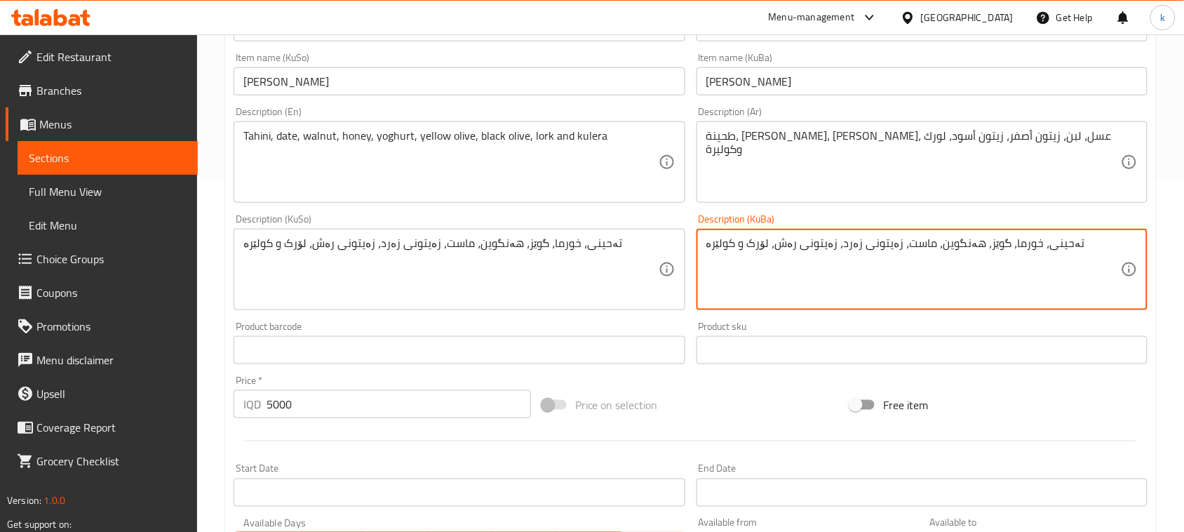
click at [977, 246] on textarea "تەحینی، خورما، گوێز، هەنگوین، ماست، زەیتونی زەرد، زەیتونی رەش، لۆرک و کولێرە" at bounding box center [913, 269] width 415 height 67
paste textarea "لۆرک ، خورما ،دۆشاوی خورما ، ڕاشی ، گوێزی کاکڵە ،زەیتوونی زەرد ،زەیتوونی ڕەش، ت…"
click at [1095, 243] on textarea "لۆرک ، خورما ،دۆشاوی خورما ، ڕاشی ، گوێزی کاکڵە ،زەیتوونی زەرد ،زەیتوونی ڕەش، ت…" at bounding box center [913, 269] width 415 height 67
click at [838, 250] on textarea "لۆرک، خورما، دۆشاوی خورما، ڕاشی، گوێزی کاکڵە، زەیتوونی زەرد ،زەیتوونی ڕەش، تەحی…" at bounding box center [913, 269] width 415 height 67
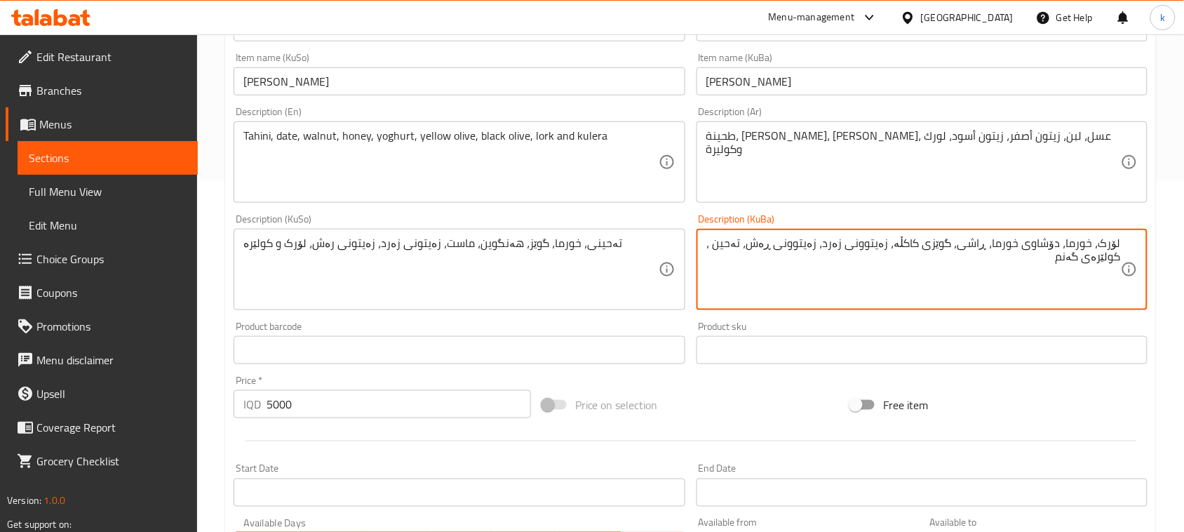
click at [735, 241] on textarea "لۆرک، خورما، دۆشاوی خورما، ڕاشی، گوێزی کاکڵە، زەیتوونی زەرد، زەیتوونی ڕەش، تەحی…" at bounding box center [913, 269] width 415 height 67
click at [1080, 264] on textarea "لۆرک، خورما، دۆشاوی خورما، ڕاشی، گوێزی کاکڵە، زەیتوونی زەرد، زەیتوونی ڕەش، تەحی…" at bounding box center [913, 269] width 415 height 67
click at [1080, 263] on textarea "لۆرک، خورما، دۆشاوی خورما، ڕاشی، گوێزی کاکڵە، زەیتوونی زەرد، زەیتوونی ڕەش، تەحی…" at bounding box center [913, 269] width 415 height 67
type textarea "لۆرک، خورما، دۆشاوی خورما، ڕاشی، گوێزی کاکڵە، زەیتوونی زەرد، زەیتوونی ڕەش، تەحی…"
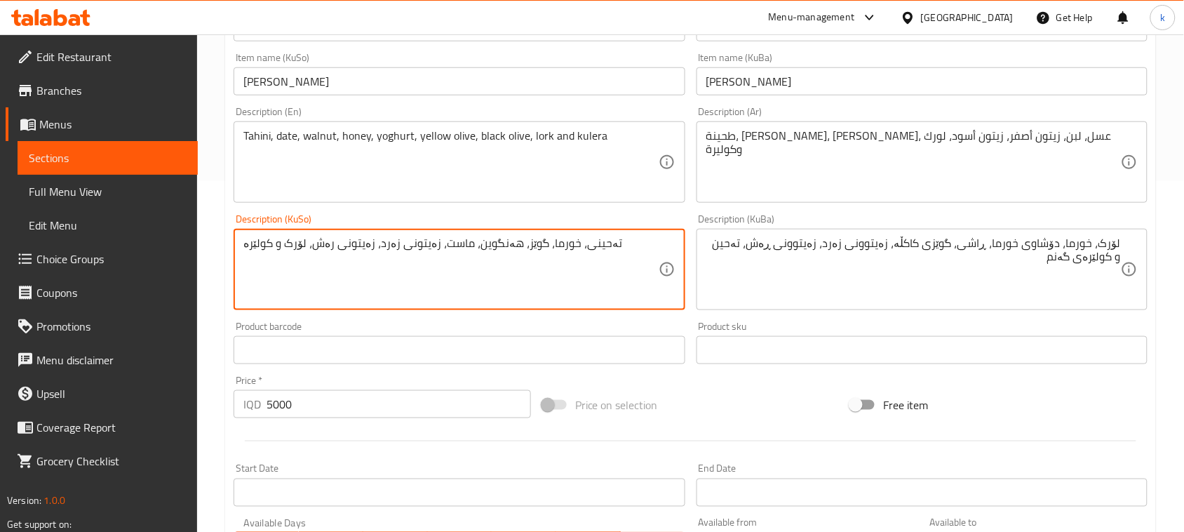
click at [499, 249] on textarea "تەحینی، خورما، گوێز، هەنگوین، ماست، زەیتونی زەرد، زەیتونی رەش، لۆرک و کولێرە" at bounding box center [450, 269] width 415 height 67
paste textarea "لۆرک، خورما، دۆشاوی خورما، ڕاشی، گوێزی کاکڵە، زەیتوونی زەرد، زەیتوونی ڕەش، تەحی…"
type textarea "لۆرک، خورما، دۆشاوی خورما، ڕاشی، گوێزی کاکڵە، زەیتوونی زەرد، زەیتوونی ڕەش، تەحی…"
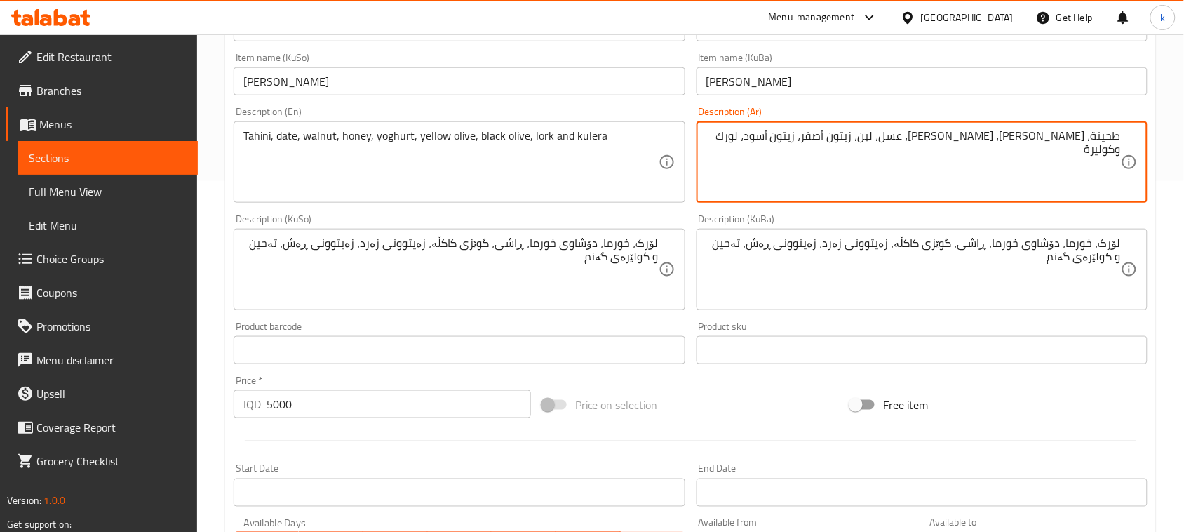
click at [849, 148] on textarea "طحينة، [PERSON_NAME]، [PERSON_NAME]، عسل، لبن، زيتون أصفر، زيتون أسود، لورك وكو…" at bounding box center [913, 162] width 415 height 67
click at [850, 148] on textarea "طحينة، [PERSON_NAME]، [PERSON_NAME]، عسل، لبن، زيتون أصفر، زيتون أسود، لورك وكو…" at bounding box center [913, 162] width 415 height 67
paste textarea "[PERSON_NAME]، [PERSON_NAME]، دقيق [PERSON_NAME]، [PERSON_NAME]، مكسرات الكاكلة…"
type textarea "[PERSON_NAME]، [PERSON_NAME]، دقيق [PERSON_NAME]، [PERSON_NAME]، مكسرات الكاكلة…"
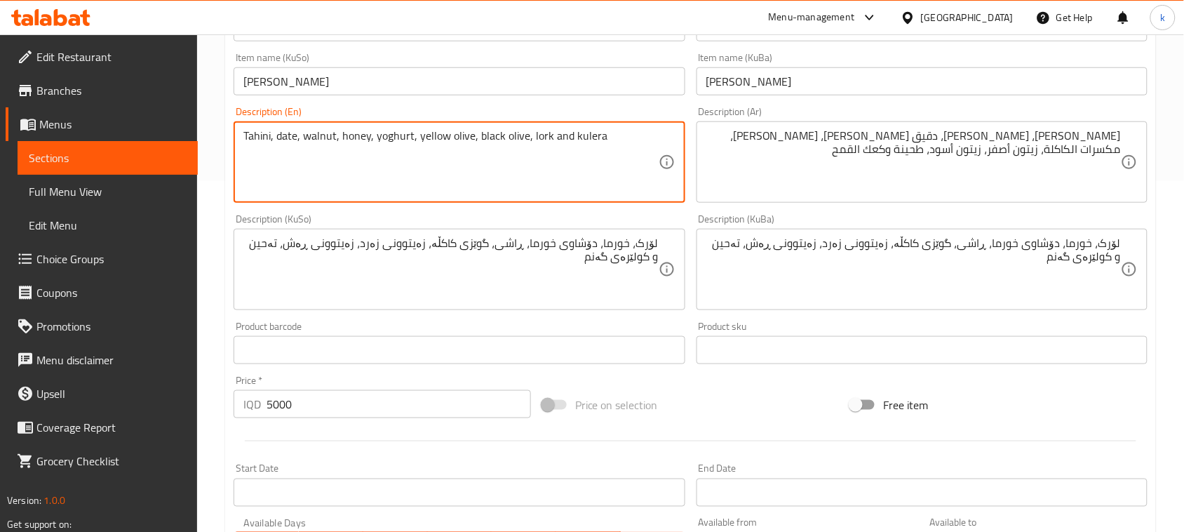
click at [489, 131] on textarea "Tahini, date, walnut, honey, yoghurt, yellow olive, black olive, lork and kulera" at bounding box center [450, 162] width 415 height 67
click at [490, 131] on textarea "Tahini, date, walnut, honey, yoghurt, yellow olive, black olive, lork and kulera" at bounding box center [450, 162] width 415 height 67
paste textarea "Lork, dates, oatmeal, rashi, kakla nuts, yellow olives, black olives, tahin and…"
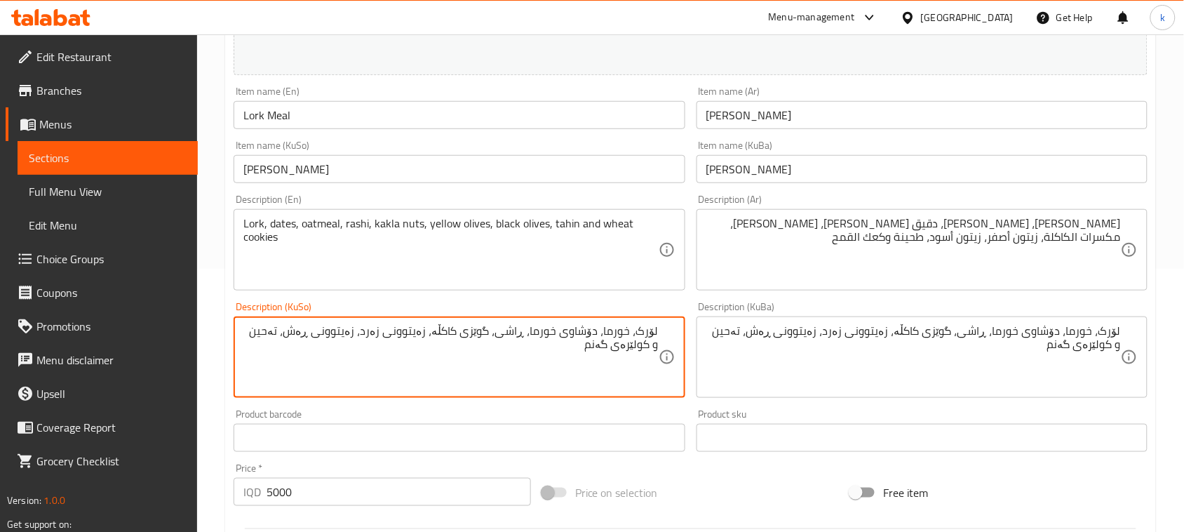
click at [573, 332] on textarea "لۆرک، خورما، دۆشاوی خورما، ڕاشی، گوێزی کاکڵە، زەیتوونی زەرد، زەیتوونی ڕەش، تەحی…" at bounding box center [450, 357] width 415 height 67
click at [362, 219] on textarea "Lork, dates, oatmeal, rashi, kakla nuts, yellow olives, black olives, tahin and…" at bounding box center [450, 250] width 415 height 67
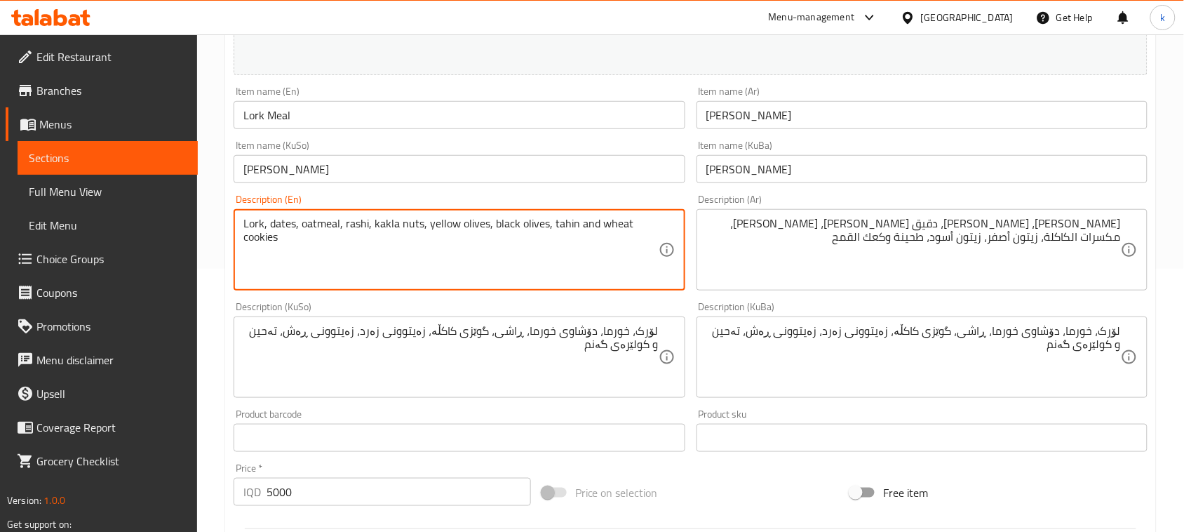
paste textarea "Paste"
click at [349, 227] on textarea "Lork, dates, oatmeal, Paste, kakla nuts, yellow olives, black olives, tahin and…" at bounding box center [450, 250] width 415 height 67
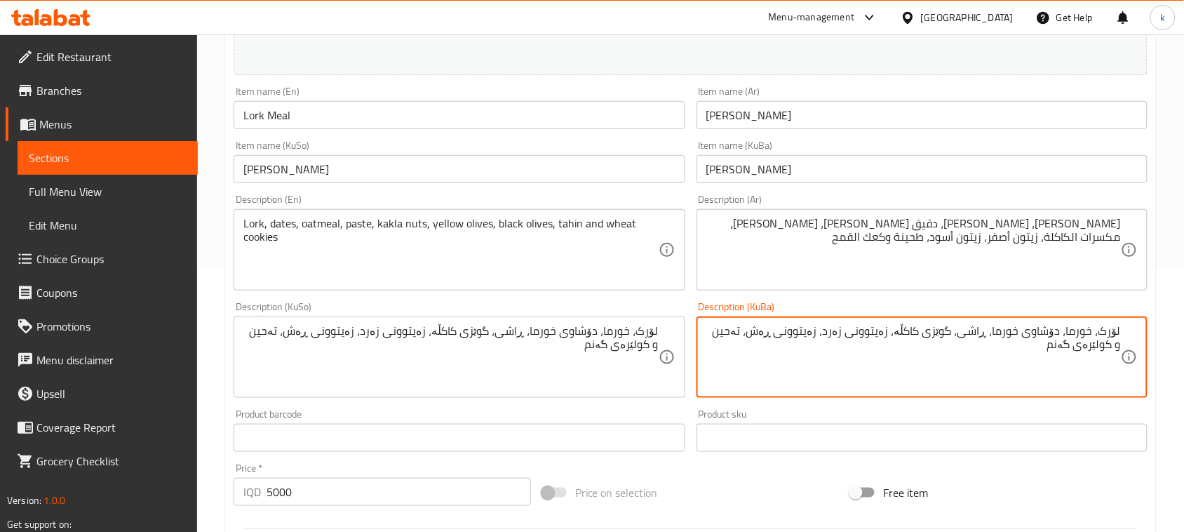
click at [1012, 333] on textarea "لۆرک، خورما، دۆشاوی خورما، ڕاشی، گوێزی کاکڵە، زەیتوونی زەرد، زەیتوونی ڕەش، تەحی…" at bounding box center [913, 357] width 415 height 67
drag, startPoint x: 344, startPoint y: 228, endPoint x: 344, endPoint y: 242, distance: 14.0
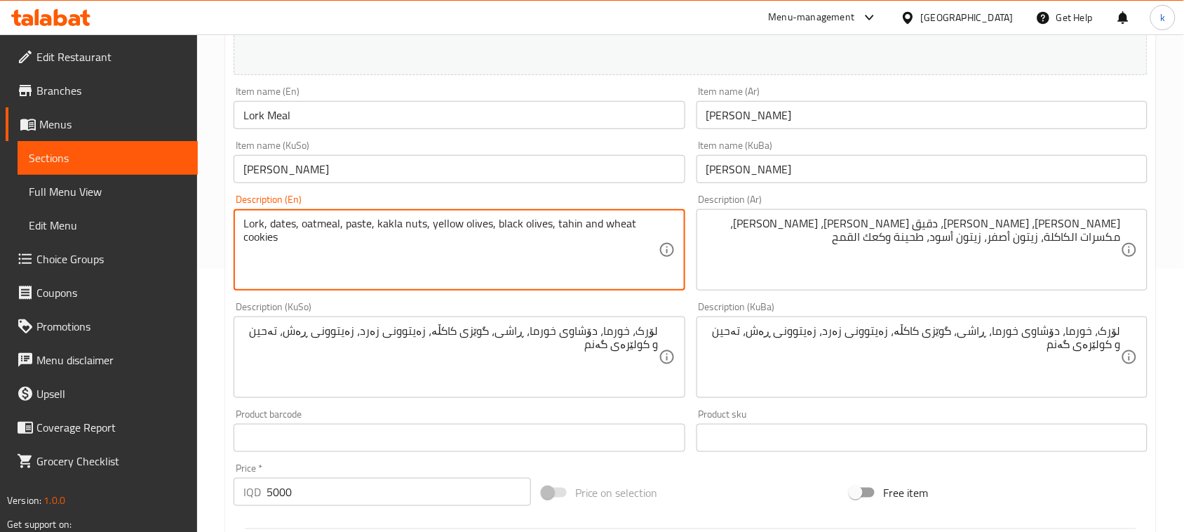
click at [326, 222] on textarea "Lork, dates, oatmeal, paste, kakla nuts, yellow olives, black olives, tahin and…" at bounding box center [450, 250] width 415 height 67
click at [300, 229] on textarea "Lork, dates,, paste, kakla nuts, yellow olives, black olives, tahin and wheat c…" at bounding box center [450, 250] width 415 height 67
click at [279, 228] on textarea "Lork, dates, paste, kakla nuts, yellow olives, black olives, tahin and wheat co…" at bounding box center [450, 250] width 415 height 67
click at [278, 228] on textarea "Lork, dates, paste, kakla nuts, yellow olives, black olives, tahin and wheat co…" at bounding box center [450, 250] width 415 height 67
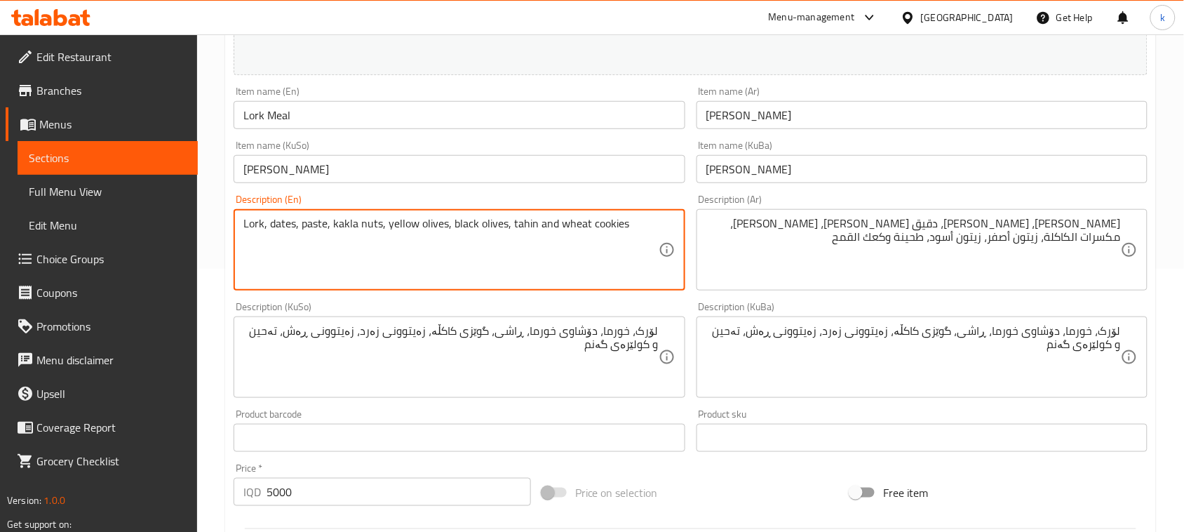
click at [324, 219] on textarea "Lork, dates, paste, kakla nuts, yellow olives, black olives, tahin and wheat co…" at bounding box center [450, 250] width 415 height 67
paste textarea "dates"
click at [370, 222] on textarea "Lork, dates, paste dates, kakla nuts, yellow olives, black olives, tahin and wh…" at bounding box center [450, 250] width 415 height 67
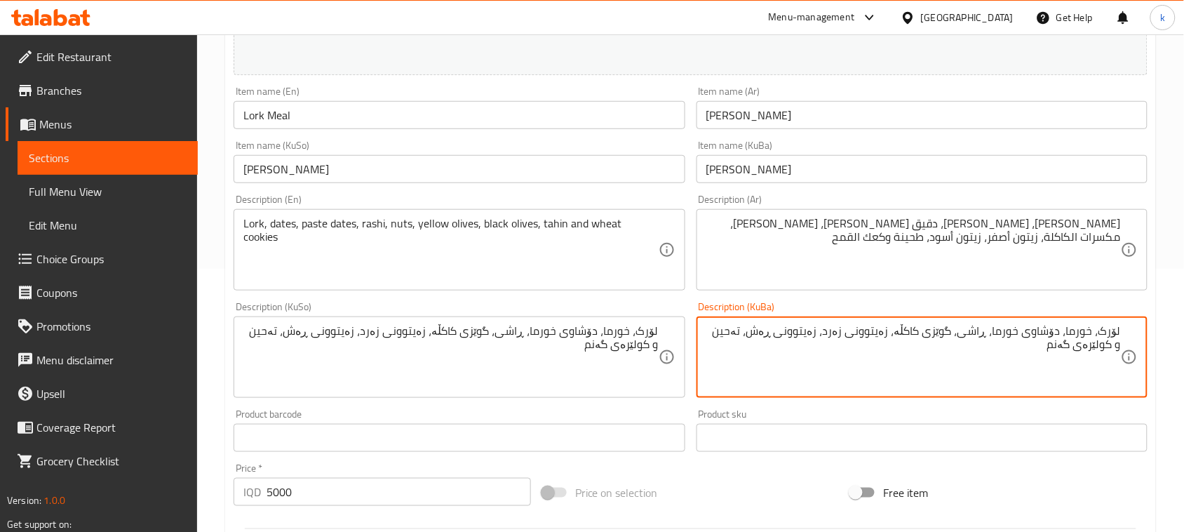
drag, startPoint x: 958, startPoint y: 334, endPoint x: 904, endPoint y: 332, distance: 54.8
click at [397, 214] on div "Lork, dates, paste dates, rashi, nuts, yellow olives, black olives, tahin and w…" at bounding box center [459, 249] width 451 height 81
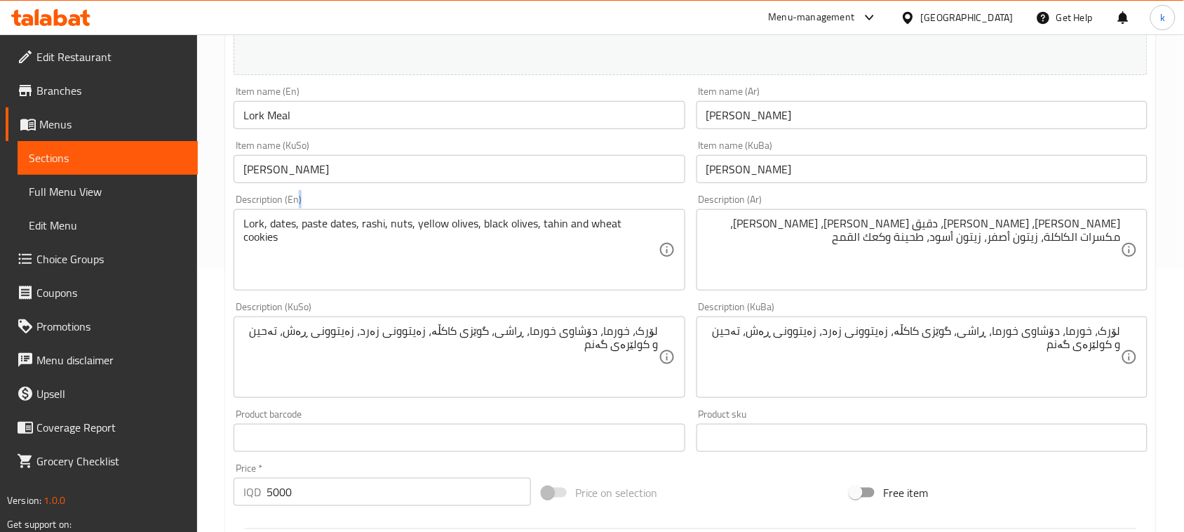
click at [397, 214] on div "Lork, dates, paste dates, rashi, nuts, yellow olives, black olives, tahin and w…" at bounding box center [459, 249] width 451 height 81
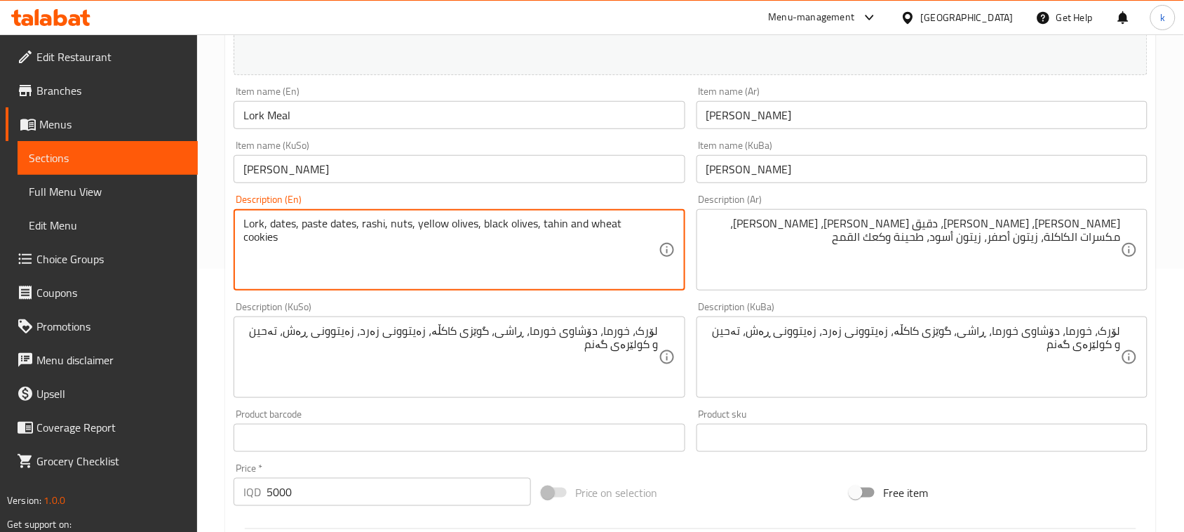
click at [402, 226] on textarea "Lork, dates, paste dates, rashi, nuts, yellow olives, black olives, tahin and w…" at bounding box center [450, 250] width 415 height 67
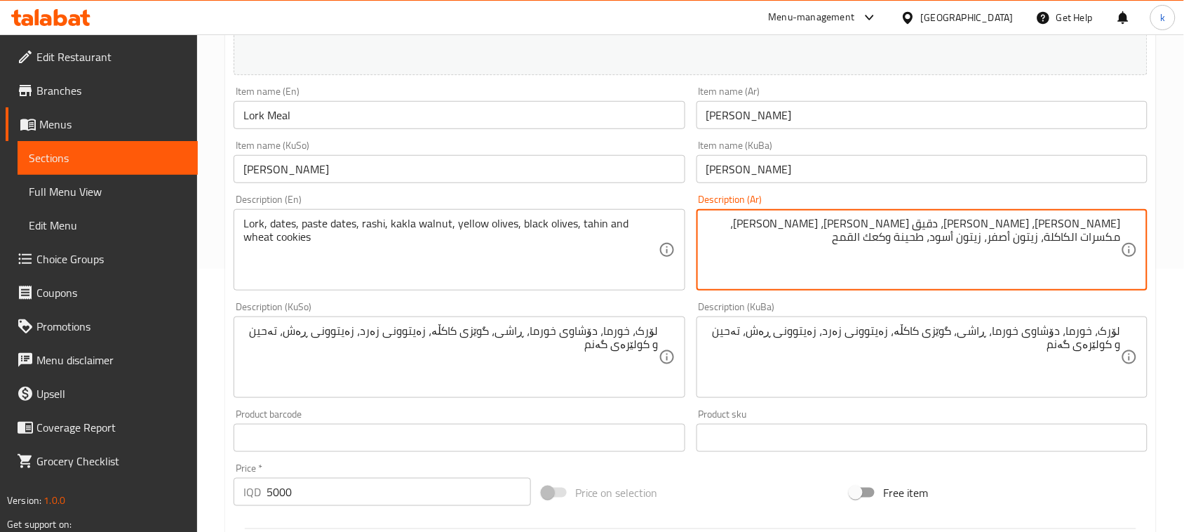
click at [759, 222] on textarea "[PERSON_NAME]، [PERSON_NAME]، دقيق [PERSON_NAME]، [PERSON_NAME]، مكسرات الكاكلة…" at bounding box center [913, 250] width 415 height 67
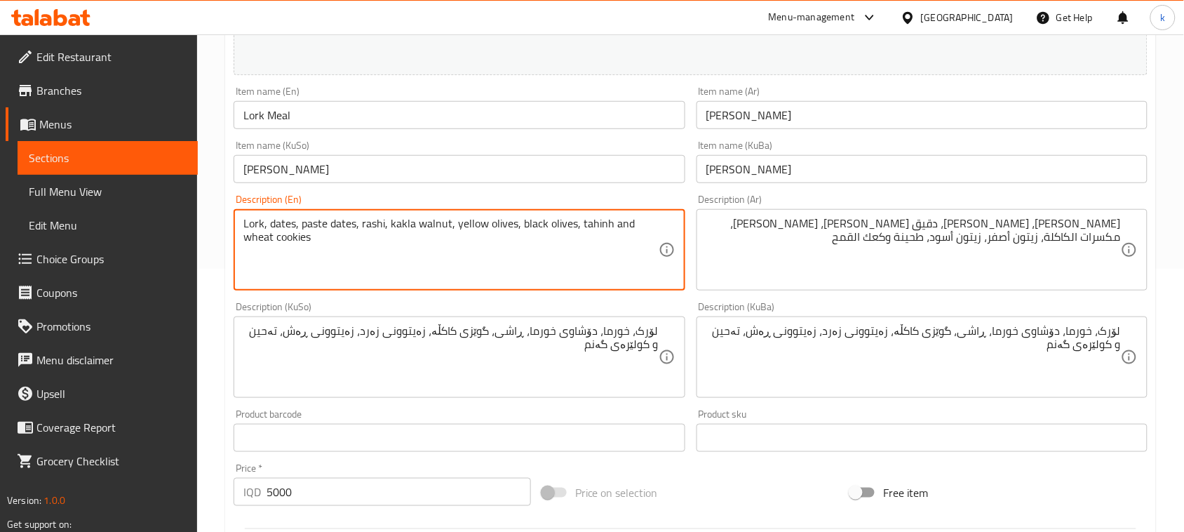
click at [302, 240] on textarea "Lork, dates, paste dates, rashi, kakla walnut, yellow olives, black olives, tah…" at bounding box center [450, 250] width 415 height 67
type textarea "Lork, dates, paste dates, rashi, kakla walnut, yellow olives, black olives, tah…"
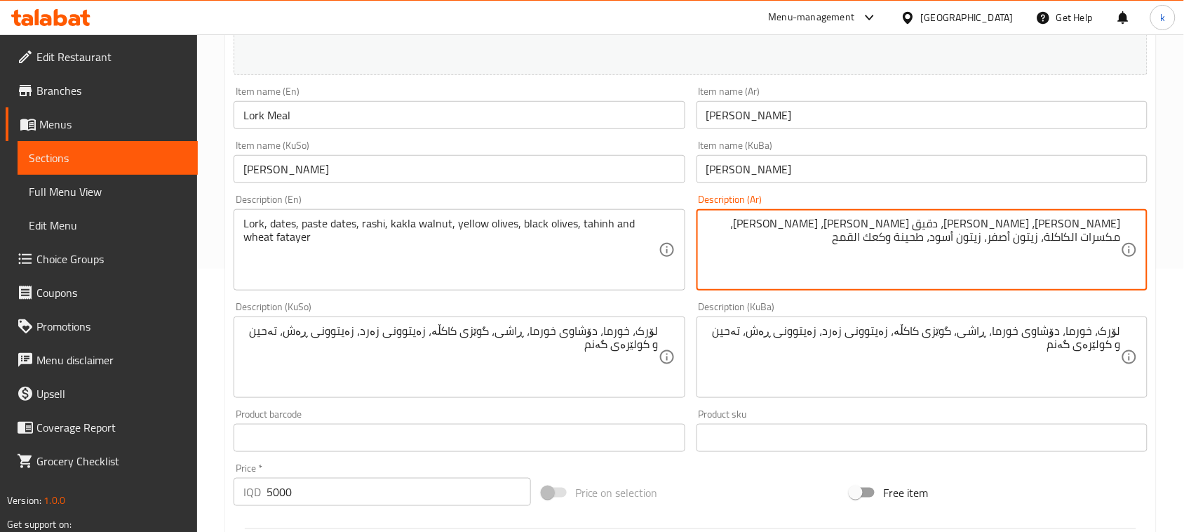
click at [1061, 222] on textarea "[PERSON_NAME]، [PERSON_NAME]، دقيق [PERSON_NAME]، [PERSON_NAME]، مكسرات الكاكلة…" at bounding box center [913, 250] width 415 height 67
click at [1052, 226] on textarea "[PERSON_NAME]، [PERSON_NAME]، [PERSON_NAME]، [PERSON_NAME]، مكسرات الكاكلة، زيت…" at bounding box center [913, 250] width 415 height 67
type textarea "[PERSON_NAME]، [PERSON_NAME]، [PERSON_NAME]، [PERSON_NAME]، مكسرات الكاكلة، زيت…"
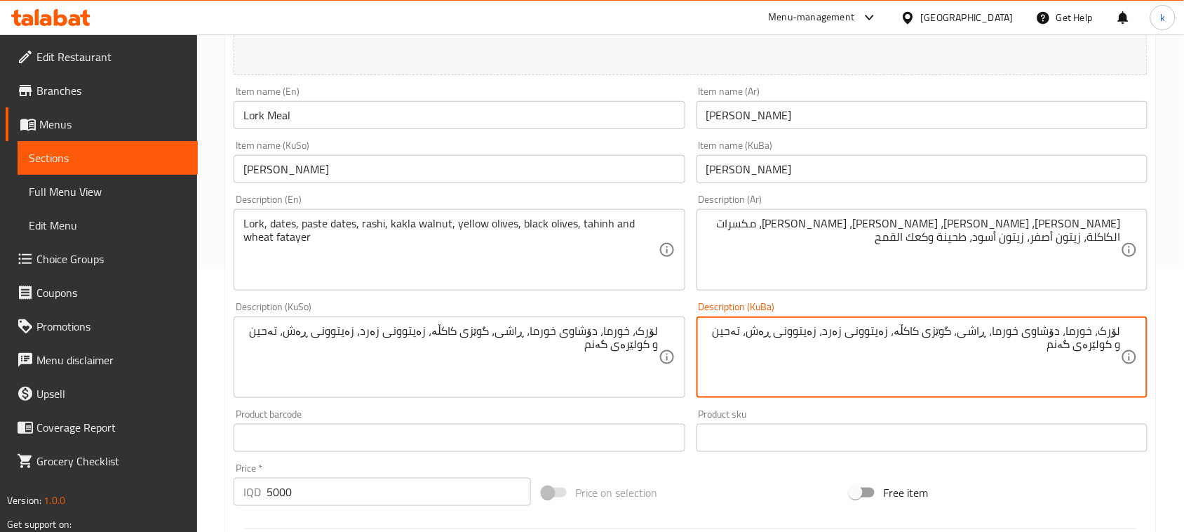
click at [1050, 337] on textarea "لۆرک، خورما، دۆشاوی خورما، ڕاشی، گوێزی کاکڵە، زەیتوونی زەرد، زەیتوونی ڕەش، تەحی…" at bounding box center [913, 357] width 415 height 67
paste textarea "معجون"
type textarea "لۆرک، خورما، دۆشاوی خورما، ڕاشی، گوێزی کاکڵە، زەیتوونی زەرد، زەیتوونی ڕەش، تەحی…"
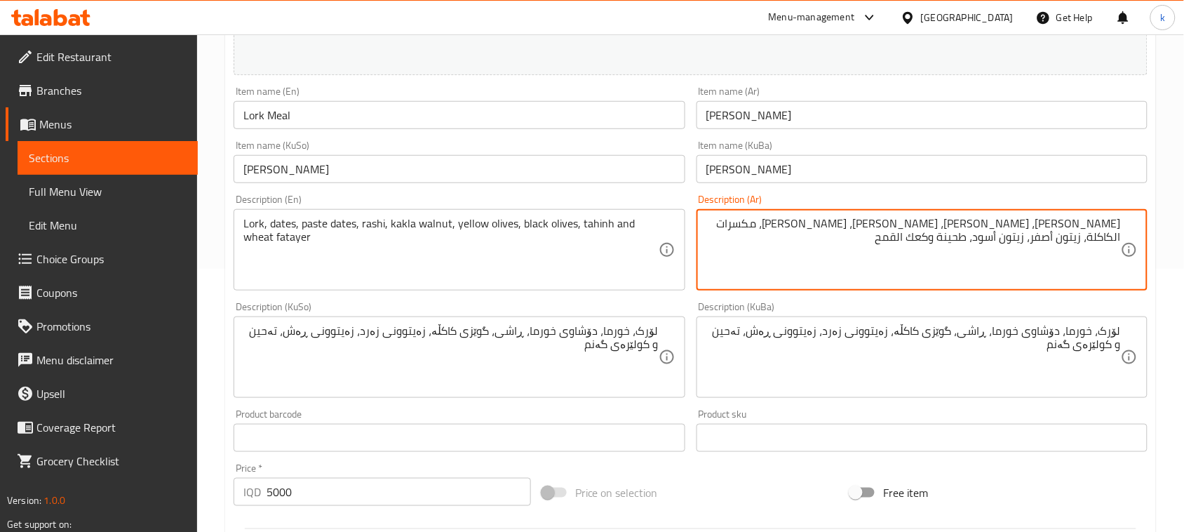
click at [1057, 222] on textarea "[PERSON_NAME]، [PERSON_NAME]، [PERSON_NAME]، [PERSON_NAME]، مكسرات الكاكلة، زيت…" at bounding box center [913, 250] width 415 height 67
paste textarea "معجون"
click at [1085, 222] on textarea "[PERSON_NAME]، [PERSON_NAME]، [PERSON_NAME] ، [PERSON_NAME]، مكسرات الكاكلة، زي…" at bounding box center [913, 250] width 415 height 67
click at [1038, 232] on textarea "[PERSON_NAME]، [PERSON_NAME]، [PERSON_NAME] ، [PERSON_NAME]، مكسرات الكاكلة، زي…" at bounding box center [913, 250] width 415 height 67
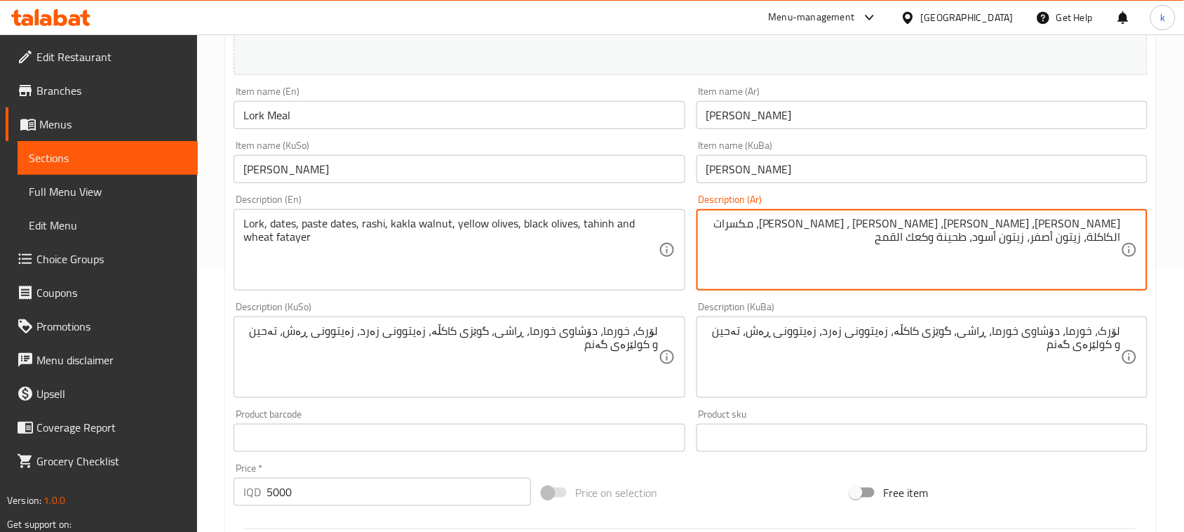
paste textarea "مر"
click at [962, 225] on textarea "[PERSON_NAME]، [PERSON_NAME]، [PERSON_NAME]، [PERSON_NAME]، مكسرات الكاكلة، زيت…" at bounding box center [913, 250] width 415 height 67
click at [970, 232] on textarea "[PERSON_NAME]، [PERSON_NAME]، [PERSON_NAME]، [PERSON_NAME]، كاكلة كاكلة، زيتون …" at bounding box center [913, 250] width 415 height 67
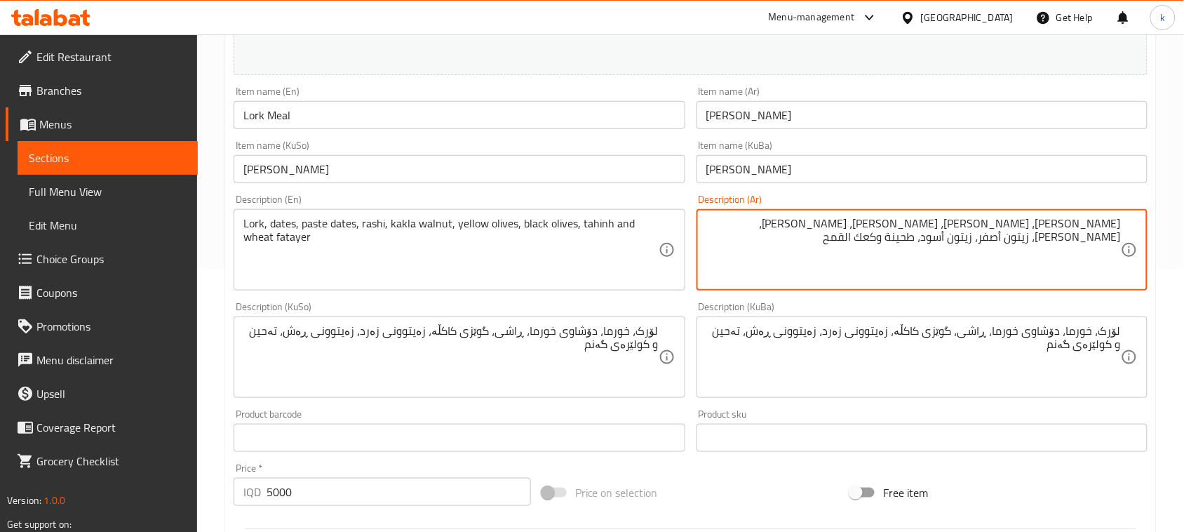
click at [977, 230] on textarea "[PERSON_NAME]، [PERSON_NAME]، [PERSON_NAME]، [PERSON_NAME]، [PERSON_NAME]، زيتو…" at bounding box center [913, 250] width 415 height 67
drag, startPoint x: 782, startPoint y: 221, endPoint x: 751, endPoint y: 216, distance: 32.0
click at [751, 217] on textarea "[PERSON_NAME]، [PERSON_NAME]، [PERSON_NAME]، [PERSON_NAME]، [PERSON_NAME]، زيتو…" at bounding box center [913, 250] width 415 height 67
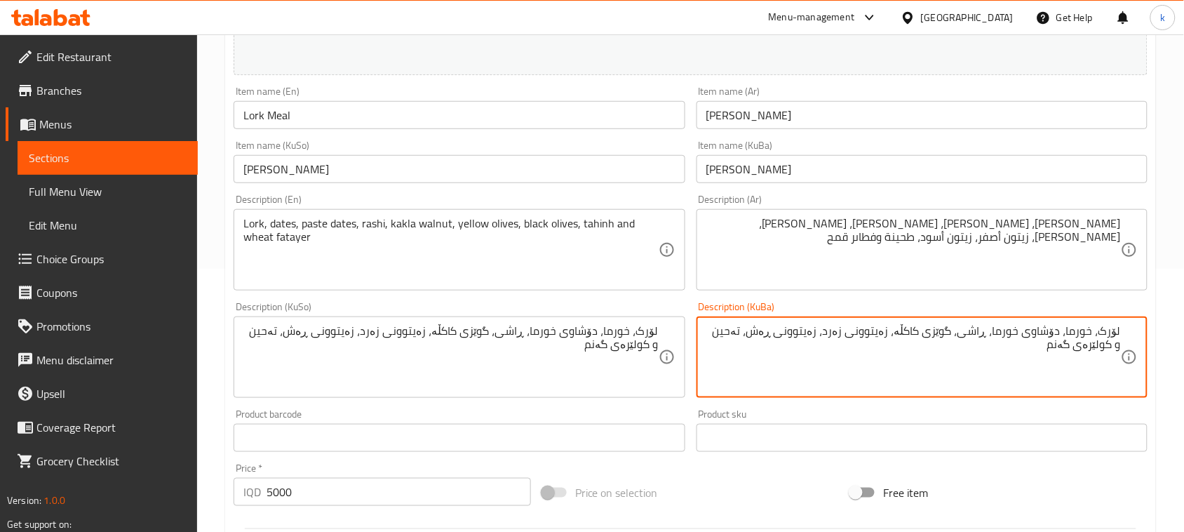
click at [1107, 349] on textarea "لۆرک، خورما، دۆشاوی خورما، ڕاشی، گوێزی کاکڵە، زەیتوونی زەرد، زەیتوونی ڕەش، تەحی…" at bounding box center [913, 357] width 415 height 67
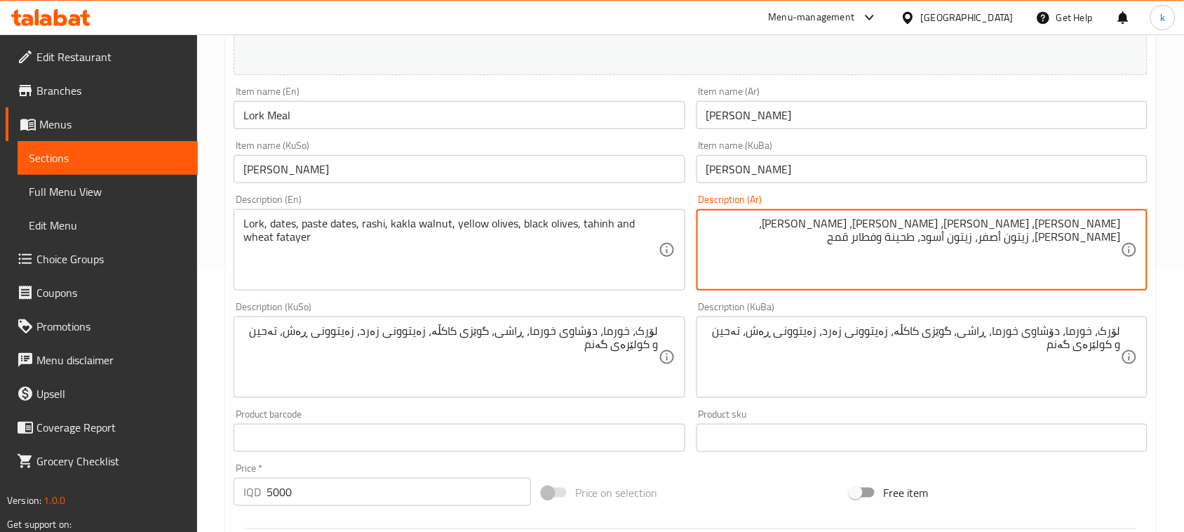
drag, startPoint x: 784, startPoint y: 225, endPoint x: 758, endPoint y: 229, distance: 26.3
paste textarea "ئ"
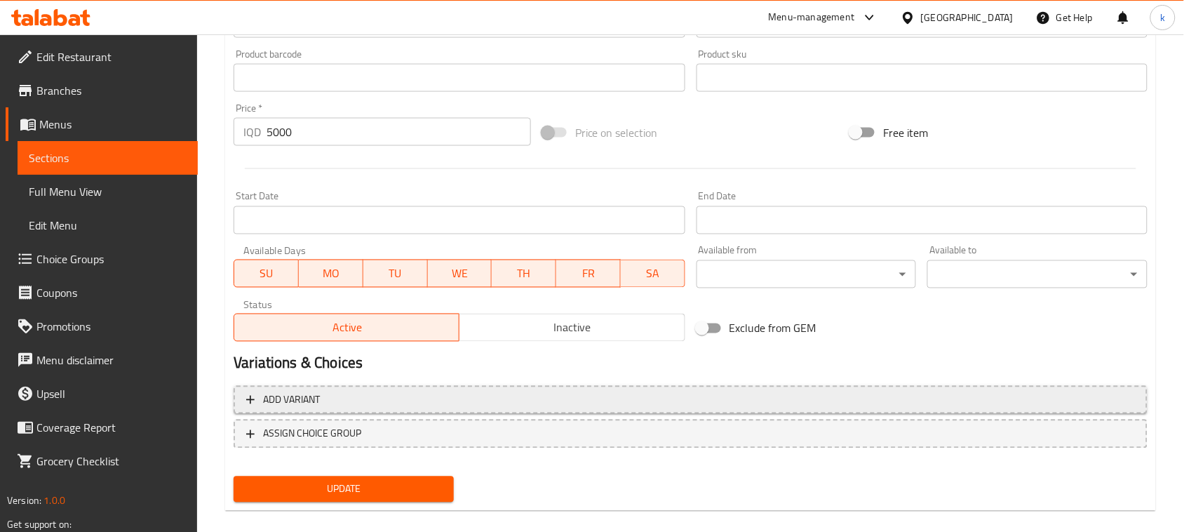
scroll to position [639, 0]
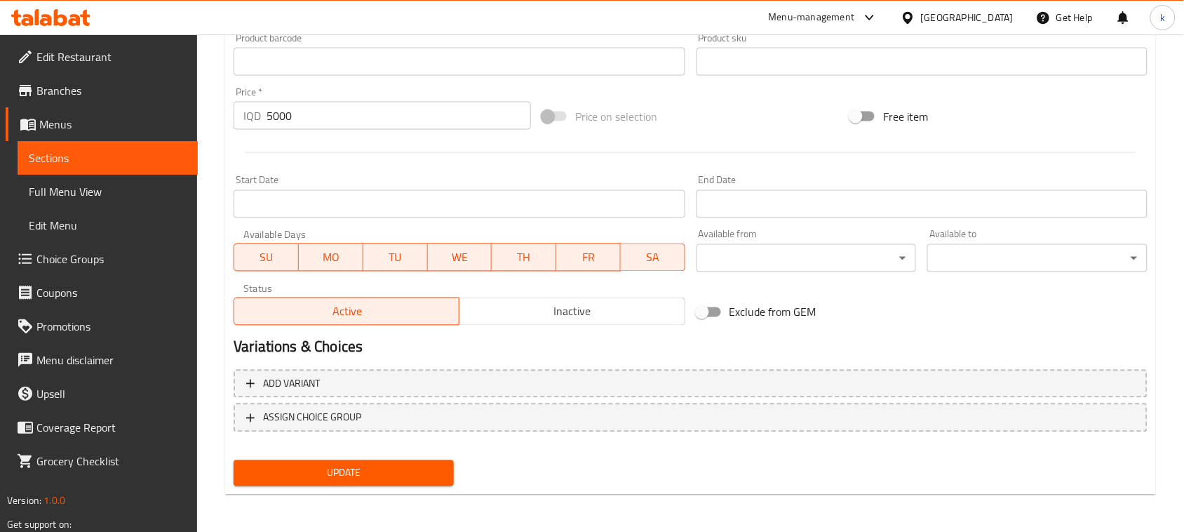
type textarea "[PERSON_NAME]، [PERSON_NAME]، [PERSON_NAME]، [PERSON_NAME]، [PERSON_NAME]، زيتو…"
click at [384, 465] on span "Update" at bounding box center [344, 473] width 198 height 18
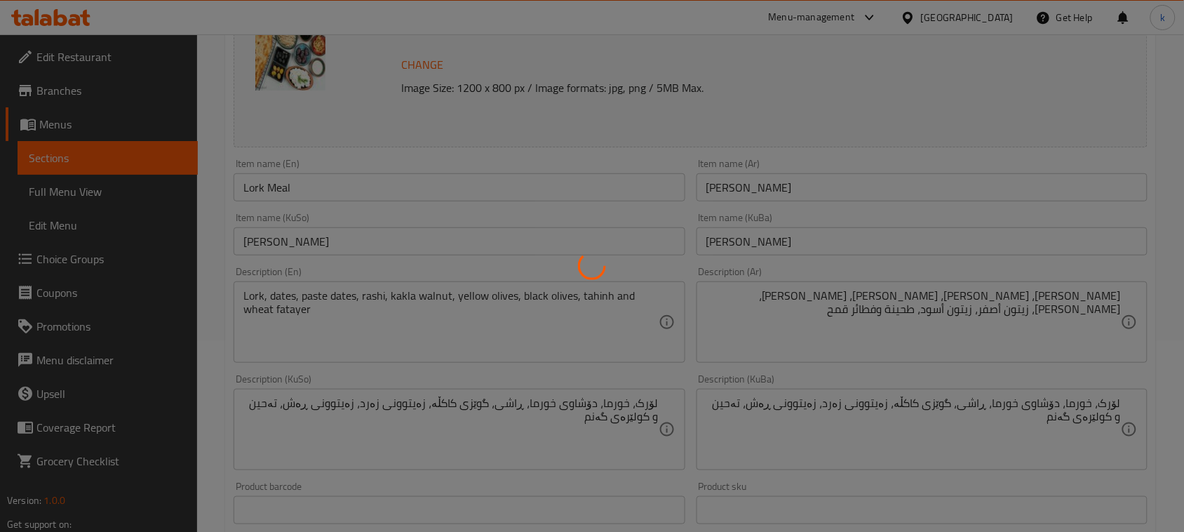
scroll to position [0, 0]
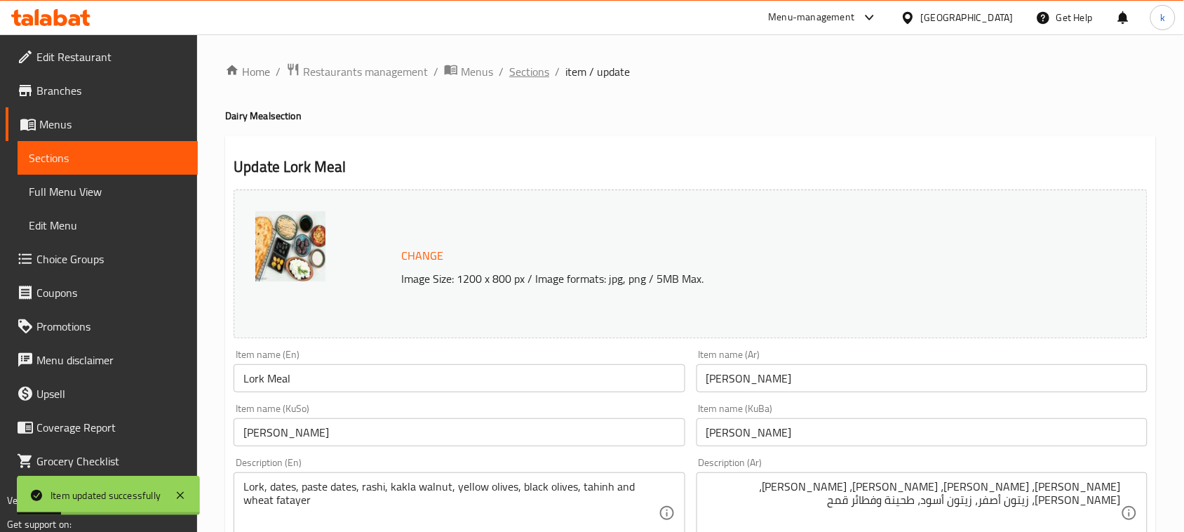
click at [518, 70] on span "Sections" at bounding box center [529, 71] width 40 height 17
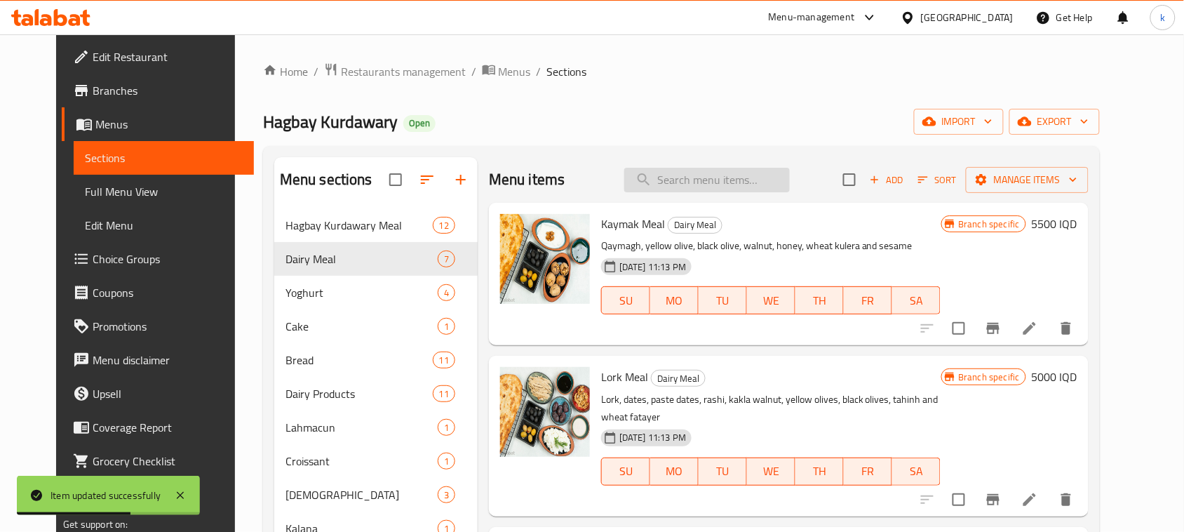
click at [714, 181] on input "search" at bounding box center [707, 180] width 166 height 25
type input "large"
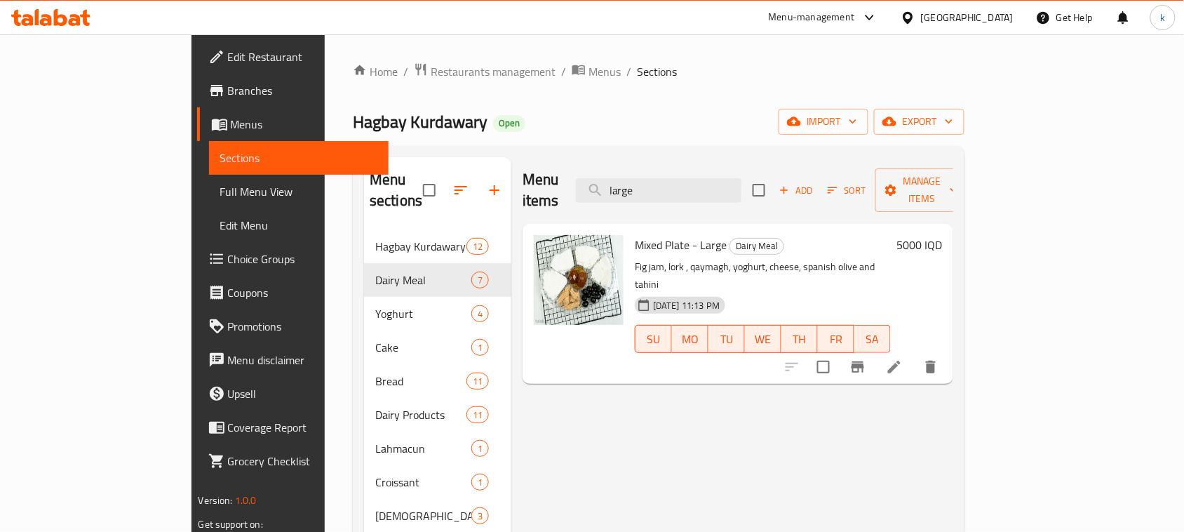
click at [903, 359] on icon at bounding box center [894, 367] width 17 height 17
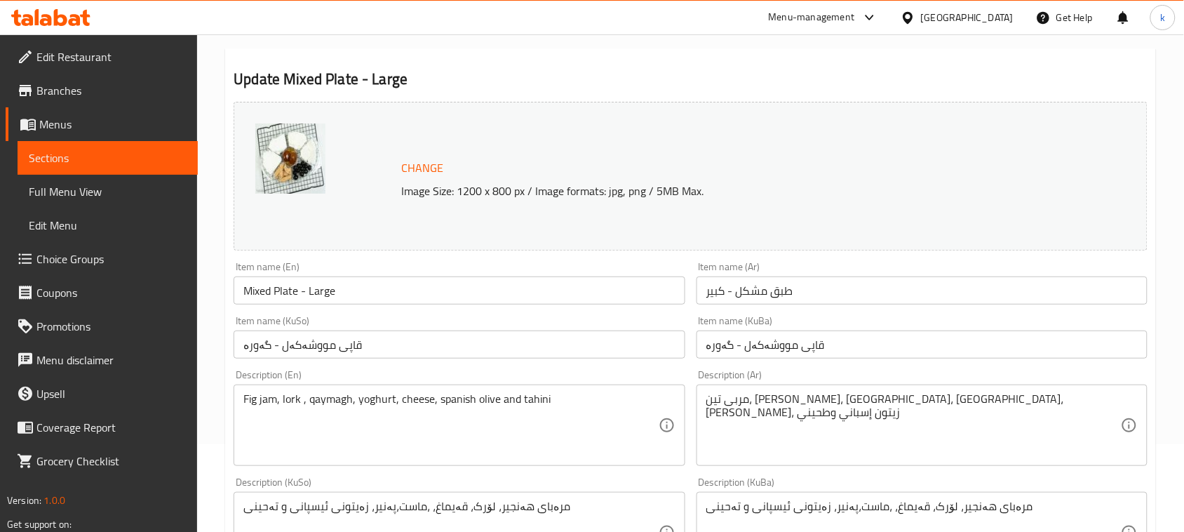
scroll to position [263, 0]
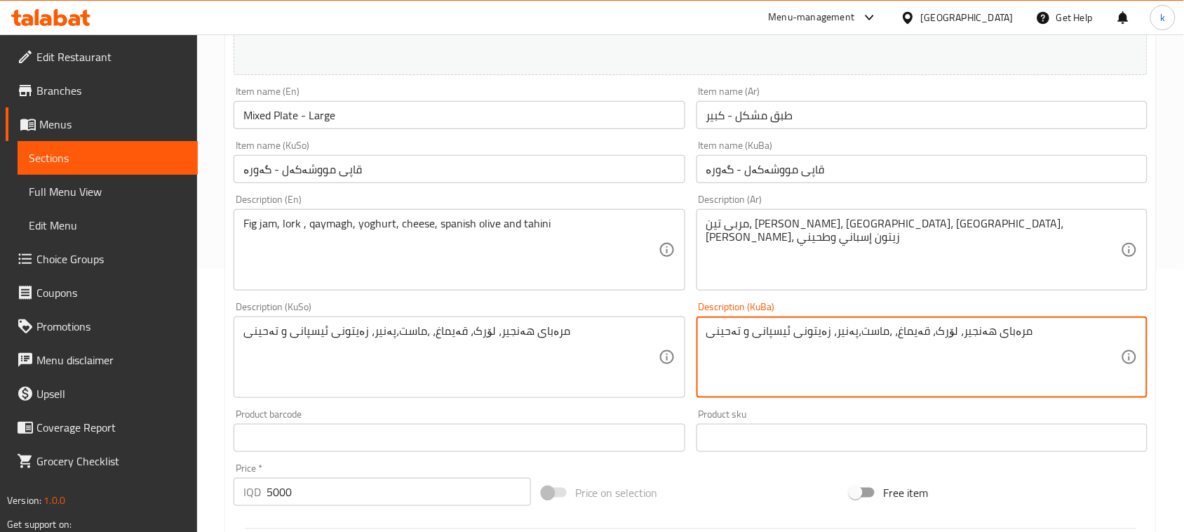
click at [942, 332] on textarea "مرەبای هەنجیر، لۆرک، قەیماغ، ،ماست،پەنیر، زەیتونی ئیسپانی و تەحینی" at bounding box center [913, 357] width 415 height 67
paste textarea "ەیماغ ، لۆرک ، پەنیر ، [PERSON_NAME] ، زەیتوون ، تەحین ، مرەبای هەنجیر"
click at [1089, 335] on textarea "قەیماغ ، لۆرک ، پەنیر ، ماستی خەستە ، زەیتوون ، تەحین ، مرەبای هەنجیر" at bounding box center [913, 357] width 415 height 67
click at [904, 334] on textarea "قەیماغ، لۆرک، پەنیر، ماستی خەستە، زەیتوون، تەحین و مرەبای هەنجیر" at bounding box center [913, 357] width 415 height 67
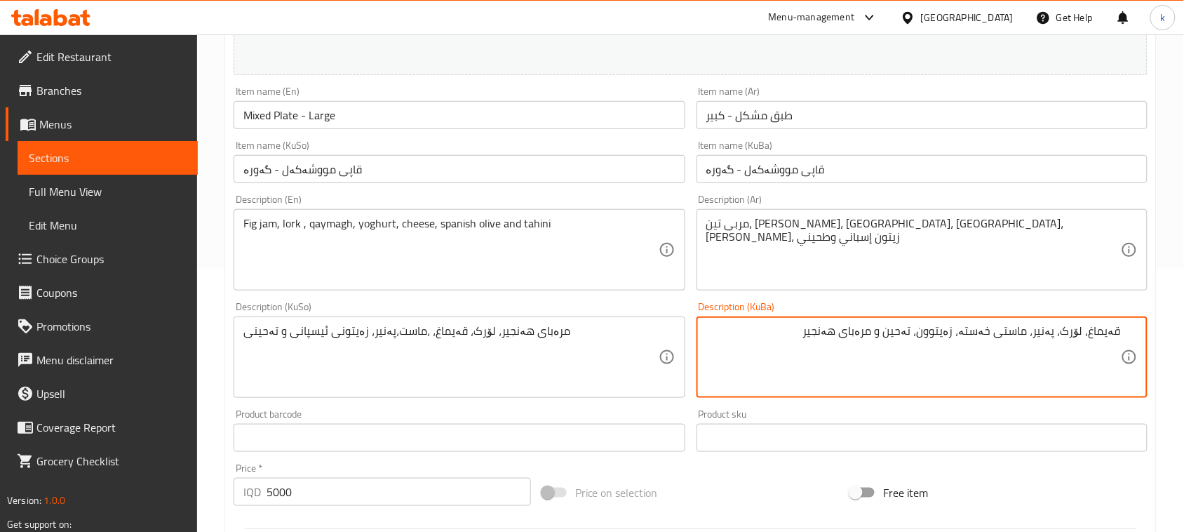
click at [904, 334] on textarea "قەیماغ، لۆرک، پەنیر، ماستی خەستە، زەیتوون، تەحین و مرەبای هەنجیر" at bounding box center [913, 357] width 415 height 67
type textarea "قەیماغ، لۆرک، پەنیر، ماستی خەستە، زەیتوون، تەحین و مرەبای هەنجیر"
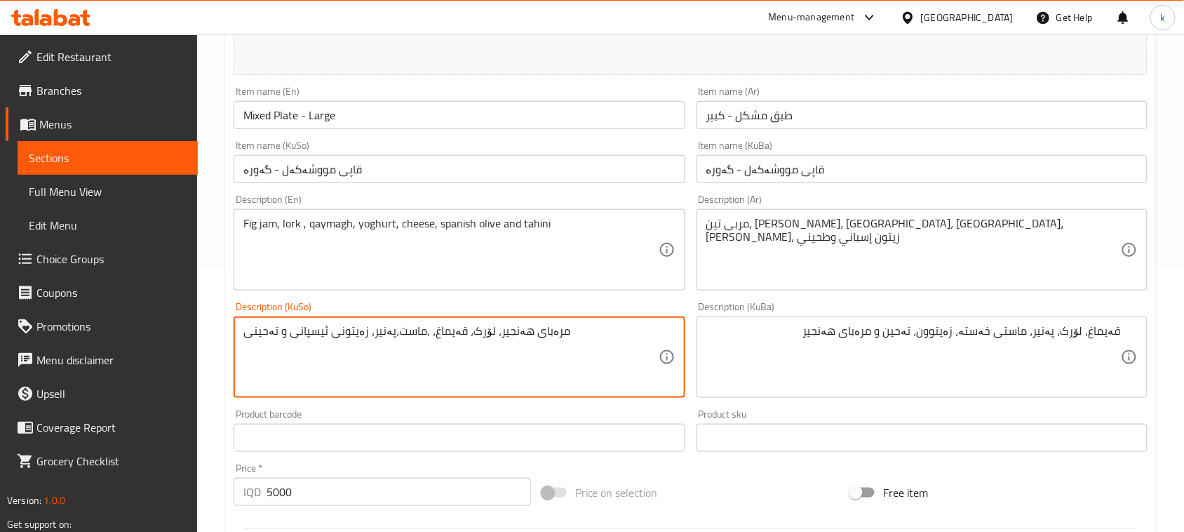
click at [507, 330] on textarea "مرەبای هەنجیر، لۆرک، قەیماغ، ،ماست،پەنیر، زەیتونی ئیسپانی و تەحینی" at bounding box center [450, 357] width 415 height 67
paste textarea "ەیماغ، لۆرک، پەنیر، [PERSON_NAME]، زەیتوون، تەحین و مرەبای هەنجیر"
type textarea "قەیماغ، لۆرک، پەنیر، ماستی خەستە، زەیتوون، تەحین و مرەبای هەنجیر"
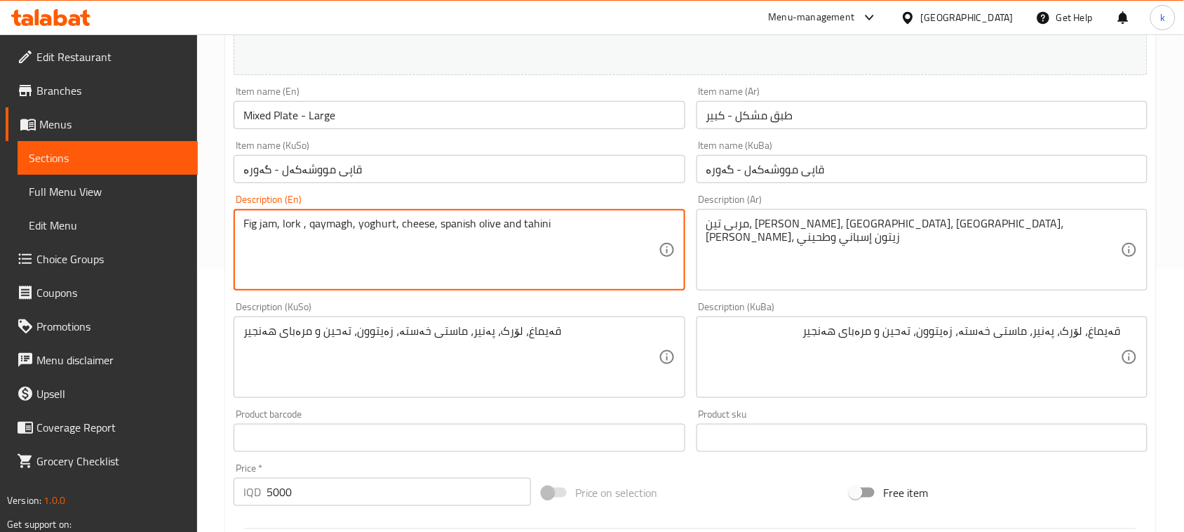
click at [429, 232] on textarea "Fig jam, lork , qaymagh, yoghurt, cheese, spanish olive and tahini" at bounding box center [450, 250] width 415 height 67
paste textarea "Cream, lork, cheese, buttermilk, olives, tahin and fig jam"
type textarea "Cream, lork, cheese, buttermilk, olives, tahin and fig jam"
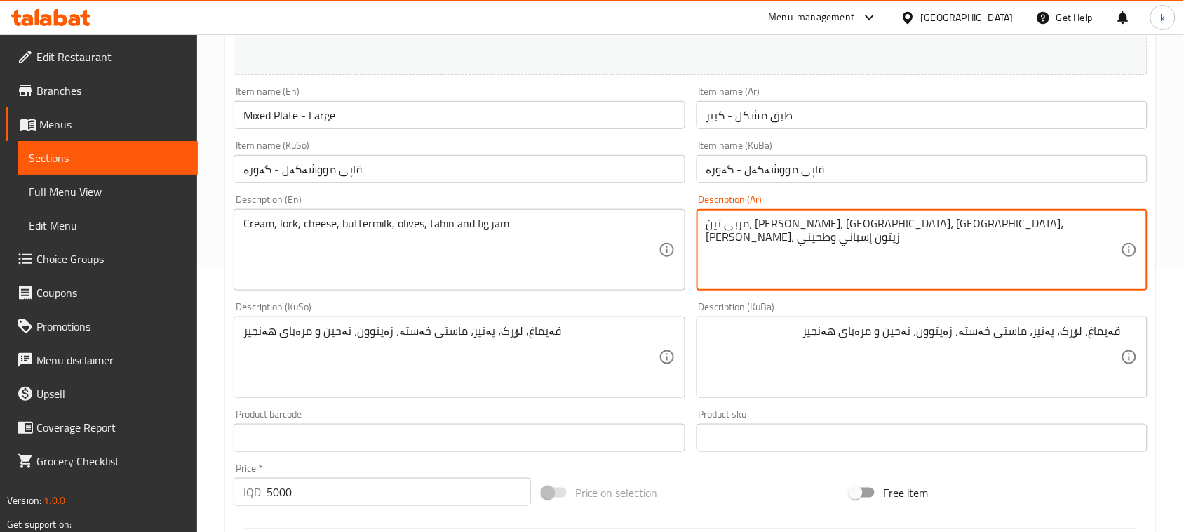
click at [793, 226] on textarea "مربى تين، [PERSON_NAME]، [GEOGRAPHIC_DATA]، [GEOGRAPHIC_DATA]، [PERSON_NAME]، ز…" at bounding box center [913, 250] width 415 height 67
click at [793, 229] on textarea "مربى تين، [PERSON_NAME]، [GEOGRAPHIC_DATA]، [GEOGRAPHIC_DATA]، [PERSON_NAME]، ز…" at bounding box center [913, 250] width 415 height 67
click at [797, 227] on textarea "مربى تين، [PERSON_NAME]، [GEOGRAPHIC_DATA]، [GEOGRAPHIC_DATA]، [PERSON_NAME]، ز…" at bounding box center [913, 250] width 415 height 67
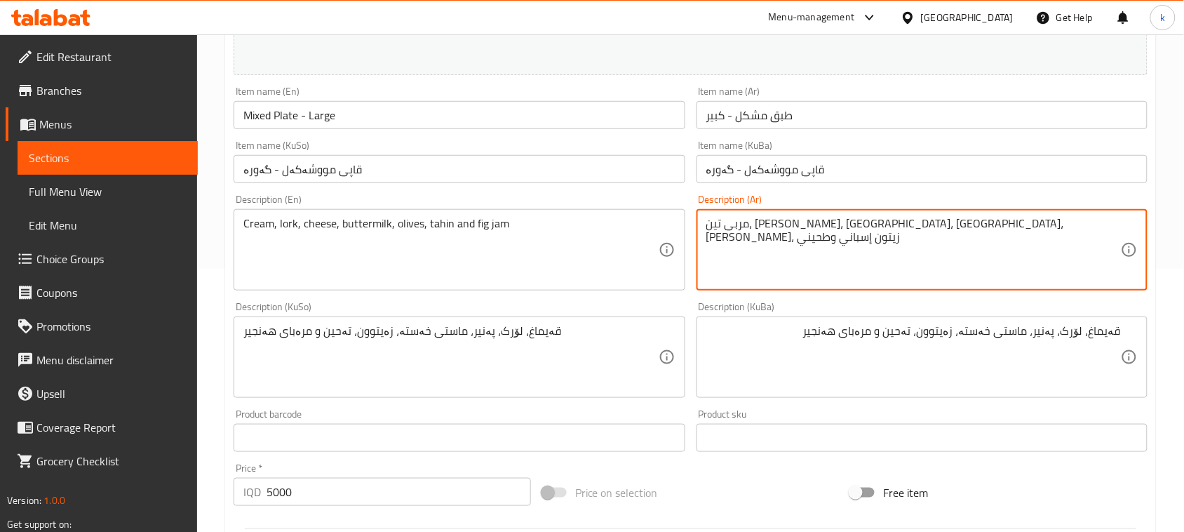
paste textarea "ريمة، [PERSON_NAME]، [PERSON_NAME]، [PERSON_NAME]، [PERSON_NAME]، طحينة ومربى ت…"
type textarea "كريمة، [PERSON_NAME]، [PERSON_NAME]، [PERSON_NAME]، [PERSON_NAME]، طحينة ومربى …"
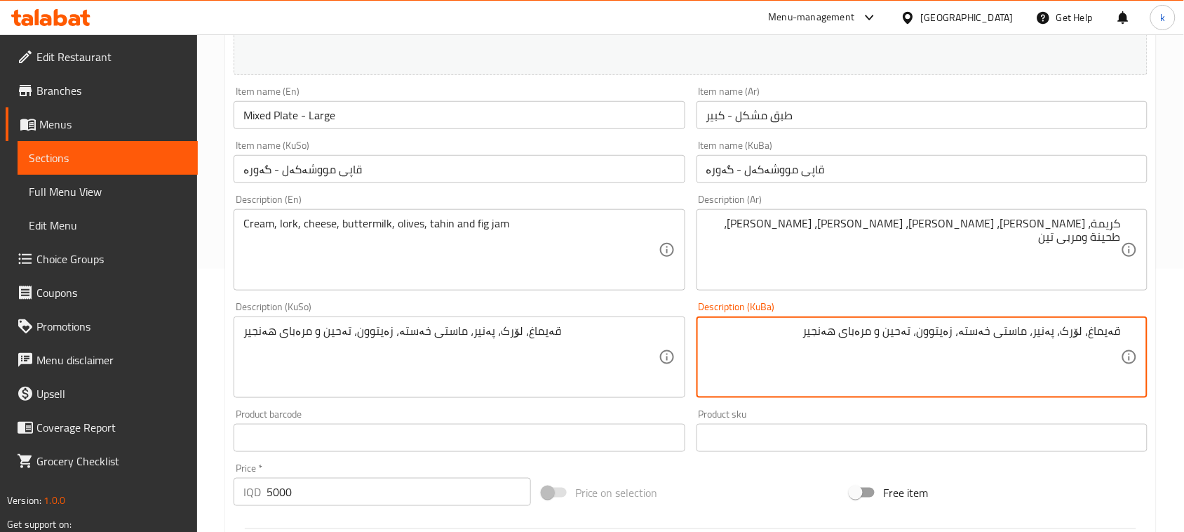
click at [1106, 334] on textarea "قەیماغ، لۆرک، پەنیر، ماستی خەستە، زەیتوون، تەحین و مرەبای هەنجیر" at bounding box center [913, 357] width 415 height 67
click at [1111, 331] on textarea "قەیماغ، لۆرک، پەنیر، ماستی خەستە، زەیتوون، تەحین و مرەبای هەنجیر" at bounding box center [913, 357] width 415 height 67
click at [1109, 331] on textarea "قەیماغ، لۆرک، پەنیر، ماستی خەستە، زەیتوون، تەحین و مرەبای هەنجیر" at bounding box center [913, 357] width 415 height 67
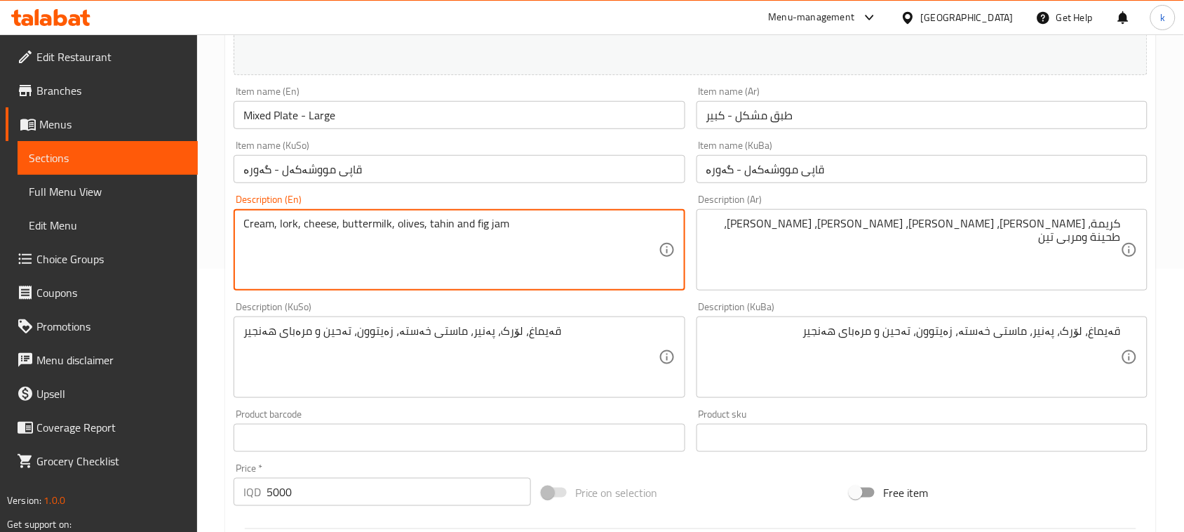
click at [253, 229] on textarea "Cream, lork, cheese, buttermilk, olives, tahin and fig jam" at bounding box center [450, 250] width 415 height 67
paste textarea "Kaymak"
type textarea "Kaymak, lork, cheese, buttermilk, olives, tahin and fig jam"
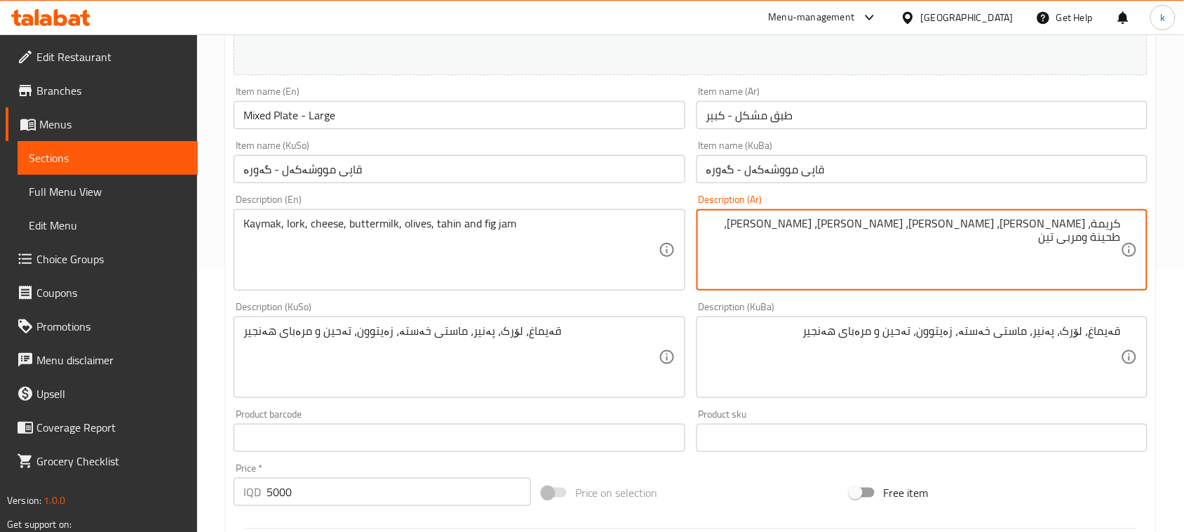
click at [1099, 217] on textarea "كريمة، [PERSON_NAME]، [PERSON_NAME]، [PERSON_NAME]، [PERSON_NAME]، طحينة ومربى …" at bounding box center [913, 250] width 415 height 67
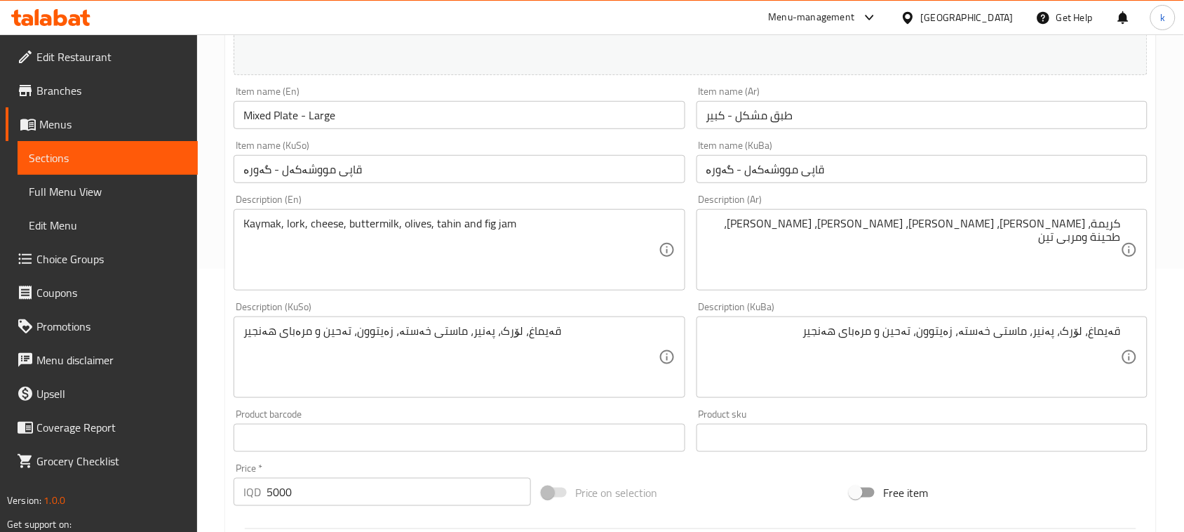
click at [1102, 232] on textarea "كريمة، [PERSON_NAME]، [PERSON_NAME]، [PERSON_NAME]، [PERSON_NAME]، طحينة ومربى …" at bounding box center [913, 250] width 415 height 67
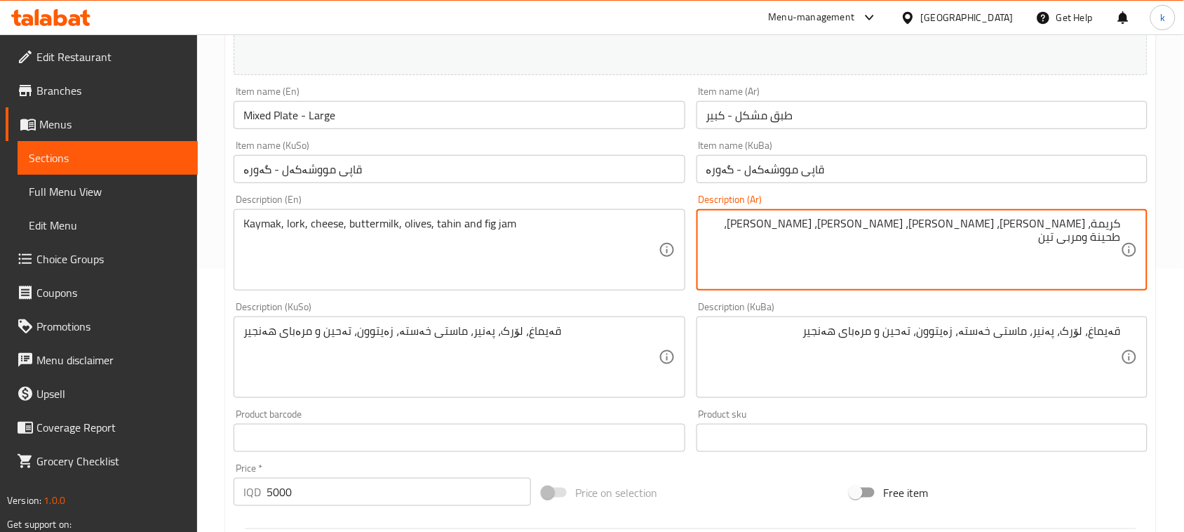
click at [1107, 229] on textarea "كريمة، [PERSON_NAME]، [PERSON_NAME]، [PERSON_NAME]، [PERSON_NAME]، طحينة ومربى …" at bounding box center [913, 250] width 415 height 67
paste textarea "يمر"
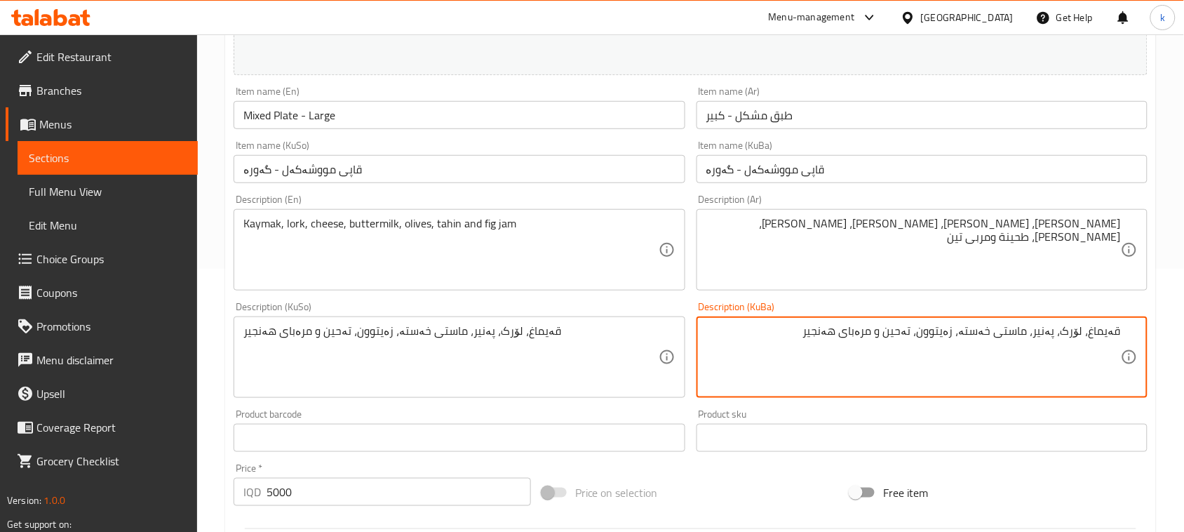
click at [1074, 331] on textarea "قەیماغ، لۆرک، پەنیر، ماستی خەستە، زەیتوون، تەحین و مرەبای هەنجیر" at bounding box center [913, 357] width 415 height 67
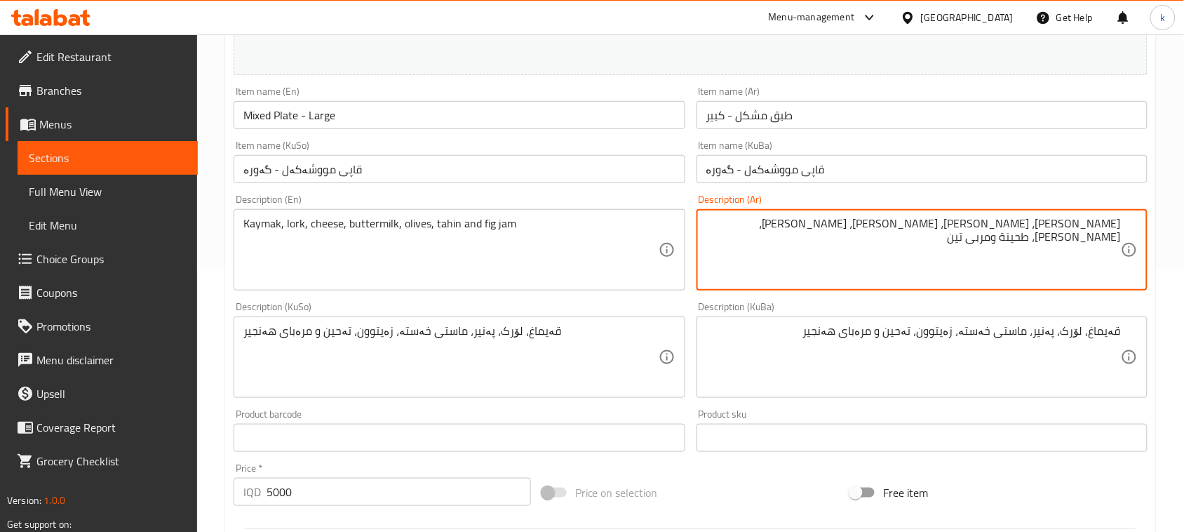
click at [1085, 222] on textarea "[PERSON_NAME]، [PERSON_NAME]، [PERSON_NAME]، [PERSON_NAME]، [PERSON_NAME]، طحين…" at bounding box center [913, 250] width 415 height 67
click at [1080, 325] on textarea "قەیماغ، لۆرک، پەنیر، ماستی خەستە، زەیتوون، تەحین و مرەبای هەنجیر" at bounding box center [913, 357] width 415 height 67
click at [1085, 225] on textarea "[PERSON_NAME]، [PERSON_NAME]، [PERSON_NAME]، [PERSON_NAME]، [PERSON_NAME]، طحين…" at bounding box center [913, 250] width 415 height 67
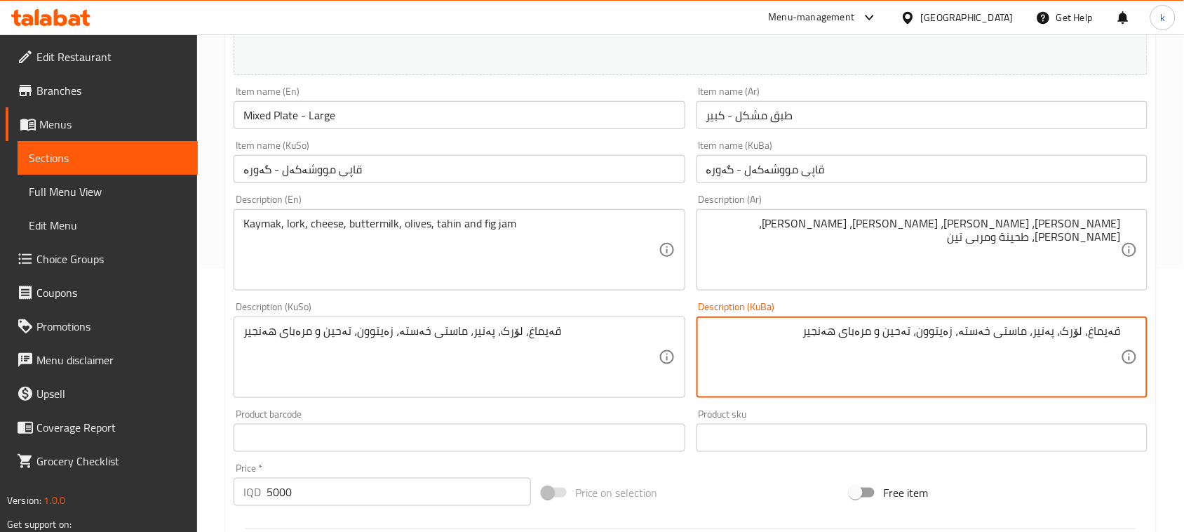
drag, startPoint x: 1033, startPoint y: 330, endPoint x: 972, endPoint y: 321, distance: 62.5
click at [977, 337] on textarea "قەیماغ، لۆرک، پەنیر، ماستی خەستە، زەیتوون، تەحین و مرەبای هەنجیر" at bounding box center [913, 357] width 415 height 67
click at [1016, 226] on textarea "[PERSON_NAME]، [PERSON_NAME]، [PERSON_NAME]، [PERSON_NAME]، [PERSON_NAME]، طحين…" at bounding box center [913, 250] width 415 height 67
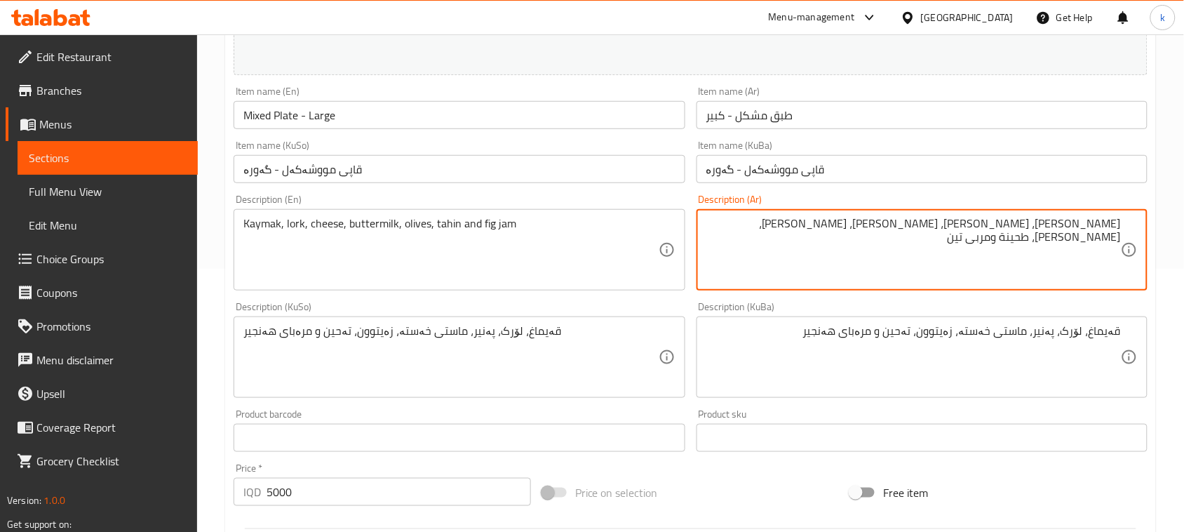
paste textarea "مكثف"
type textarea "[PERSON_NAME]، [PERSON_NAME]، [PERSON_NAME]، [PERSON_NAME]، [PERSON_NAME]، طحين…"
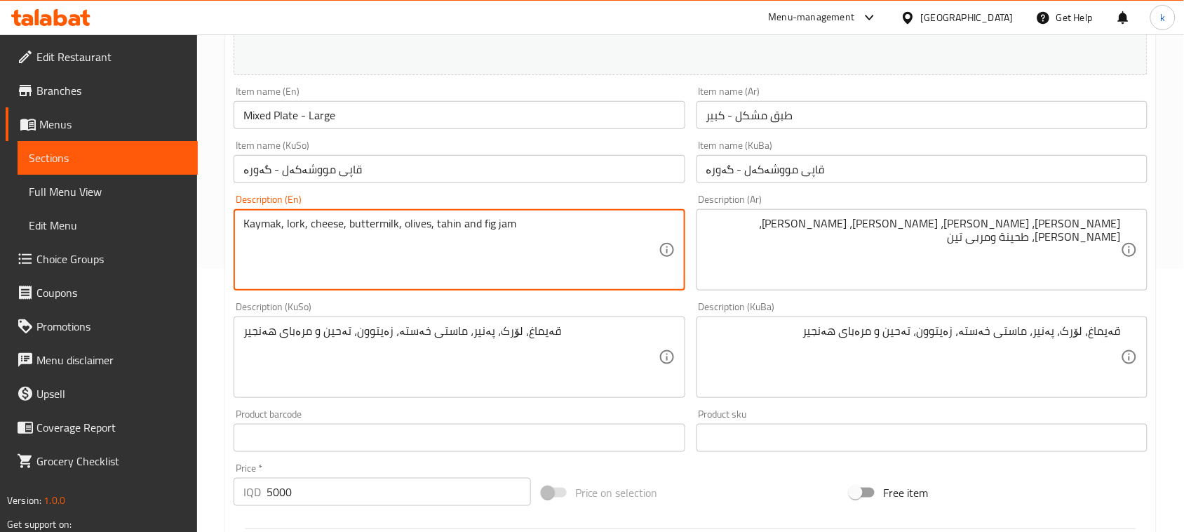
click at [373, 215] on div "Kaymak, lork, cheese, buttermilk, olives, tahin and fig jam Description (En)" at bounding box center [459, 249] width 451 height 81
paste textarea "Condensed"
click at [367, 229] on textarea "Kaymak, lork, cheese, buttermilk, olives, tahin and fig jam" at bounding box center [450, 250] width 415 height 67
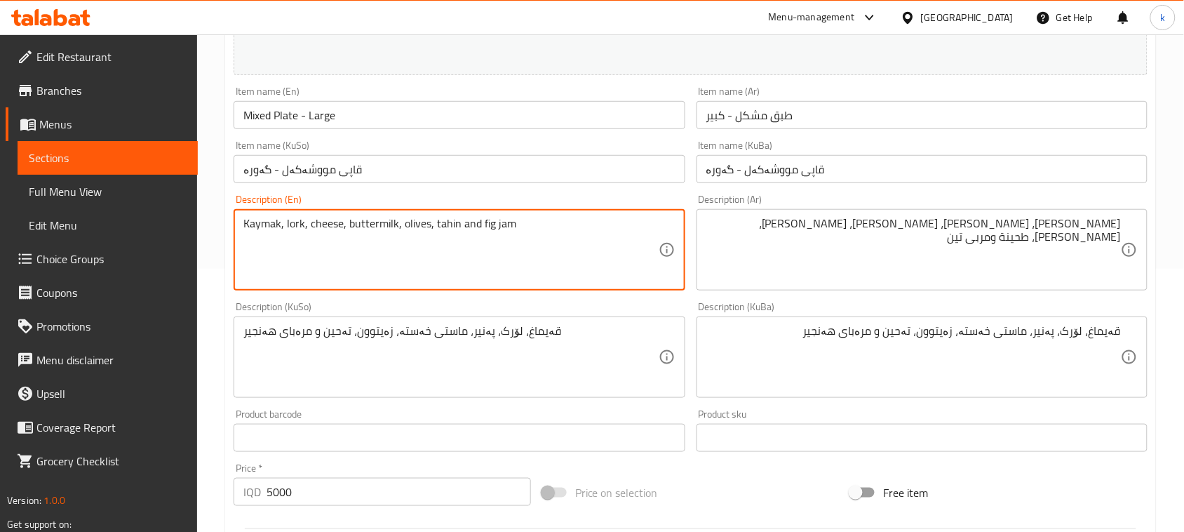
paste textarea "Condensed"
click at [353, 225] on textarea "Kaymak, lork, cheese, Condensed , olives, tahin and fig jam" at bounding box center [450, 250] width 415 height 67
click at [400, 228] on textarea "Kaymak, lork, cheese, condensed , olives, tahin and fig jam" at bounding box center [450, 250] width 415 height 67
click at [426, 220] on textarea "Kaymak, lork, cheese, condensed yoghurt, olives, tahin and fig jam" at bounding box center [450, 250] width 415 height 67
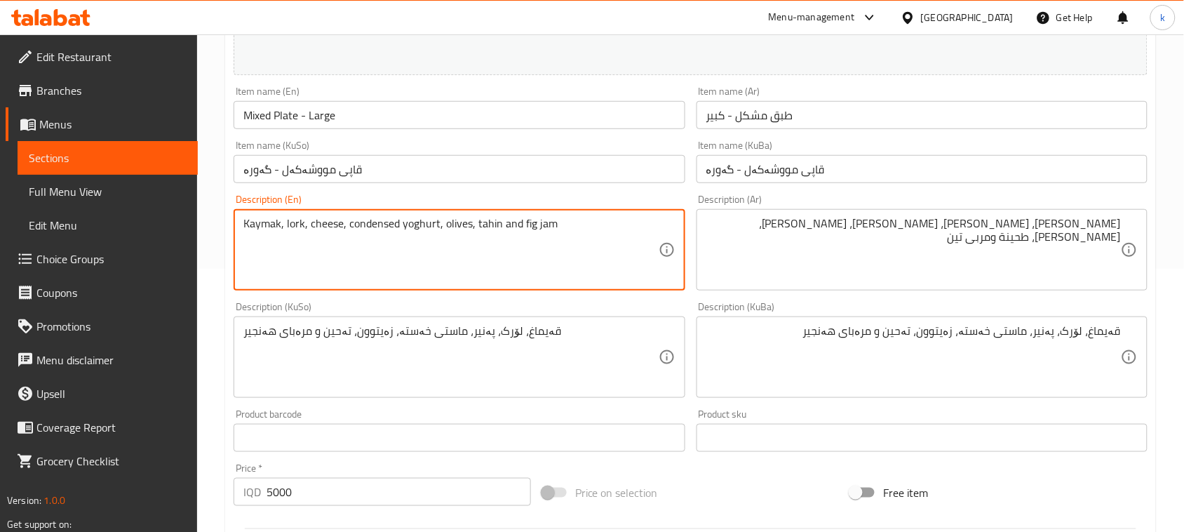
click at [498, 223] on textarea "Kaymak, lork, cheese, condensed yoghurt, olives, tahin and fig jam" at bounding box center [450, 250] width 415 height 67
type textarea "Kaymak, lork, cheese, condensed yoghurt, olives, tahini and fig jam"
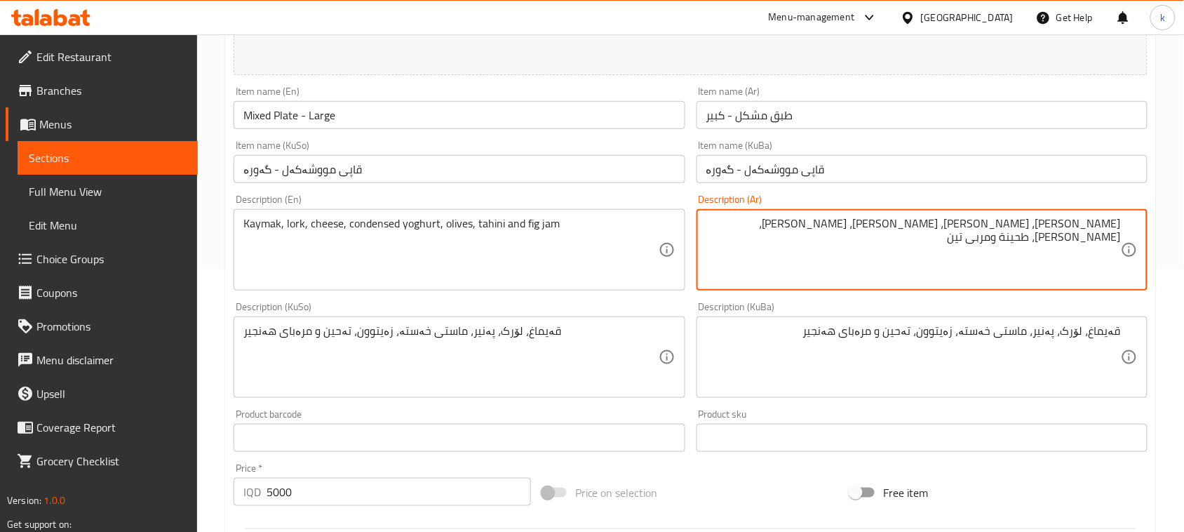
drag, startPoint x: 923, startPoint y: 230, endPoint x: 857, endPoint y: 236, distance: 65.6
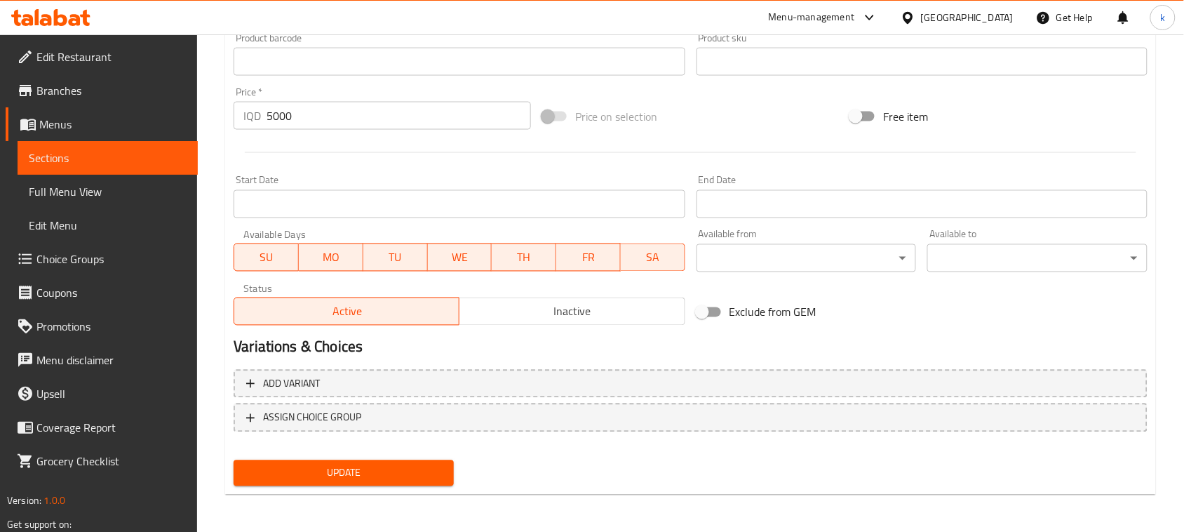
click at [415, 481] on button "Update" at bounding box center [344, 473] width 220 height 26
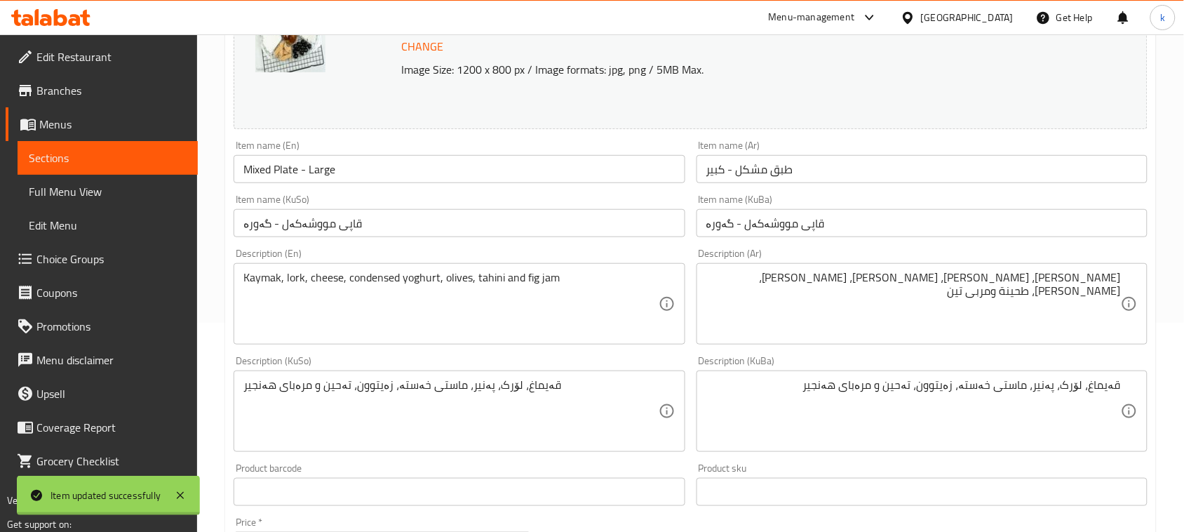
scroll to position [0, 0]
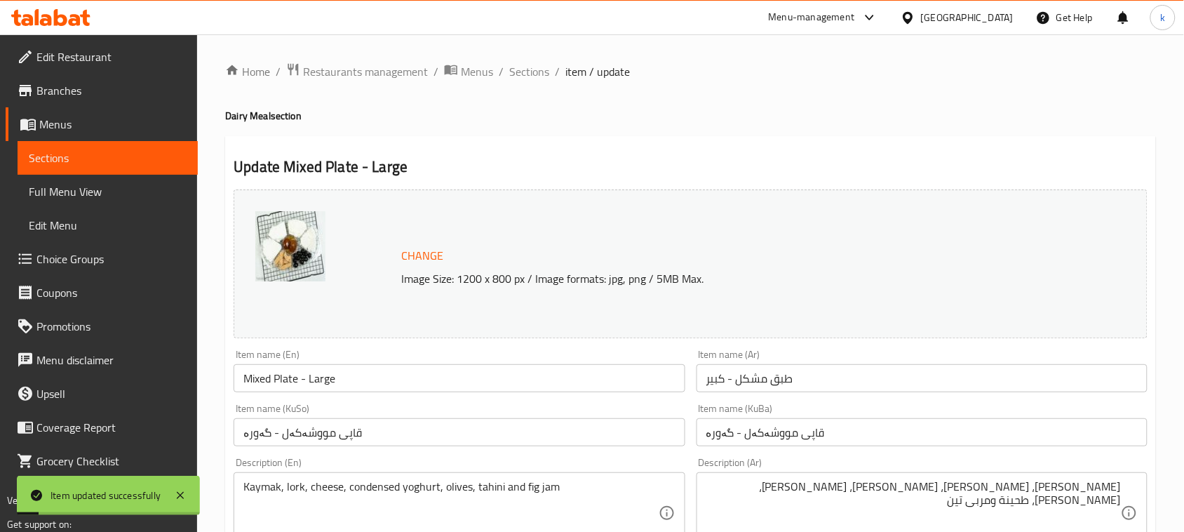
drag, startPoint x: 527, startPoint y: 69, endPoint x: 349, endPoint y: 19, distance: 185.0
click at [527, 70] on span "Sections" at bounding box center [529, 71] width 40 height 17
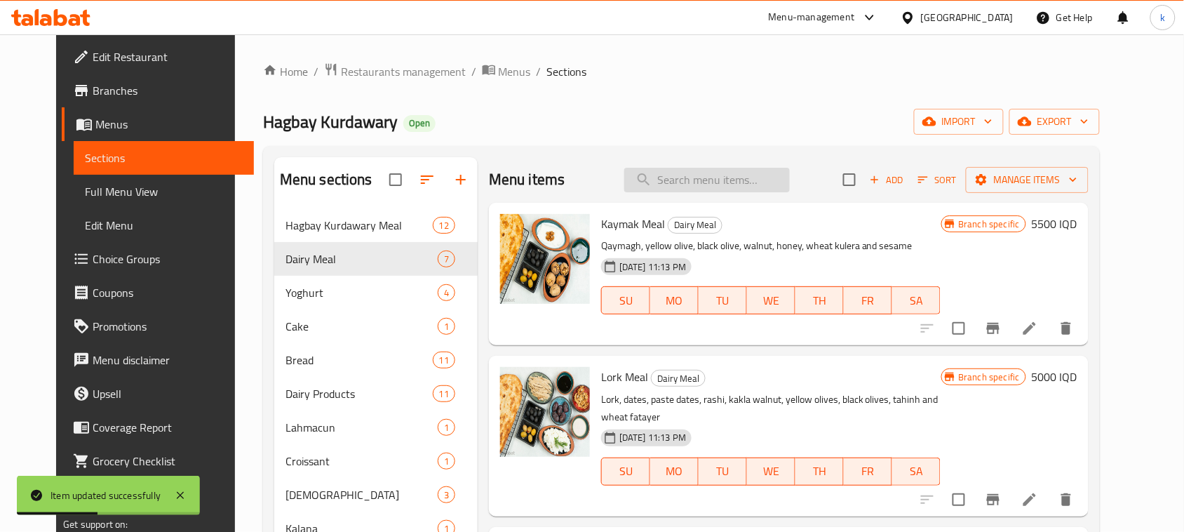
click at [674, 186] on input "search" at bounding box center [707, 180] width 166 height 25
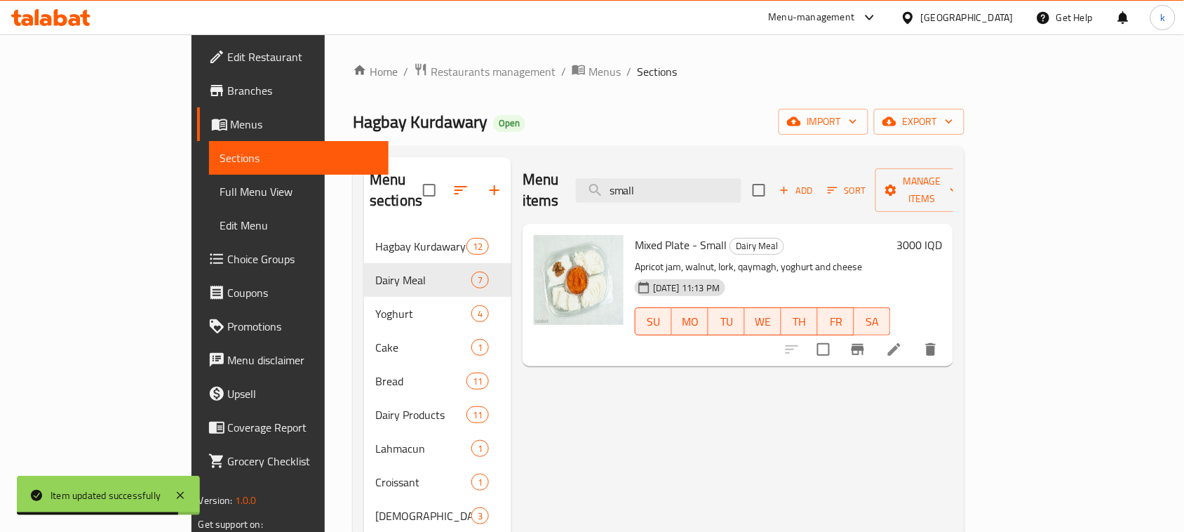
type input "small"
click at [914, 337] on li at bounding box center [894, 349] width 39 height 25
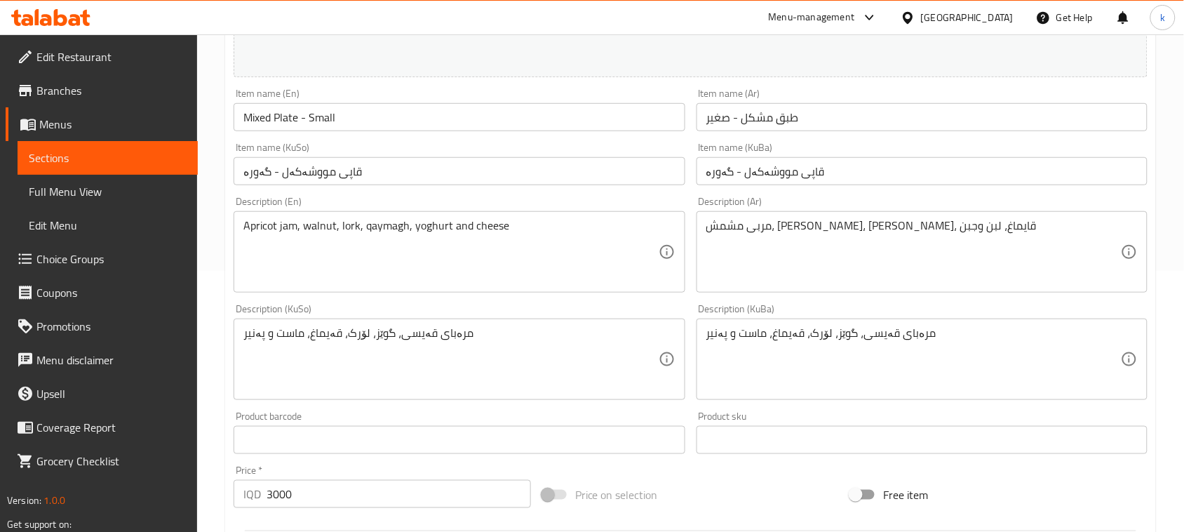
scroll to position [263, 0]
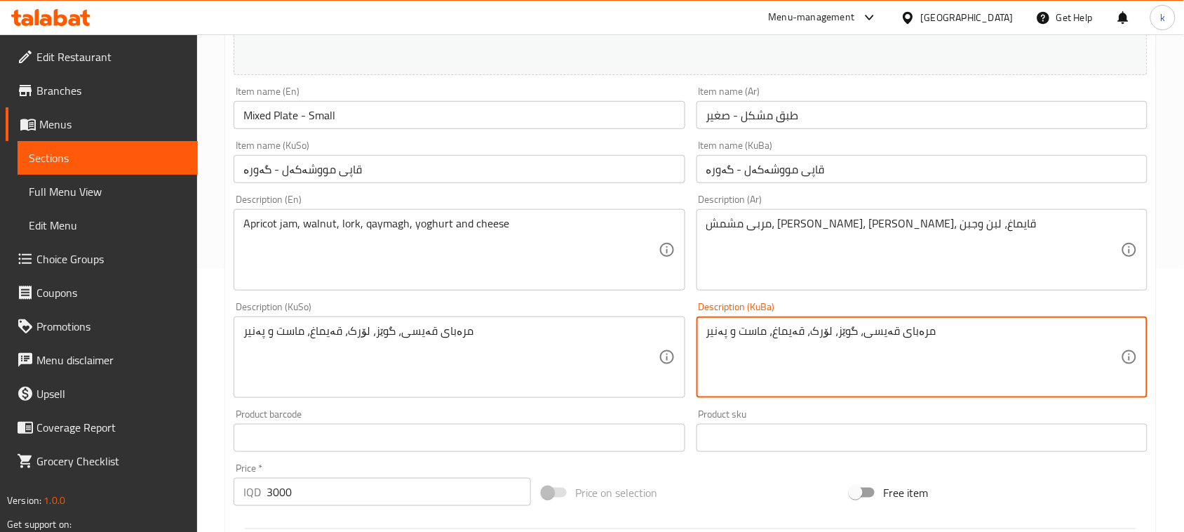
click at [874, 340] on textarea "مرەبای قەیسی، گوێز، لۆرک، قەیماغ، ماست و پەنیر" at bounding box center [913, 357] width 415 height 67
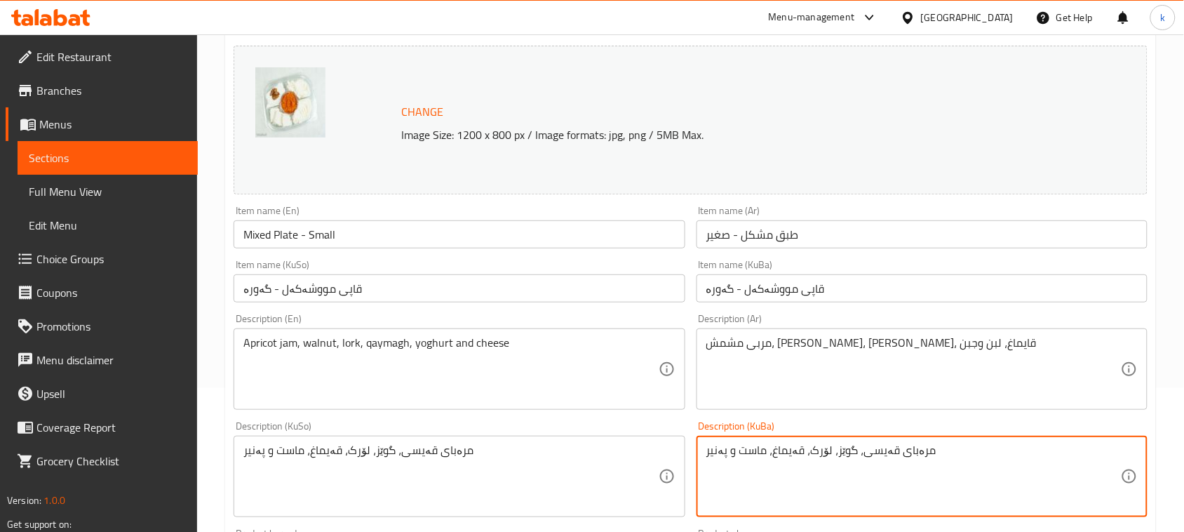
scroll to position [0, 0]
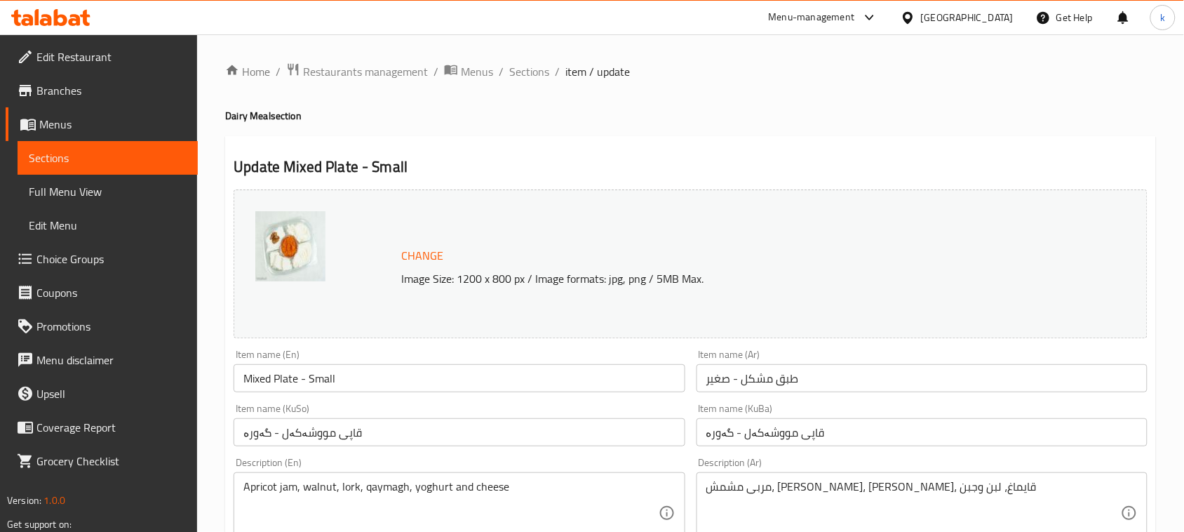
click at [836, 433] on input "قاپی مووشەکەل - گەورە" at bounding box center [922, 432] width 451 height 28
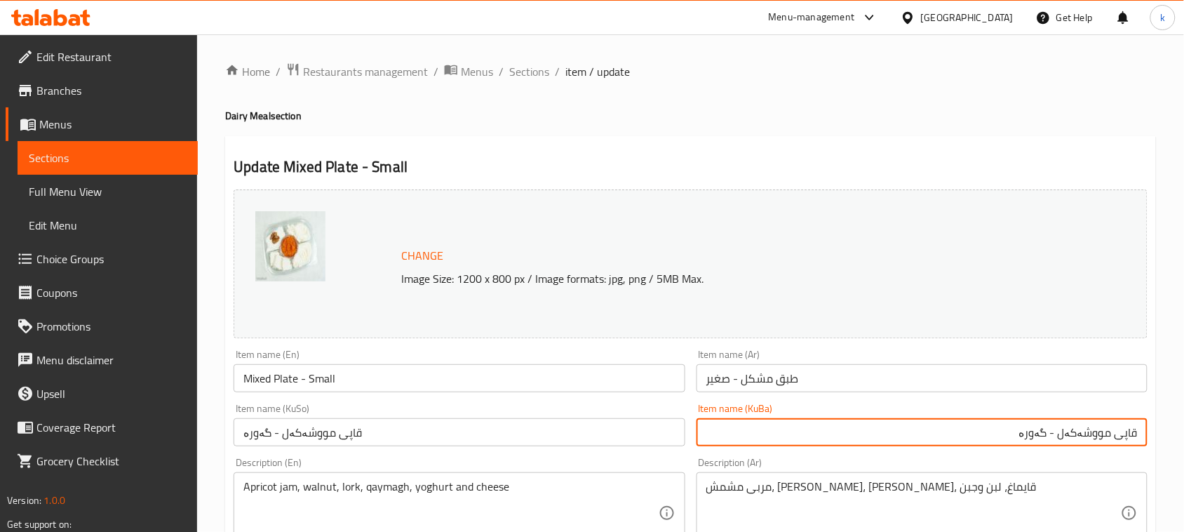
click at [1038, 436] on input "قاپی مووشەکەل - گەورە" at bounding box center [922, 432] width 451 height 28
click at [528, 80] on span "Sections" at bounding box center [529, 71] width 40 height 17
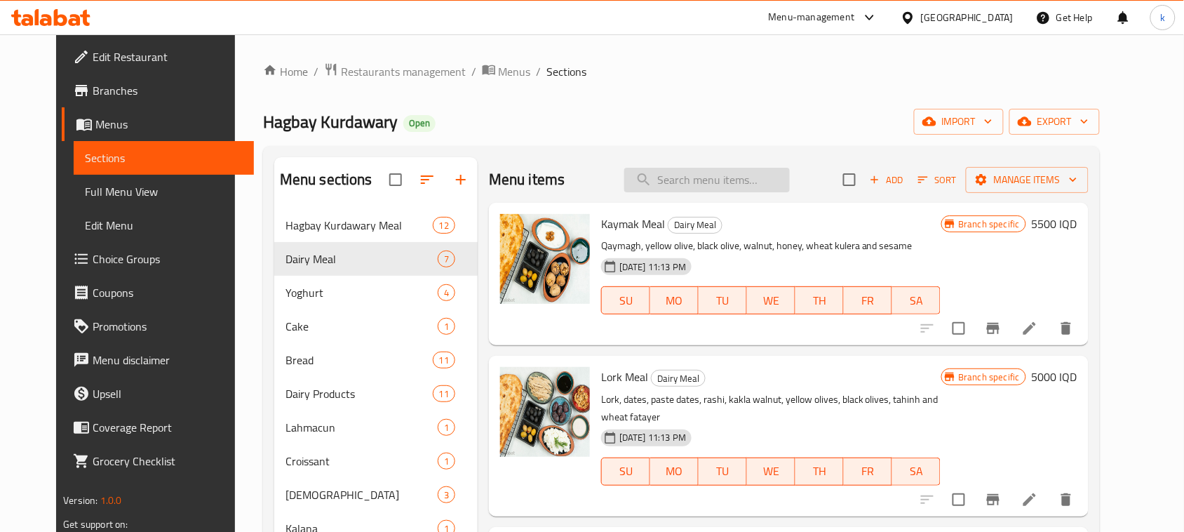
click at [699, 188] on input "search" at bounding box center [707, 180] width 166 height 25
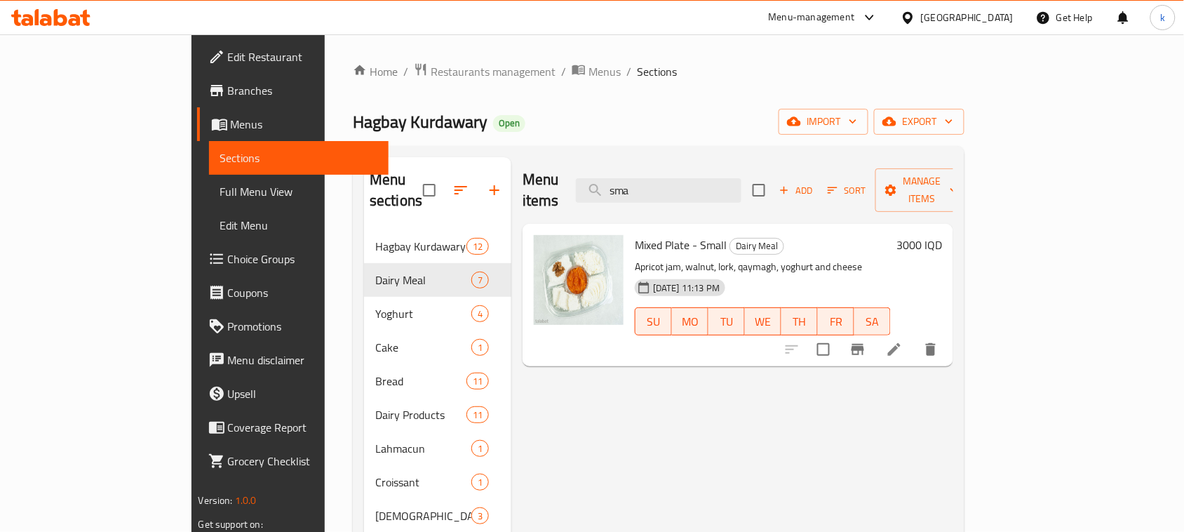
type input "sma"
click at [914, 340] on li at bounding box center [894, 349] width 39 height 25
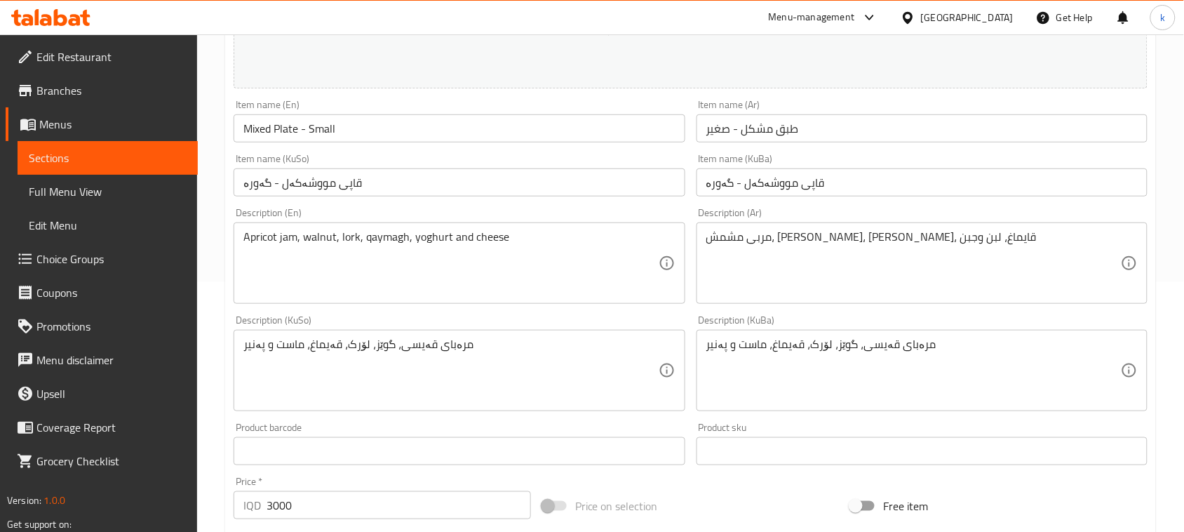
scroll to position [263, 0]
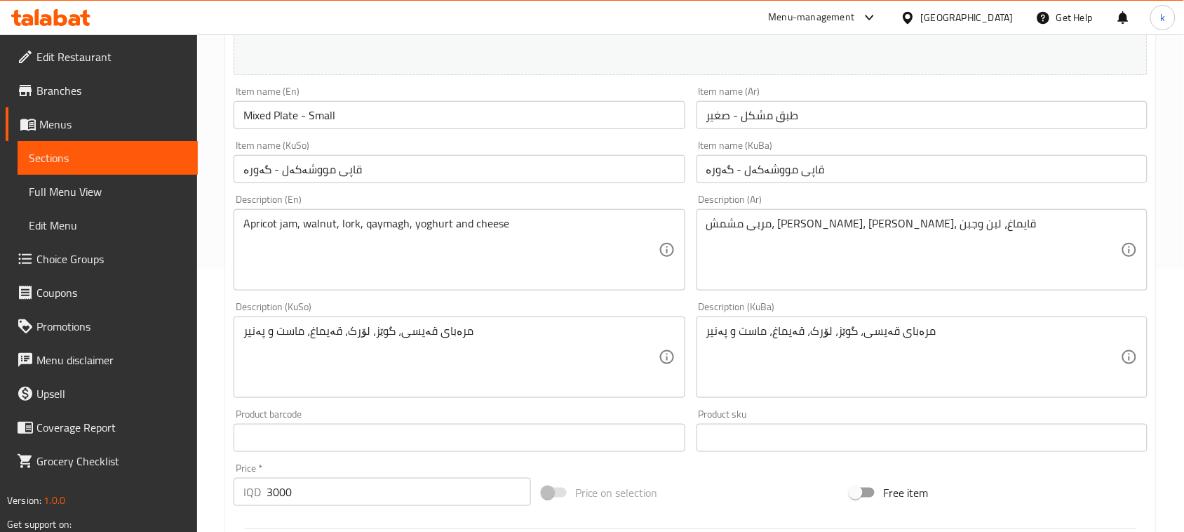
click at [248, 172] on input "قاپی مووشەکەل - گەورە" at bounding box center [459, 169] width 451 height 28
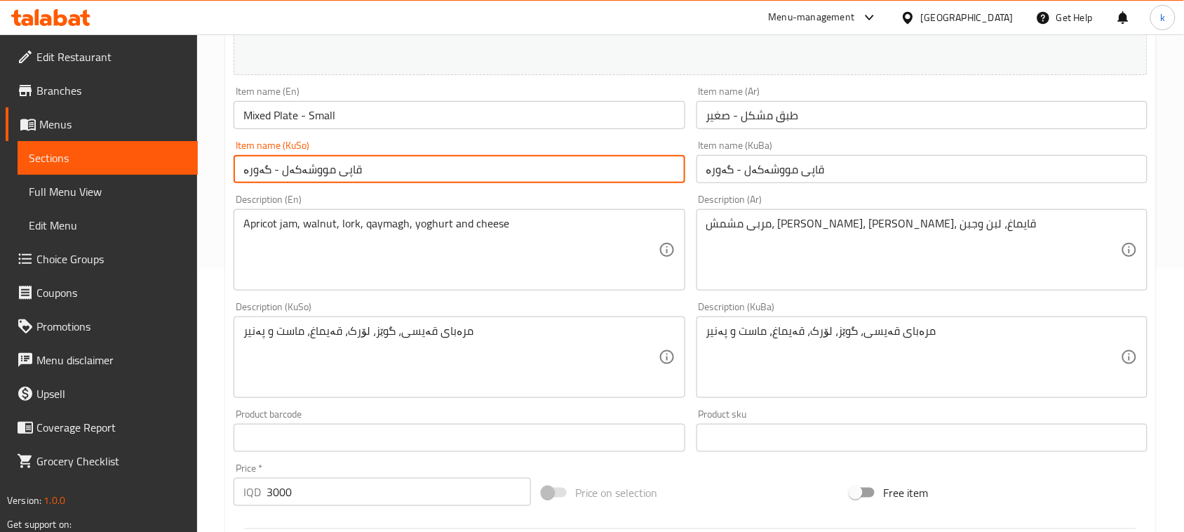
click at [248, 172] on input "قاپی مووشەکەل - گەورە" at bounding box center [459, 169] width 451 height 28
click at [276, 163] on input "قاپی مووشەکەل - بچووک" at bounding box center [459, 169] width 451 height 28
type input "قاپی مووشەکەل - بچووک"
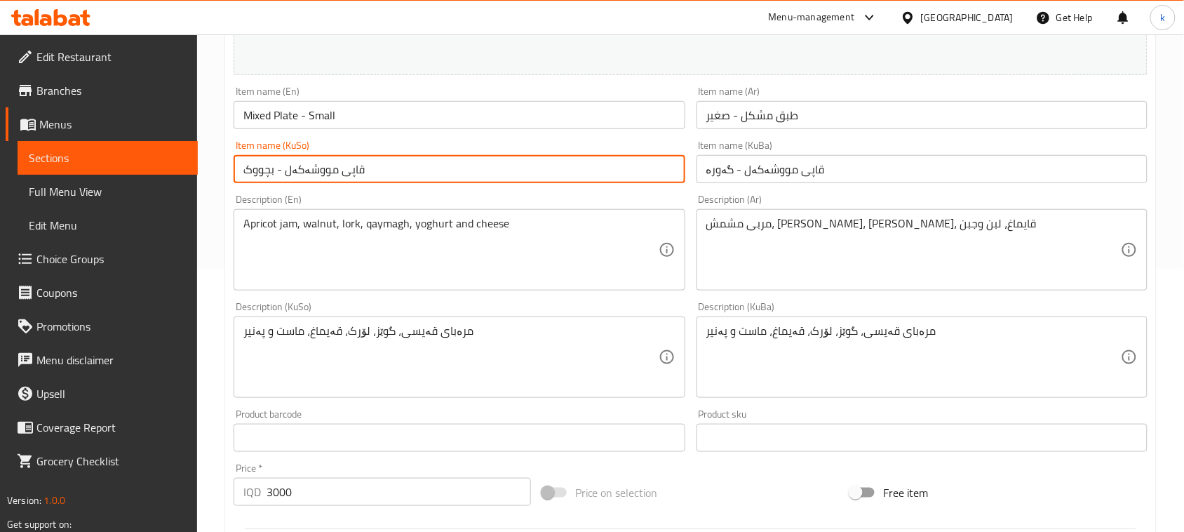
click at [740, 161] on input "قاپی مووشەکەل - گەورە" at bounding box center [922, 169] width 451 height 28
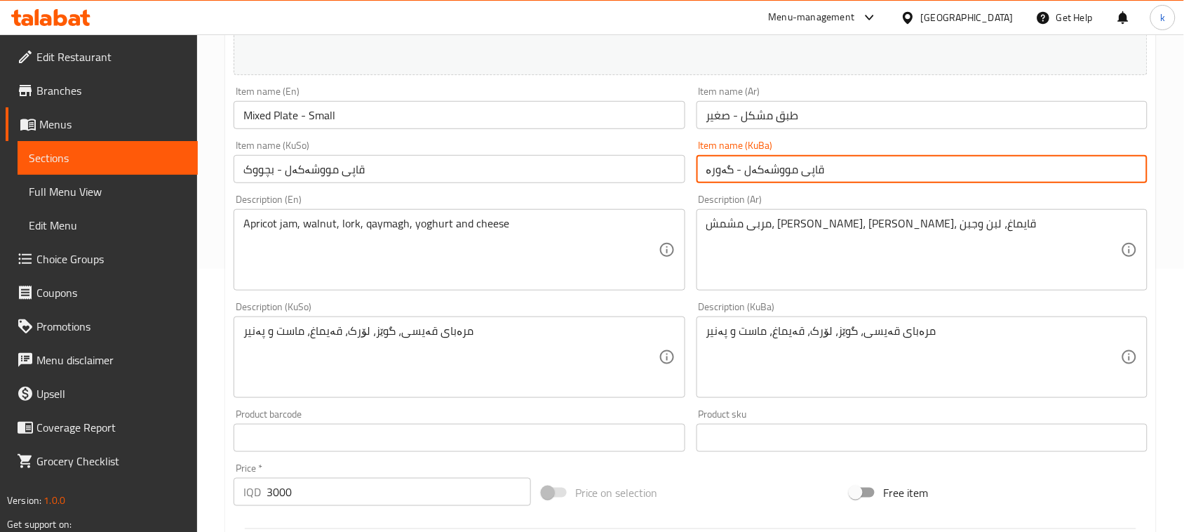
click at [740, 161] on input "قاپی مووشەکەل - گەورە" at bounding box center [922, 169] width 451 height 28
paste input "بچووک"
type input "قاپی مووشەکەل - بچووک"
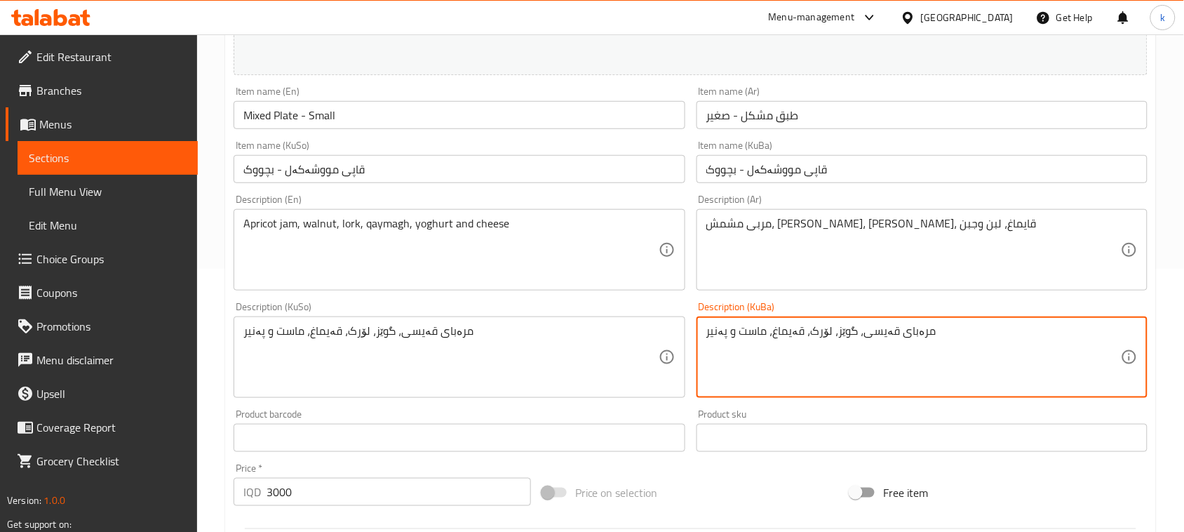
click at [862, 339] on textarea "مرەبای قەیسی، گوێز، لۆرک، قەیماغ، ماست و پەنیر" at bounding box center [913, 357] width 415 height 67
paste textarea "ەیماغ ، لۆرک ، پەنیر ، ماستی خەستە ، مرەبای گێزەر"
click at [1085, 334] on textarea "قەیماغ ، لۆرک ، پەنیر ، ماستی خەستە ، مرەبای گێزەر" at bounding box center [913, 357] width 415 height 67
click at [921, 342] on textarea "قەیماغ، لۆرک، پەنیر، ماستی خەستە و مرەبای گێزەر" at bounding box center [913, 357] width 415 height 67
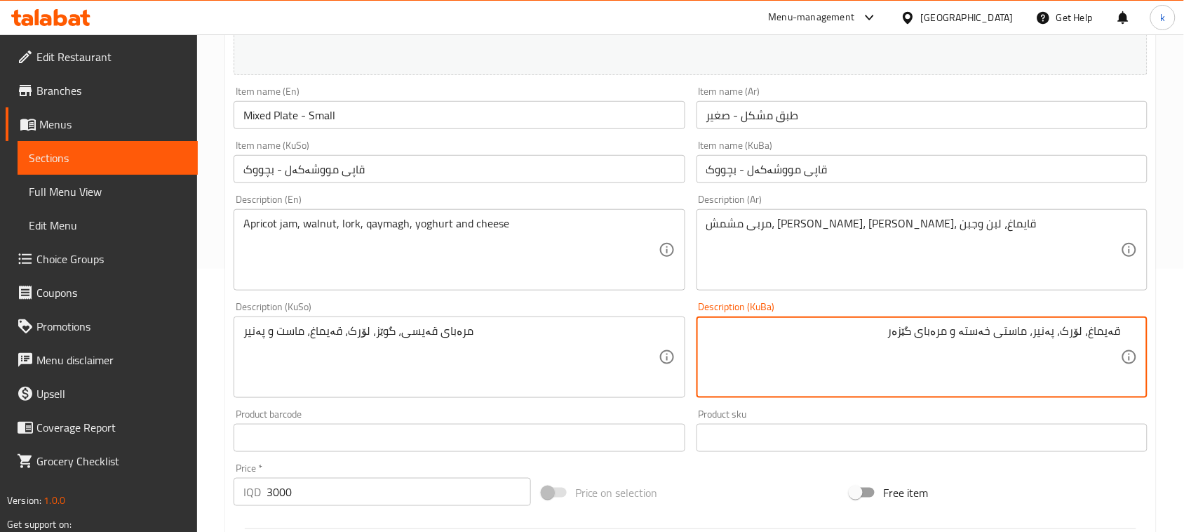
click at [921, 342] on textarea "قەیماغ، لۆرک، پەنیر، ماستی خەستە و مرەبای گێزەر" at bounding box center [913, 357] width 415 height 67
type textarea "قەیماغ، لۆرک، پەنیر، ماستی خەستە و مرەبای گێزەر"
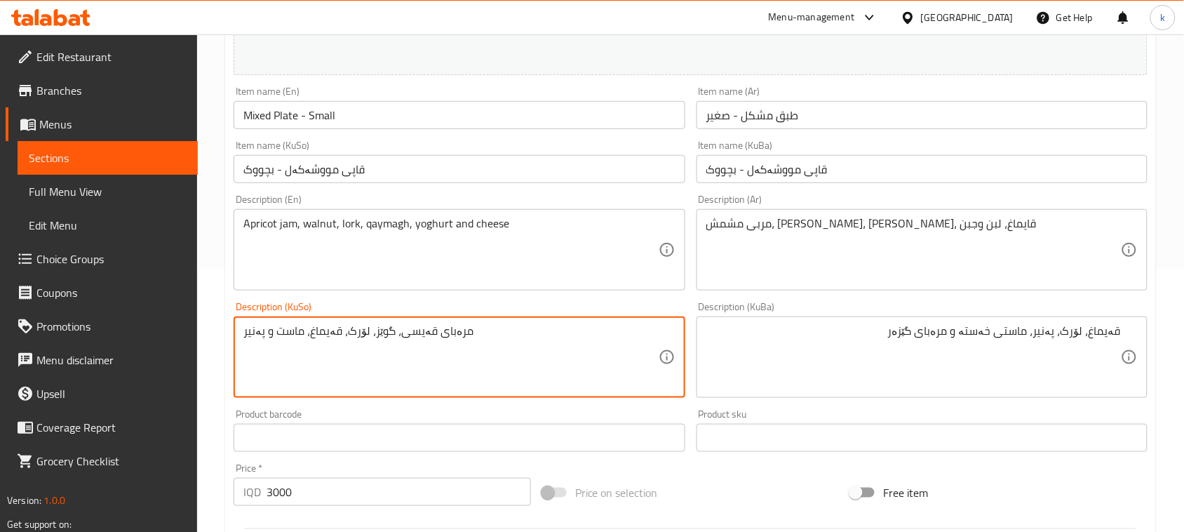
click at [441, 327] on textarea "مرەبای قەیسی، گوێز، لۆرک، قەیماغ، ماست و پەنیر" at bounding box center [450, 357] width 415 height 67
paste textarea "ەیماغ، لۆرک، پەنیر، ماستی خەستە و مرەبای گێزەر"
type textarea "قەیماغ، لۆرک، پەنیر، ماستی خەستە و مرەبای گێزەر"
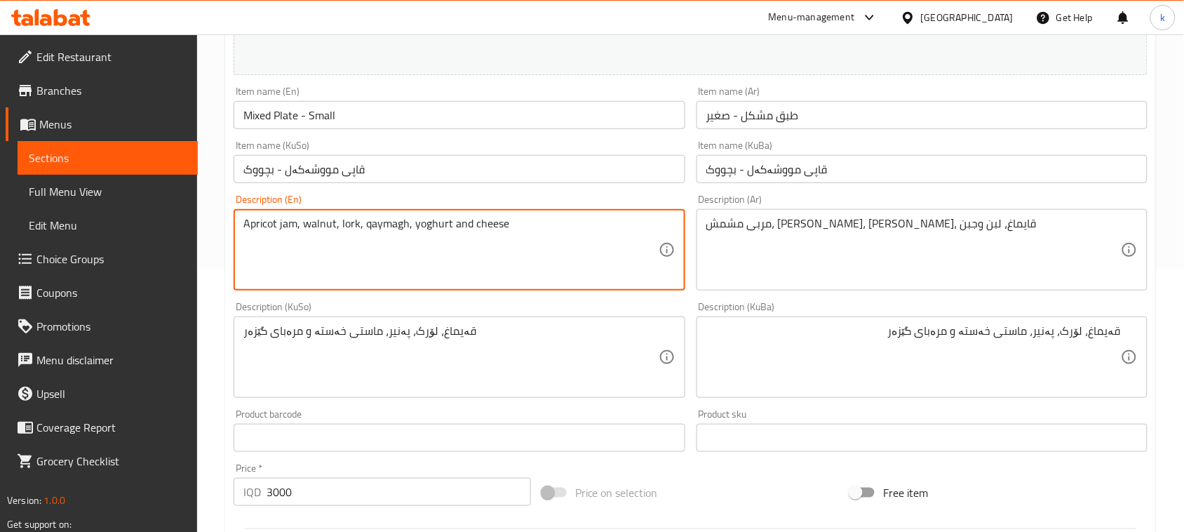
click at [444, 219] on textarea "Apricot jam, walnut, lork, qaymagh, yoghurt and cheese" at bounding box center [450, 250] width 415 height 67
paste textarea "Cream, lork, cheese, poppy yogurt and carrot jam"
type textarea "Cream, lork, cheese, poppy yogurt and carrot jam"
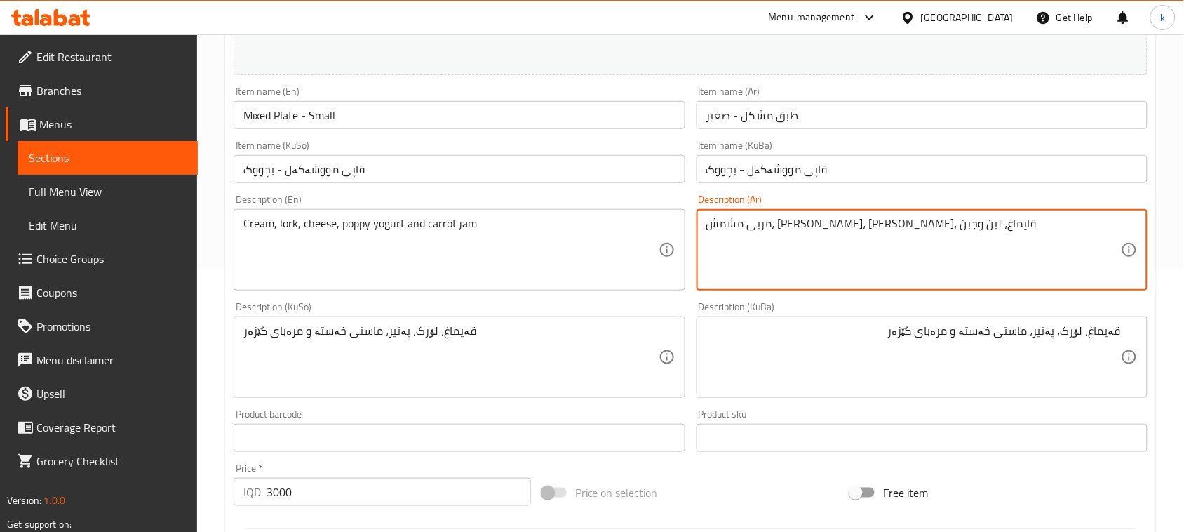
click at [774, 222] on textarea "مربى مشمش، [PERSON_NAME]، [PERSON_NAME]، قايماغ، لبن وجبن" at bounding box center [913, 250] width 415 height 67
paste textarea "ريمة، [PERSON_NAME]، [PERSON_NAME]، زبادي الخشخاش [PERSON_NAME]"
type textarea "[PERSON_NAME]، [PERSON_NAME]، [PERSON_NAME]، [PERSON_NAME] [PERSON_NAME]"
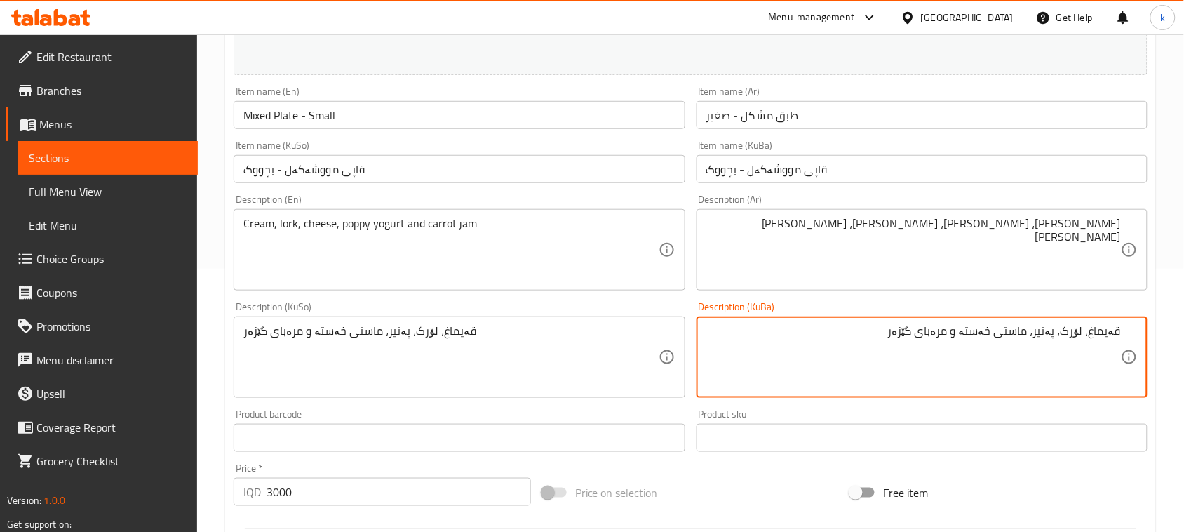
click at [1113, 335] on textarea "قەیماغ، لۆرک، پەنیر، ماستی خەستە و مرەبای گێزەر" at bounding box center [913, 357] width 415 height 67
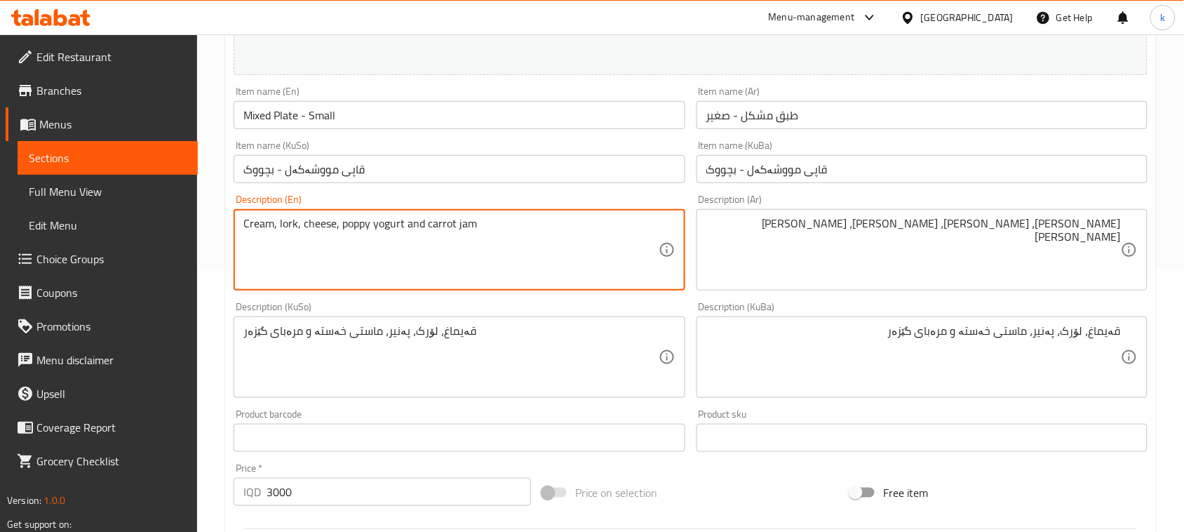
click at [255, 229] on textarea "Cream, lork, cheese, poppy yogurt and carrot jam" at bounding box center [450, 250] width 415 height 67
paste textarea "Kaymak"
type textarea "Kaymak, lork, cheese, poppy yogurt and carrot jam"
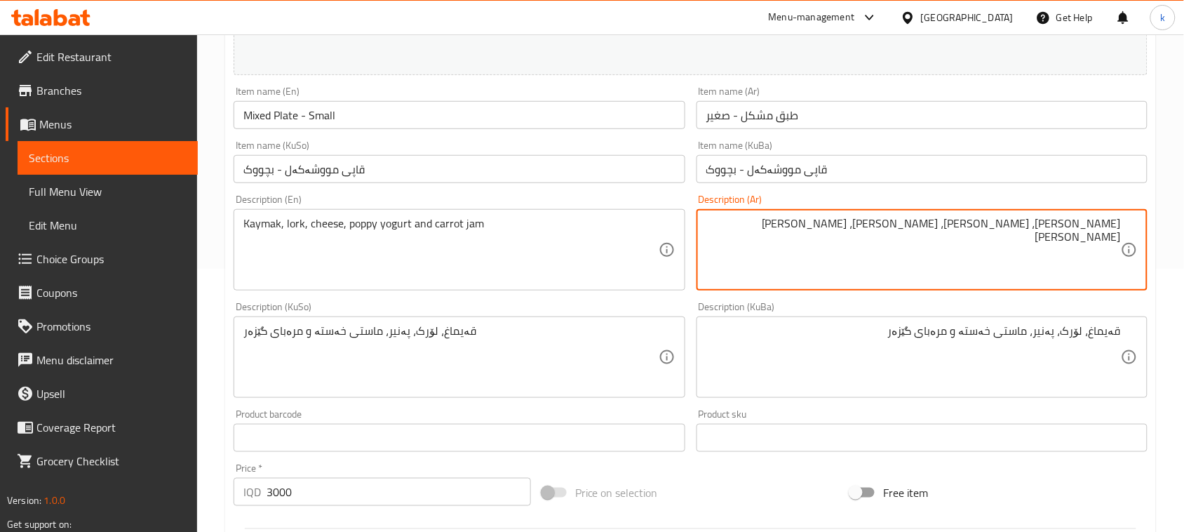
click at [1109, 226] on textarea "[PERSON_NAME]، [PERSON_NAME]، [PERSON_NAME]، [PERSON_NAME] [PERSON_NAME]" at bounding box center [913, 250] width 415 height 67
paste textarea "يمر"
click at [995, 226] on textarea "[PERSON_NAME]، [PERSON_NAME]، [PERSON_NAME]، [PERSON_NAME] [PERSON_NAME]" at bounding box center [913, 250] width 415 height 67
paste textarea "مكثف"
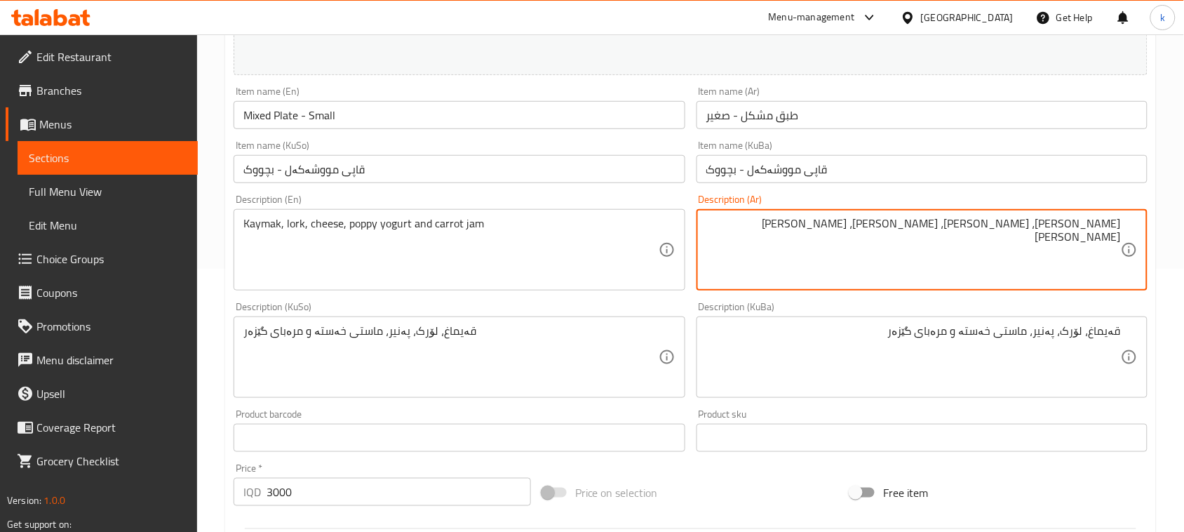
click at [940, 223] on textarea "[PERSON_NAME]، [PERSON_NAME]، [PERSON_NAME]، [PERSON_NAME] [PERSON_NAME]" at bounding box center [913, 250] width 415 height 67
type textarea "قيمر، [PERSON_NAME]، [PERSON_NAME]، زبادي مكثف ومربى جزر"
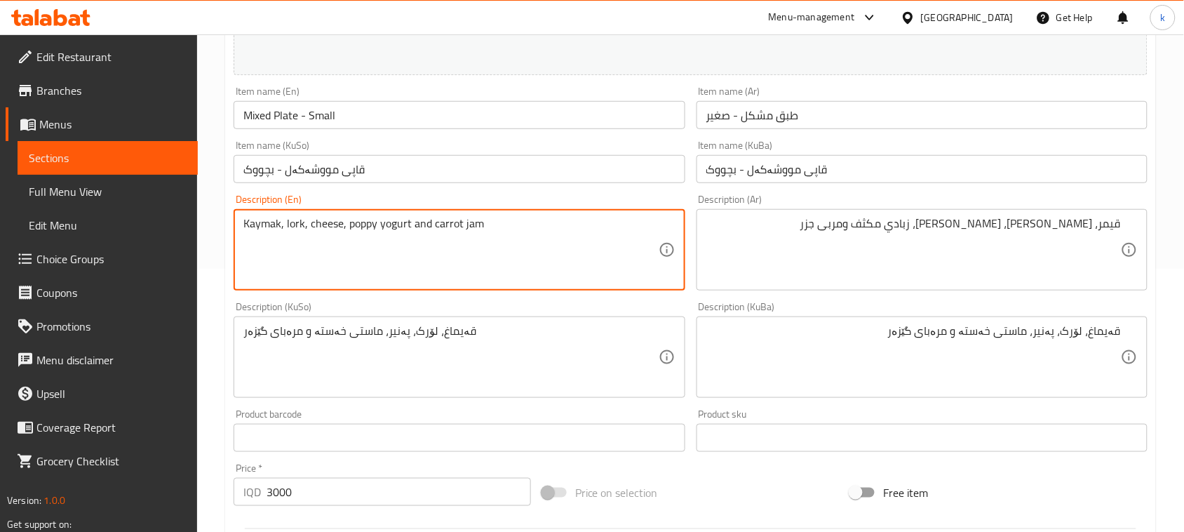
click at [367, 226] on textarea "Kaymak, lork, cheese, poppy yogurt and carrot jam" at bounding box center [450, 250] width 415 height 67
paste textarea "Condensed"
click at [353, 221] on textarea "Kaymak, lork, cheese, Condensed yogurt and carrot jam" at bounding box center [450, 250] width 415 height 67
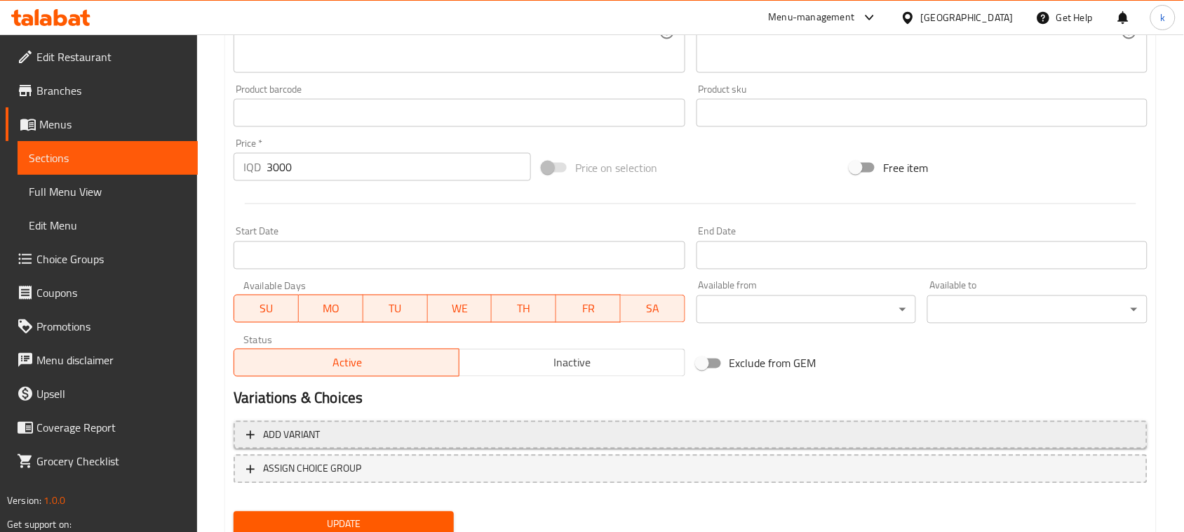
scroll to position [639, 0]
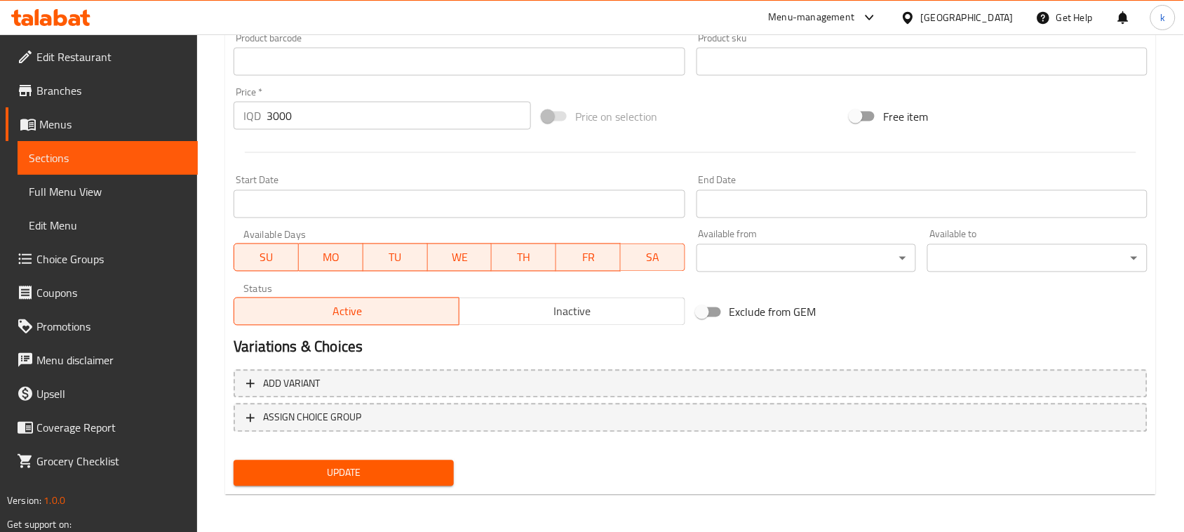
type textarea "Kaymak, lork, cheese, condensed yogurt and carrot jam"
click at [408, 464] on span "Update" at bounding box center [344, 473] width 198 height 18
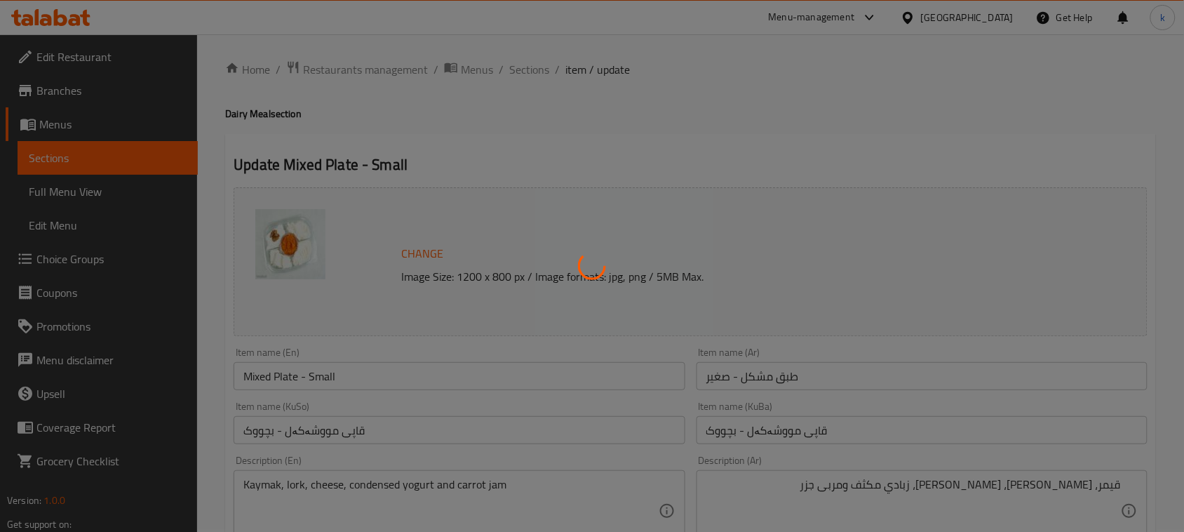
scroll to position [0, 0]
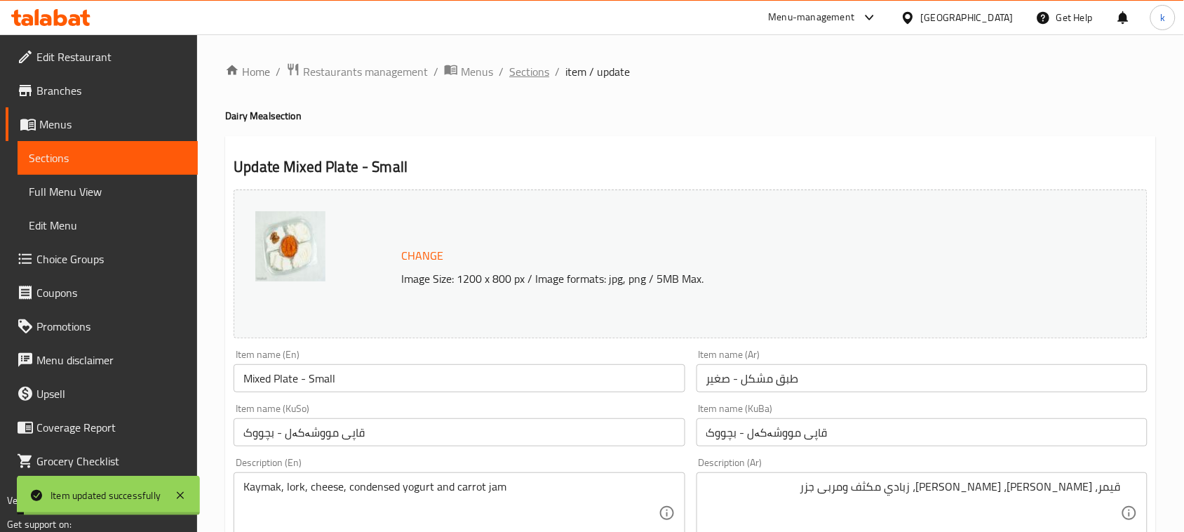
click at [535, 75] on span "Sections" at bounding box center [529, 71] width 40 height 17
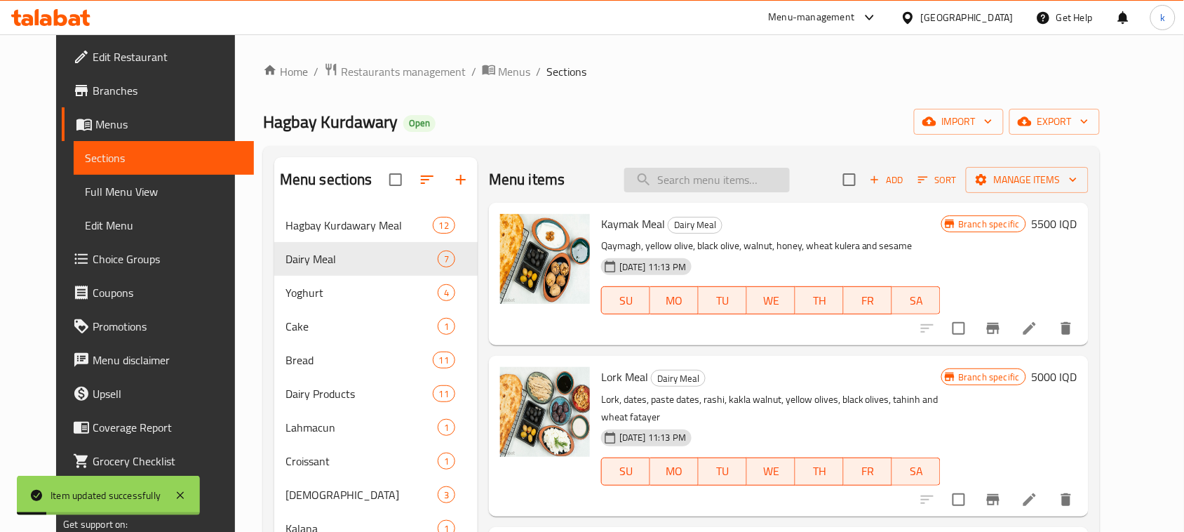
click at [683, 180] on input "search" at bounding box center [707, 180] width 166 height 25
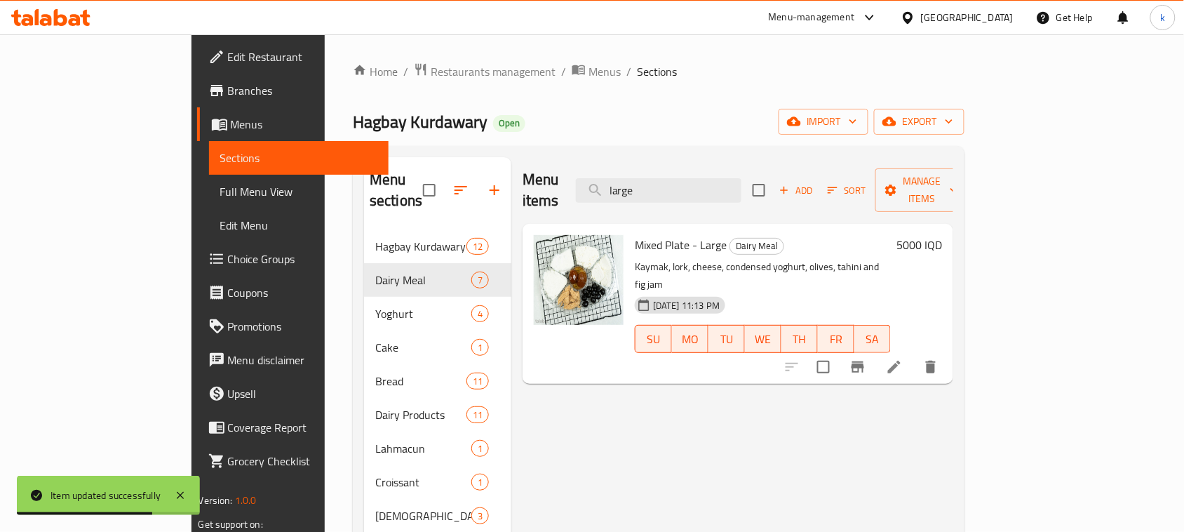
type input "large"
click at [903, 359] on icon at bounding box center [894, 367] width 17 height 17
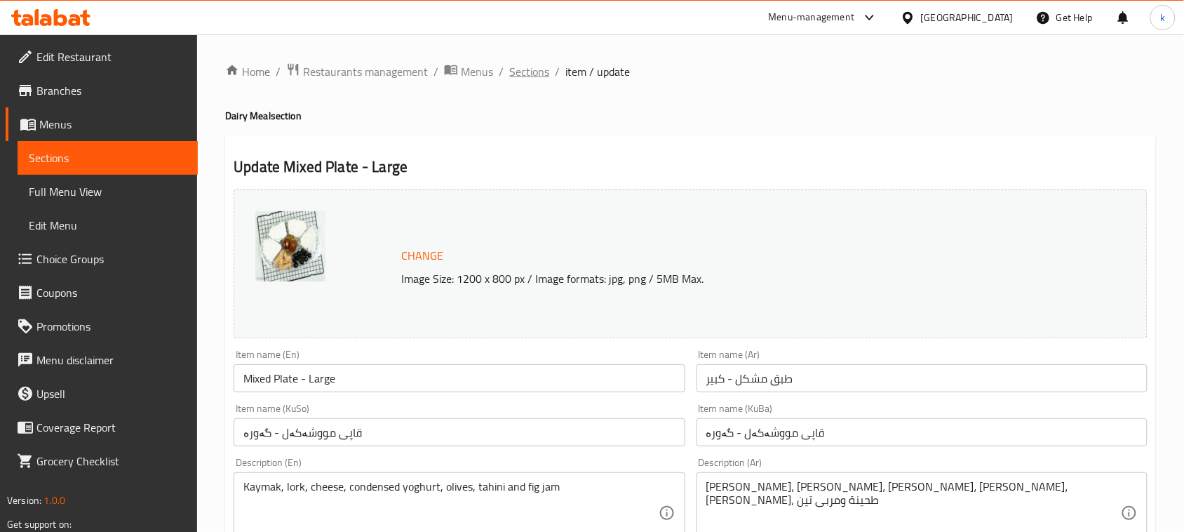
click at [544, 71] on span "Sections" at bounding box center [529, 71] width 40 height 17
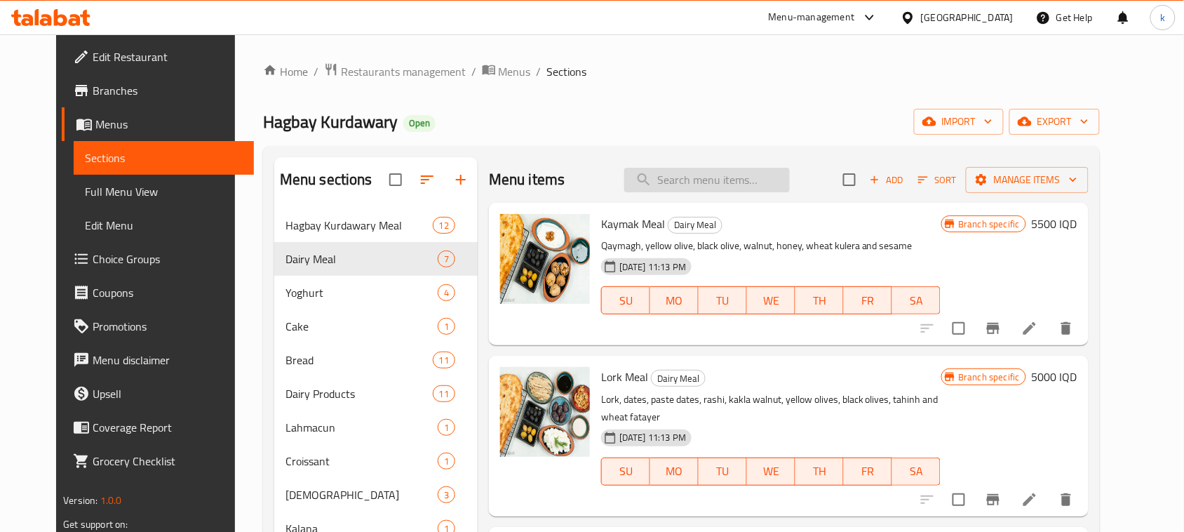
click at [684, 179] on input "search" at bounding box center [707, 180] width 166 height 25
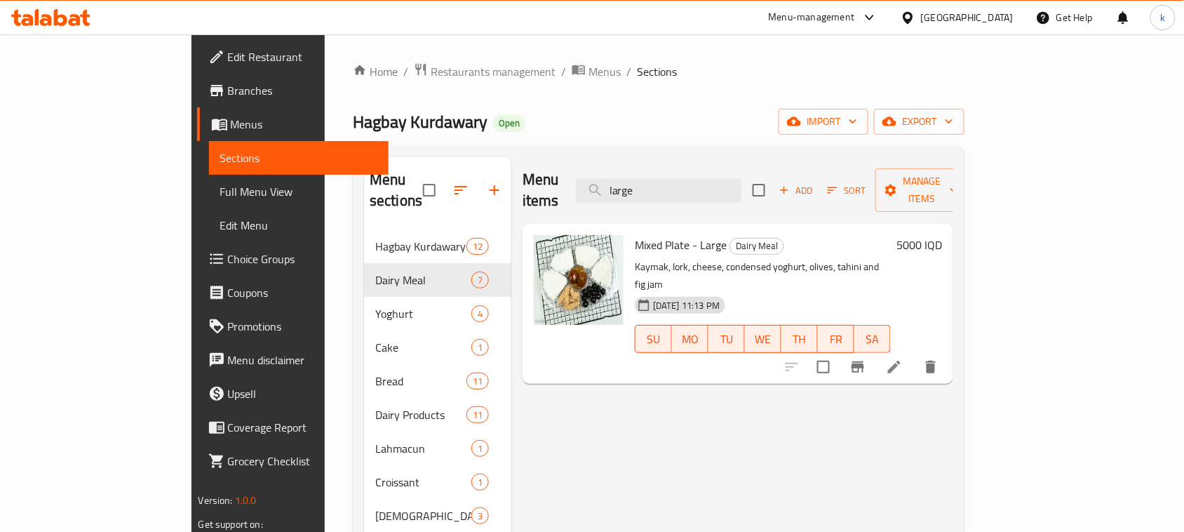
drag, startPoint x: 724, startPoint y: 183, endPoint x: 559, endPoint y: 187, distance: 164.9
click at [561, 185] on div "Menu items large Add Sort Manage items" at bounding box center [738, 190] width 431 height 67
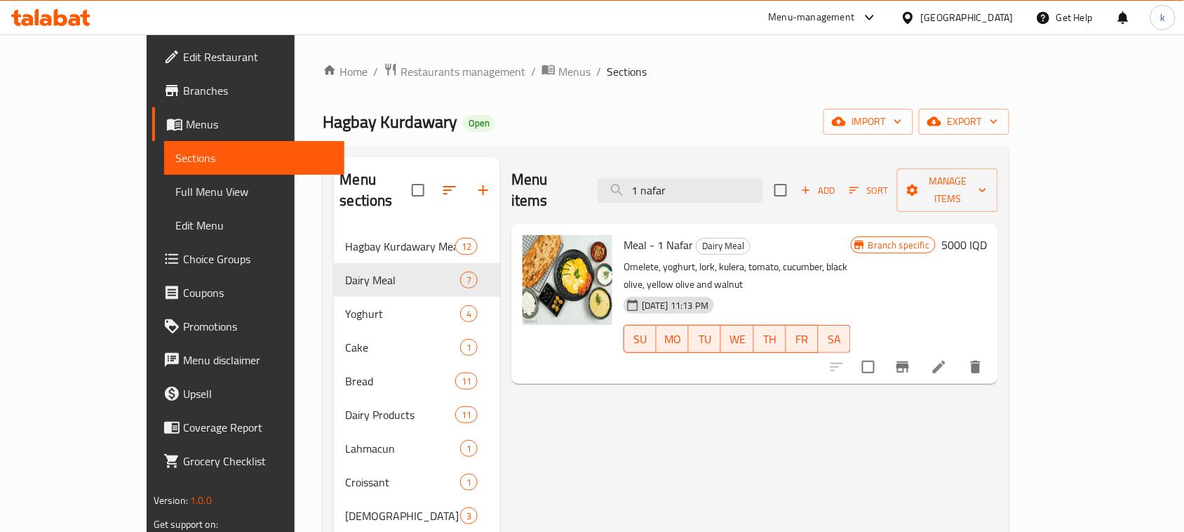
type input "1 nafar"
click at [948, 359] on icon at bounding box center [939, 367] width 17 height 17
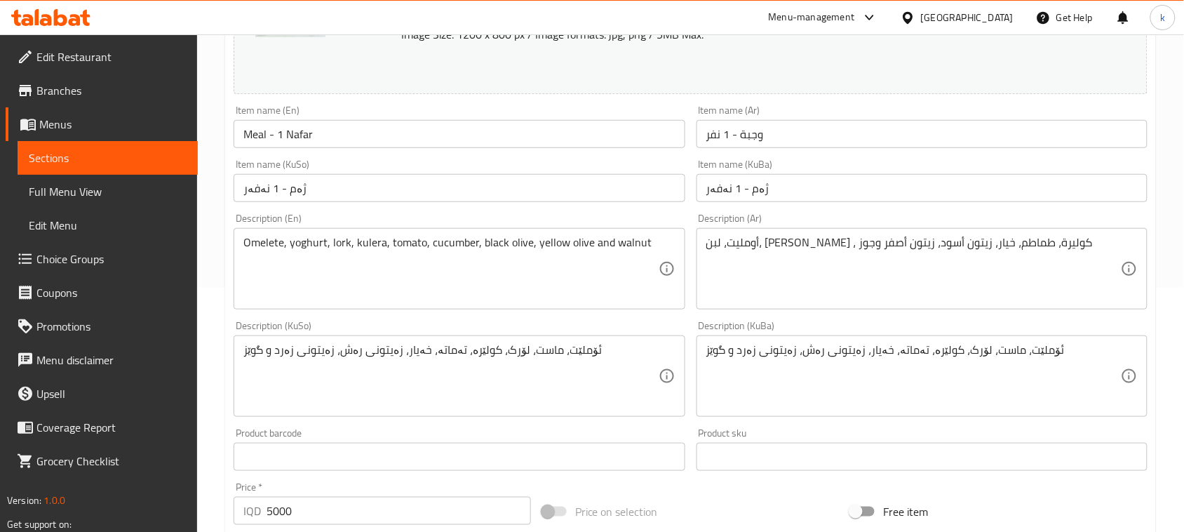
scroll to position [351, 0]
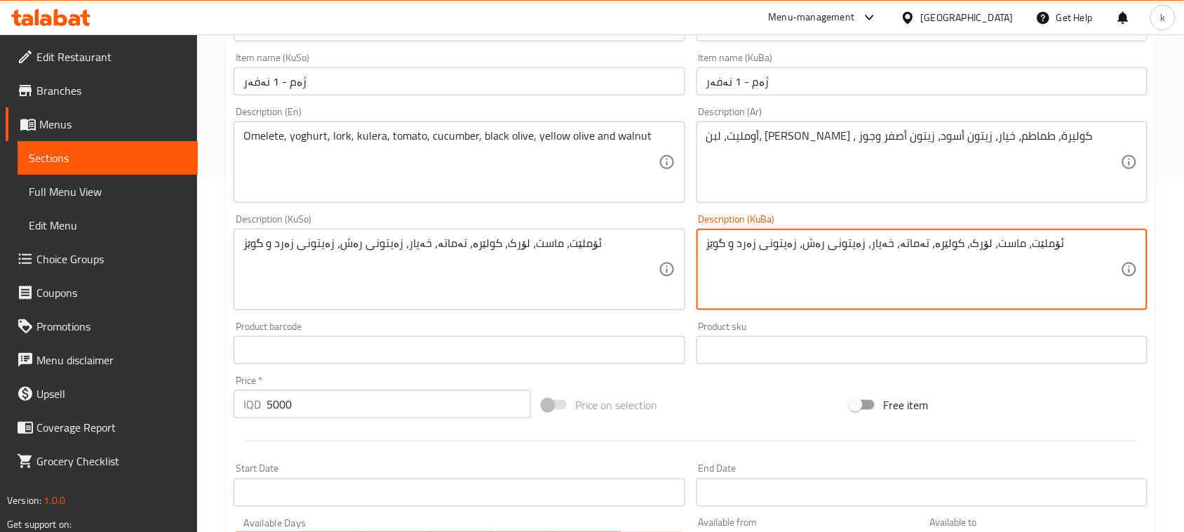
click at [880, 248] on textarea "ئۆملێت، ماست، لۆرک، کولێرە، تەماتە، خەیار، زەیتونی رەش، زەیتونی زەرد و گوێز" at bounding box center [913, 269] width 415 height 67
paste textarea "هێلکە ، ماست ، سووپ ، لۆرک ، زەیتوونی ڕەش ، زەیتوونی زەرد ، گوێزی کاکڵە ، کولێر…"
click at [1088, 241] on textarea "هێلکە ، ماست ، سووپ ، لۆرک ، زەیتوونی ڕەش ، زەیتوونی زەرد ، گوێزی کاکڵە ، کولێر…" at bounding box center [913, 269] width 415 height 67
click at [817, 243] on textarea "هێلکە، ماست، سووپ، لۆرک، زەیتوونی ڕەش، زەیتوونی زەرد، گوێزی کاکڵە و کولێرەی گەنم" at bounding box center [913, 269] width 415 height 67
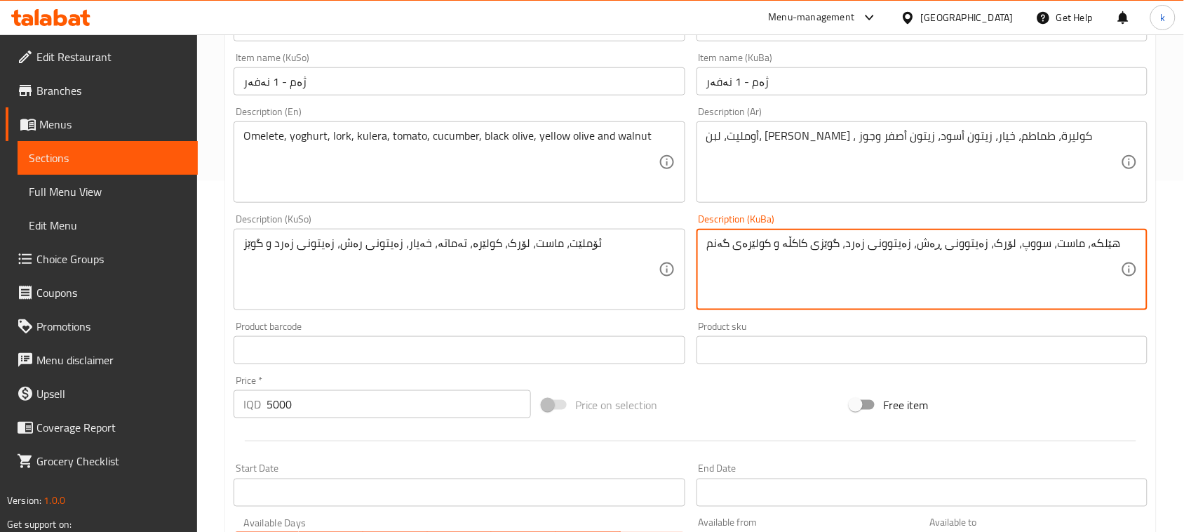
click at [817, 243] on textarea "هێلکە، ماست، سووپ، لۆرک، زەیتوونی ڕەش، زەیتوونی زەرد، گوێزی کاکڵە و کولێرەی گەنم" at bounding box center [913, 269] width 415 height 67
type textarea "هێلکە، ماست، سووپ، لۆرک، زەیتوونی ڕەش، زەیتوونی زەرد، گوێزی کاکڵە و کولێرەی گەنم"
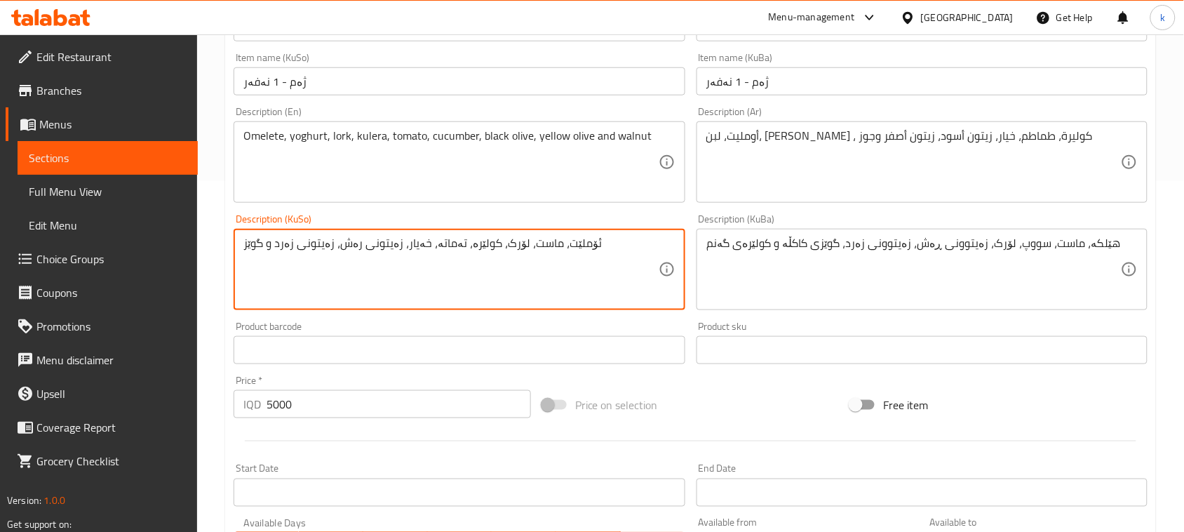
click at [488, 246] on textarea "ئۆملێت، ماست، لۆرک، کولێرە، تەماتە، خەیار، زەیتونی رەش، زەیتونی زەرد و گوێز" at bounding box center [450, 269] width 415 height 67
paste textarea "هێلکە، ماست، سووپ، لۆرک، زەیتوونی ڕەش، زەیتوونی زەرد، گوێزی کاکڵە و کولێرەی گەنم"
type textarea "هێلکە، ماست، سووپ، لۆرک، زەیتوونی ڕەش، زەیتوونی زەرد، گوێزی کاکڵە و کولێرەی گەنم"
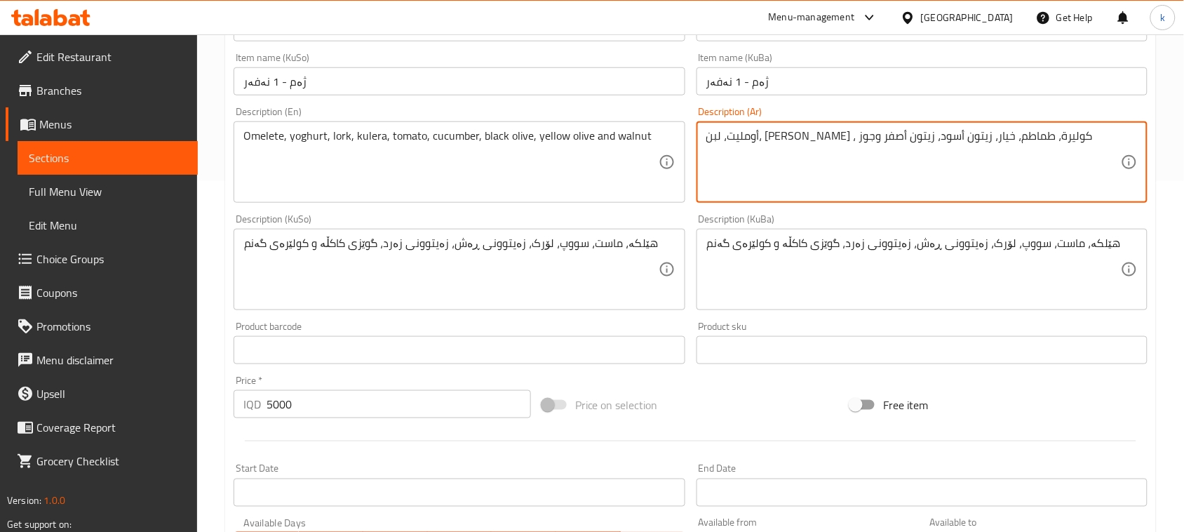
click at [857, 130] on textarea "أومليت، لبن، [PERSON_NAME] ، كوليرة، طماطم، خيار، زيتون أسود، زيتون أصفر وجوز" at bounding box center [913, 162] width 415 height 67
paste textarea "لبيض والزبادي والحساء واللحوم والزيتون الأسود والزيتون الأصفر والمكسرات وكعك ال…"
type textarea "البيض والزبادي والحساء واللحوم والزيتون الأسود والزيتون الأصفر والمكسرات وكعك ا…"
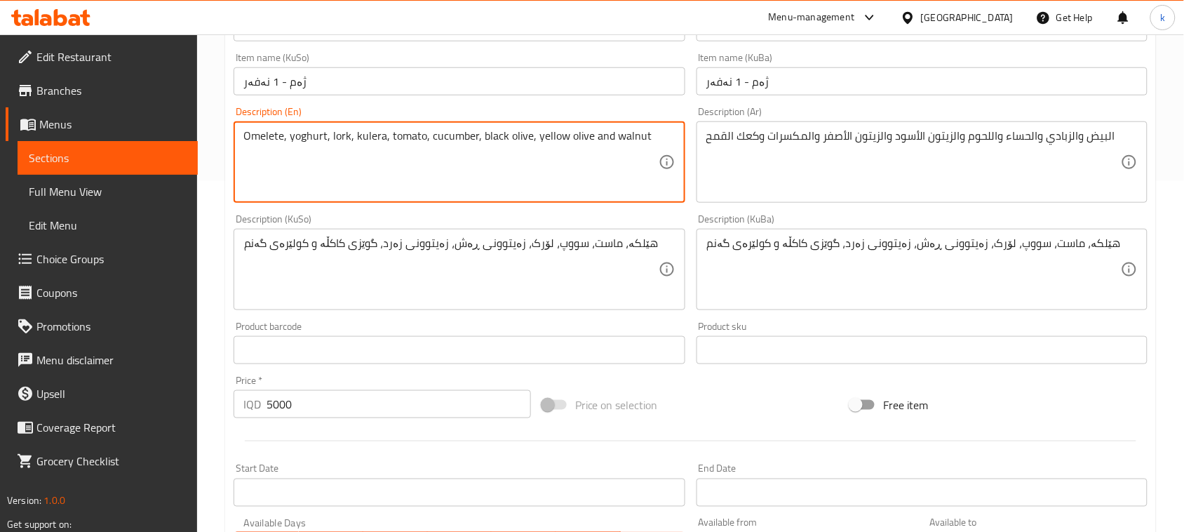
click at [555, 130] on textarea "Omelete, yoghurt, lork, kulera, tomato, cucumber, black olive, yellow olive and…" at bounding box center [450, 162] width 415 height 67
paste textarea "Eggs, yoghurt, soup, lork, black olives, yellow olives, cockle nuts and wheat c…"
type textarea "Eggs, yoghurt, soup, lork, black olives, yellow olives, cockle nuts and wheat c…"
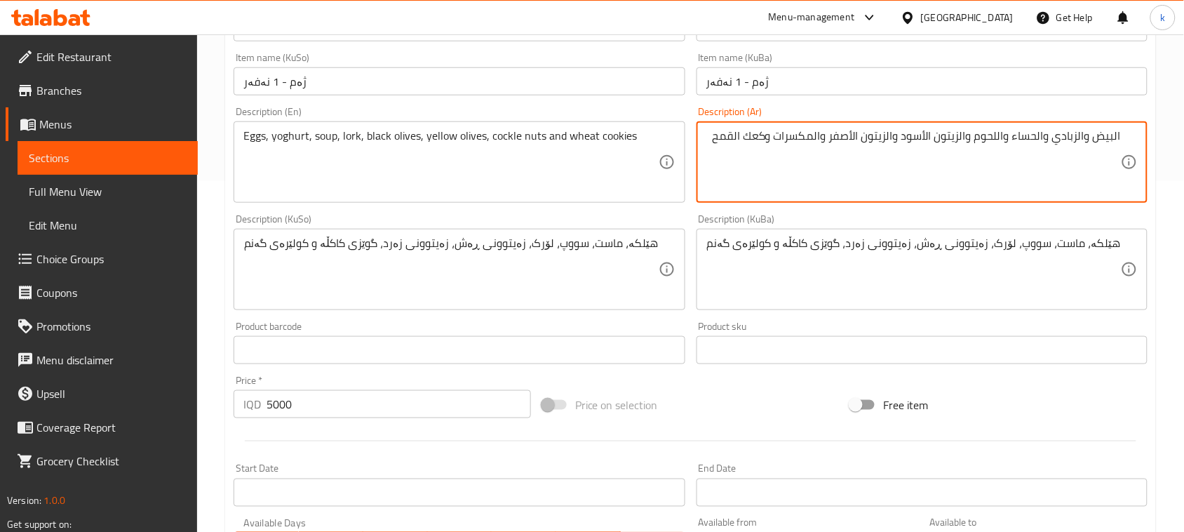
click at [1117, 134] on textarea "البيض والزبادي والحساء واللحوم والزيتون الأسود والزيتون الأصفر والمكسرات وكعك ا…" at bounding box center [913, 162] width 415 height 67
click at [1056, 139] on textarea "بيض، زبادي، حساء، لحوم والزيتون الأسود والزيتون الأصفر والمكسرات وكعك القمح" at bounding box center [913, 162] width 415 height 67
click at [1024, 135] on textarea "بيض، زبادي، سوب، لحوم والزيتون الأسود والزيتون الأصفر والمكسرات وكعك القمح" at bounding box center [913, 162] width 415 height 67
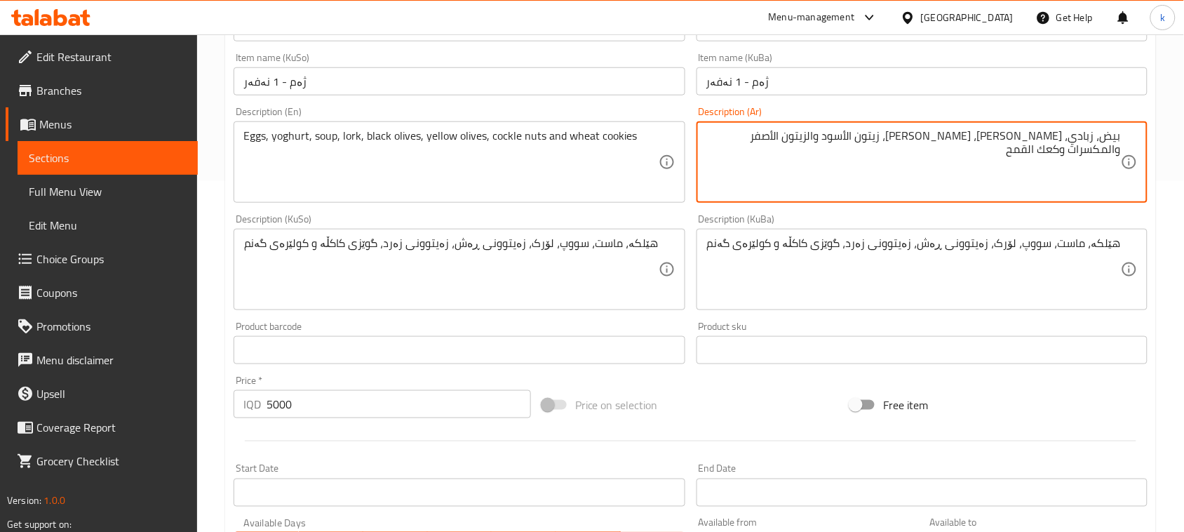
click at [977, 139] on textarea "بيض، زبادي، [PERSON_NAME]، [PERSON_NAME]، زيتون الأسود والزيتون الأصفر والمكسرا…" at bounding box center [913, 162] width 415 height 67
click at [941, 133] on textarea "بيض، زبادي، [PERSON_NAME]، [PERSON_NAME]، زيتون أسود والزيتون الأصفر والمكسرات …" at bounding box center [913, 162] width 415 height 67
click at [919, 133] on textarea "بيض، زبادي، [PERSON_NAME]، [PERSON_NAME]، زيتون أسود، زيتون الأصفر والمكسرات وك…" at bounding box center [913, 162] width 415 height 67
click at [888, 138] on textarea "بيض، زبادي، [PERSON_NAME]، [PERSON_NAME]، زيتون أسود، زيتون أصفر والمكسرات وكعك…" at bounding box center [913, 162] width 415 height 67
drag, startPoint x: 898, startPoint y: 138, endPoint x: 842, endPoint y: 142, distance: 56.3
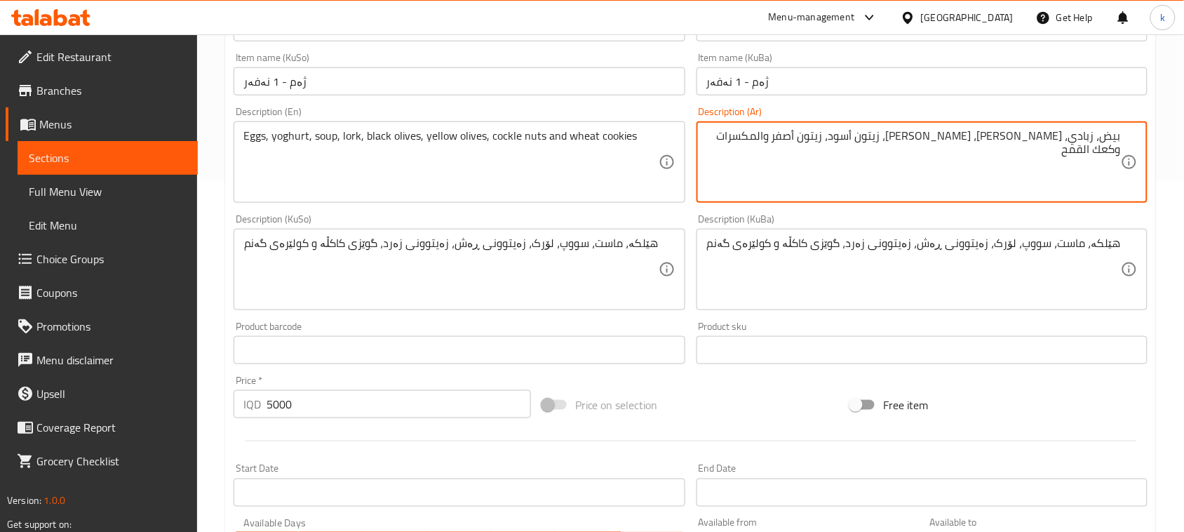
click at [843, 142] on textarea "بيض، زبادي، [PERSON_NAME]، [PERSON_NAME]، زيتون أسود، زيتون أصفر والمكسرات وكعك…" at bounding box center [913, 162] width 415 height 67
drag, startPoint x: 835, startPoint y: 142, endPoint x: 850, endPoint y: 138, distance: 15.5
click at [850, 138] on textarea "بيض، زبادي، [PERSON_NAME]، [PERSON_NAME]، زيتون أسود، زيتون أصفر والمكسرات وكعك…" at bounding box center [913, 162] width 415 height 67
click at [862, 137] on textarea "بيض، زبادي، [PERSON_NAME]، [PERSON_NAME]، زيتون أسود، زيتون أصفر والمكسرات وكعك…" at bounding box center [913, 162] width 415 height 67
drag, startPoint x: 899, startPoint y: 142, endPoint x: 819, endPoint y: 144, distance: 80.0
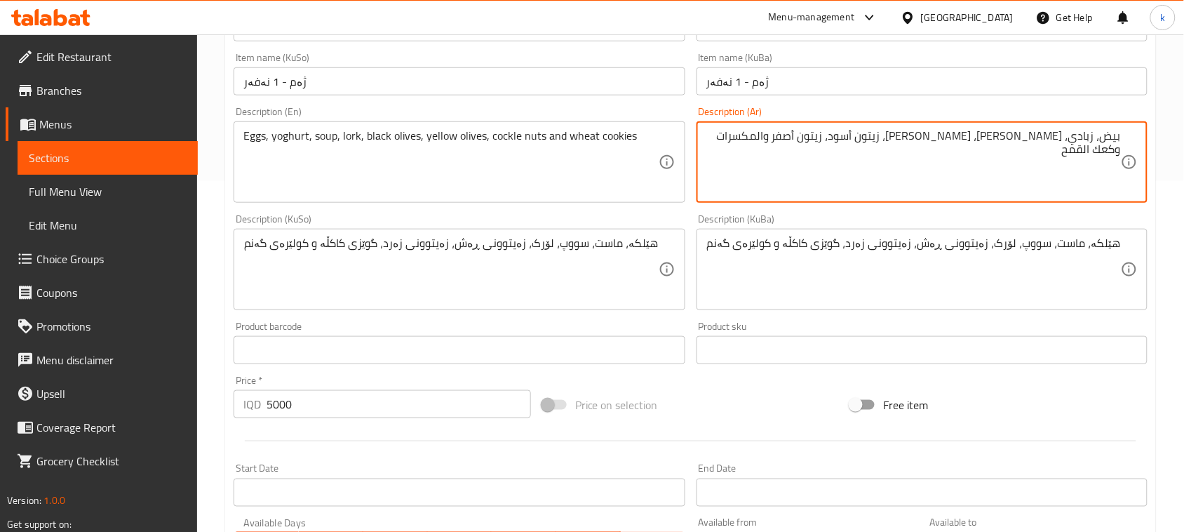
click at [819, 144] on textarea "بيض، زبادي، [PERSON_NAME]، [PERSON_NAME]، زيتون أسود، زيتون أصفر والمكسرات وكعك…" at bounding box center [913, 162] width 415 height 67
click at [833, 133] on textarea "بيض، [PERSON_NAME]، [PERSON_NAME]، [PERSON_NAME]، زيتون أسود، زيتون أصفر، كاكلة…" at bounding box center [913, 162] width 415 height 67
click at [787, 248] on textarea "هێلکە، ماست، سووپ، لۆرک، زەیتوونی ڕەش، زەیتوونی زەرد، گوێزی کاکڵە و کولێرەی گەنم" at bounding box center [913, 269] width 415 height 67
paste textarea "طائر"
type textarea "بيض، [PERSON_NAME]، [PERSON_NAME]، [PERSON_NAME]، زيتون أسود، زيتون أصفر، كاكلة…"
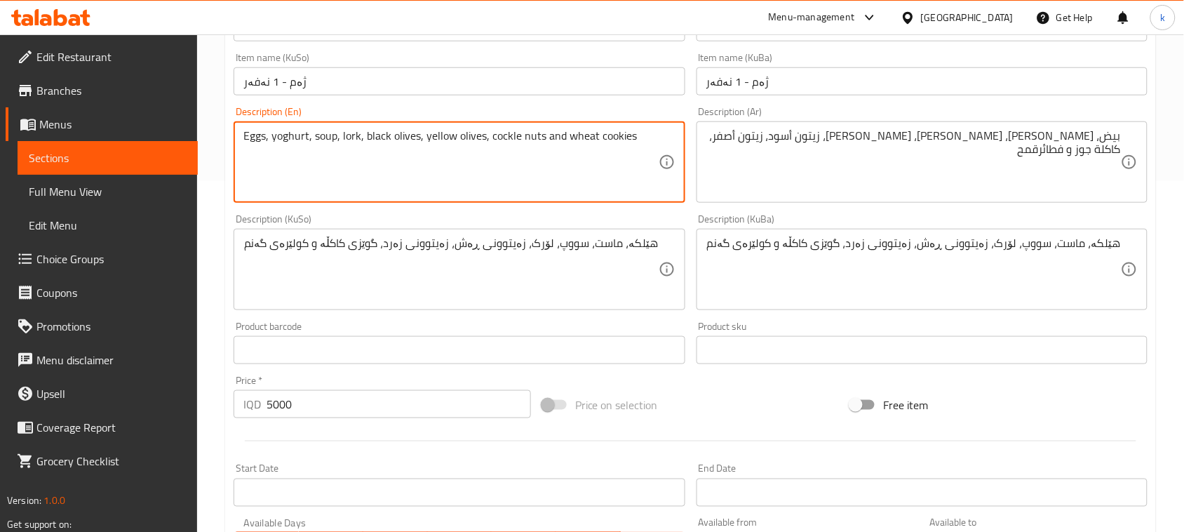
click at [509, 135] on textarea "Eggs, yoghurt, soup, lork, black olives, yellow olives, cockle nuts and wheat c…" at bounding box center [450, 162] width 415 height 67
click at [523, 138] on textarea "Eggs, yoghurt, soup, lork, black olives, yellow olives, kakla nuts and wheat co…" at bounding box center [450, 162] width 415 height 67
click at [488, 135] on textarea "Eggs, yoghurt, soup, lork, black olives, yellow olives, kakla and wheat cookies" at bounding box center [450, 162] width 415 height 67
click at [629, 139] on textarea "Eggs, yoghurt, soup, lork, black olives, yellow olives, walnut kakla and wheat …" at bounding box center [450, 162] width 415 height 67
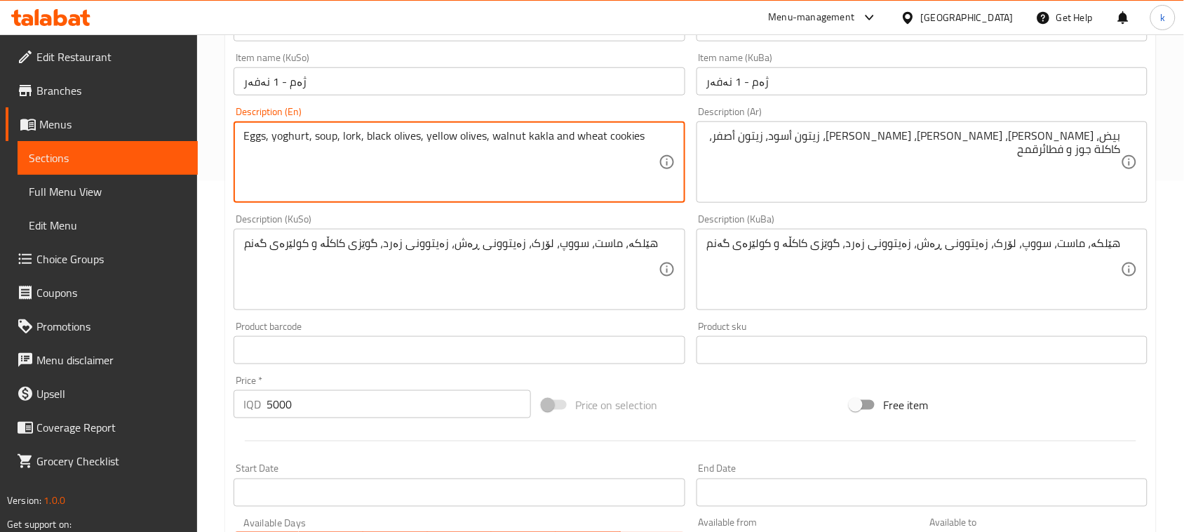
click at [629, 139] on textarea "Eggs, yoghurt, soup, lork, black olives, yellow olives, walnut kakla and wheat …" at bounding box center [450, 162] width 415 height 67
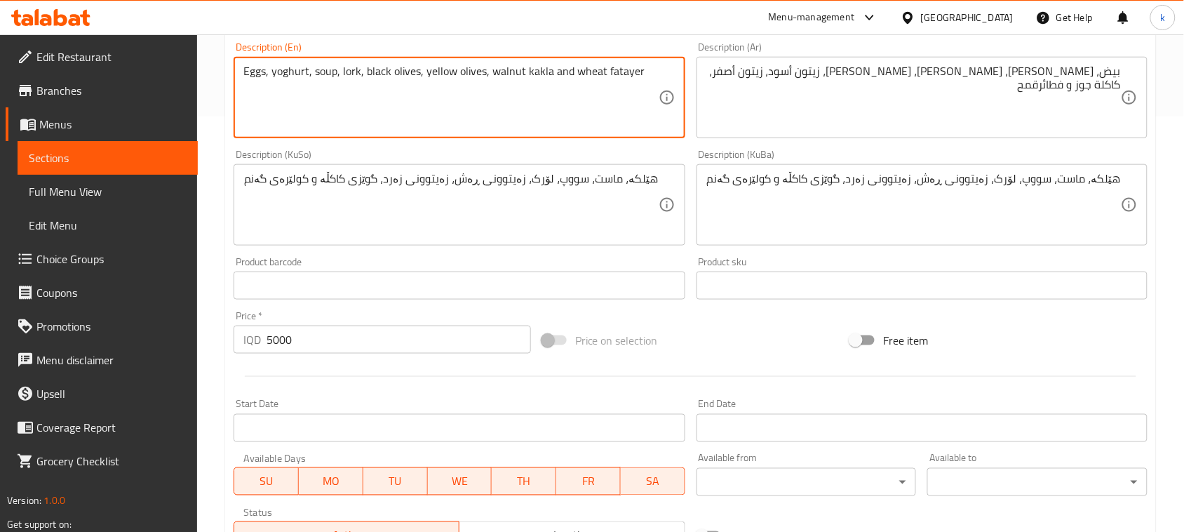
scroll to position [639, 0]
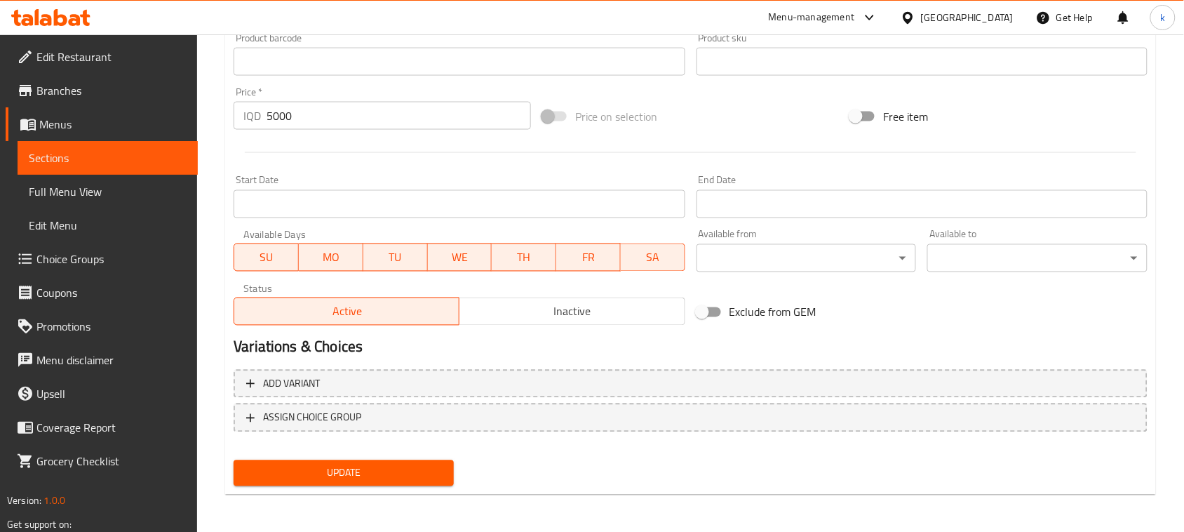
type textarea "Eggs, yoghurt, soup, lork, black olives, yellow olives, walnut kakla and wheat …"
click at [302, 461] on button "Update" at bounding box center [344, 473] width 220 height 26
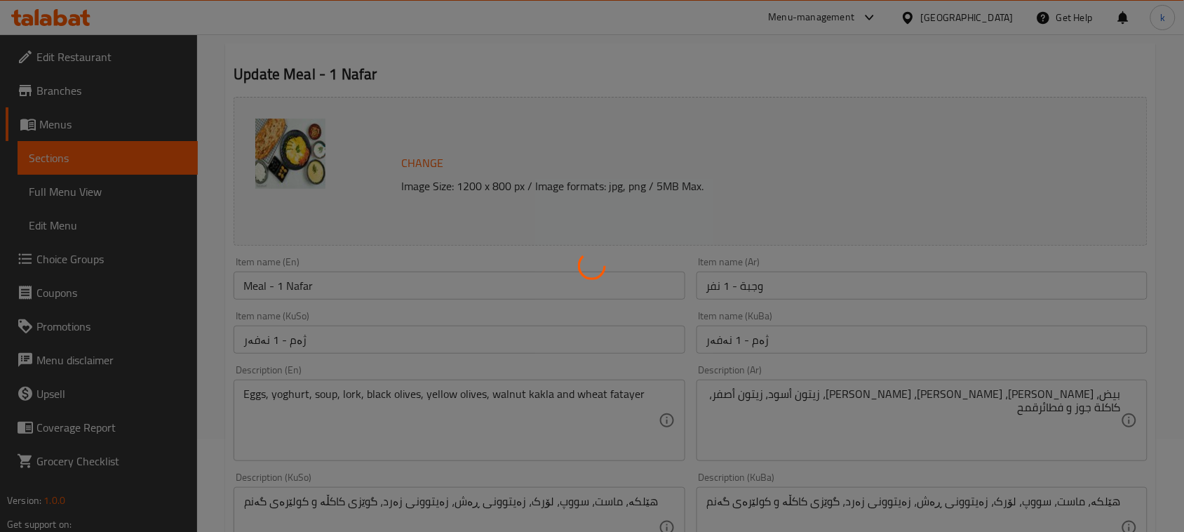
scroll to position [25, 0]
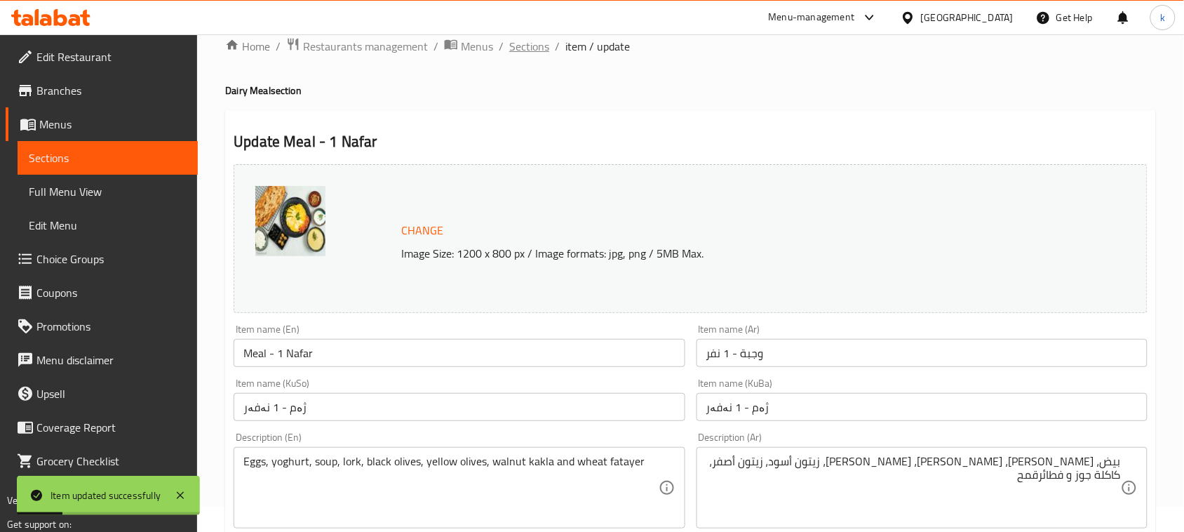
click at [535, 39] on span "Sections" at bounding box center [529, 46] width 40 height 17
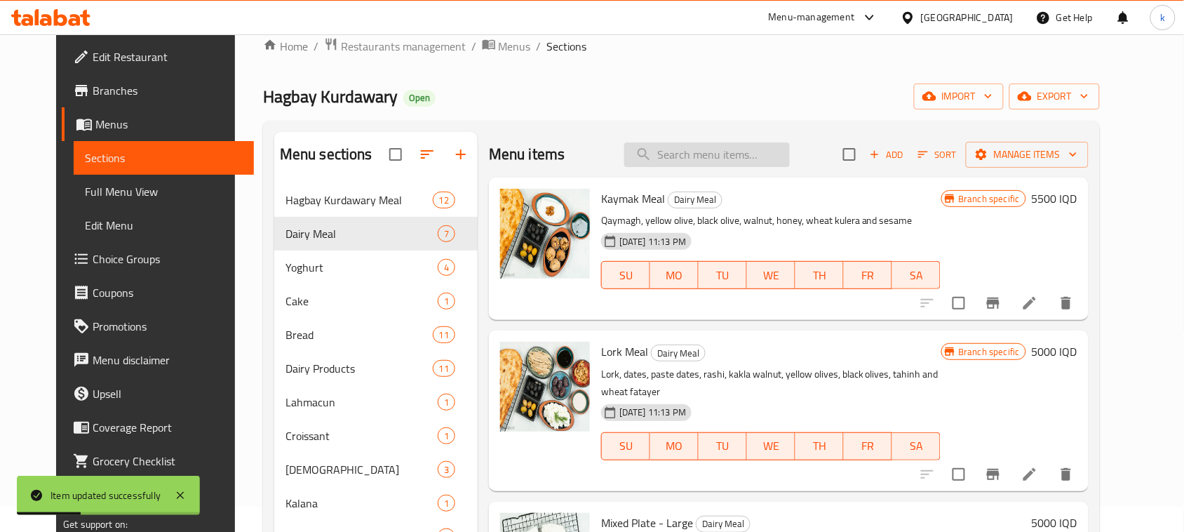
click at [700, 152] on input "search" at bounding box center [707, 154] width 166 height 25
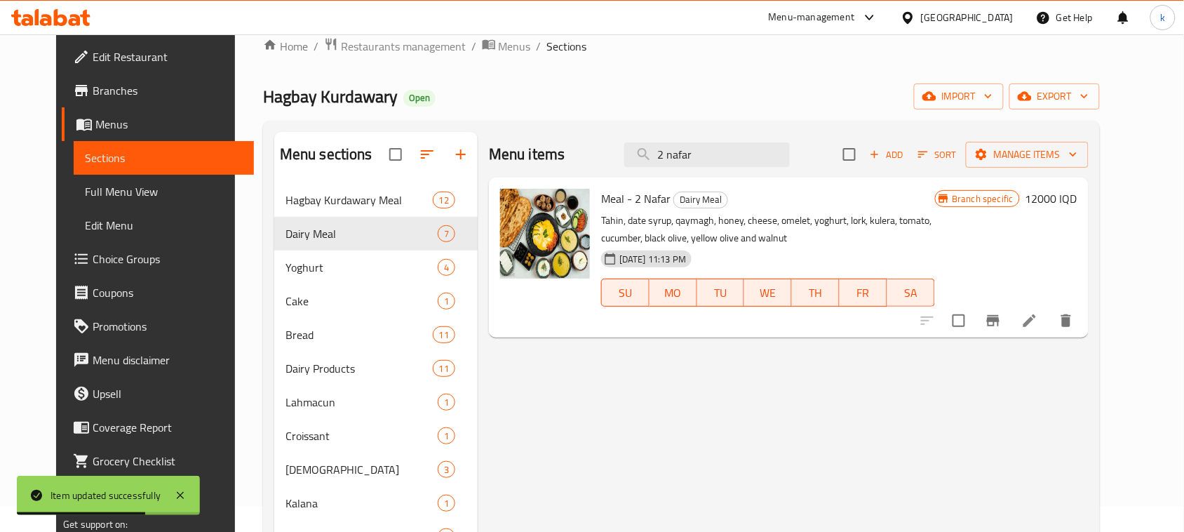
type input "2 nafar"
click at [1050, 321] on li at bounding box center [1029, 320] width 39 height 25
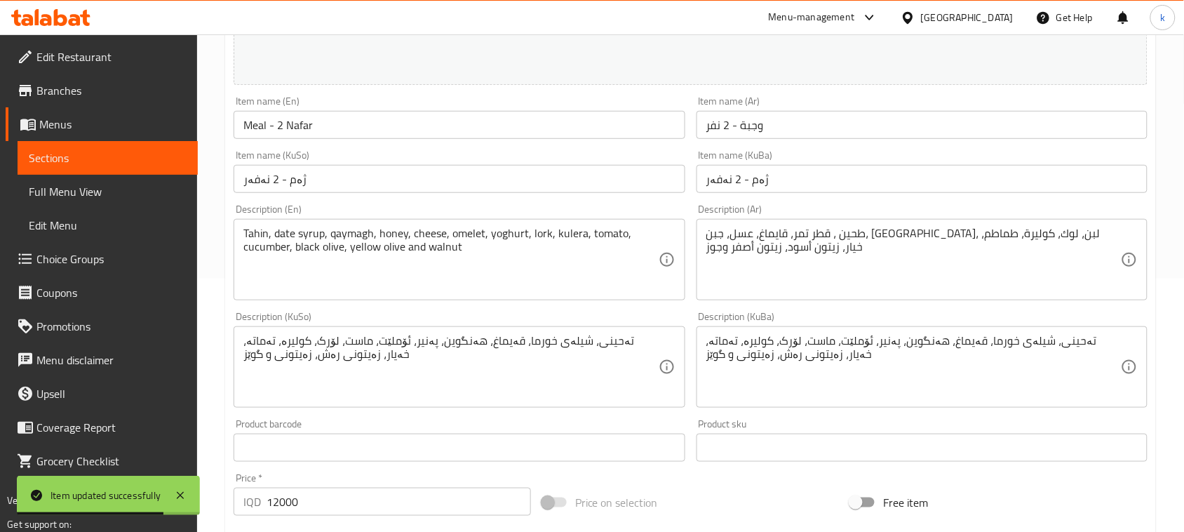
scroll to position [263, 0]
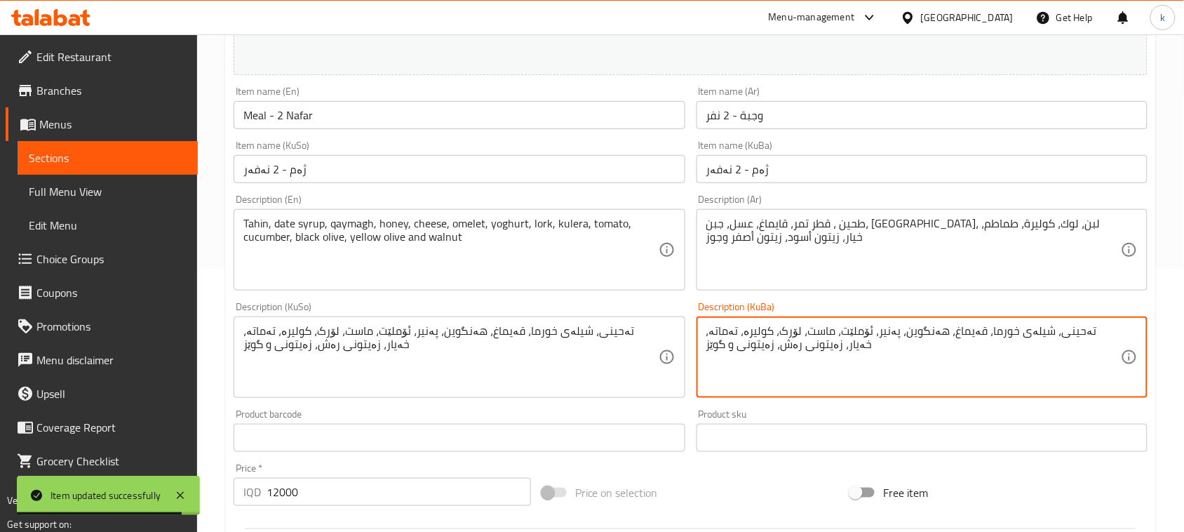
click at [855, 325] on textarea "تەحینی، شیلەی خورما، قەیماغ، هەنگوین، پەنیر، ئۆملێت، ماست، لۆرک، کولیرە، تەماتە…" at bounding box center [913, 357] width 415 height 67
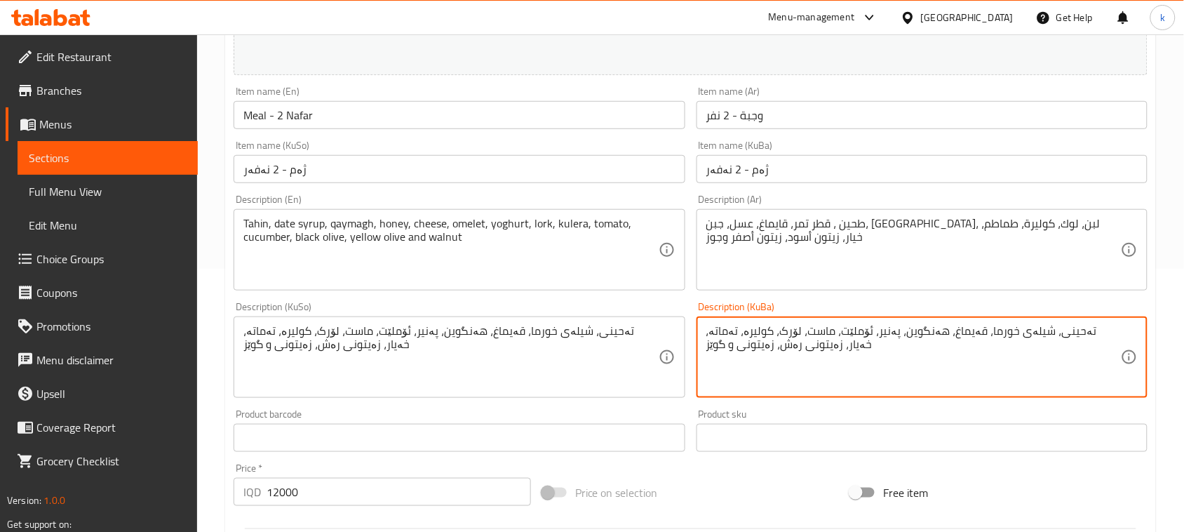
paste textarea "هێلکە ، دۆشاوی خورما ، ڕاشی ، قەیماغ، پەنیر ، ماست ، زەیتوونی ڕەش ، زەیتوونی زە…"
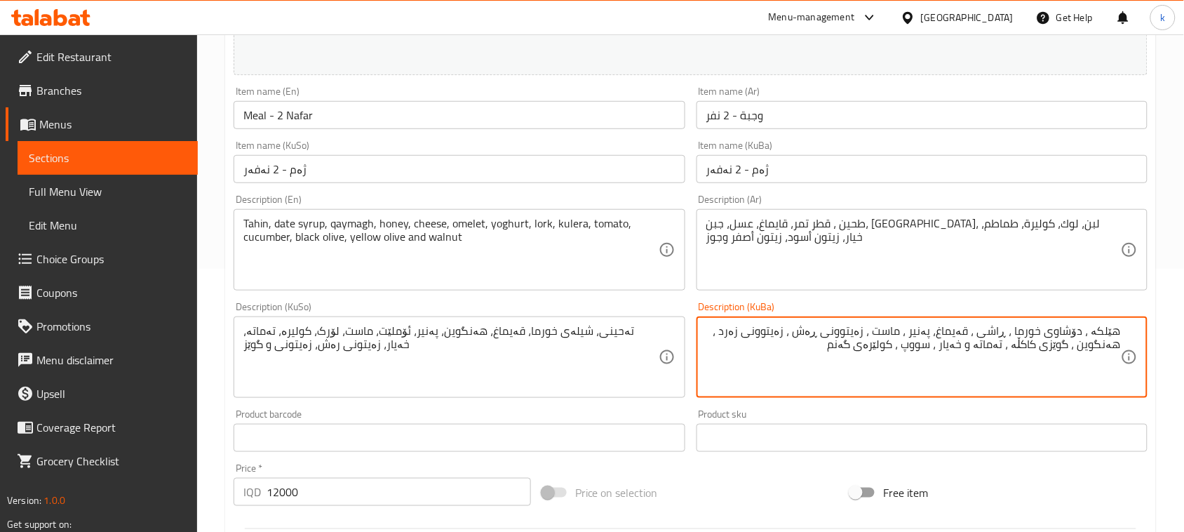
click at [1092, 334] on textarea "هێلکە ، دۆشاوی خورما ، ڕاشی ، قەیماغ، پەنیر ، ماست ، زەیتوونی ڕەش ، زەیتوونی زە…" at bounding box center [913, 357] width 415 height 67
click at [938, 342] on textarea "هێلکە، دۆشاوی خورما، ڕاشی، قەیماغ، پەنیر، ماست، زەیتوونی ڕەش، زەیتوونی زەرد، هە…" at bounding box center [913, 357] width 415 height 67
type textarea "هێلکە، دۆشاوی خورما، ڕاشی، قەیماغ، پەنیر، ماست، زەیتوونی ڕەش، زەیتوونی زەرد، هە…"
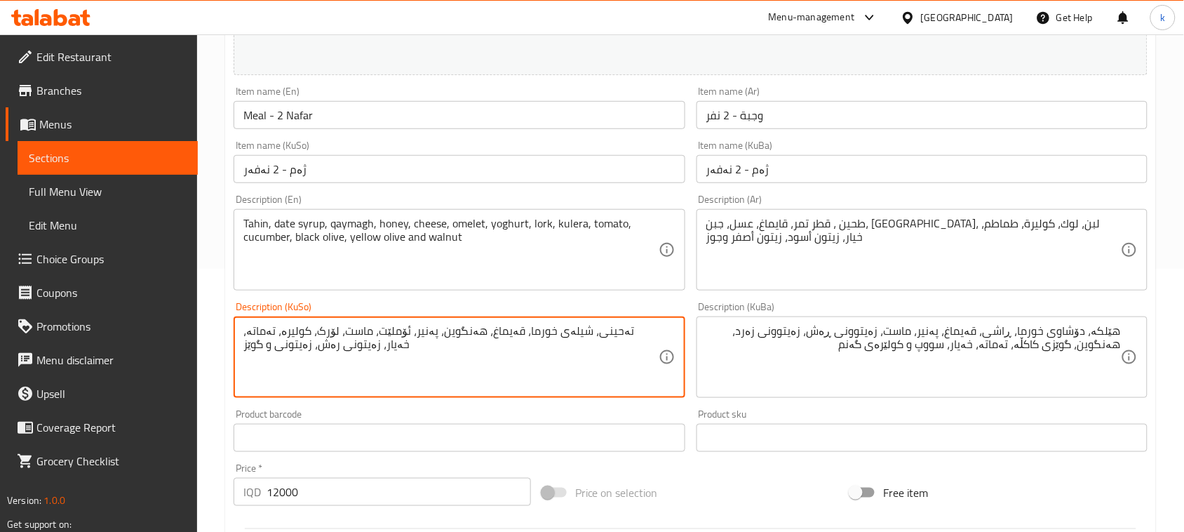
click at [474, 335] on textarea "تەحینی، شیلەی خورما، قەیماغ، هەنگوین، پەنیر، ئۆملێت، ماست، لۆرک، کولیرە، تەماتە…" at bounding box center [450, 357] width 415 height 67
paste textarea "هێلکە، دۆشاوی خورما، ڕاشی، قەیماغ، پەنیر، ماست، زەیتوونی ڕەش، زەیتوونی زەرد، هە…"
type textarea "هێلکە، دۆشاوی خورما، ڕاشی، قەیماغ، پەنیر، ماست، زەیتوونی ڕەش، زەیتوونی زەرد، هە…"
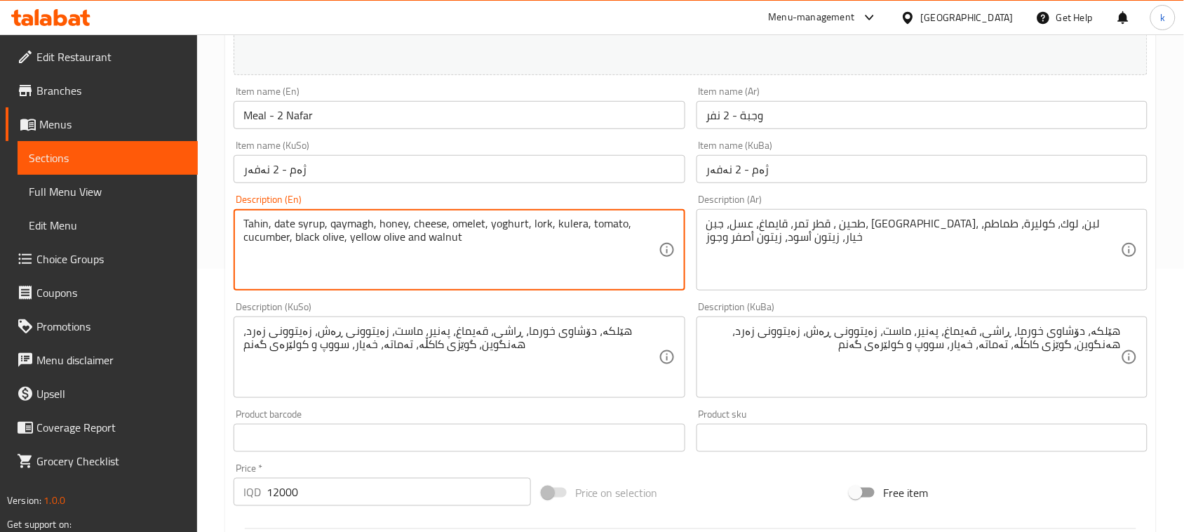
click at [438, 221] on textarea "Tahin, date syrup, qaymagh, honey, cheese, omelet, yoghurt, lork, kulera, tomat…" at bounding box center [450, 250] width 415 height 67
paste textarea "Eggs, date porridge, rashi, cream, cheese, yogurt, black olives, yellow olives,…"
type textarea "Eggs, date porridge, rashi, cream, cheese, yogurt, black olives, yellow olives,…"
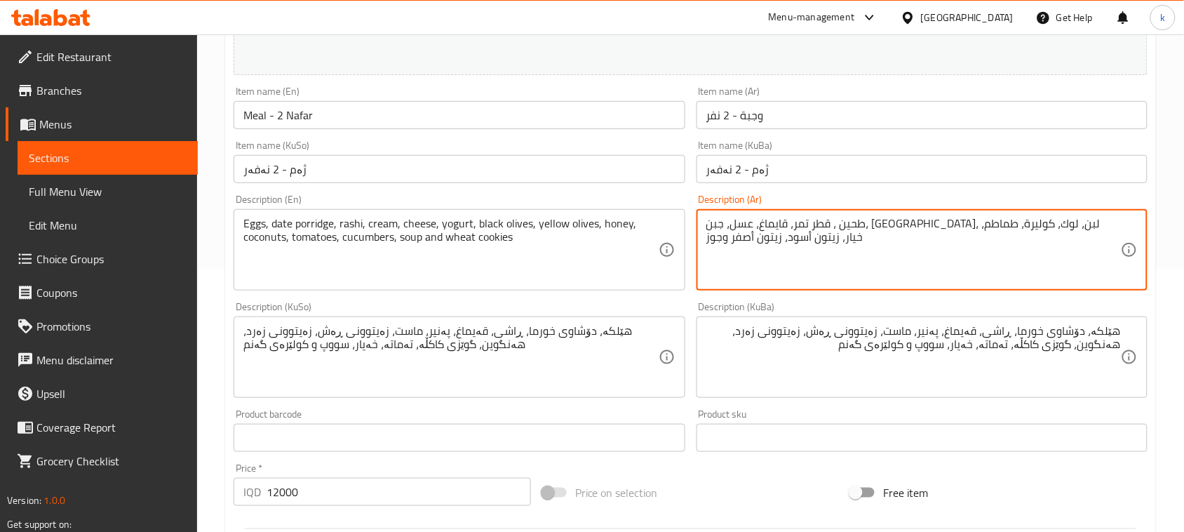
click at [808, 232] on textarea "طحين ، قطر تمر، قايماغ، عسل، جبن، [GEOGRAPHIC_DATA]، لبن، لوك، كوليرة، طماطم، خ…" at bounding box center [913, 250] width 415 height 67
paste textarea "يض، عصيدة التمر، [PERSON_NAME]، [PERSON_NAME]، [PERSON_NAME]، [PERSON_NAME]، زي…"
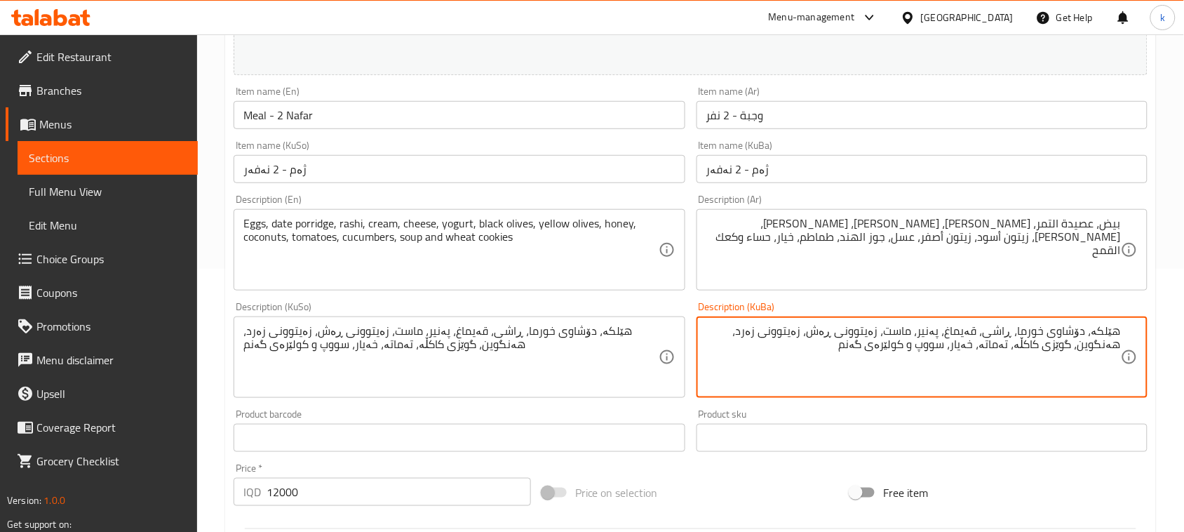
click at [1078, 331] on textarea "هێلکە، دۆشاوی خورما، ڕاشی، قەیماغ، پەنیر، ماست، زەیتوونی ڕەش، زەیتوونی زەرد، هە…" at bounding box center [913, 357] width 415 height 67
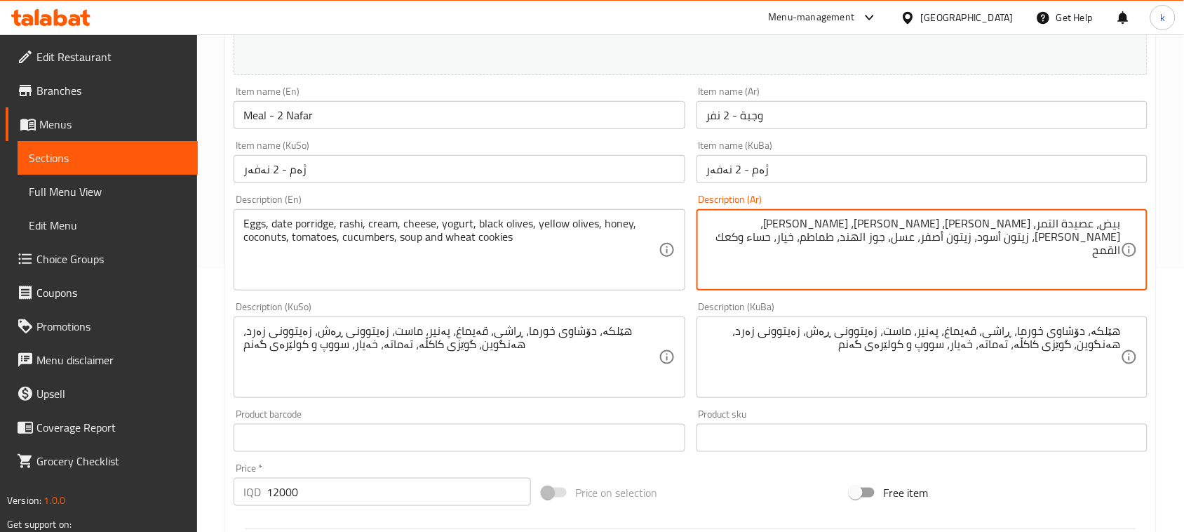
click at [1080, 225] on textarea "بيض، عصيدة التمر، [PERSON_NAME]، [PERSON_NAME]، [PERSON_NAME]، [PERSON_NAME]، ز…" at bounding box center [913, 250] width 415 height 67
paste textarea "معجون"
click at [994, 220] on textarea "بيض، [PERSON_NAME]، [PERSON_NAME]، [PERSON_NAME]، [PERSON_NAME]، [PERSON_NAME]،…" at bounding box center [913, 250] width 415 height 67
type textarea "بيض، [PERSON_NAME]، [PERSON_NAME]، [PERSON_NAME]، [PERSON_NAME]، [PERSON_NAME]،…"
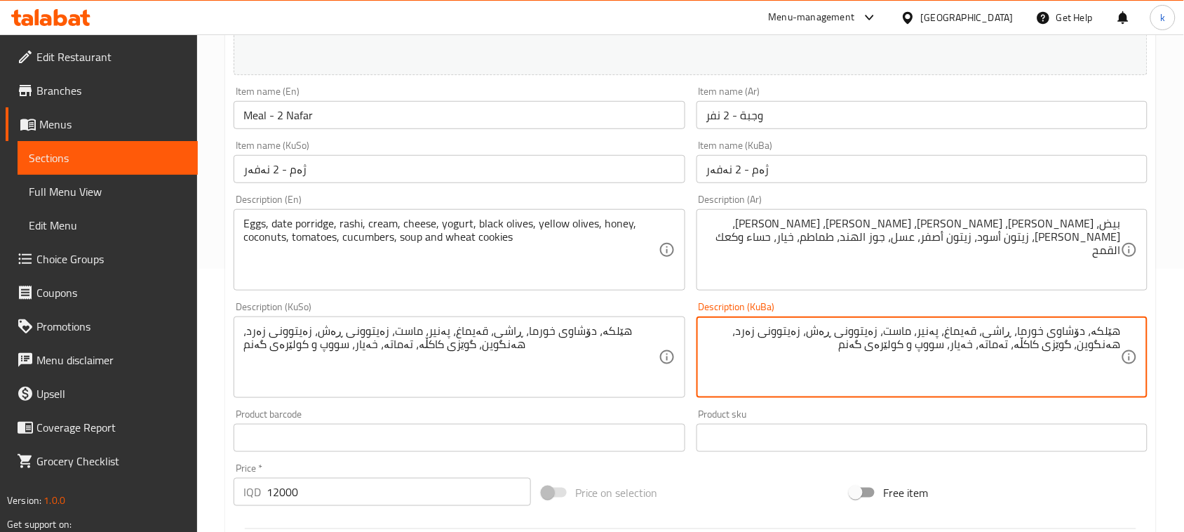
click at [1081, 344] on textarea "هێلکە، دۆشاوی خورما، ڕاشی، قەیماغ، پەنیر، ماست، زەیتوونی ڕەش، زەیتوونی زەرد، هە…" at bounding box center [913, 357] width 415 height 67
type textarea "هێلکە، دۆشاوی خورما، ڕاشی، قەیماغ، پەنیر، ماست، زەیتوونی ڕەش، زەیتوونی زەرد، هە…"
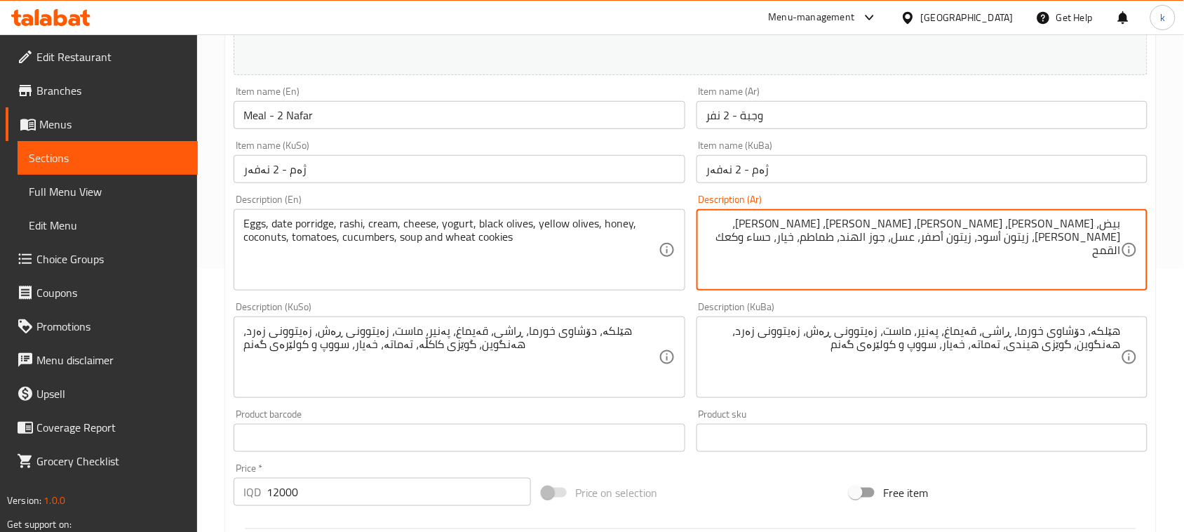
click at [1045, 237] on textarea "بيض، [PERSON_NAME]، [PERSON_NAME]، [PERSON_NAME]، [PERSON_NAME]، [PERSON_NAME]،…" at bounding box center [913, 250] width 415 height 67
drag, startPoint x: 1026, startPoint y: 237, endPoint x: 997, endPoint y: 240, distance: 29.6
click at [997, 240] on textarea "بيض، [PERSON_NAME]، [PERSON_NAME]، [PERSON_NAME]، [PERSON_NAME]، [PERSON_NAME]،…" at bounding box center [913, 250] width 415 height 67
paste textarea "طائر"
type textarea "بيض، [PERSON_NAME]، [PERSON_NAME]، [PERSON_NAME]، [PERSON_NAME]، [PERSON_NAME]،…"
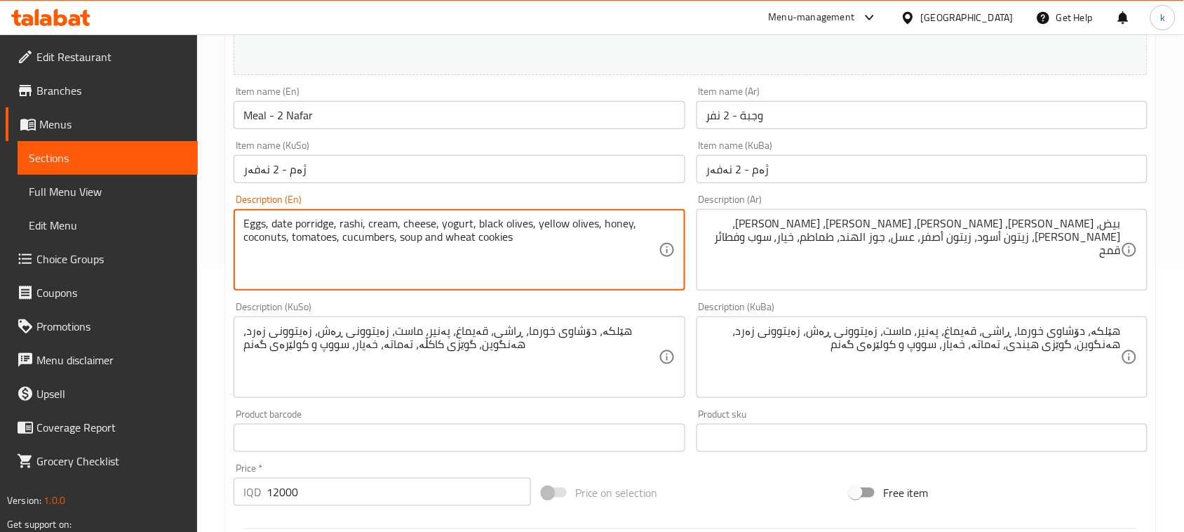
click at [311, 222] on textarea "Eggs, date porridge, rashi, cream, cheese, yogurt, black olives, yellow olives,…" at bounding box center [450, 250] width 415 height 67
click at [337, 223] on textarea "Eggs, date paste, rashi, cream, cheese, yogurt, black olives, yellow olives, ho…" at bounding box center [450, 250] width 415 height 67
click at [349, 227] on textarea "Eggs, date paste, kaymak, cream, cheese, yogurt, black olives, yellow olives, h…" at bounding box center [450, 250] width 415 height 67
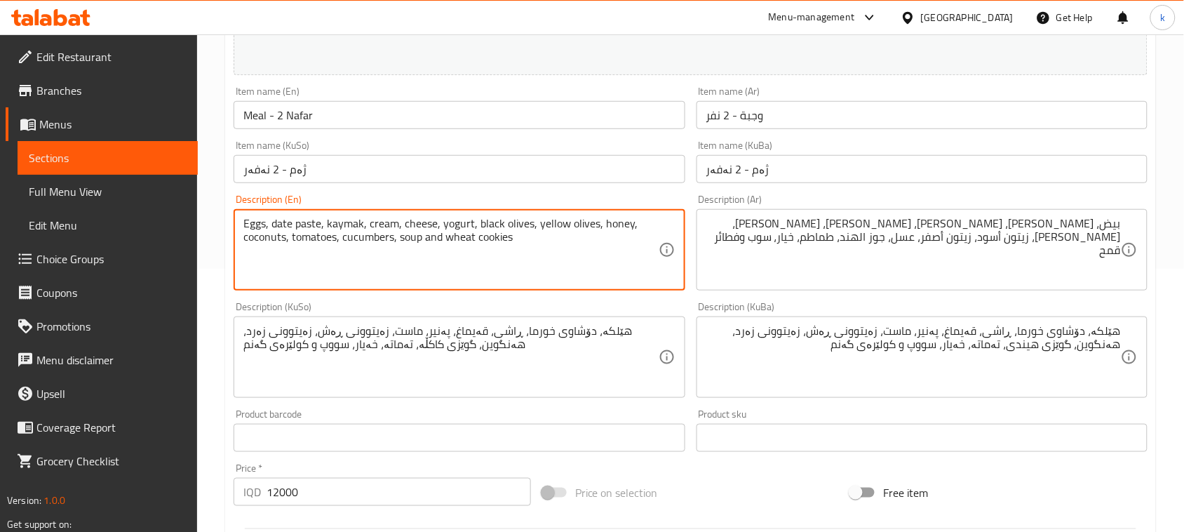
click at [384, 220] on textarea "Eggs, date paste, kaymak, cream, cheese, yogurt, black olives, yellow olives, h…" at bounding box center [450, 250] width 415 height 67
click at [421, 221] on textarea "Eggs, date paste, kaymak, cheese, cheese, yogurt, black olives, yellow olives, …" at bounding box center [450, 250] width 415 height 67
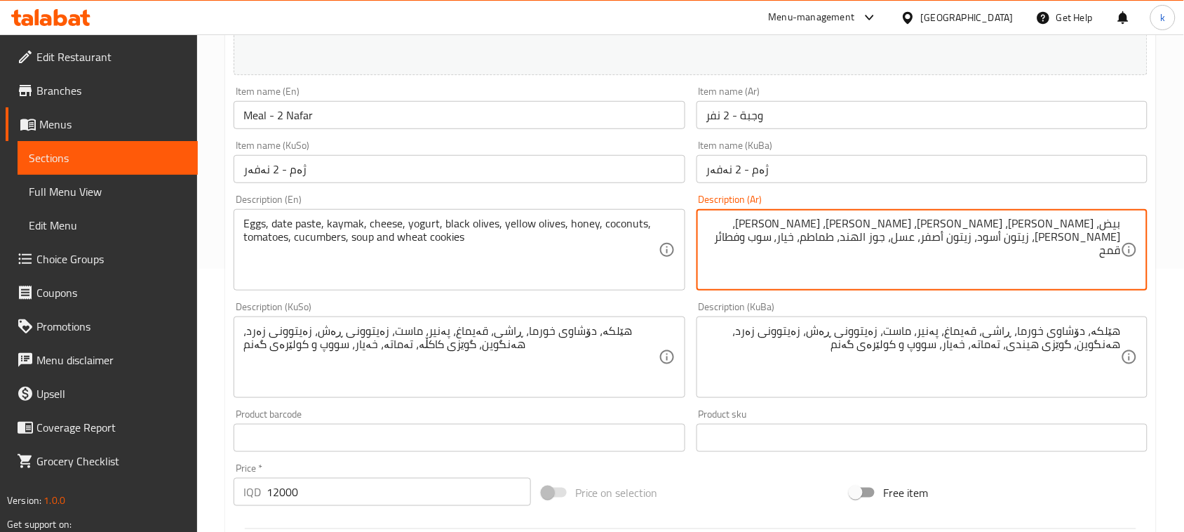
drag, startPoint x: 784, startPoint y: 225, endPoint x: 748, endPoint y: 218, distance: 37.0
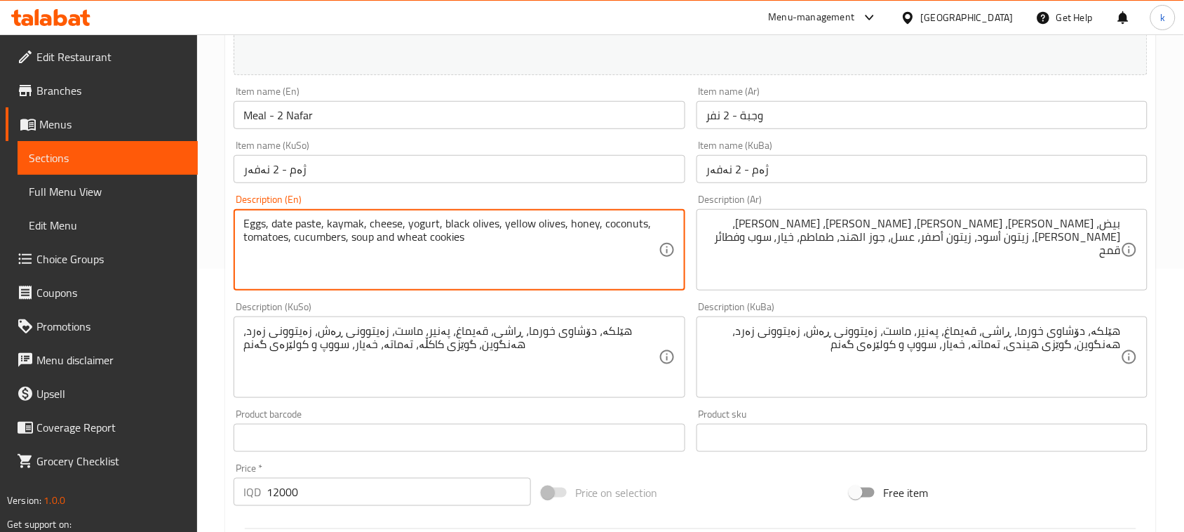
click at [447, 243] on textarea "Eggs, date paste, kaymak, cheese, yogurt, black olives, yellow olives, honey, c…" at bounding box center [450, 250] width 415 height 67
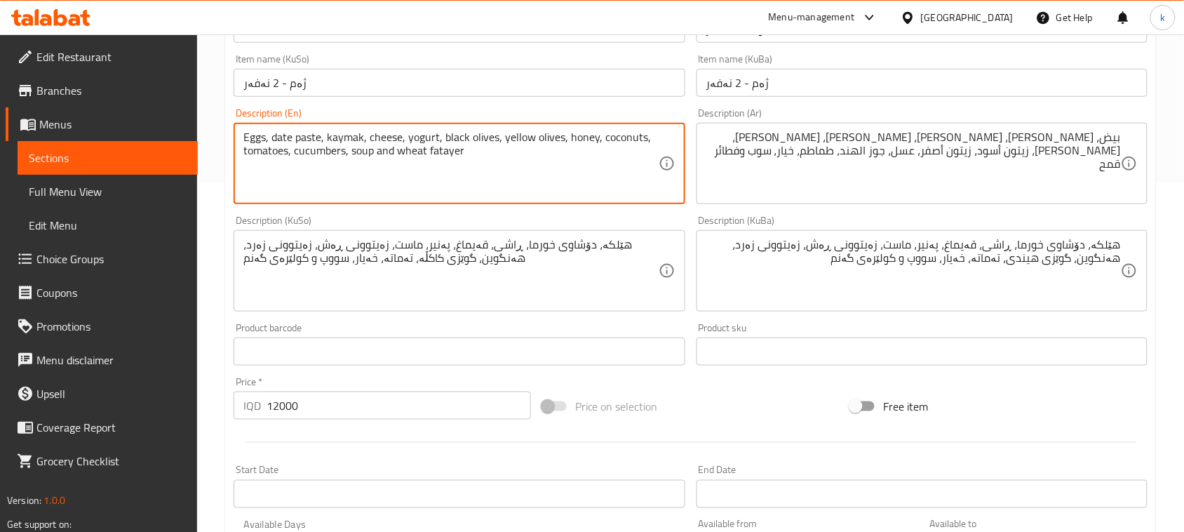
scroll to position [639, 0]
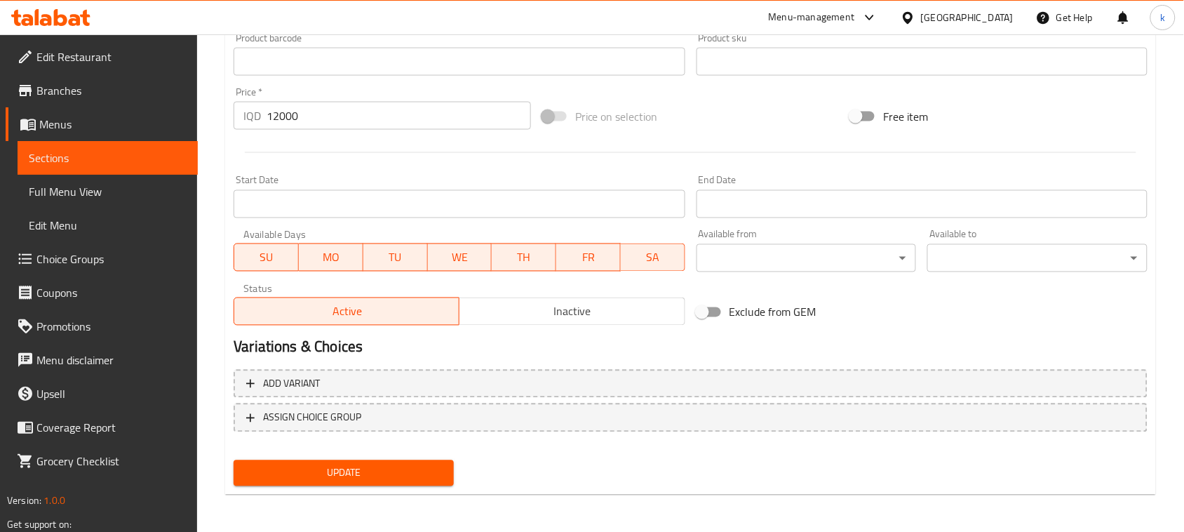
type textarea "Eggs, date paste, kaymak, cheese, yogurt, black olives, yellow olives, honey, c…"
click at [420, 460] on button "Update" at bounding box center [344, 473] width 220 height 26
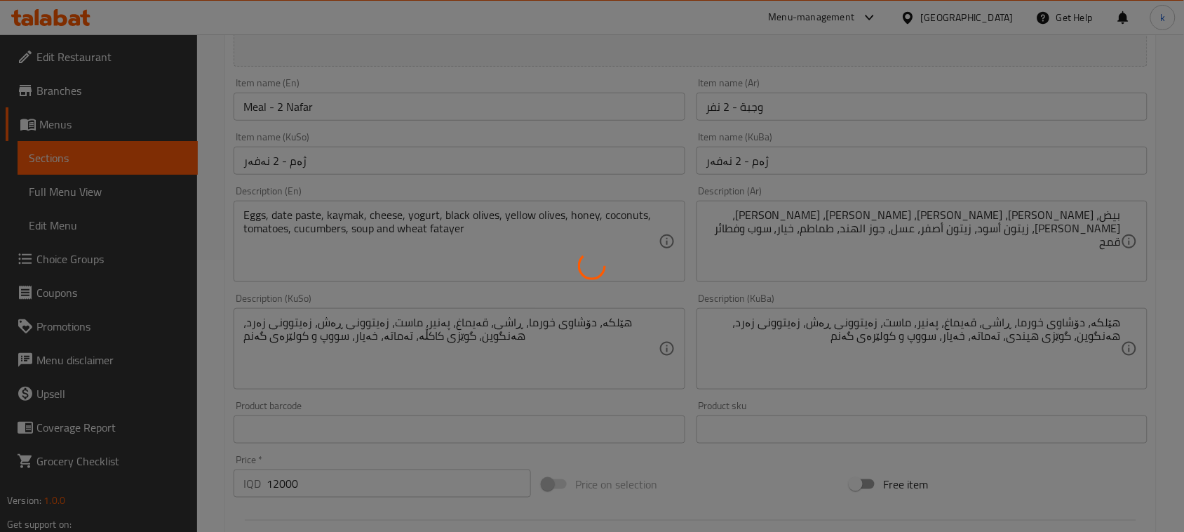
scroll to position [0, 0]
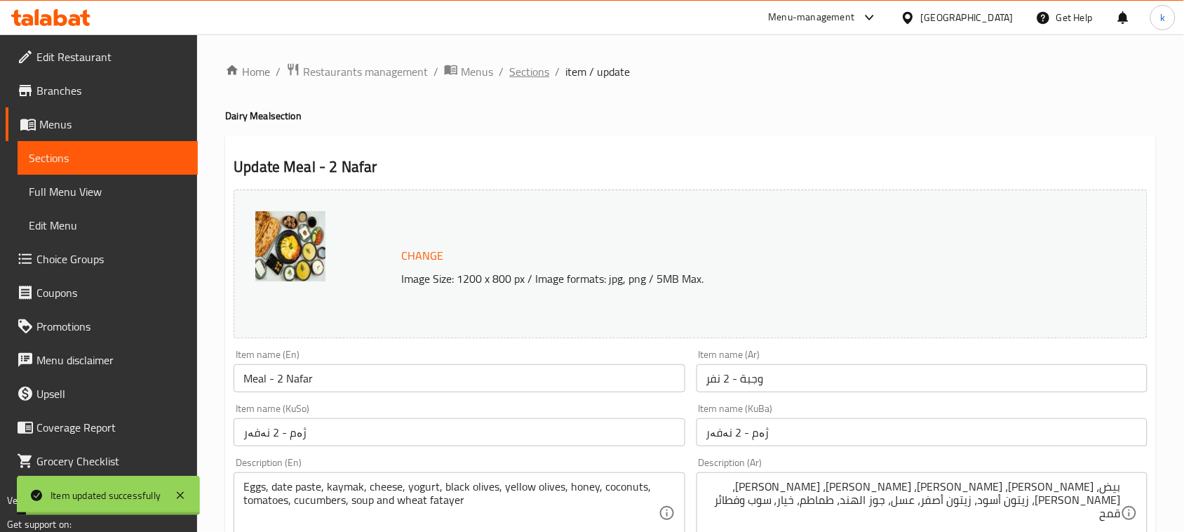
click at [516, 71] on span "Sections" at bounding box center [529, 71] width 40 height 17
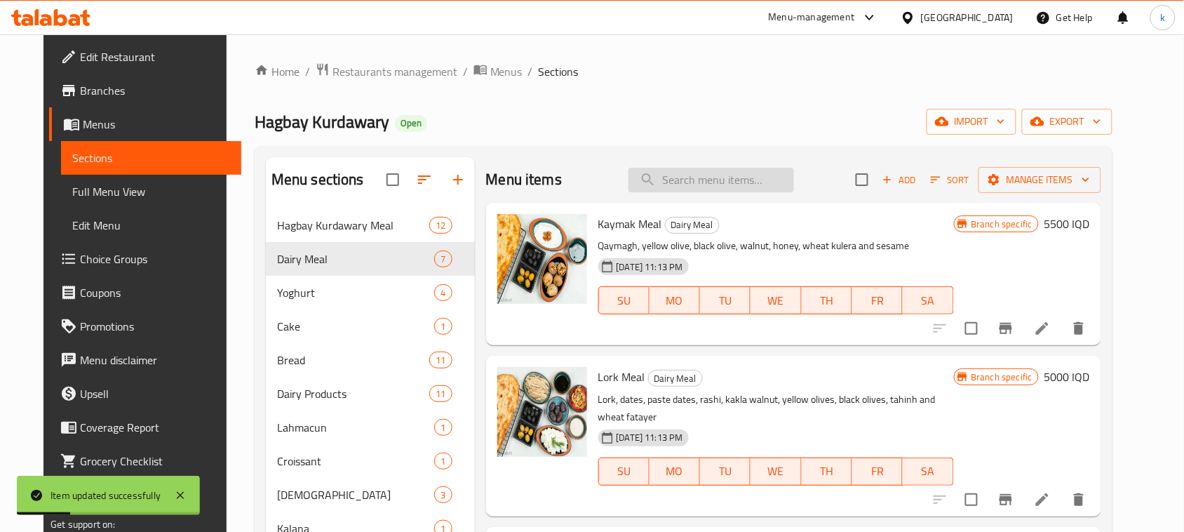
click at [699, 177] on input "search" at bounding box center [712, 180] width 166 height 25
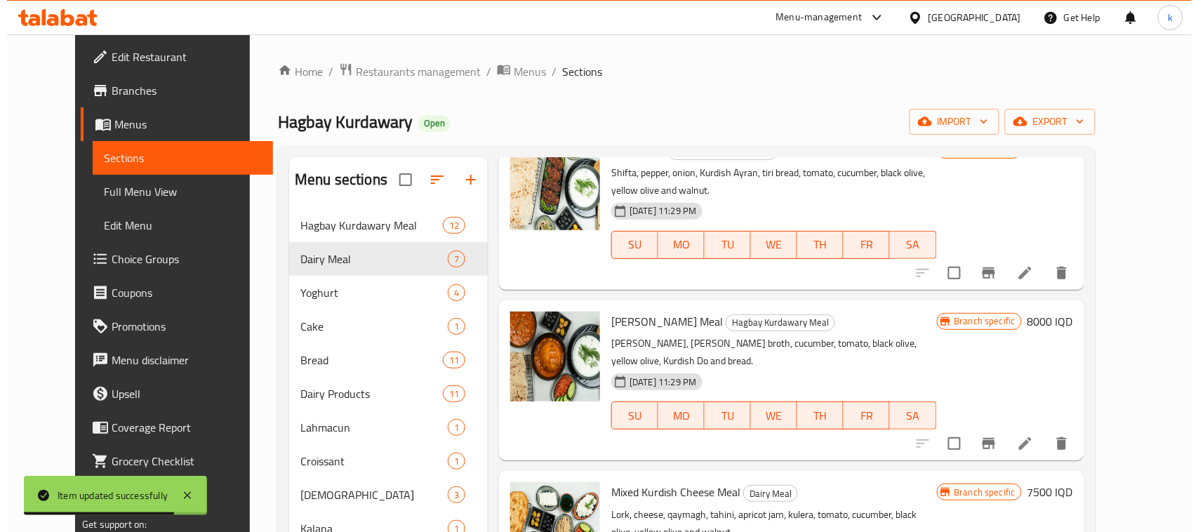
scroll to position [702, 0]
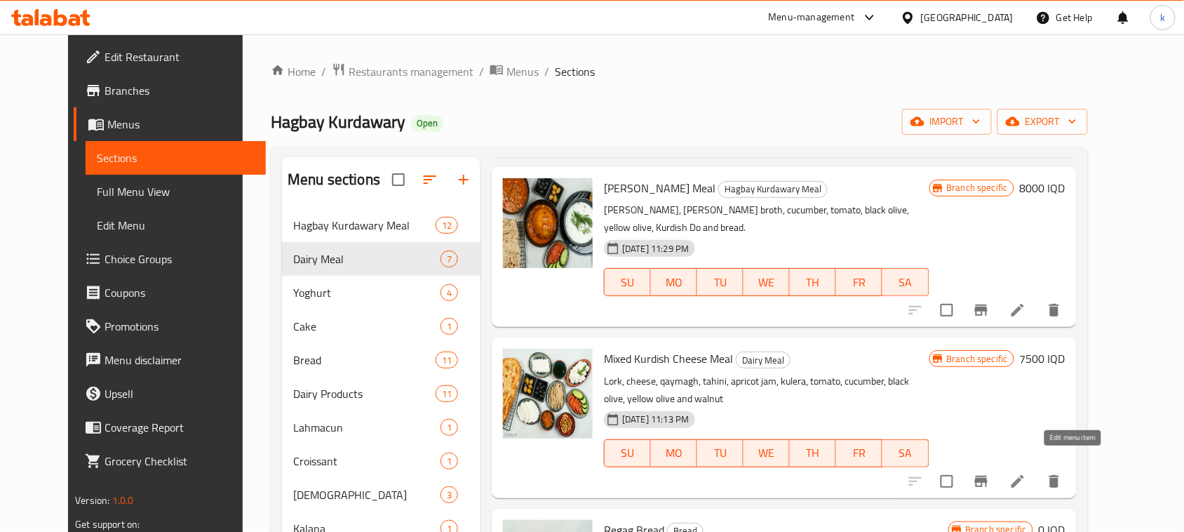
type input "kurdish"
click at [1026, 473] on icon at bounding box center [1018, 481] width 17 height 17
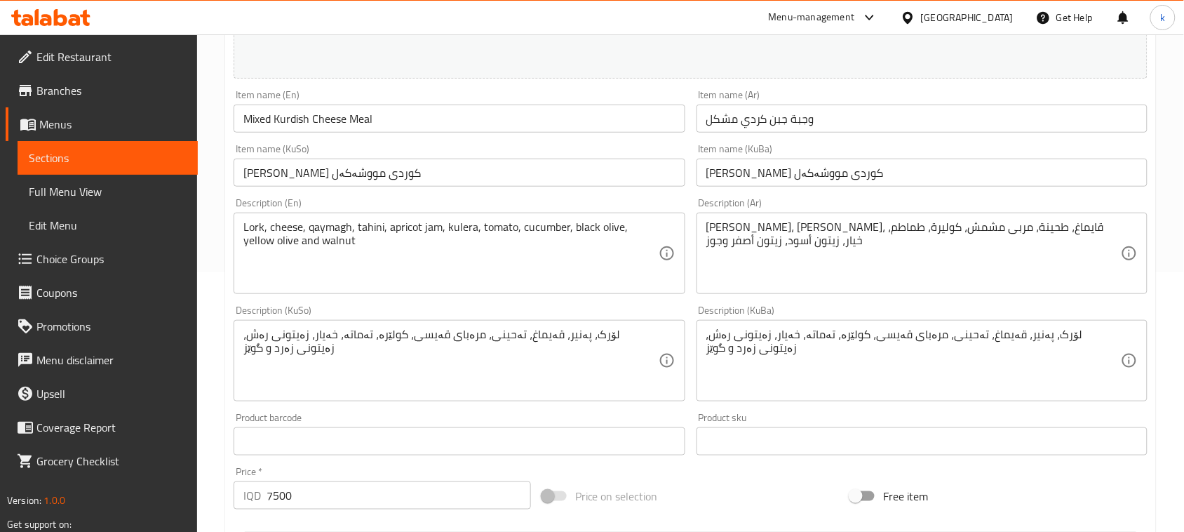
scroll to position [263, 0]
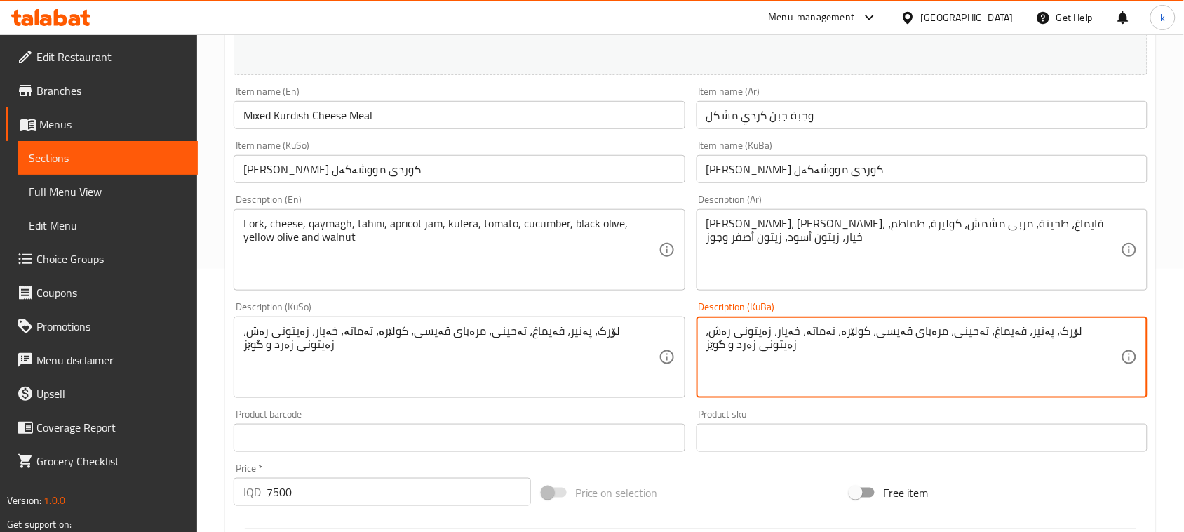
click at [1050, 340] on textarea "لۆرک، پەنیر، قەیماغ، تەحینی، مرەبای قەیسی، کولێرە، تەماتە، خەیار، زەیتونی رەش، …" at bounding box center [913, 357] width 415 height 67
paste textarea "، پەنیری سەرسینی ، پەنیری سەلک ، تەماتە و خەیار،مرەبای گێزەر ، زەیتوونی زەرد، ز…"
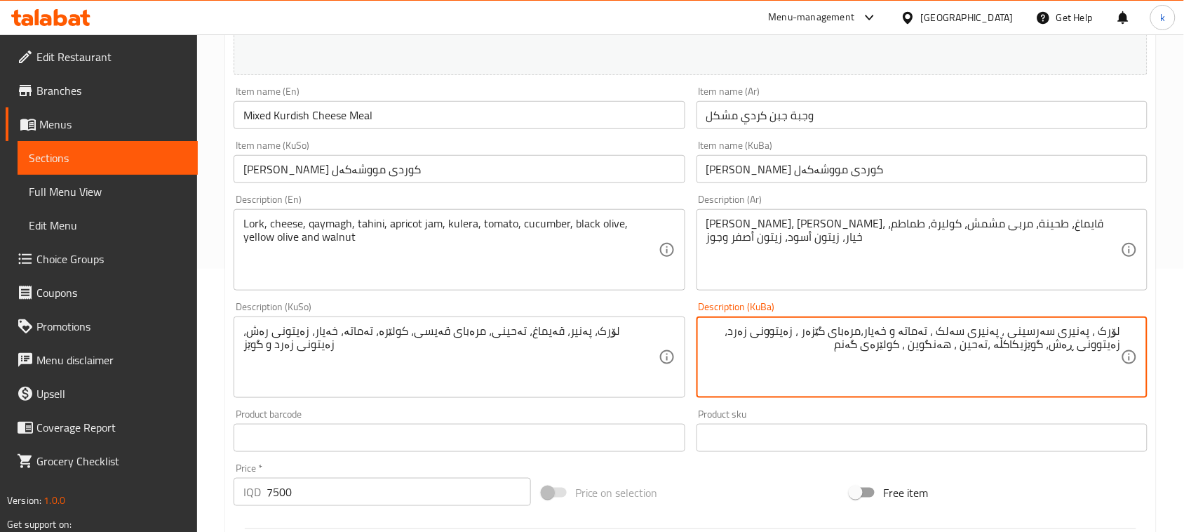
click at [1098, 328] on textarea "لۆرک ، پەنیری سەرسینی ، پەنیری سەلک ، تەماتە و خەیار،مرەبای گێزەر ، زەیتوونی زە…" at bounding box center [913, 357] width 415 height 67
click at [1015, 335] on textarea "لۆرک، پەنیری سەرسینی ، پەنیری سەلک ، تەماتە و خەیار،مرەبای گێزەر ، زەیتوونی زەر…" at bounding box center [913, 357] width 415 height 67
click at [954, 330] on textarea "لۆرک، پەنیری سەرسینی، پەنیری سەلک ، تەماتە و خەیار،مرەبای گێزەر ، زەیتوونی زەرد…" at bounding box center [913, 357] width 415 height 67
click at [916, 328] on textarea "لۆرک، پەنیری سەرسینی، پەنیری سەلک، تەماتە و خەیار،مرەبای گێزەر ، زەیتوونی زەرد،…" at bounding box center [913, 357] width 415 height 67
click at [935, 351] on textarea "لۆرک، پەنیری سەرسینی، پەنیری سەلک، تەماتە, خەیار، مرەبای گێزەر، زەیتوونی زەرد، …" at bounding box center [913, 357] width 415 height 67
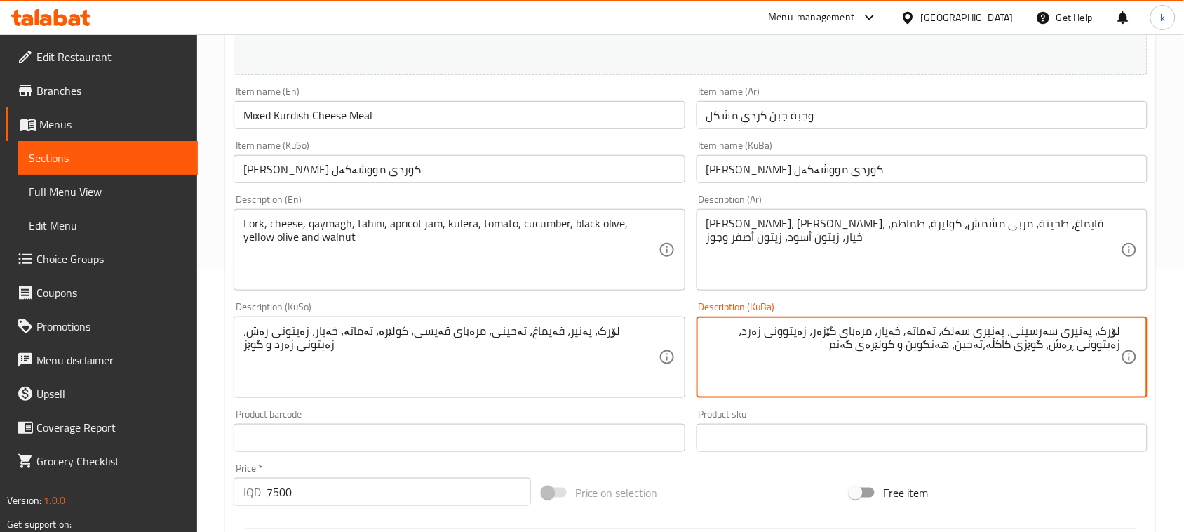
click at [935, 351] on textarea "لۆرک، پەنیری سەرسینی، پەنیری سەلک، تەماتە, خەیار، مرەبای گێزەر، زەیتوونی زەرد، …" at bounding box center [913, 357] width 415 height 67
type textarea "لۆرک، پەنیری سەرسینی، پەنیری سەلک، تەماتە, خەیار، مرەبای گێزەر، زەیتوونی زەرد، …"
click at [429, 341] on textarea "لۆرک، پەنیر، قەیماغ، تەحینی، مرەبای قەیسی، کولێرە، تەماتە، خەیار، زەیتونی رەش، …" at bounding box center [450, 357] width 415 height 67
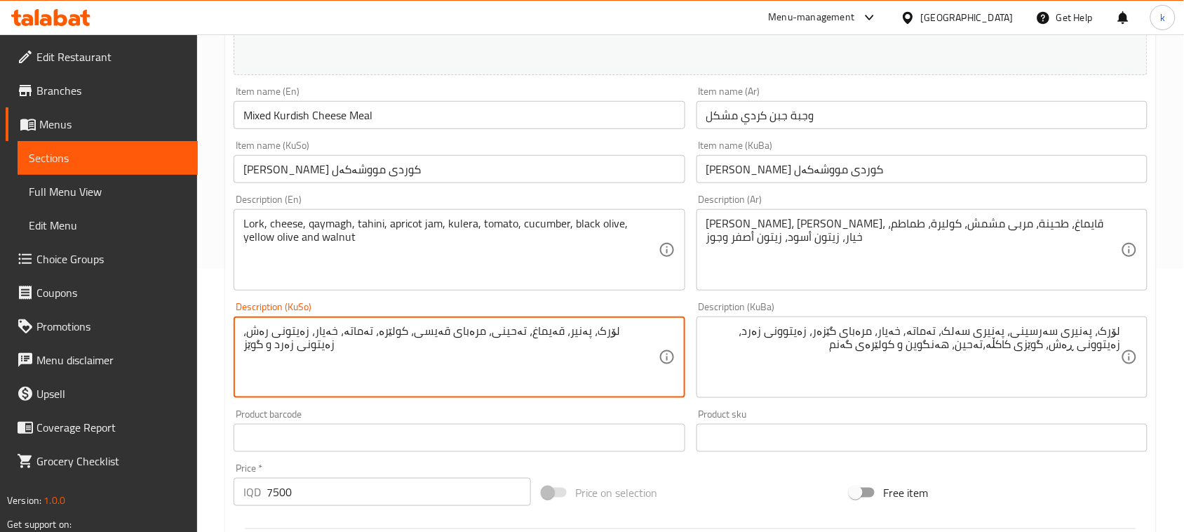
click at [429, 341] on textarea "لۆرک، پەنیر، قەیماغ، تەحینی، مرەبای قەیسی، کولێرە، تەماتە، خەیار، زەیتونی رەش، …" at bounding box center [450, 357] width 415 height 67
paste textarea "ی سەرسینی، پەنیری سەلک، تەماتە, خەیار، مرەبای گێزەر، زەیتوونی زەرد، زەیتوونی ڕە…"
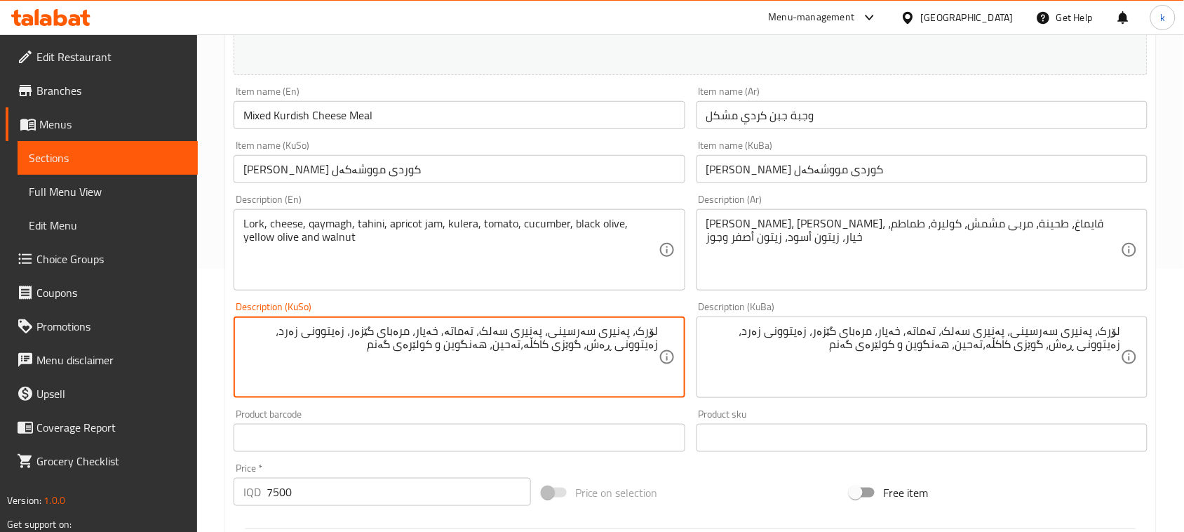
type textarea "لۆرک، پەنیری سەرسینی، پەنیری سەلک، تەماتە, خەیار، مرەبای گێزەر، زەیتوونی زەرد، …"
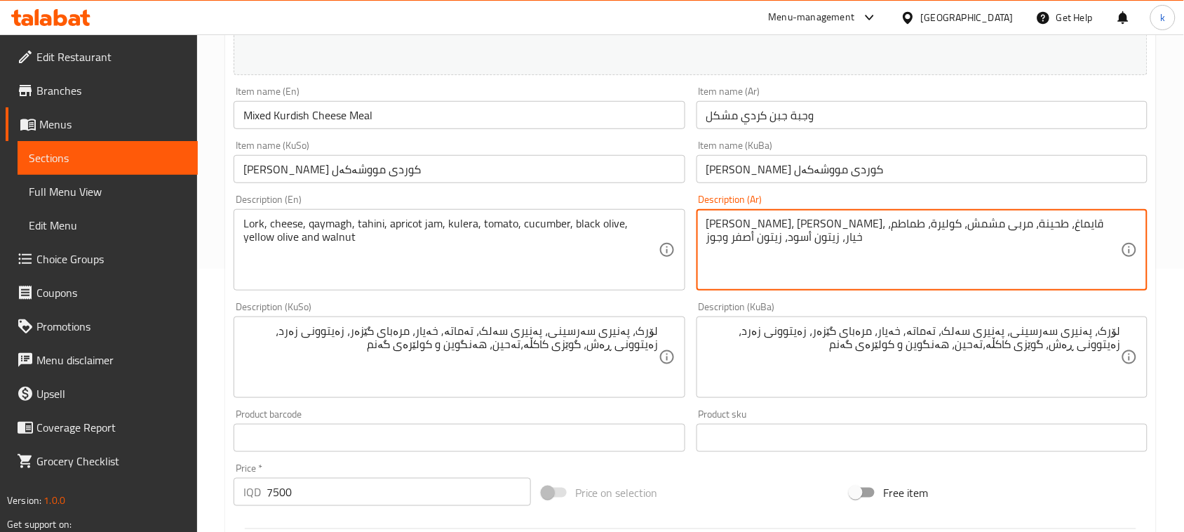
click at [826, 229] on textarea "[PERSON_NAME]، [PERSON_NAME]، قايماغ، طحينة، مربى مشمش، كوليرة، طماطم، خيار، زي…" at bounding box center [913, 250] width 415 height 67
paste textarea "سارسيني، جبنة خس، طماطم، خيار، مربى جزر، زيتون أصفر، زيتون أسود، جوز الهند، طحي…"
type textarea "لورك، جبنة سارسيني، جبنة خس، طماطم، خيار، مربى جزر، زيتون أصفر، زيتون أسود، جوز…"
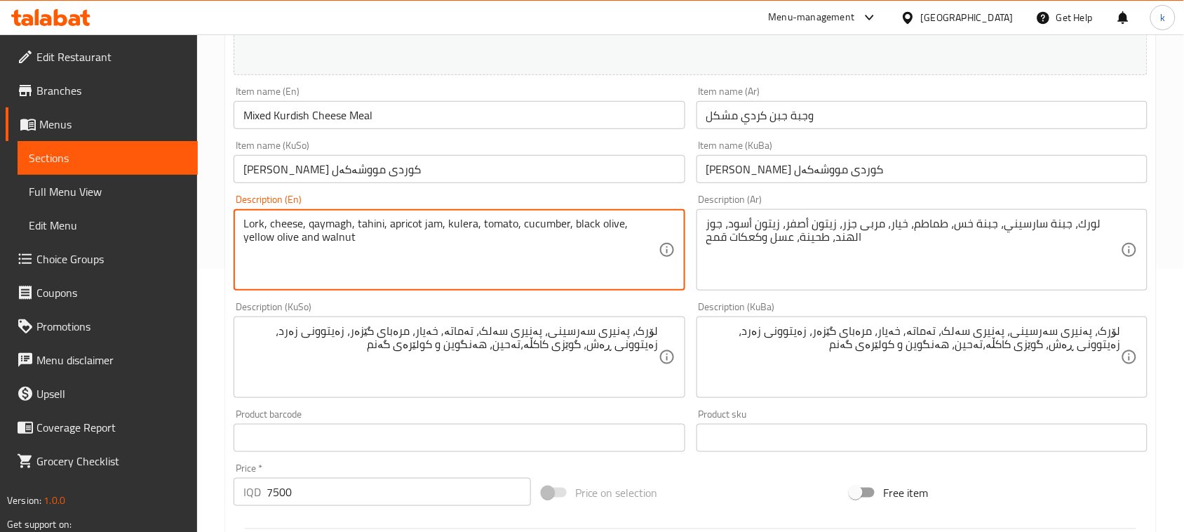
click at [556, 222] on textarea "Lork, cheese, qaymagh, tahini, apricot jam, kulera, tomato, cucumber, black oli…" at bounding box center [450, 250] width 415 height 67
paste textarea "Sarsini cheese, lettuce cheese, tomatoes, cucumbers, carrot jam, yellow olives,…"
type textarea "Lork, Sarsini cheese, lettuce cheese, tomatoes, cucumbers, carrot jam, yellow o…"
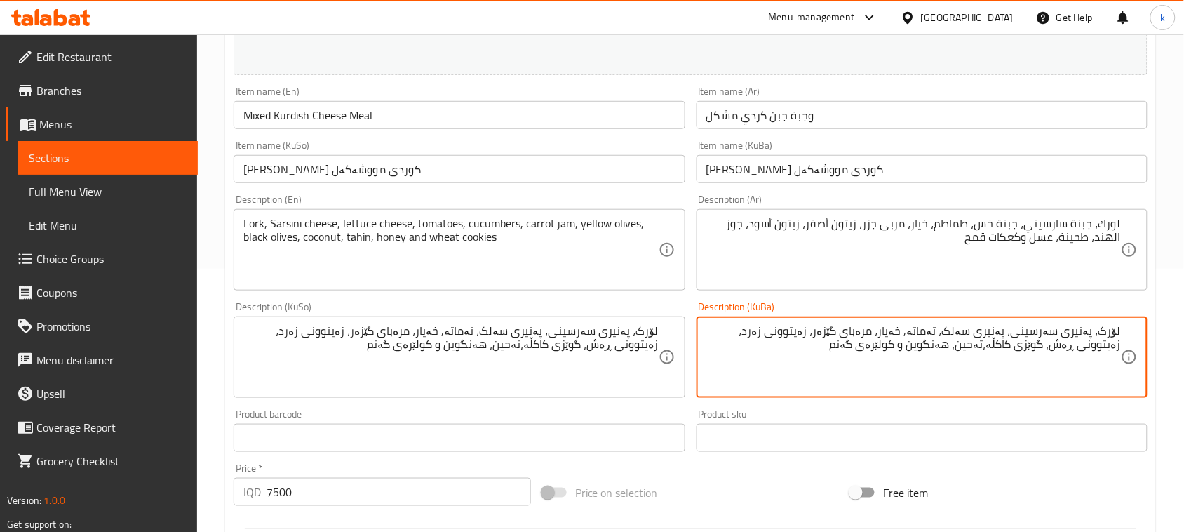
click at [1044, 326] on textarea "لۆرک، پەنیری سەرسینی، پەنیری سەلک، تەماتە, خەیار، مرەبای گێزەر، زەیتوونی زەرد، …" at bounding box center [913, 357] width 415 height 67
click at [1054, 221] on textarea "لورك، جبنة سارسيني، جبنة خس، طماطم، خيار، مربى جزر، زيتون أصفر، زيتون أسود، جوز…" at bounding box center [913, 250] width 415 height 67
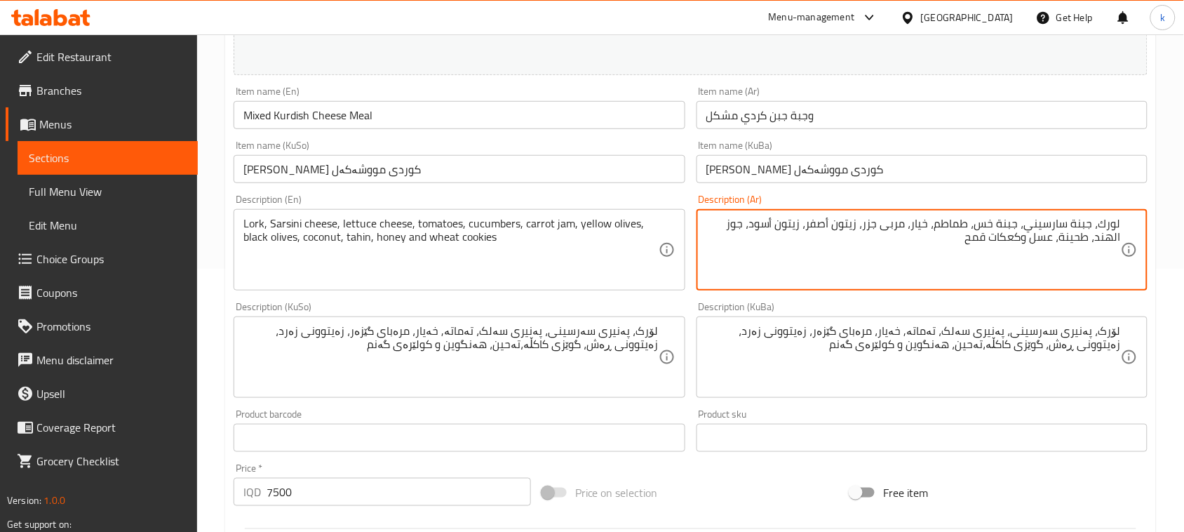
paste textarea "لى الصينية"
click at [1038, 225] on textarea "[PERSON_NAME]، جبنة على الصينية، جبنة خس، طماطم، خيار، مربى جزر، زيتون أصفر، زي…" at bounding box center [913, 250] width 415 height 67
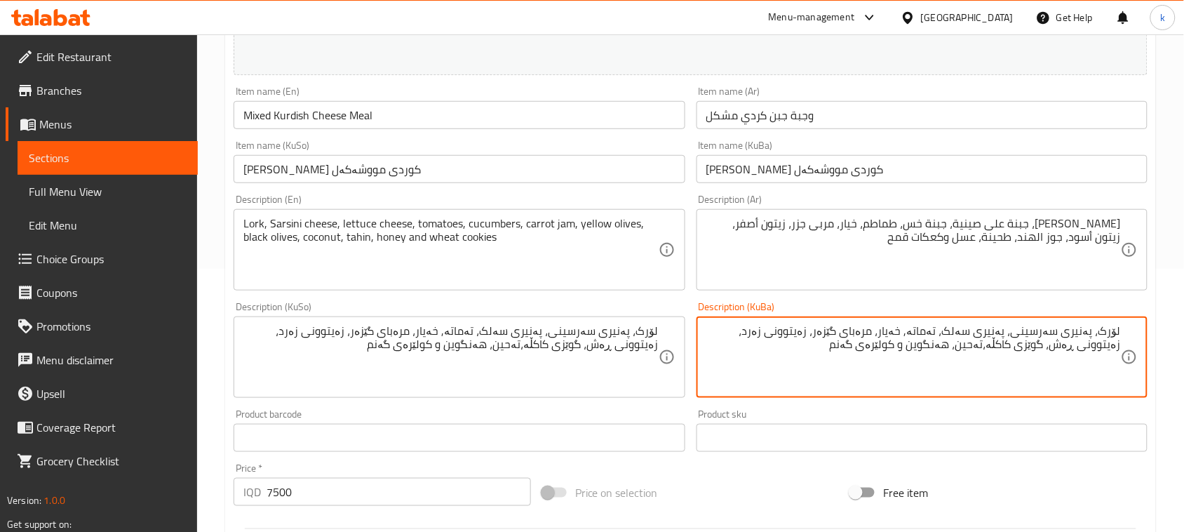
click at [968, 327] on textarea "لۆرک، پەنیری سەرسینی، پەنیری سەلک، تەماتە, خەیار، مرەبای گێزەر، زەیتوونی زەرد، …" at bounding box center [913, 357] width 415 height 67
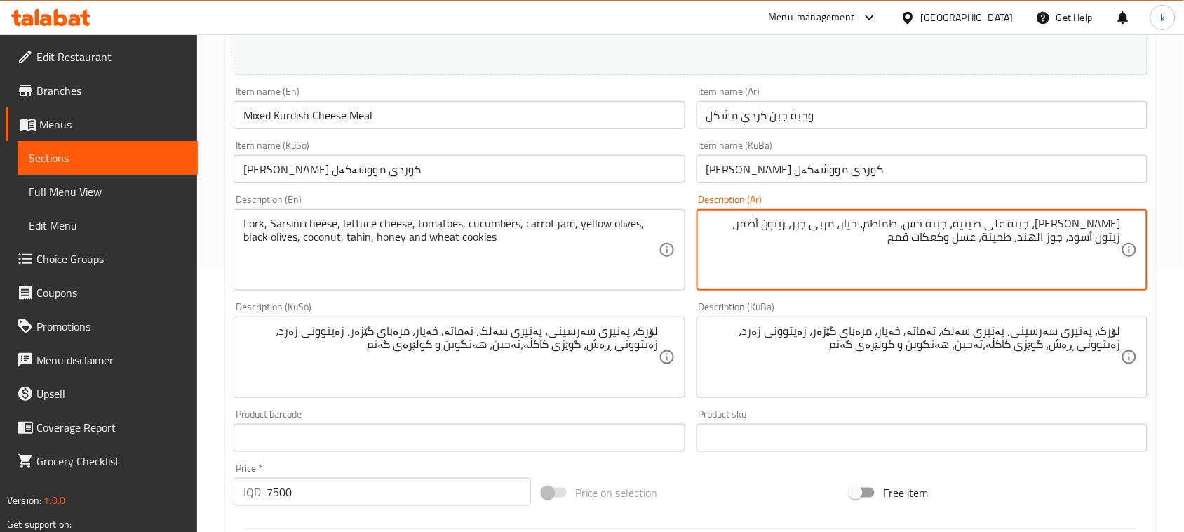
click at [979, 225] on textarea "[PERSON_NAME]، جبنة على صينية، جبنة خس، طماطم، خيار، مربى جزر، زيتون أصفر، زيتو…" at bounding box center [913, 250] width 415 height 67
click at [1113, 242] on textarea "لورك، جبنة على صينية، جبنة سلك، طماطم، خيار، مربى جزر، زيتون أصفر، زيتون أسود، …" at bounding box center [913, 250] width 415 height 67
drag, startPoint x: 1024, startPoint y: 235, endPoint x: 993, endPoint y: 239, distance: 31.2
click at [993, 239] on textarea "لورك، جبنة على صينية، جبنة سلك، طماطم، خيار، مربى جزر، زيتون أصفر، زيتون أسود، …" at bounding box center [913, 250] width 415 height 67
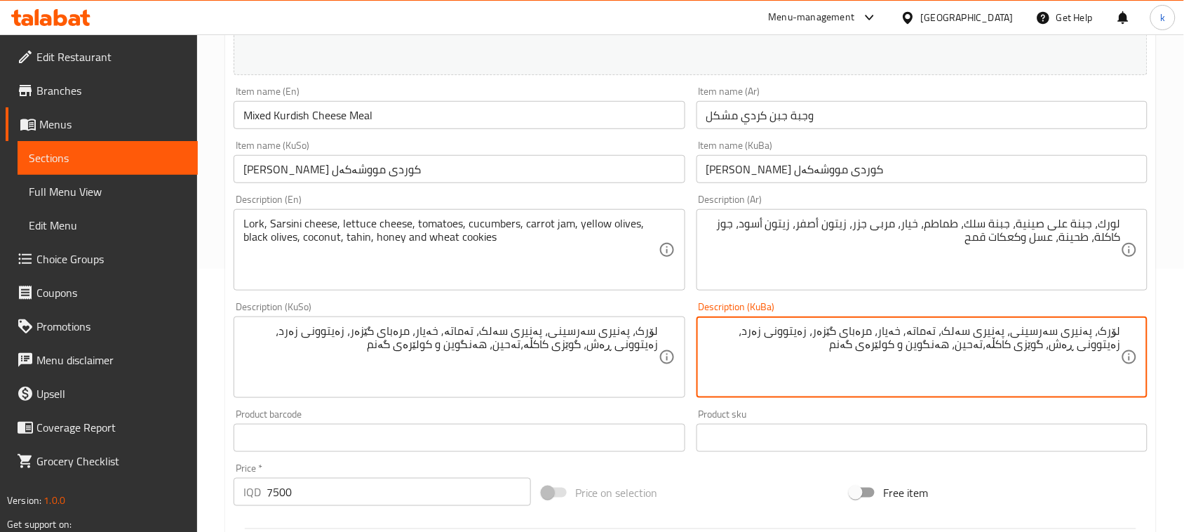
click at [942, 346] on textarea "لۆرک، پەنیری سەرسینی، پەنیری سەلک، تەماتە, خەیار، مرەبای گێزەر، زەیتوونی زەرد، …" at bounding box center [913, 357] width 415 height 67
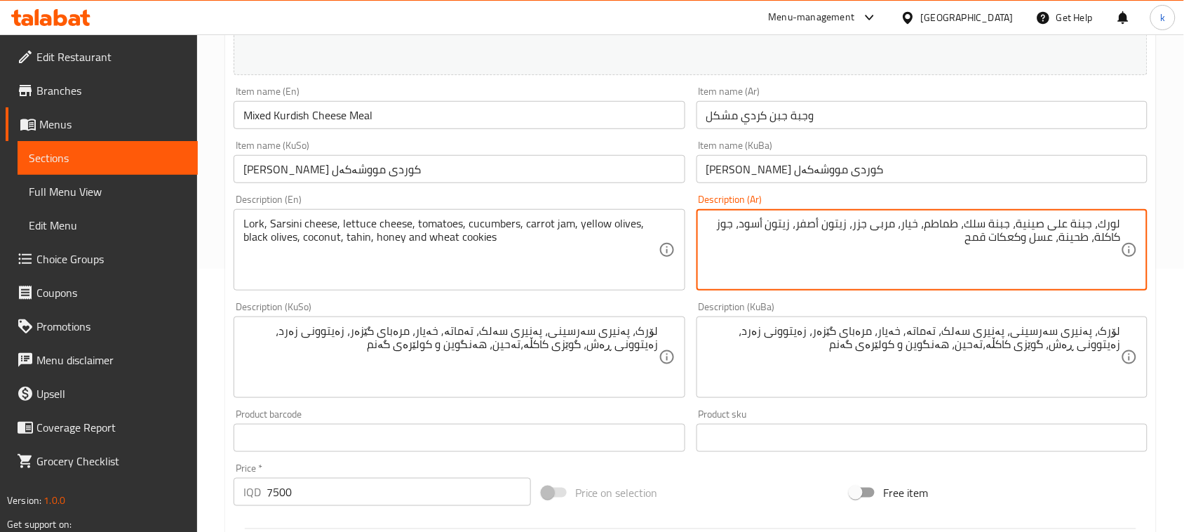
drag, startPoint x: 1022, startPoint y: 233, endPoint x: 997, endPoint y: 235, distance: 24.6
click at [988, 246] on textarea "لورك، جبنة على صينية، جبنة سلك، طماطم، خيار، مربى جزر، زيتون أصفر، زيتون أسود، …" at bounding box center [913, 250] width 415 height 67
drag, startPoint x: 1023, startPoint y: 241, endPoint x: 991, endPoint y: 243, distance: 31.6
click at [991, 243] on textarea "لورك، جبنة على صينية، جبنة سلك، طماطم، خيار، مربى جزر، زيتون أصفر، زيتون أسود، …" at bounding box center [913, 250] width 415 height 67
paste textarea "طائر"
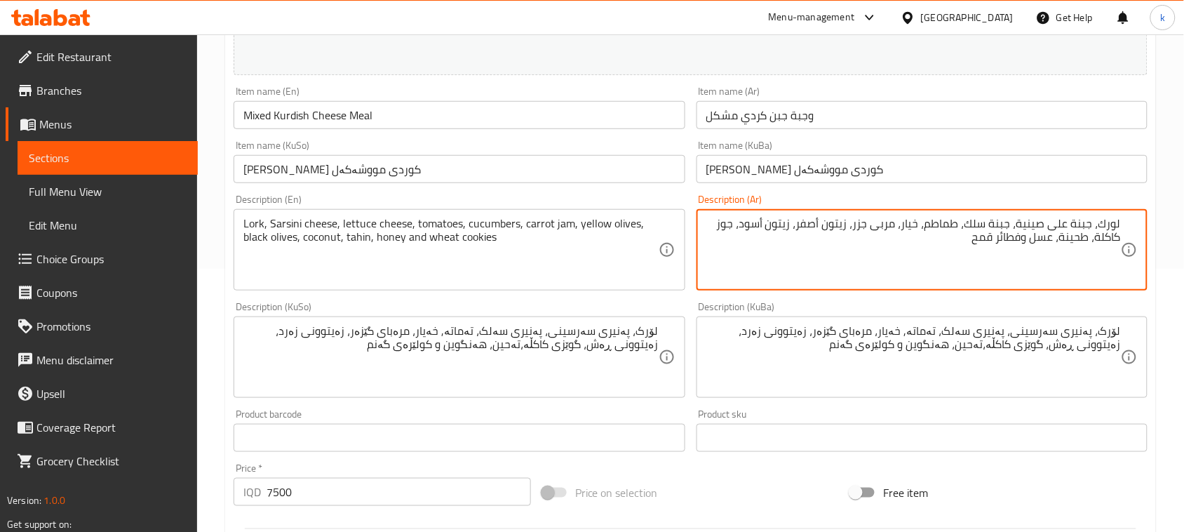
type textarea "لورك، جبنة على صينية، جبنة سلك، طماطم، خيار، مربى جزر، زيتون أصفر، زيتون أسود، …"
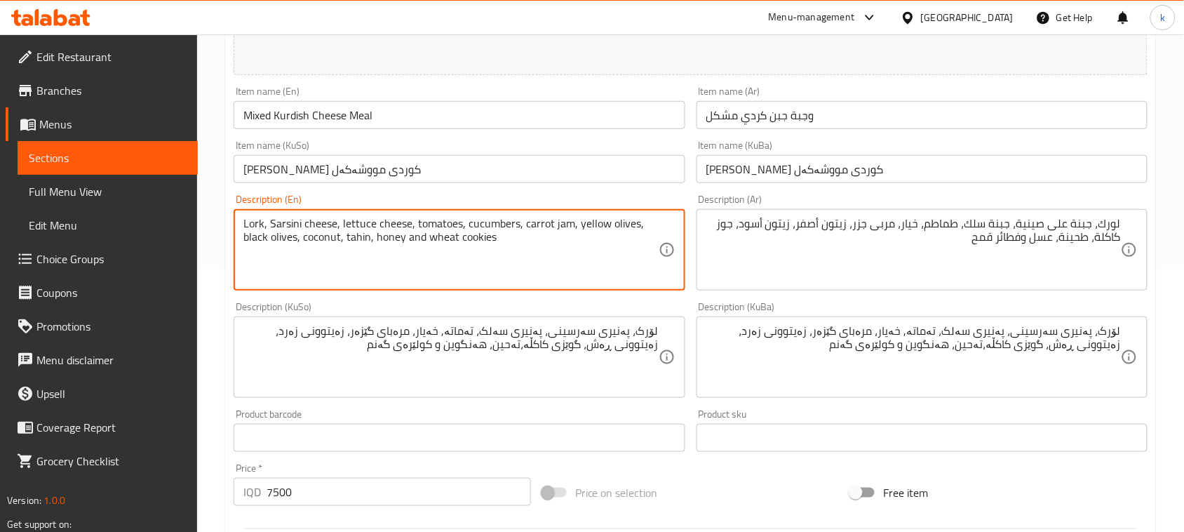
click at [281, 223] on textarea "Lork, Sarsini cheese, lettuce cheese, tomatoes, cucumbers, carrot jam, yellow o…" at bounding box center [450, 250] width 415 height 67
click at [300, 219] on textarea "Lork, cheese, lettuce cheese, tomatoes, cucumbers, carrot jam, yellow olives, b…" at bounding box center [450, 250] width 415 height 67
click at [377, 219] on textarea "Lork, cheese on the tray, lettuce cheese, tomatoes, cucumbers, carrot jam, yell…" at bounding box center [450, 250] width 415 height 67
click at [478, 241] on textarea "Lork, cheese on the tray, salk cheese, tomatoes, cucumbers, carrot jam, yellow …" at bounding box center [450, 250] width 415 height 67
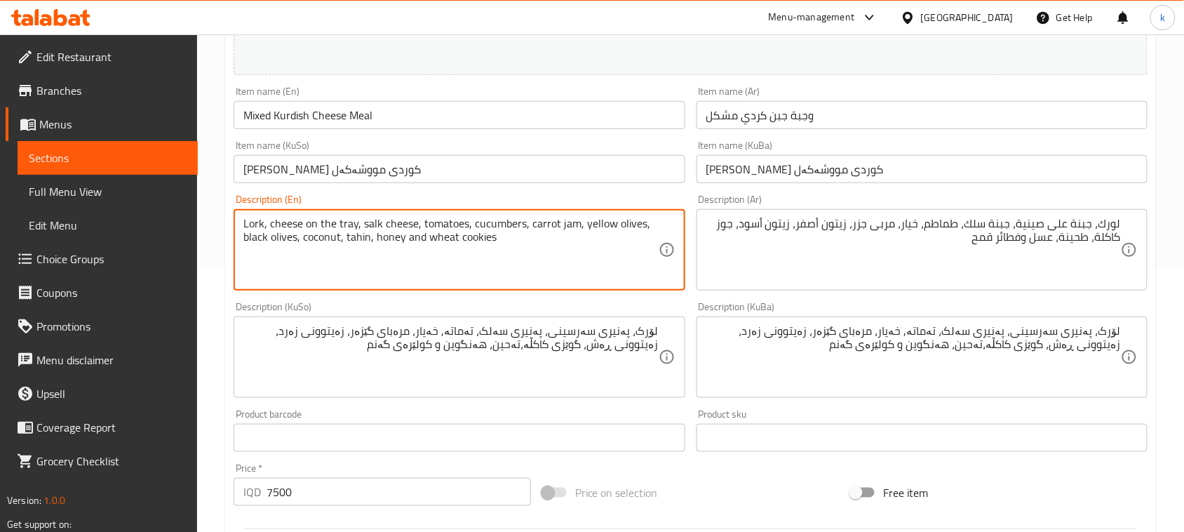
click at [478, 241] on textarea "Lork, cheese on the tray, salk cheese, tomatoes, cucumbers, carrot jam, yellow …" at bounding box center [450, 250] width 415 height 67
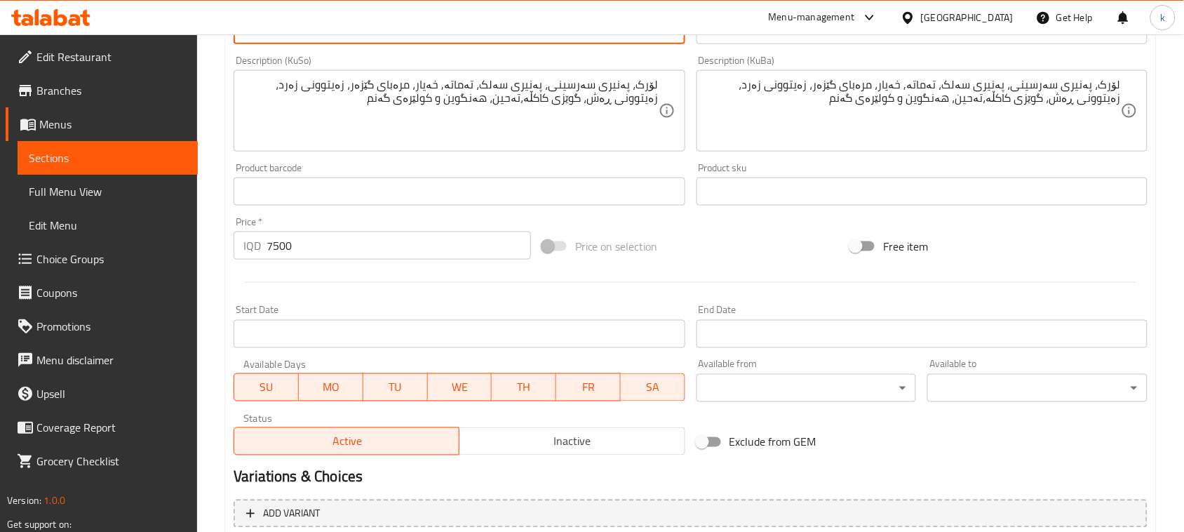
scroll to position [639, 0]
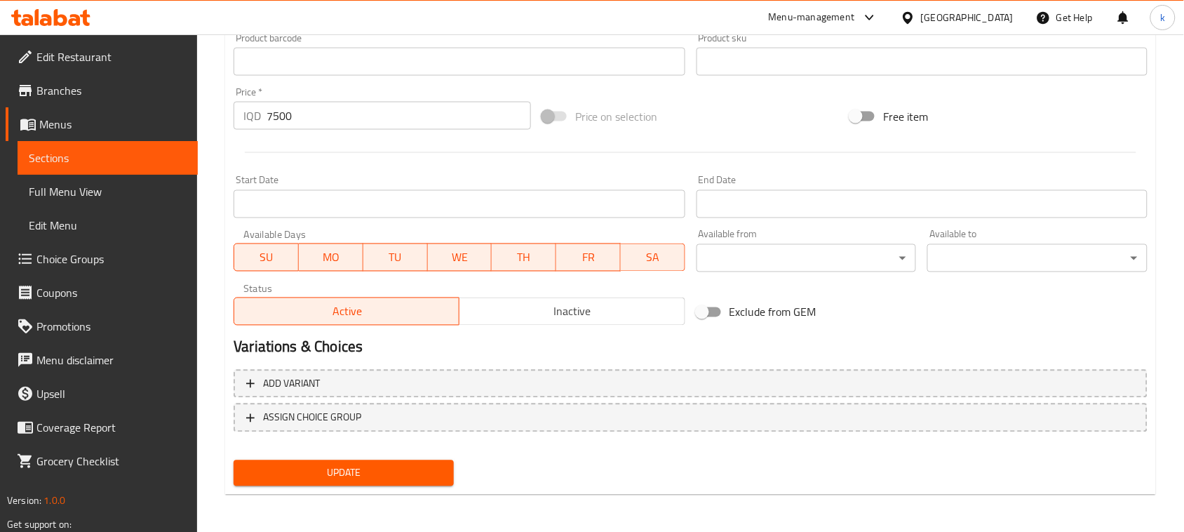
type textarea "Lork, cheese on the tray, salk cheese, tomatoes, cucumbers, carrot jam, yellow …"
click at [384, 464] on span "Update" at bounding box center [344, 473] width 198 height 18
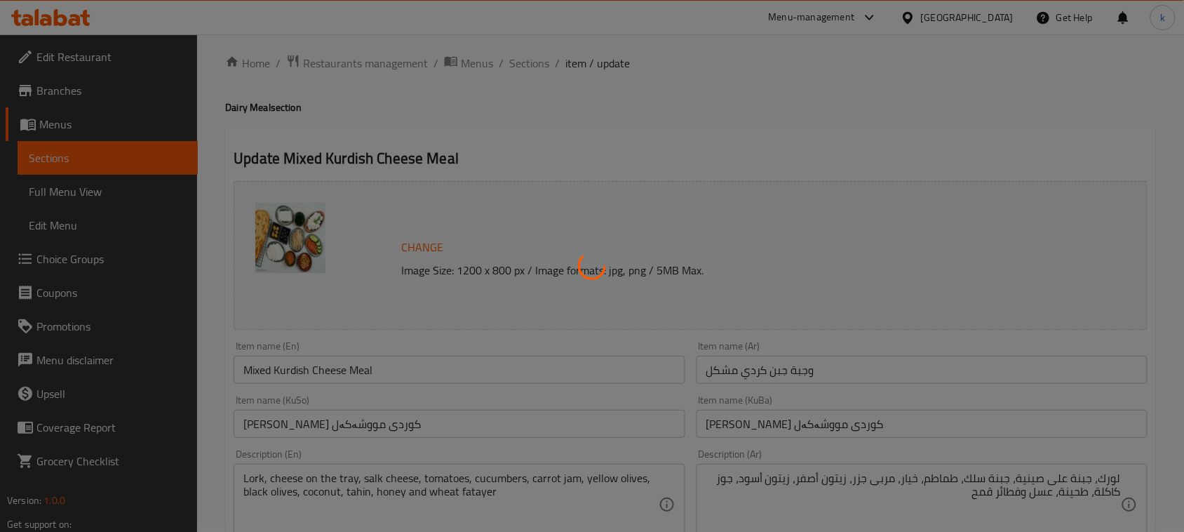
scroll to position [0, 0]
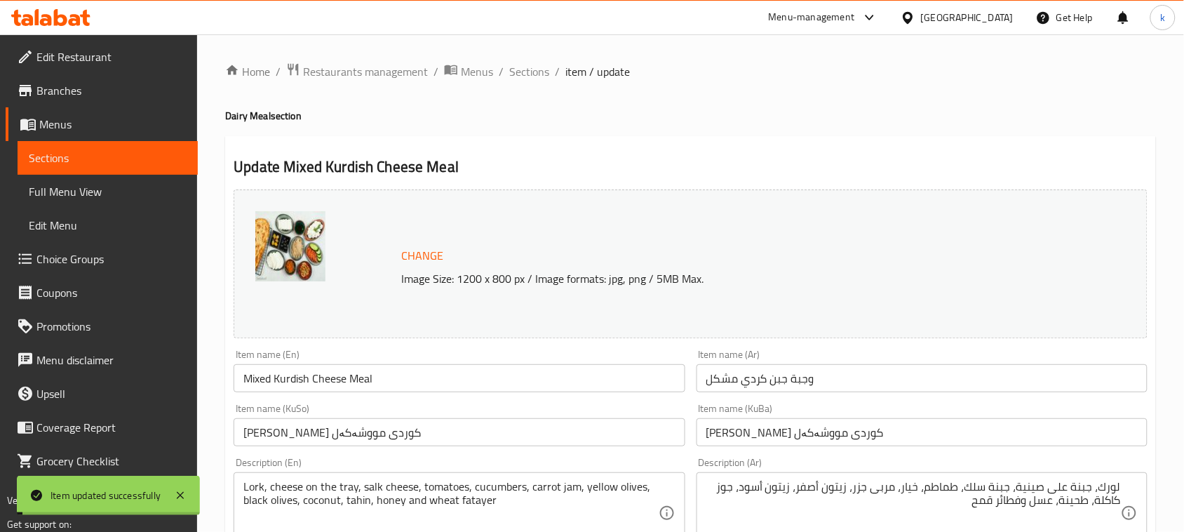
click at [542, 64] on span "Sections" at bounding box center [529, 71] width 40 height 17
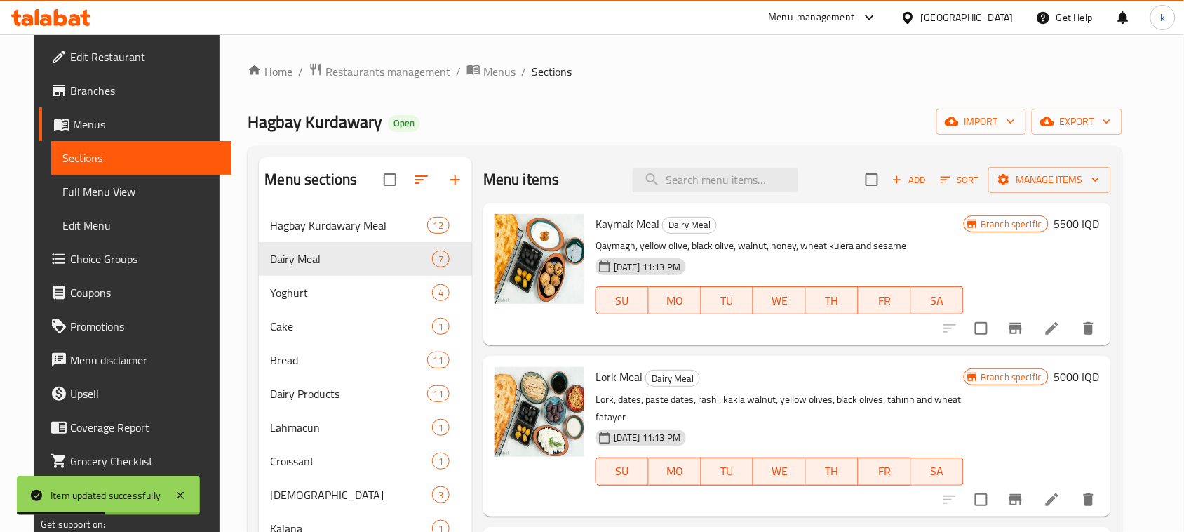
click at [79, 188] on span "Full Menu View" at bounding box center [141, 191] width 158 height 17
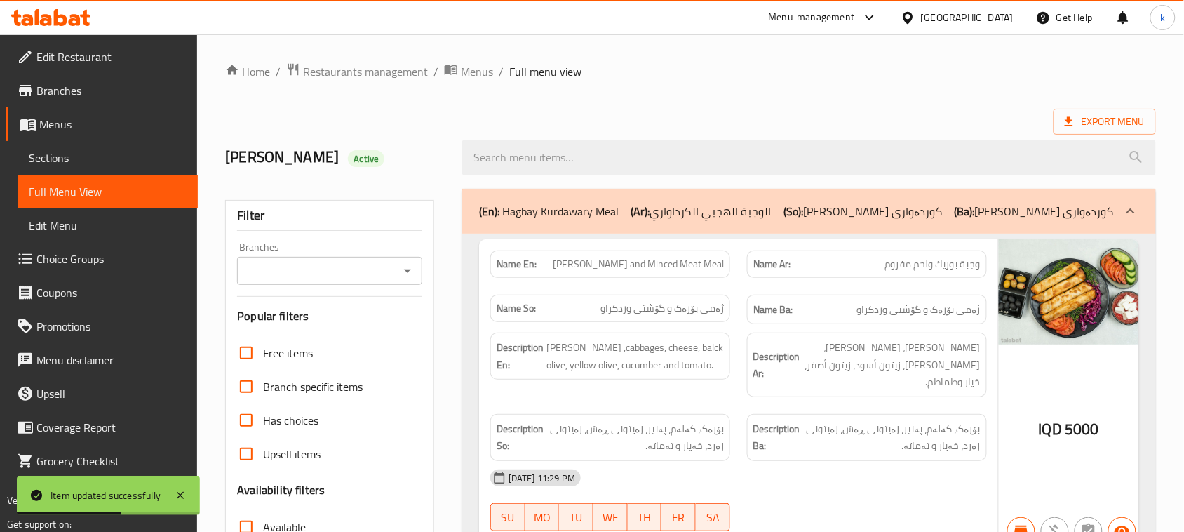
click at [404, 274] on icon "Open" at bounding box center [407, 270] width 17 height 17
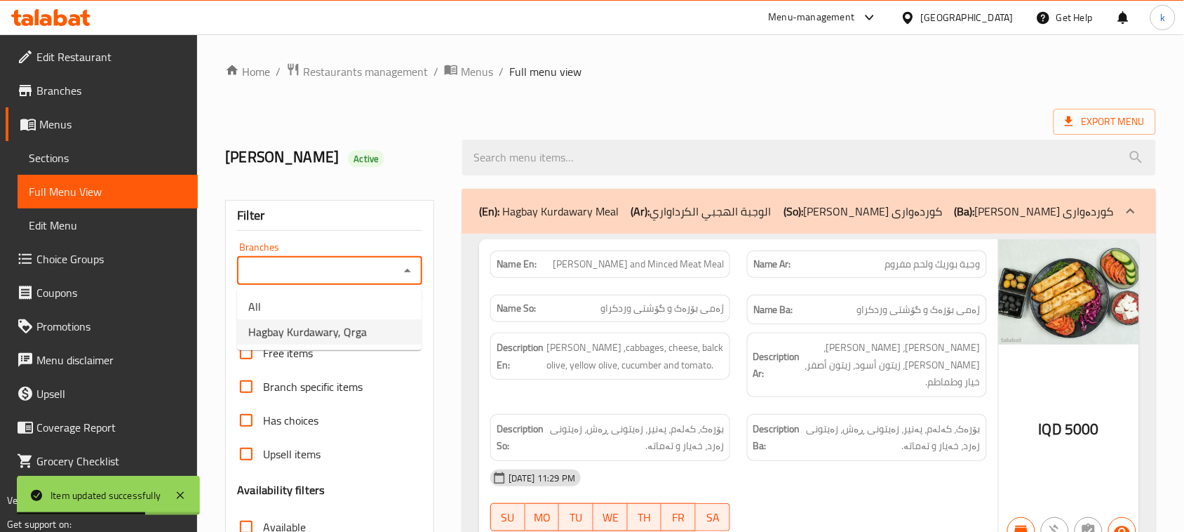
click at [347, 323] on span "Hagbay Kurdawary, Qrga" at bounding box center [307, 331] width 119 height 17
type input "Hagbay Kurdawary, Qrga"
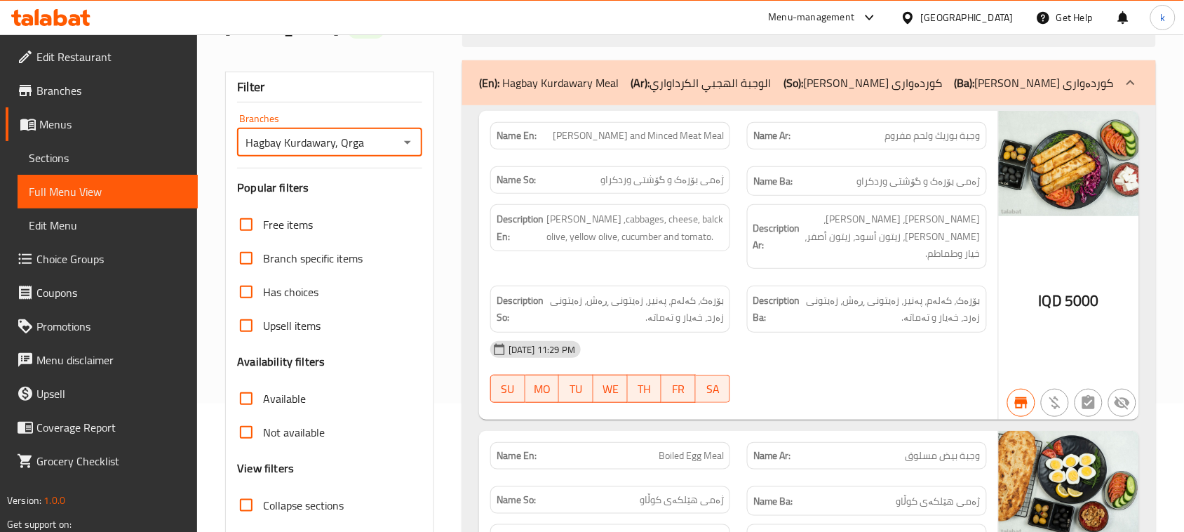
scroll to position [351, 0]
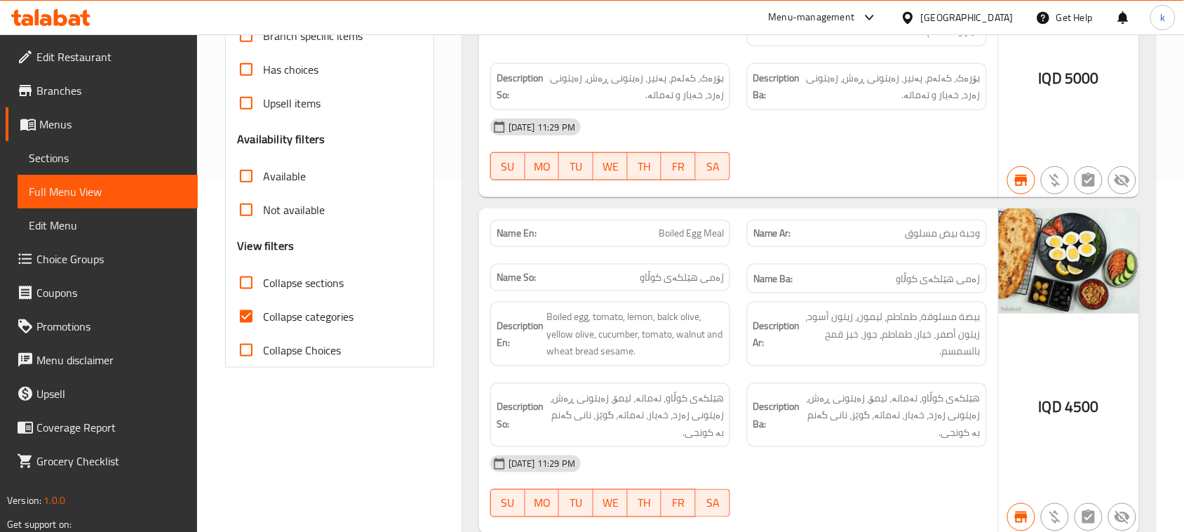
click at [249, 316] on input "Collapse categories" at bounding box center [246, 317] width 34 height 34
checkbox input "false"
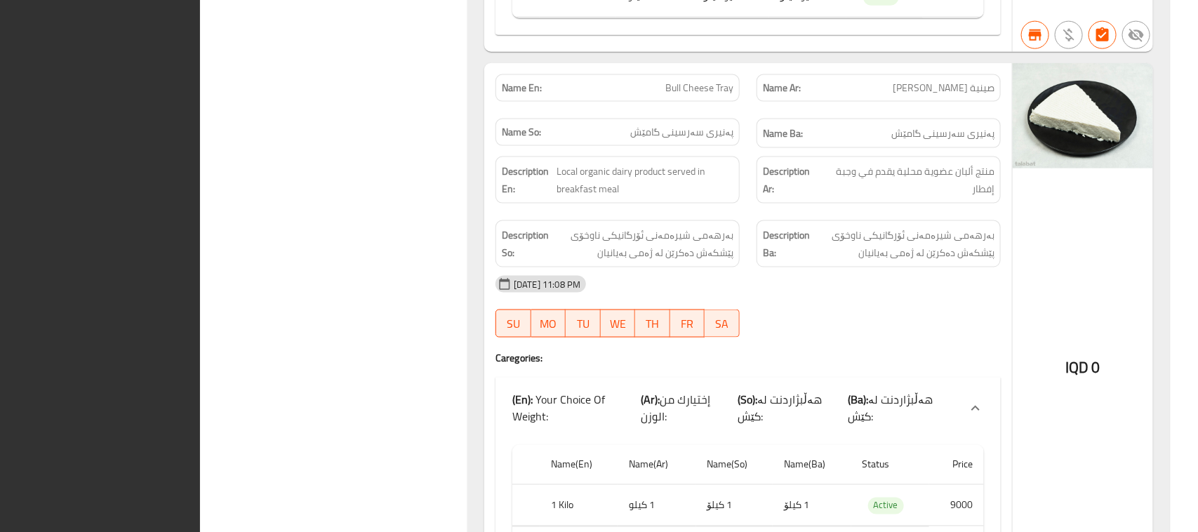
scroll to position [0, 0]
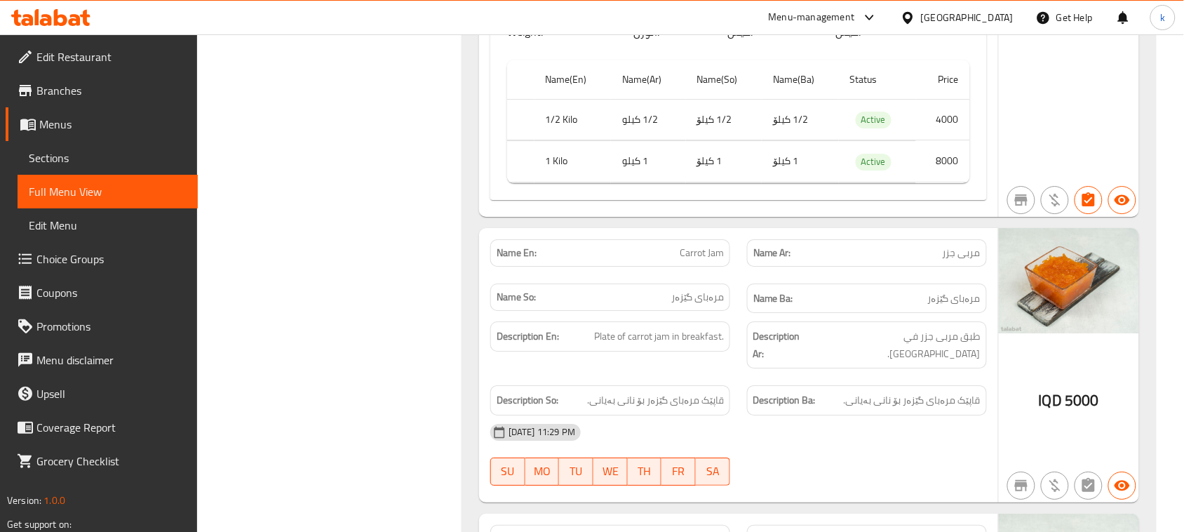
click at [58, 22] on icon at bounding box center [60, 17] width 13 height 17
